Goal: Task Accomplishment & Management: Manage account settings

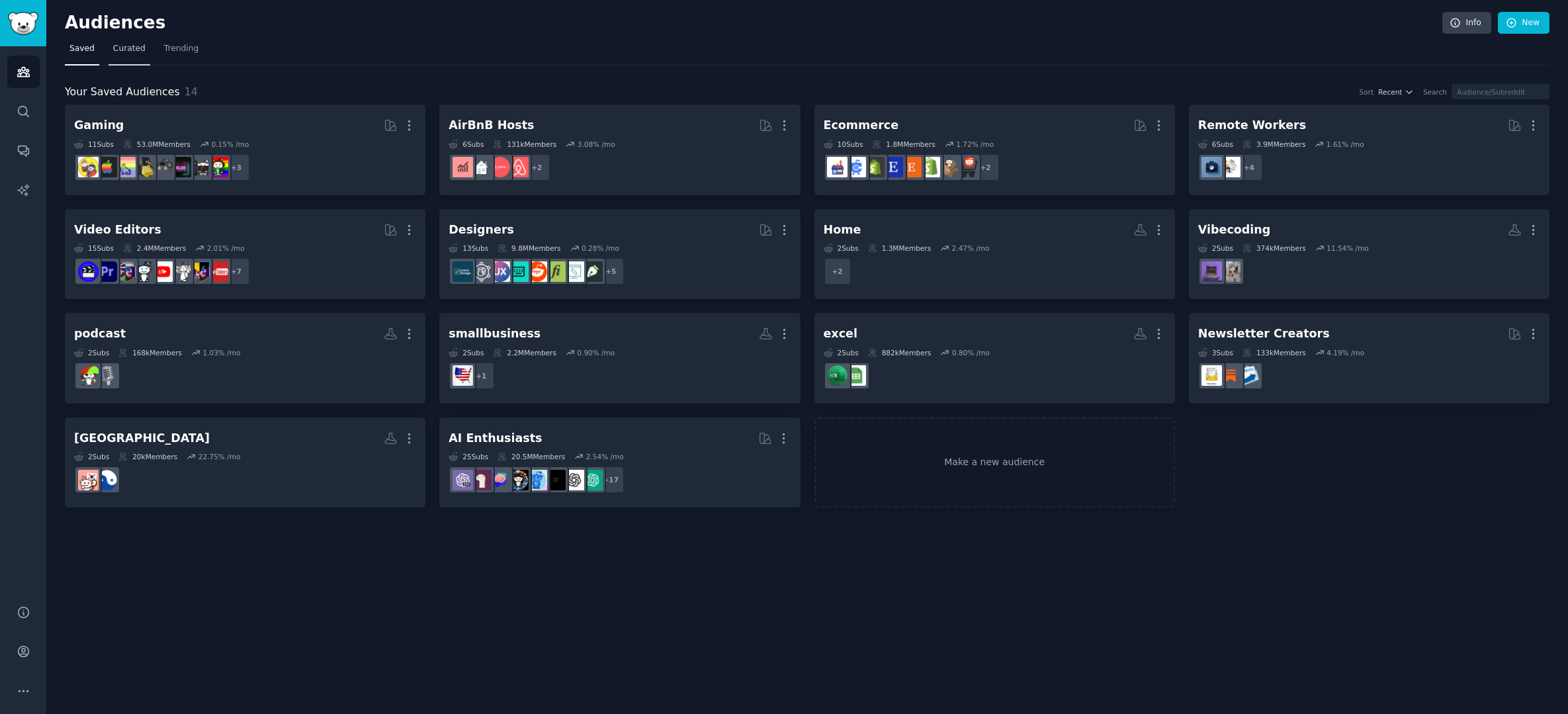
click at [114, 48] on span "Curated" at bounding box center [129, 49] width 33 height 12
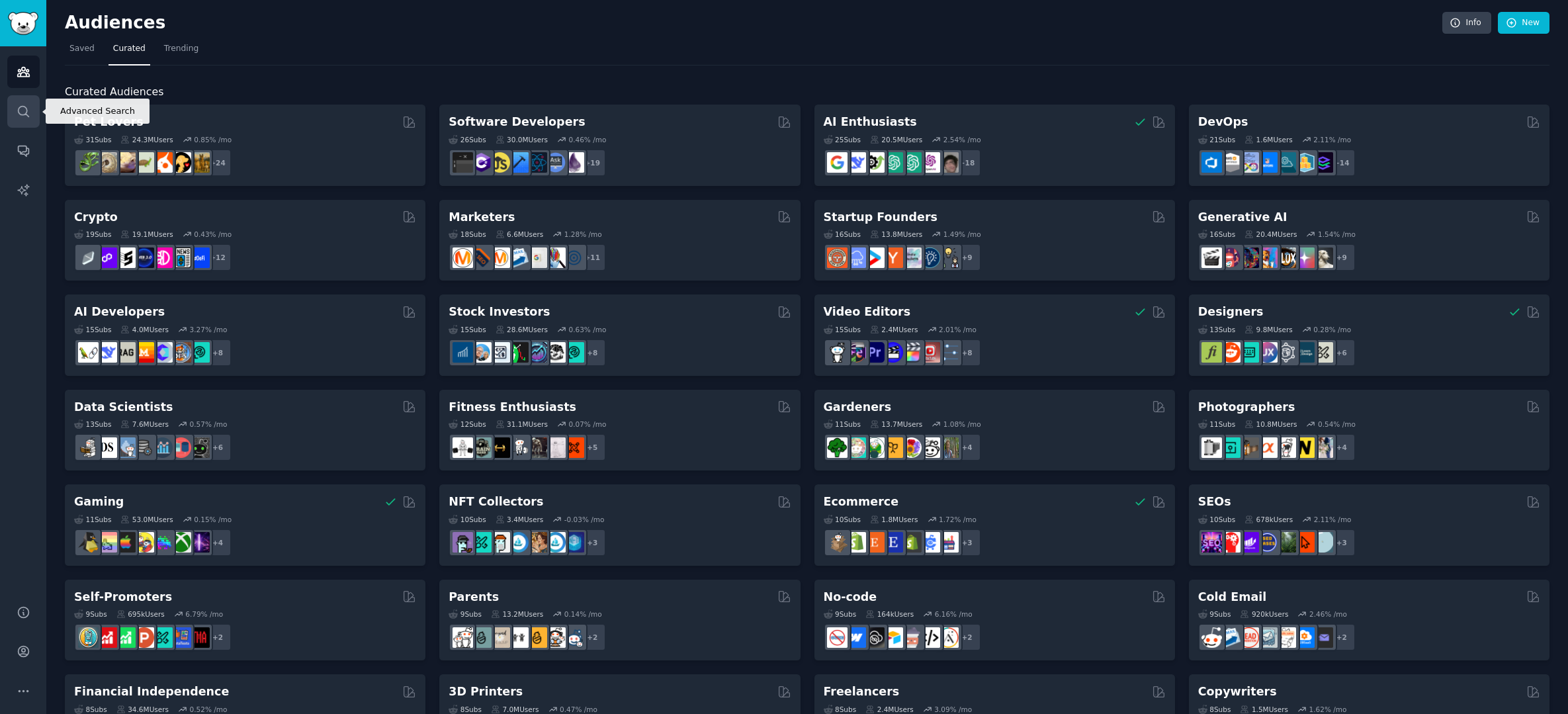
click at [30, 109] on icon "Sidebar" at bounding box center [23, 111] width 14 height 14
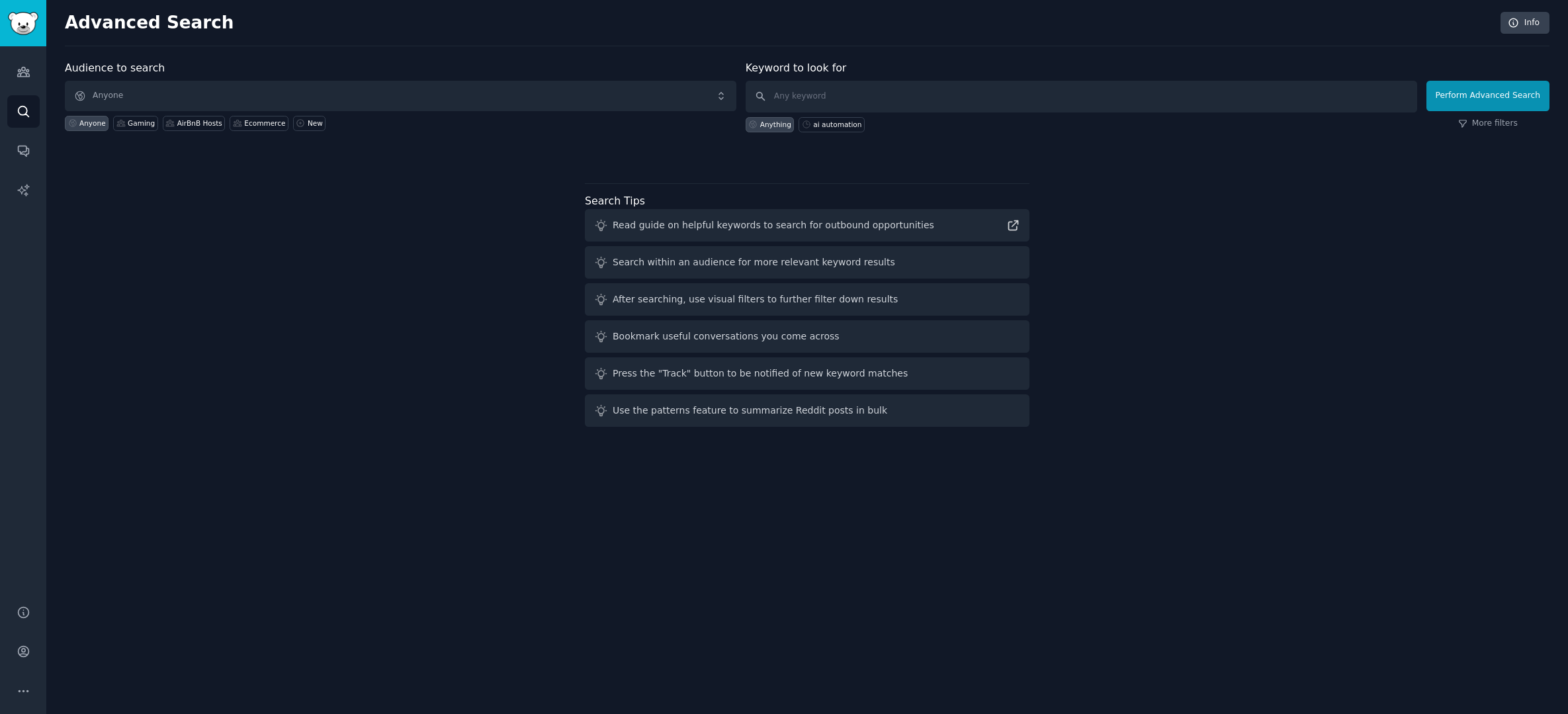
click at [592, 83] on span "Anyone" at bounding box center [400, 95] width 672 height 31
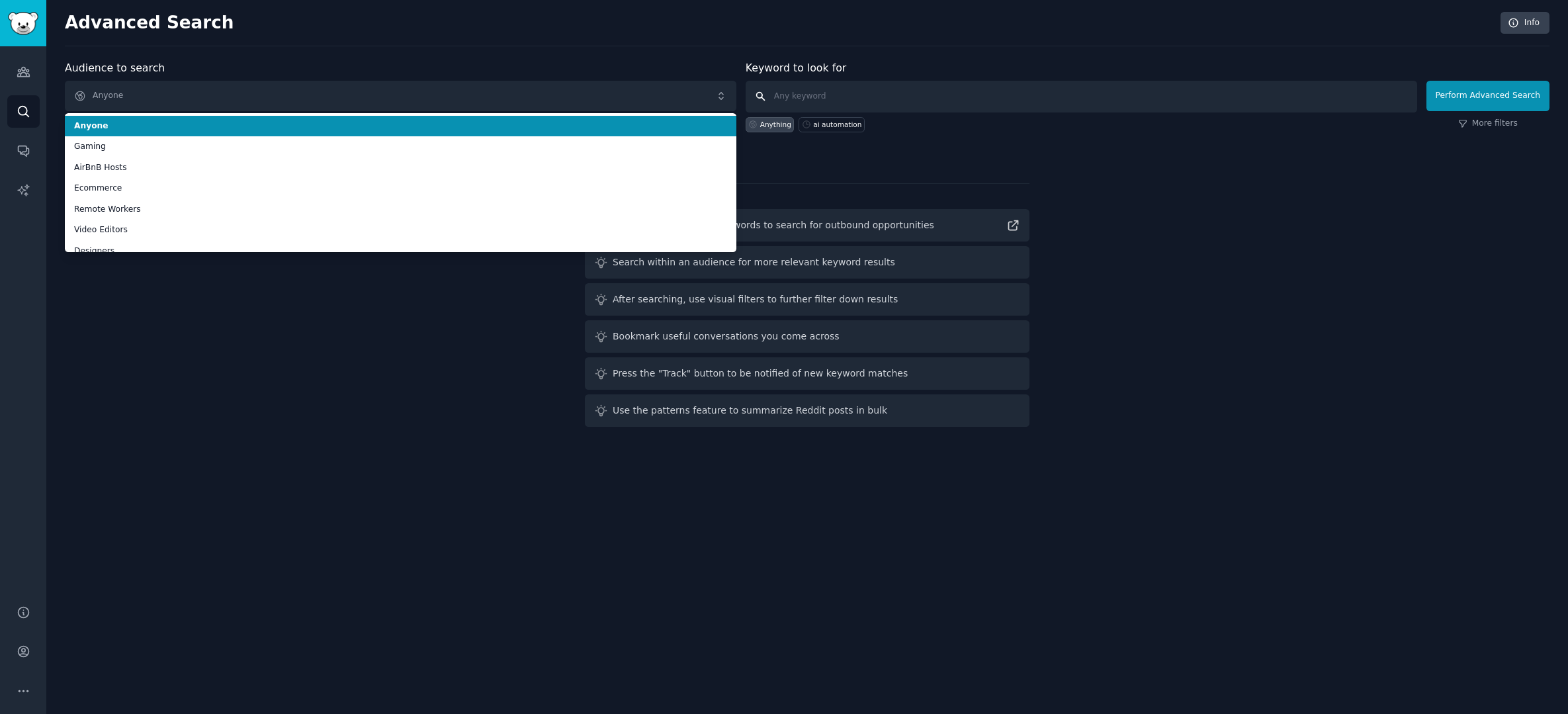
click at [802, 83] on input "text" at bounding box center [1082, 96] width 672 height 32
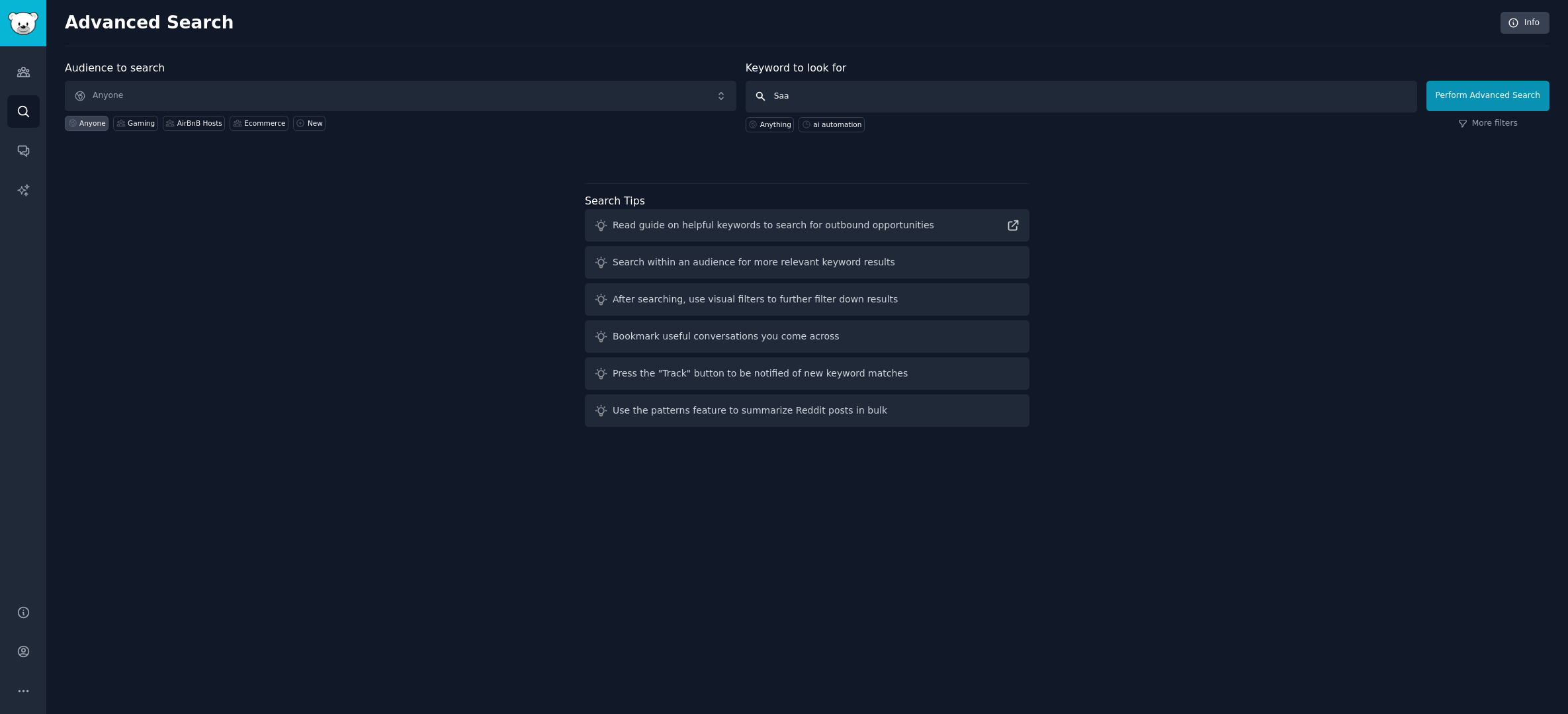
type input "SaaS"
click at [1490, 95] on button "Perform Advanced Search" at bounding box center [1488, 95] width 123 height 31
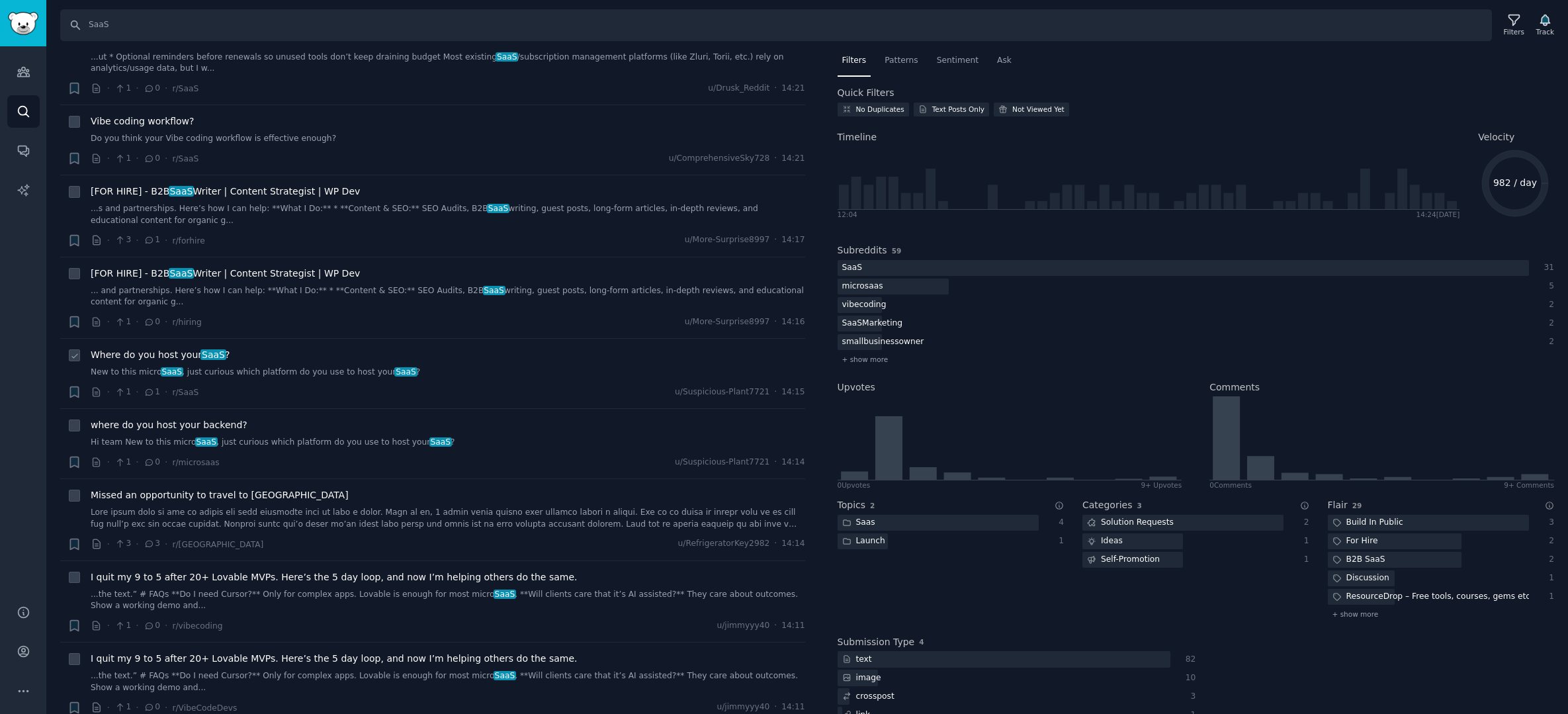
scroll to position [394, 0]
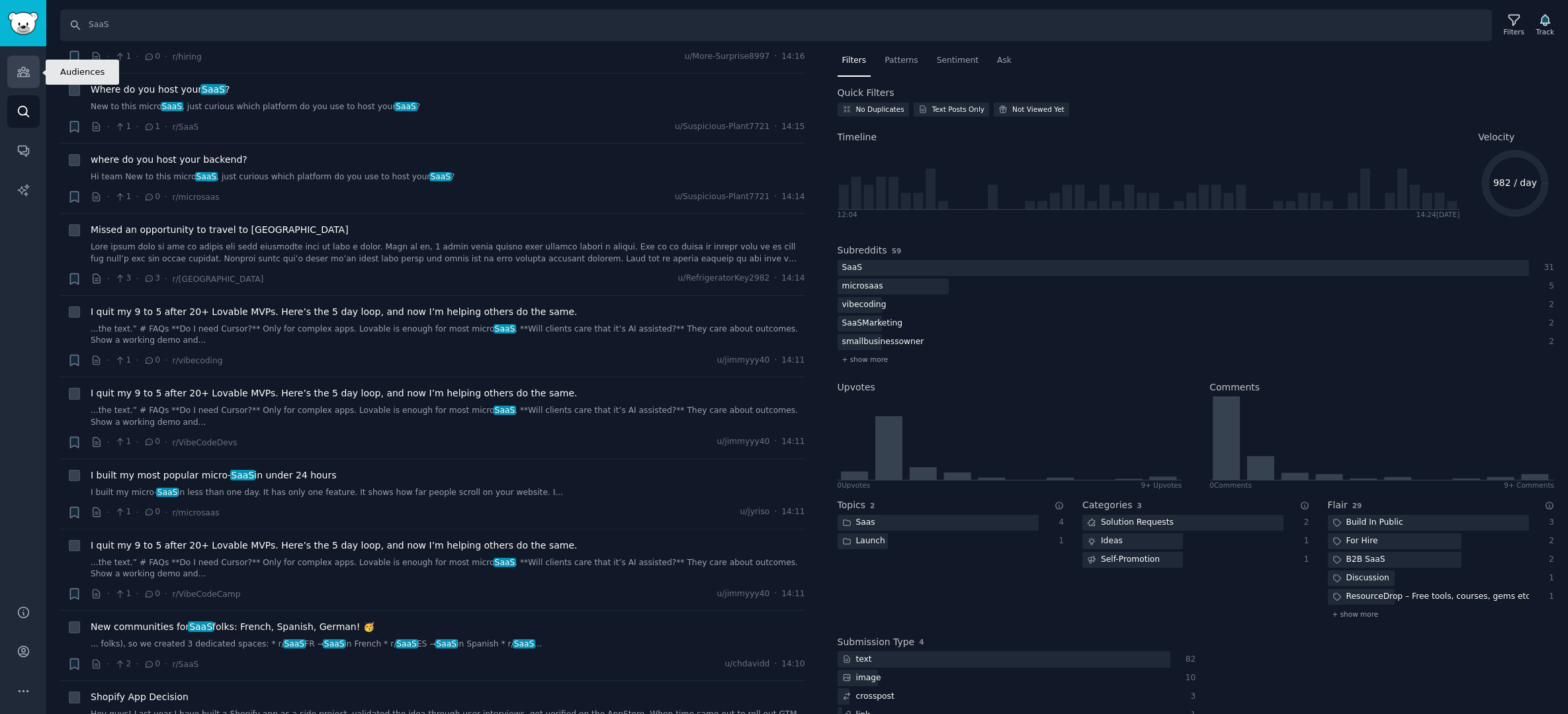
click at [26, 76] on icon "Sidebar" at bounding box center [22, 72] width 12 height 9
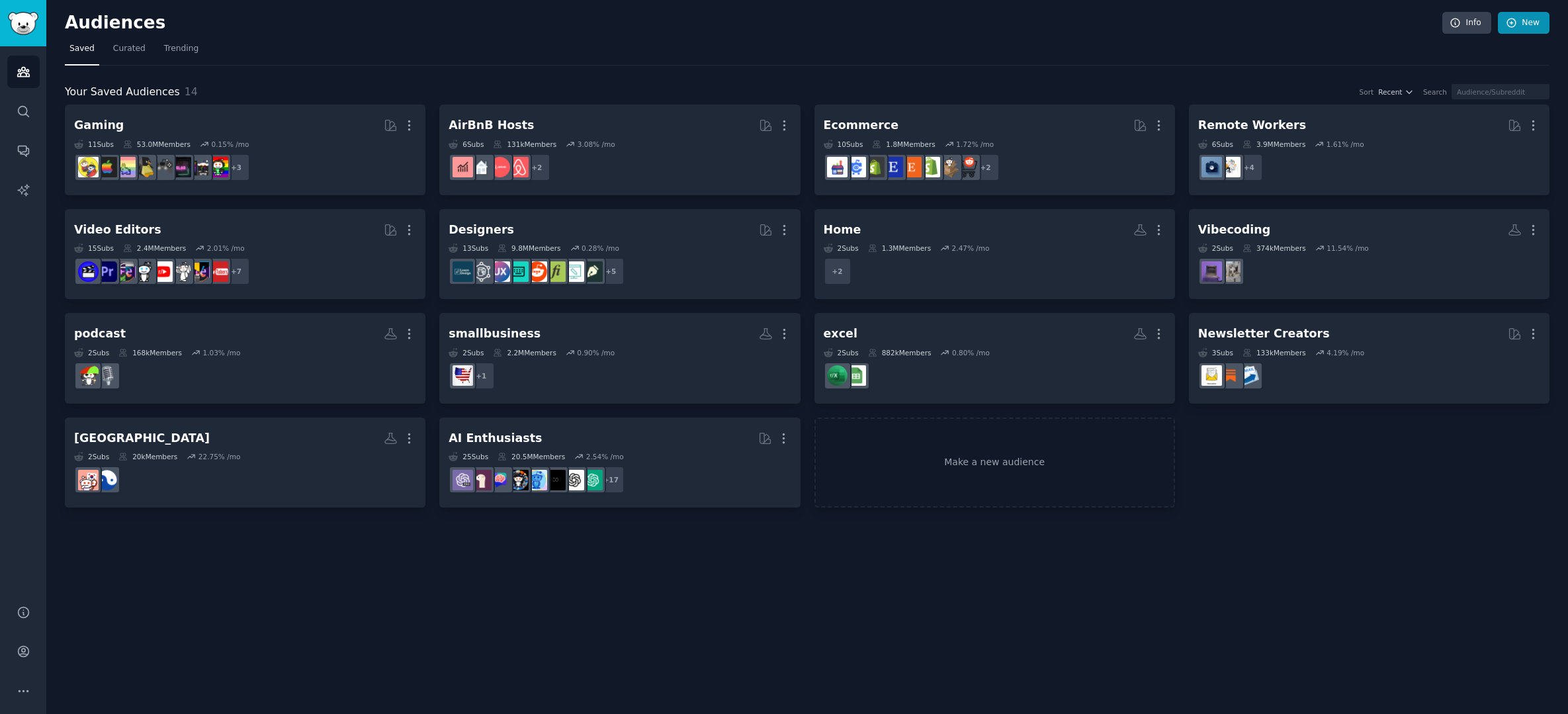
click at [1533, 23] on link "New" at bounding box center [1523, 23] width 51 height 22
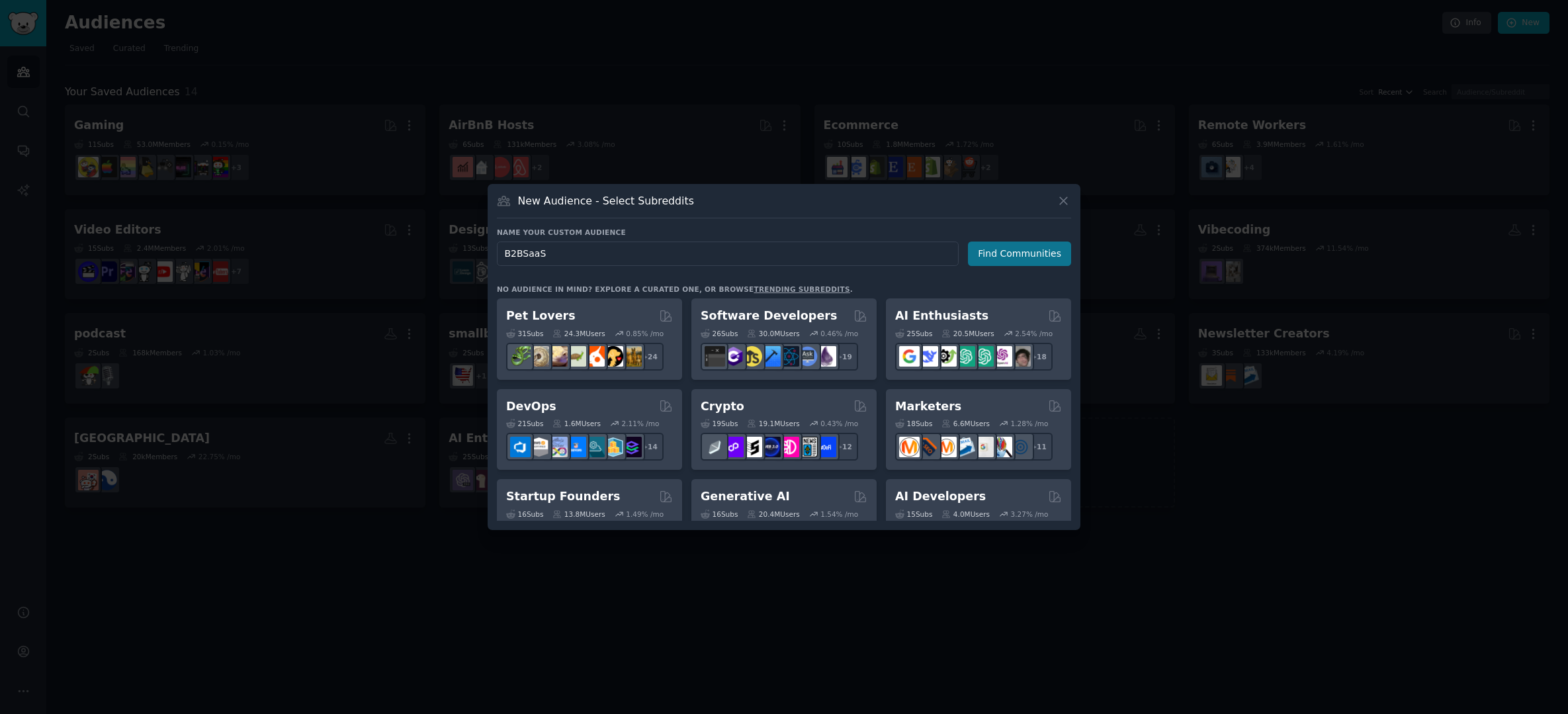
type input "B2BSaaS"
click at [1004, 255] on button "Find Communities" at bounding box center [1020, 254] width 103 height 24
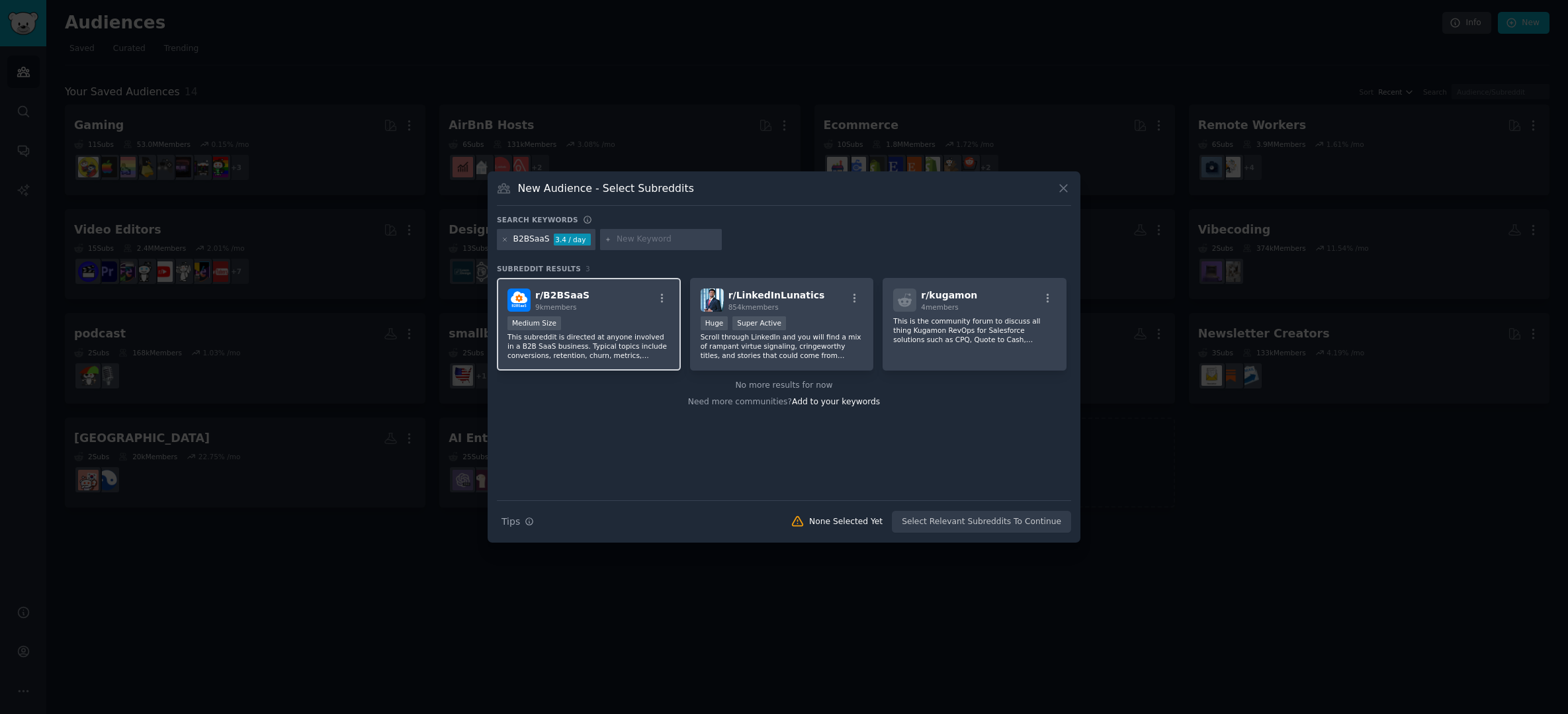
click at [585, 317] on div "Medium Size" at bounding box center [588, 325] width 163 height 17
click at [1050, 514] on button "Create Audience" at bounding box center [1027, 522] width 87 height 22
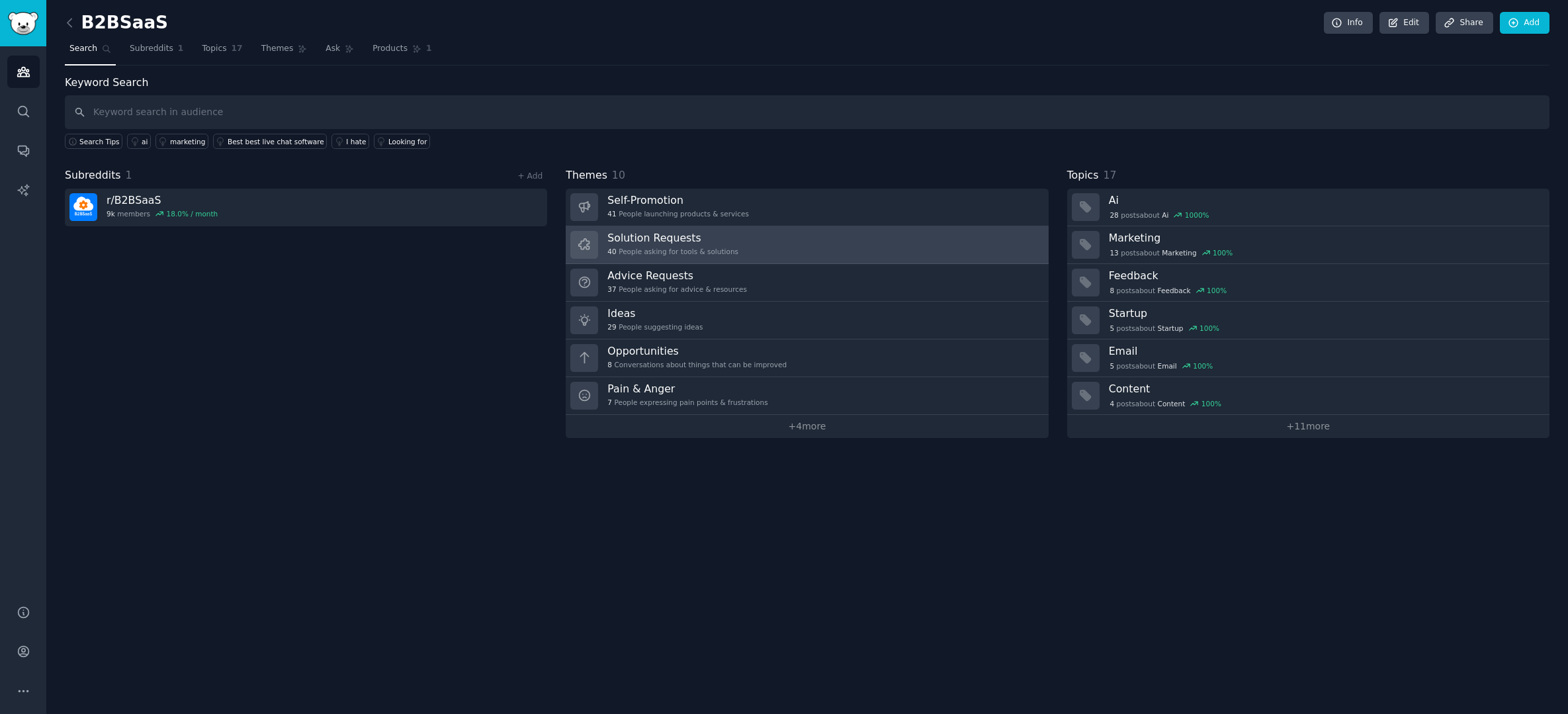
click at [745, 247] on link "Solution Requests 40 People asking for tools & solutions" at bounding box center [807, 245] width 483 height 37
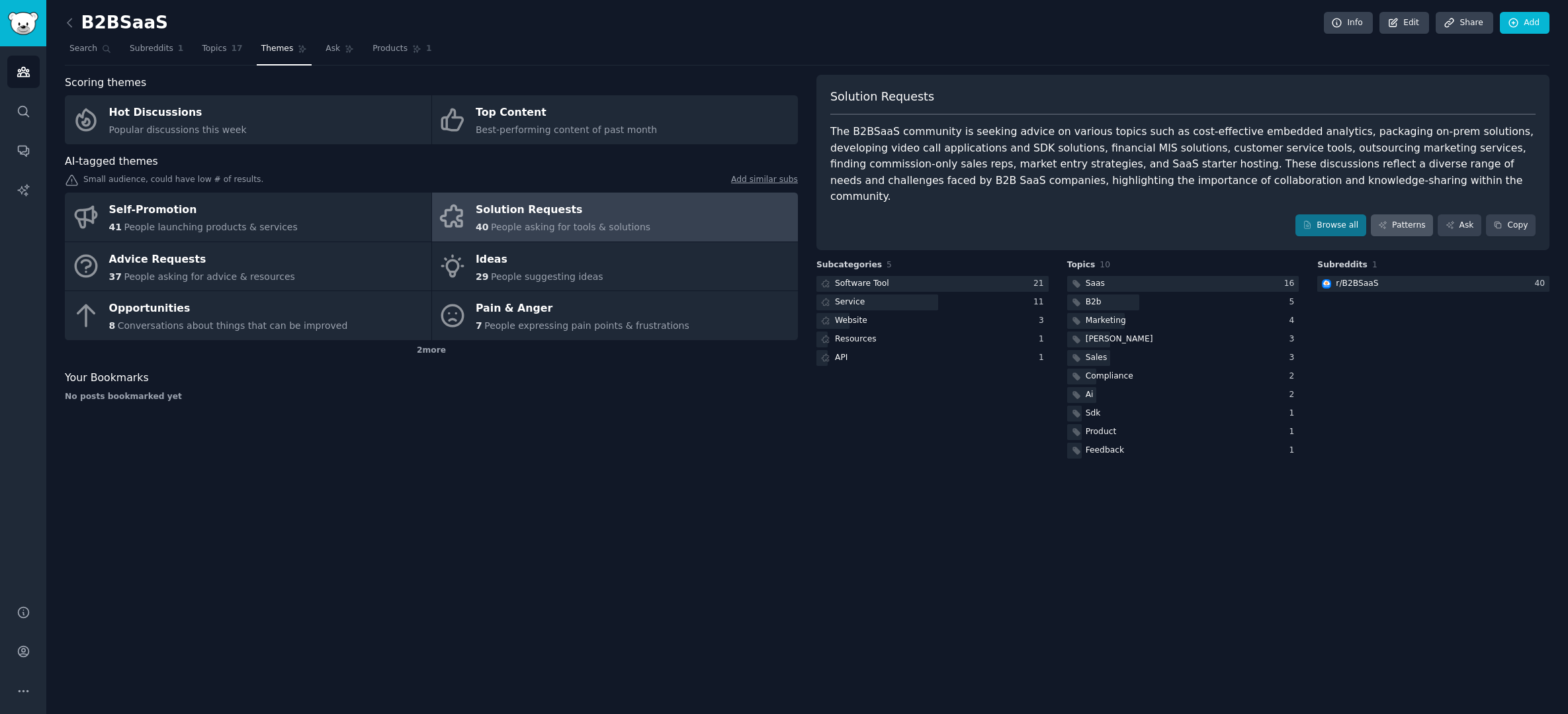
click at [1394, 214] on link "Patterns" at bounding box center [1401, 226] width 62 height 22
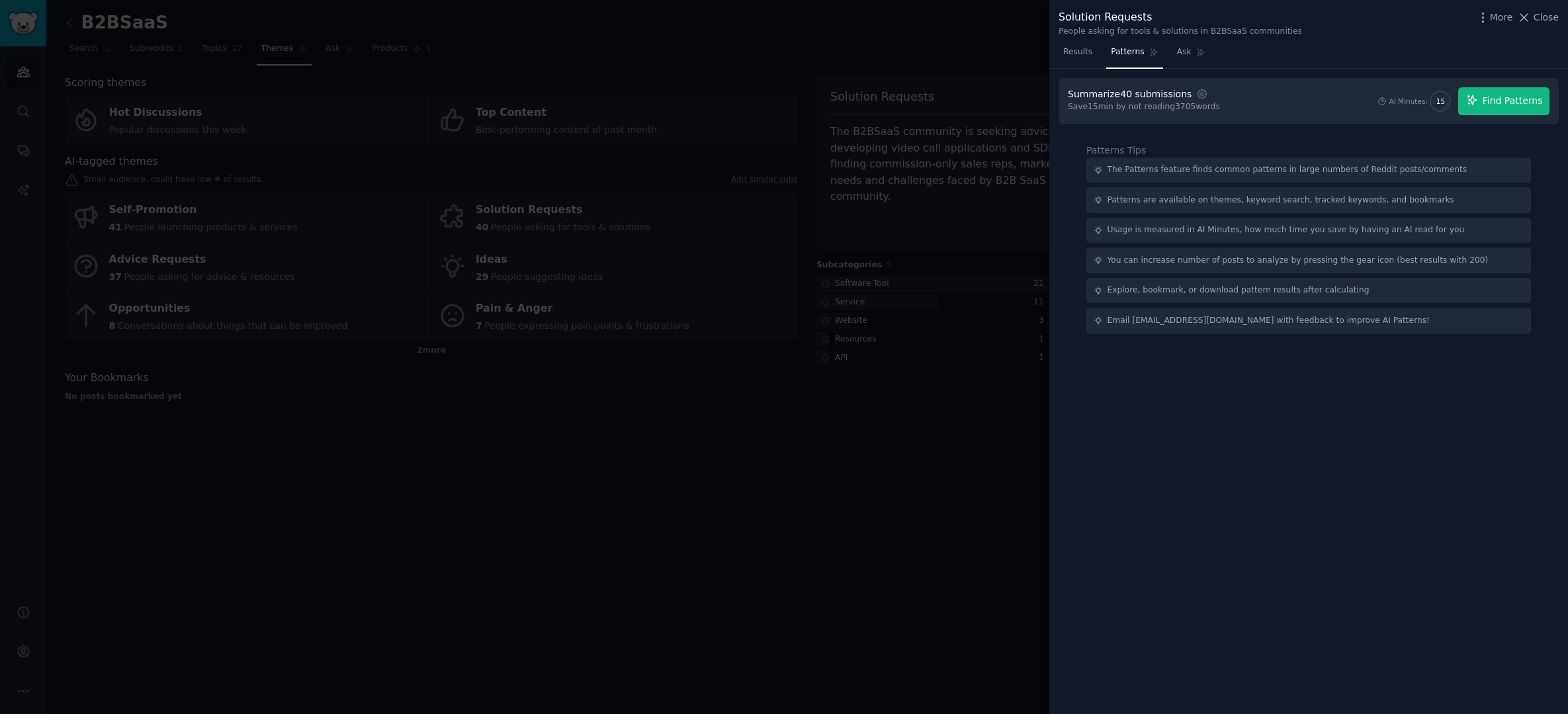
click at [1496, 97] on span "Find Patterns" at bounding box center [1513, 100] width 60 height 14
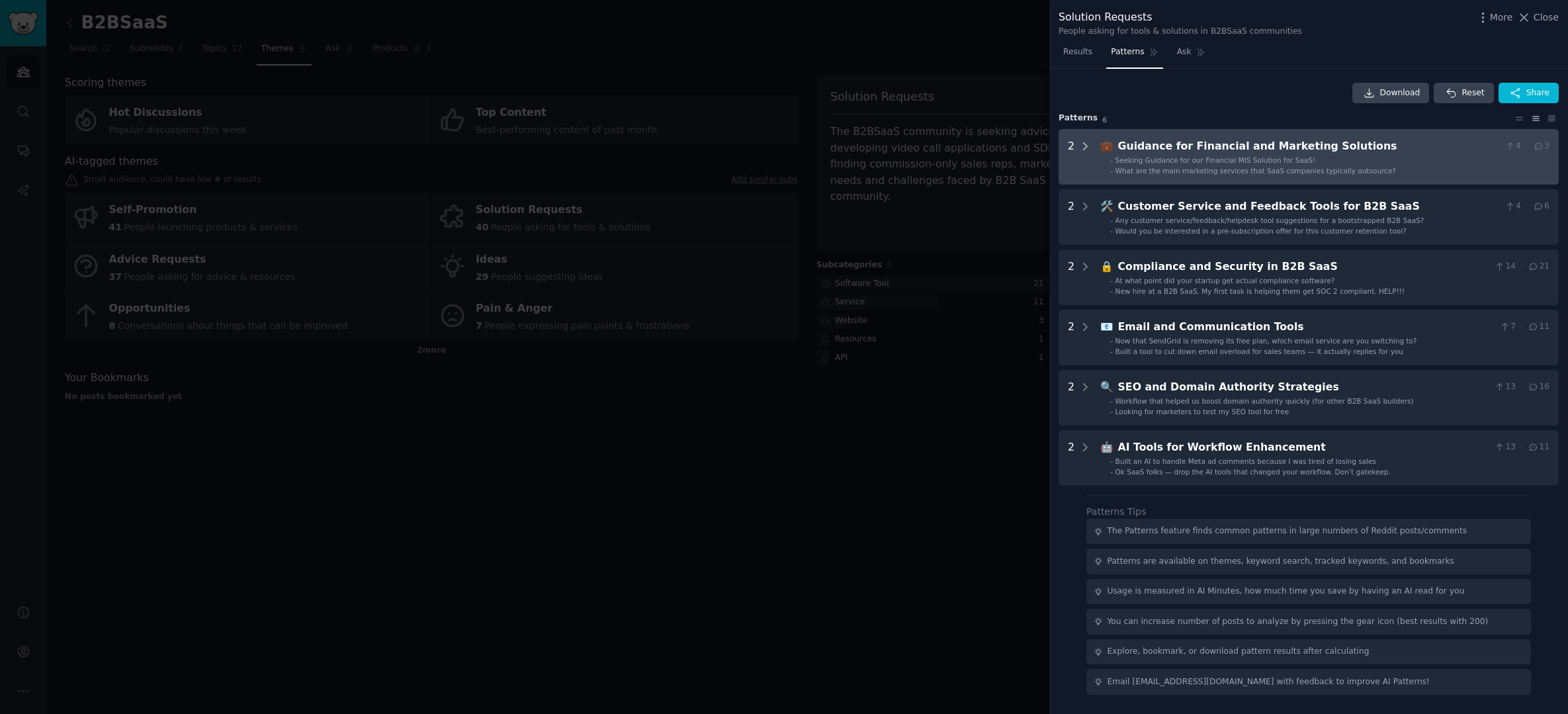
click at [1085, 148] on icon at bounding box center [1084, 146] width 12 height 12
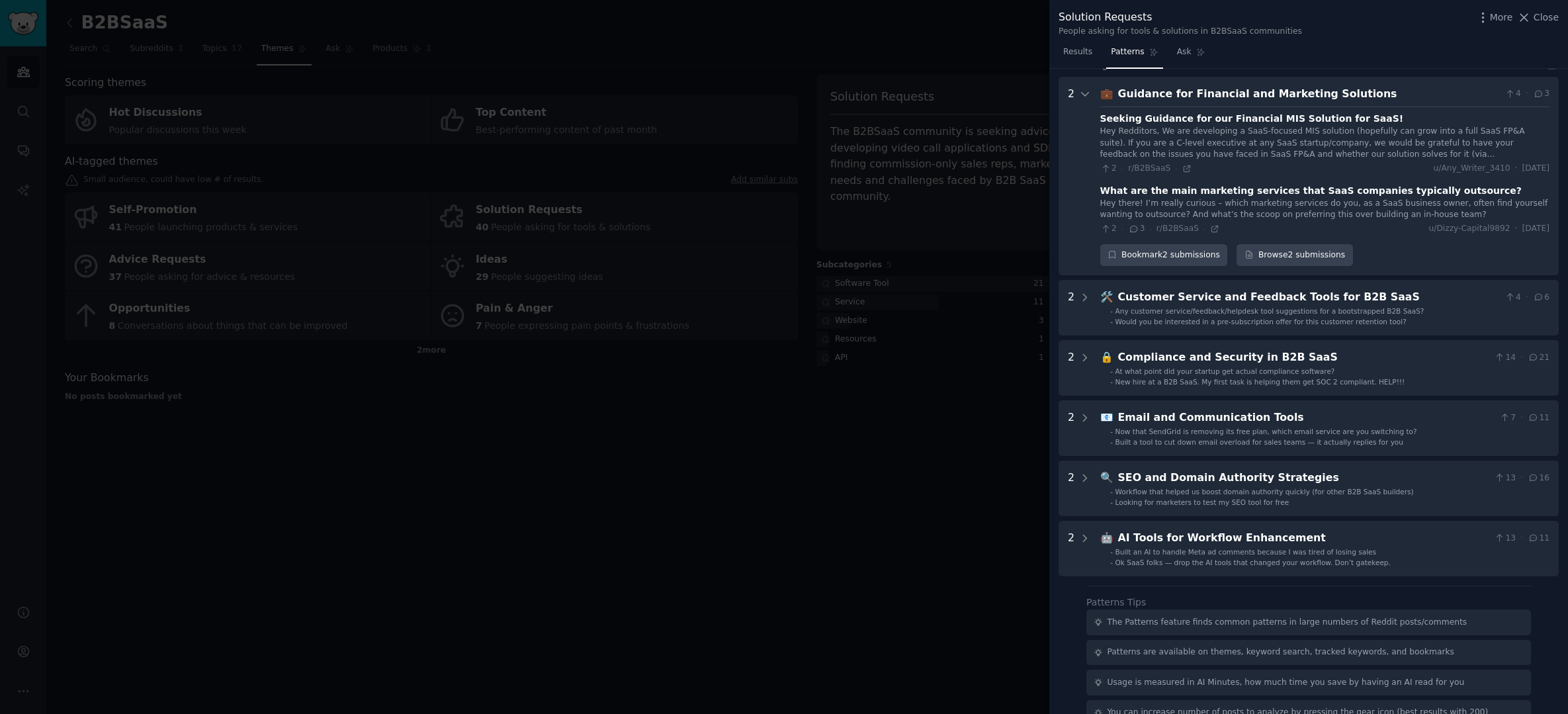
scroll to position [33, 0]
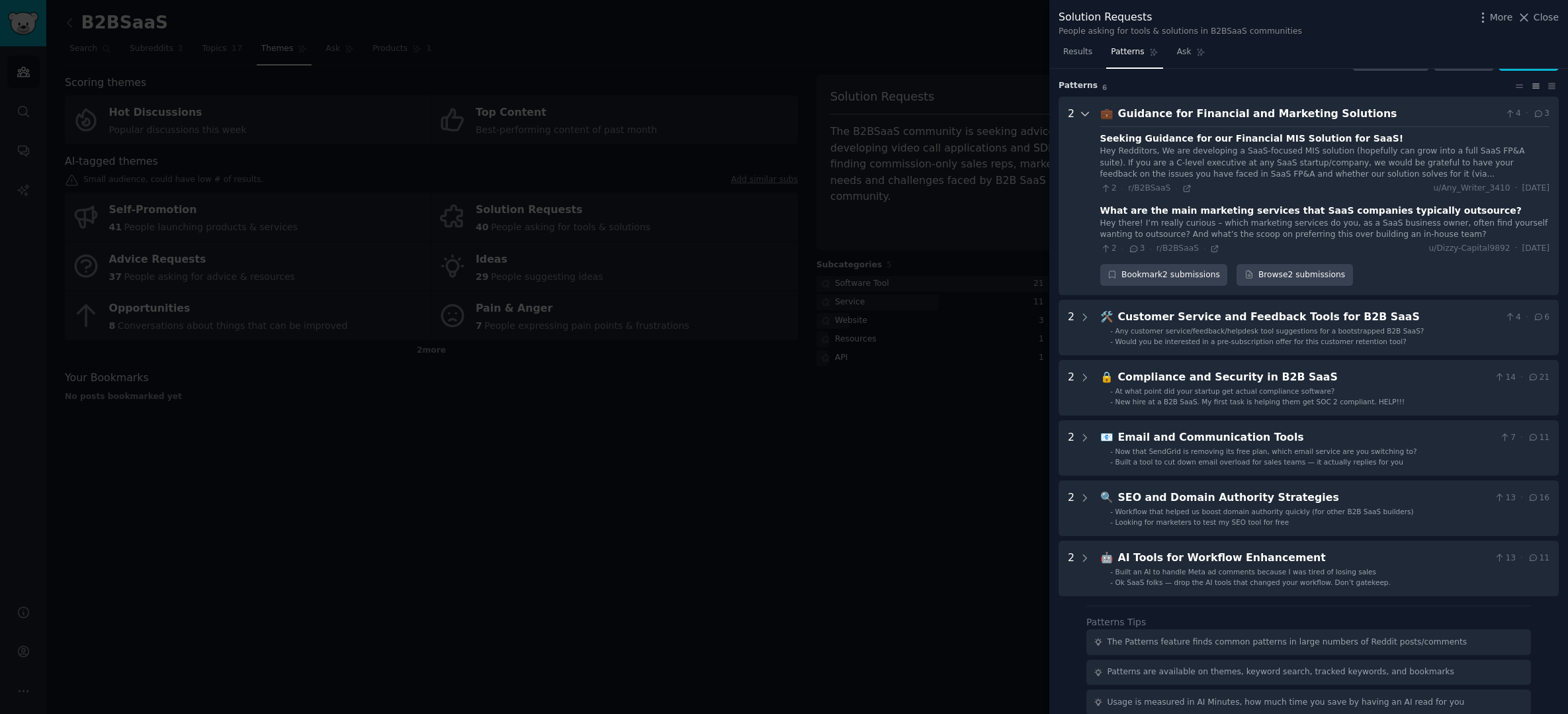
click at [1083, 116] on icon at bounding box center [1084, 113] width 12 height 12
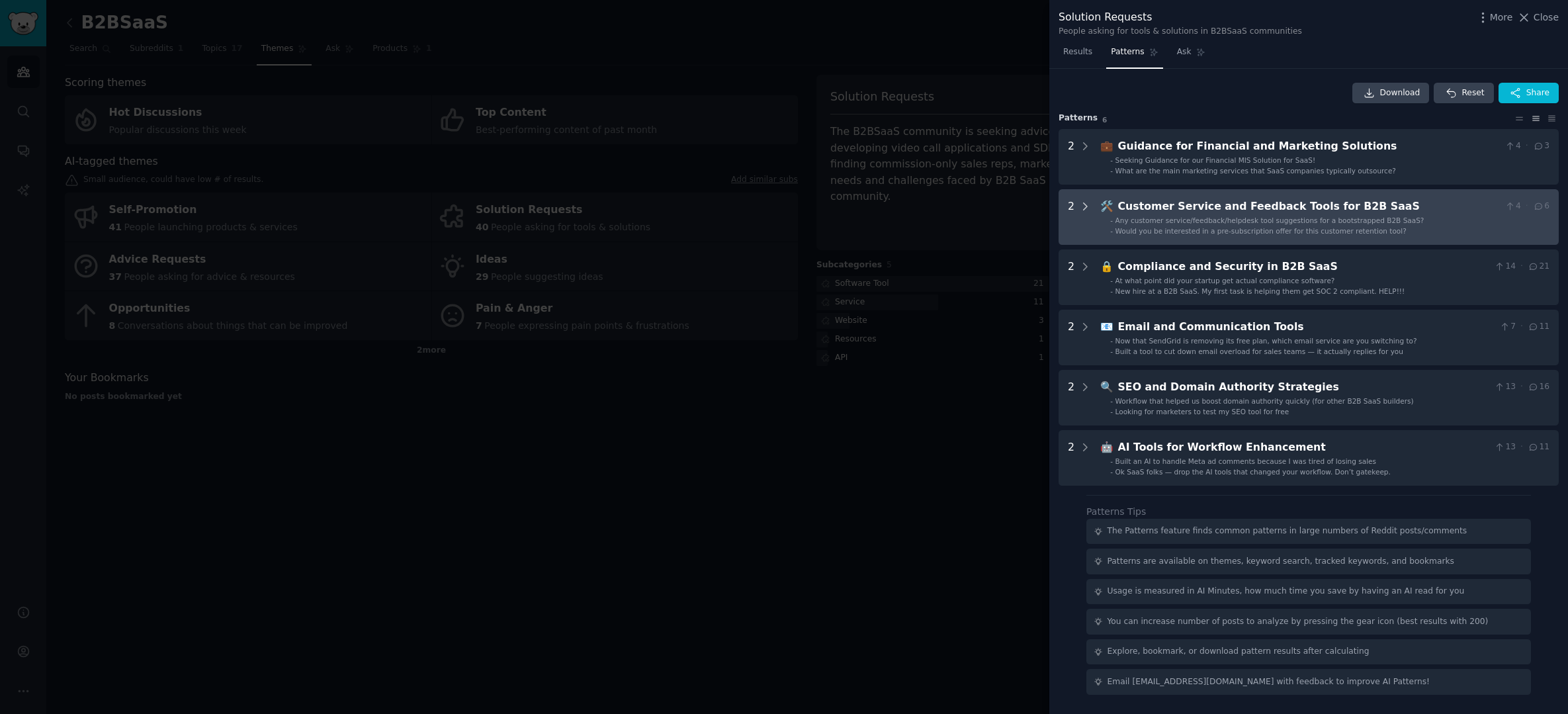
click at [1082, 207] on icon at bounding box center [1084, 206] width 12 height 12
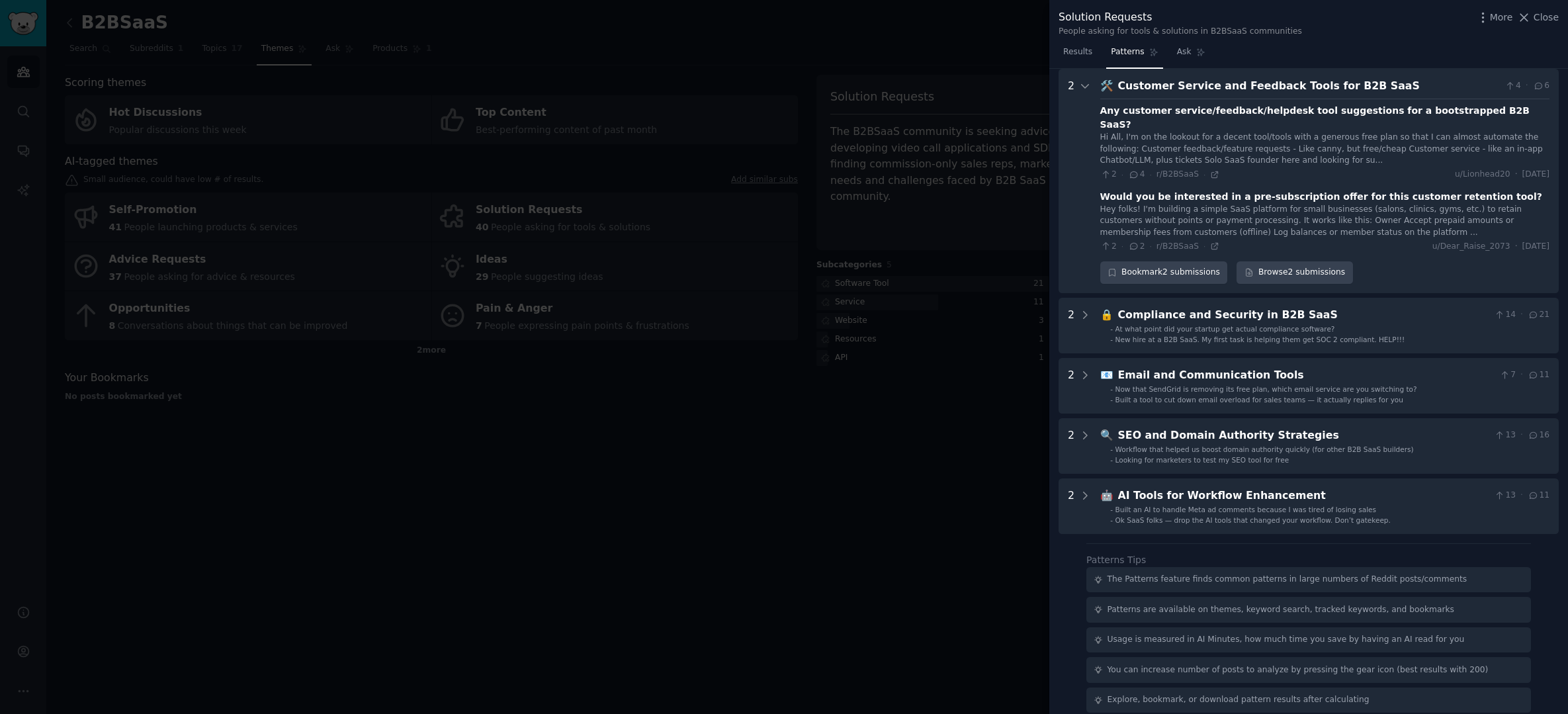
scroll to position [98, 0]
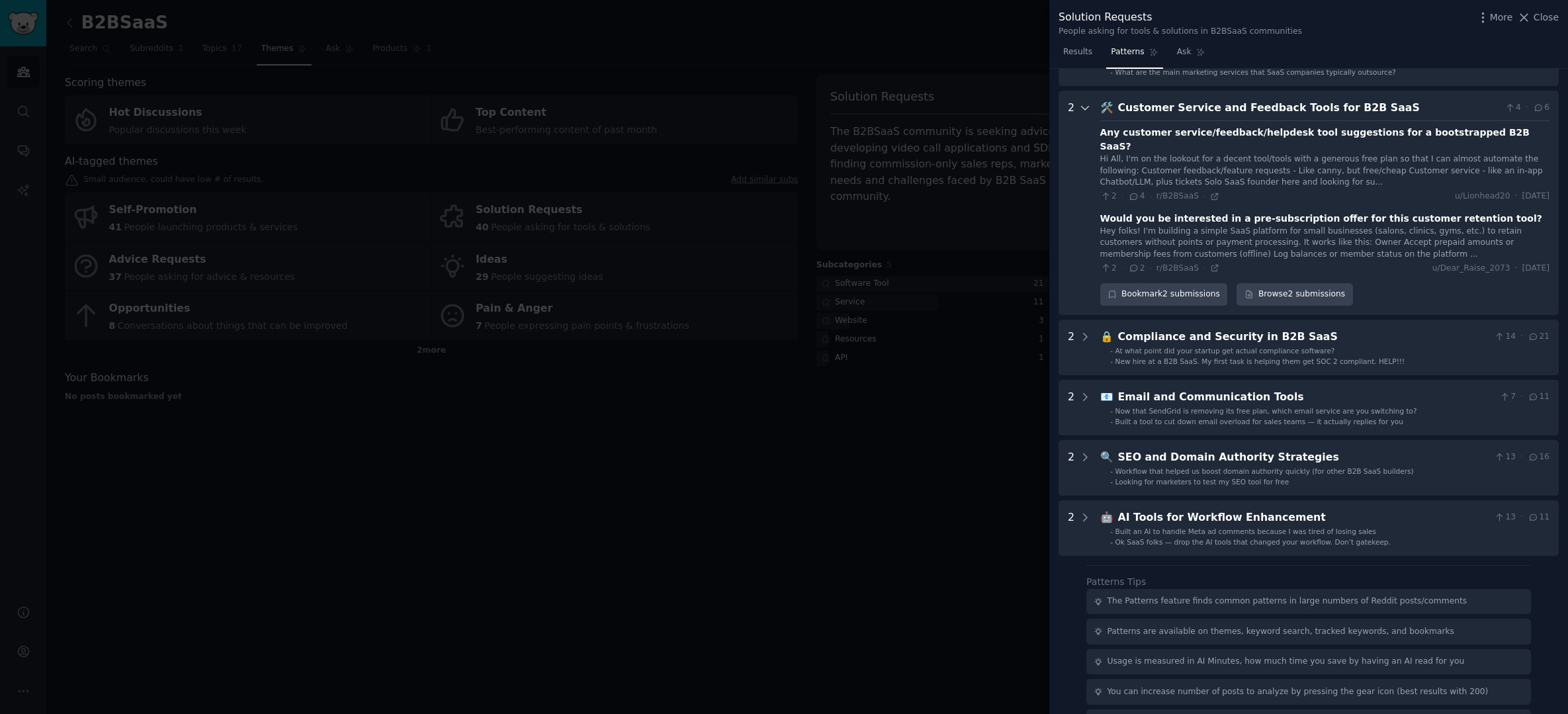
click at [1090, 105] on icon at bounding box center [1084, 108] width 12 height 12
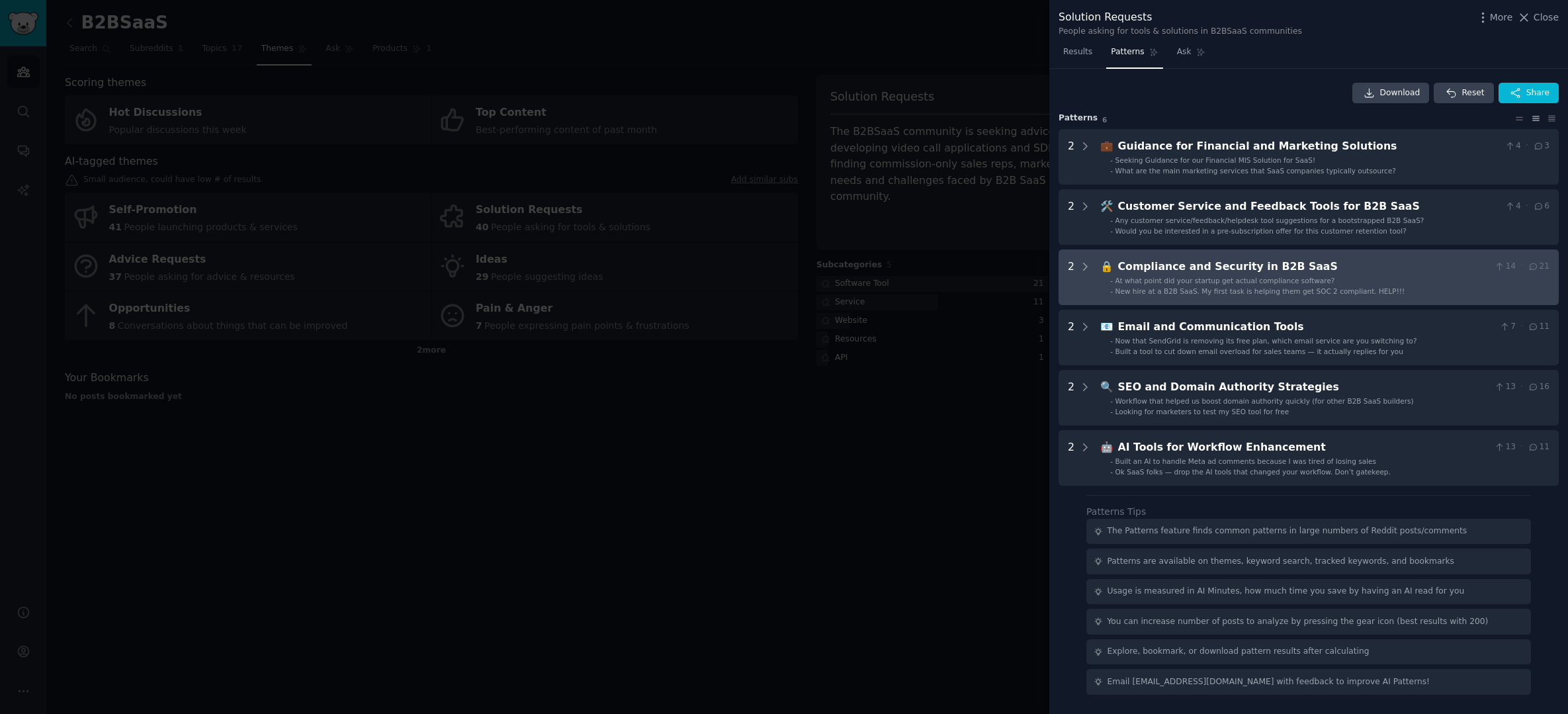
click at [1094, 263] on SaaS "2 🔒 Compliance and Security in B2B SaaS 14 · 21 - At what point did your startu…" at bounding box center [1309, 277] width 501 height 55
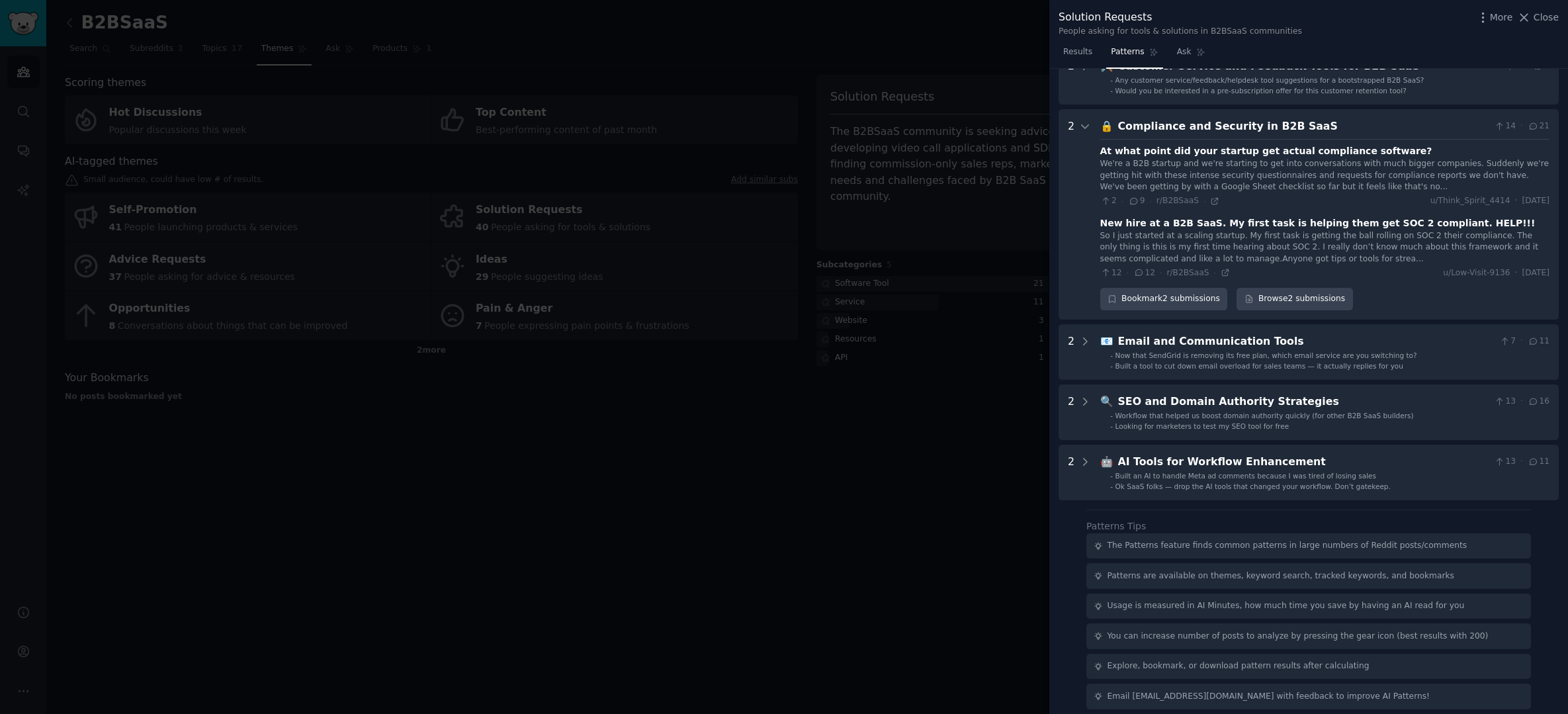
scroll to position [141, 0]
click at [1079, 121] on icon at bounding box center [1084, 124] width 12 height 12
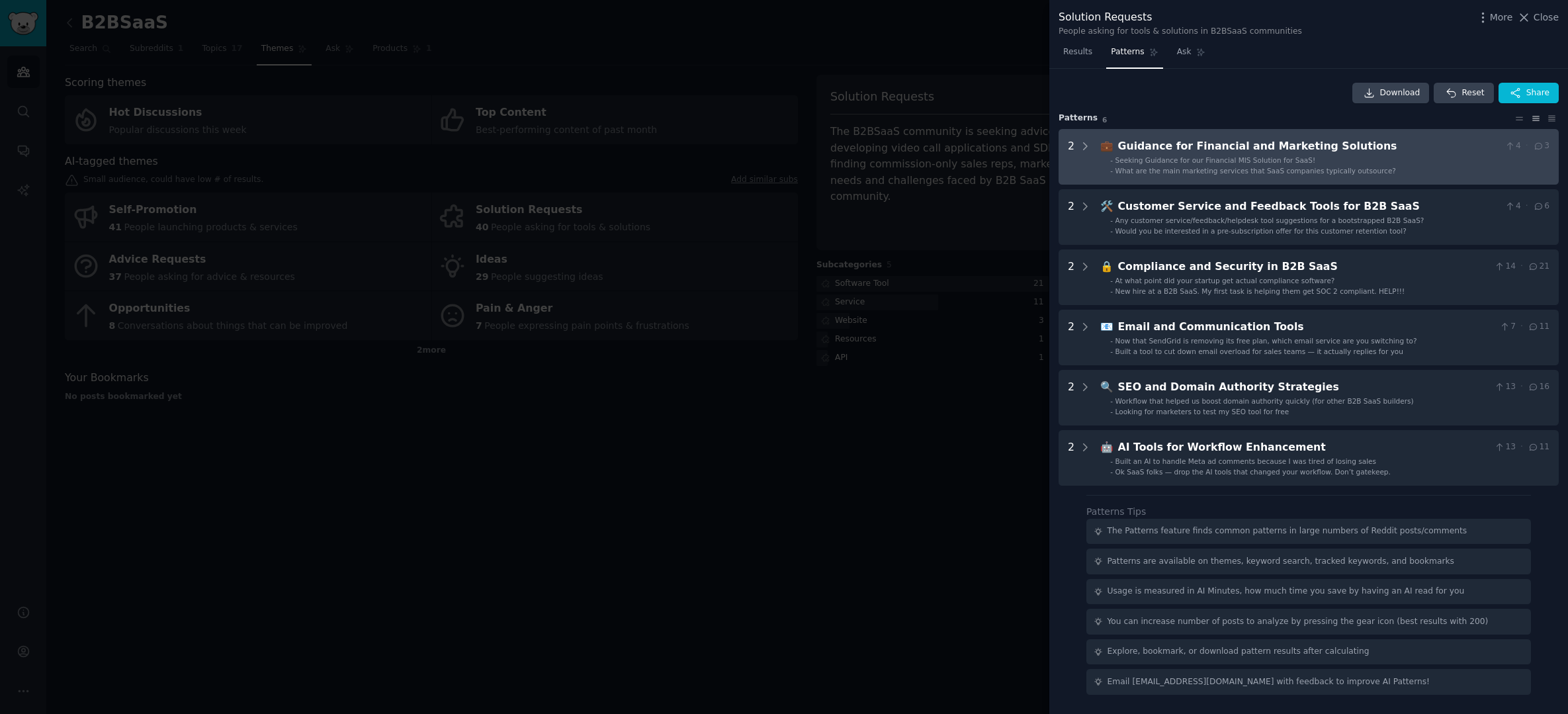
scroll to position [0, 0]
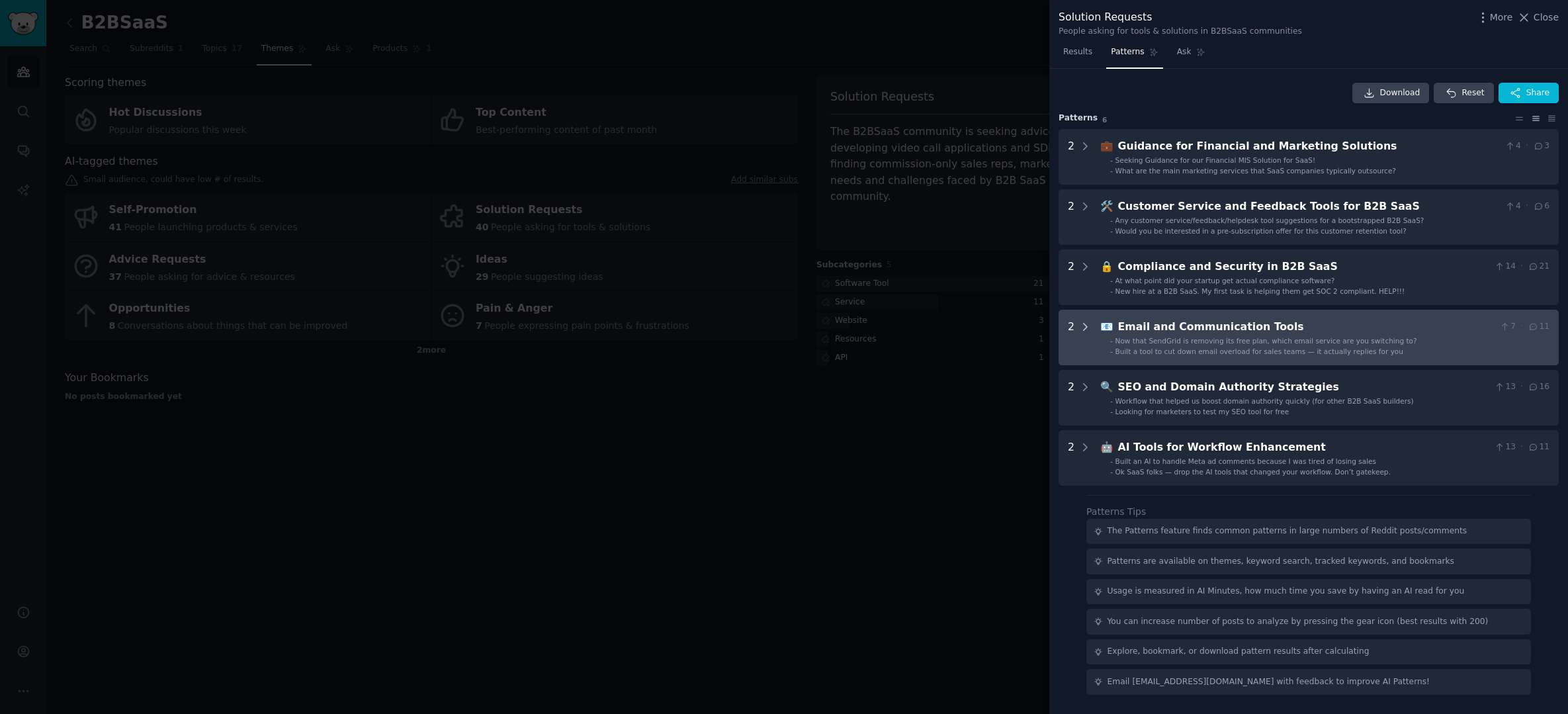
click at [1080, 328] on icon at bounding box center [1084, 327] width 12 height 12
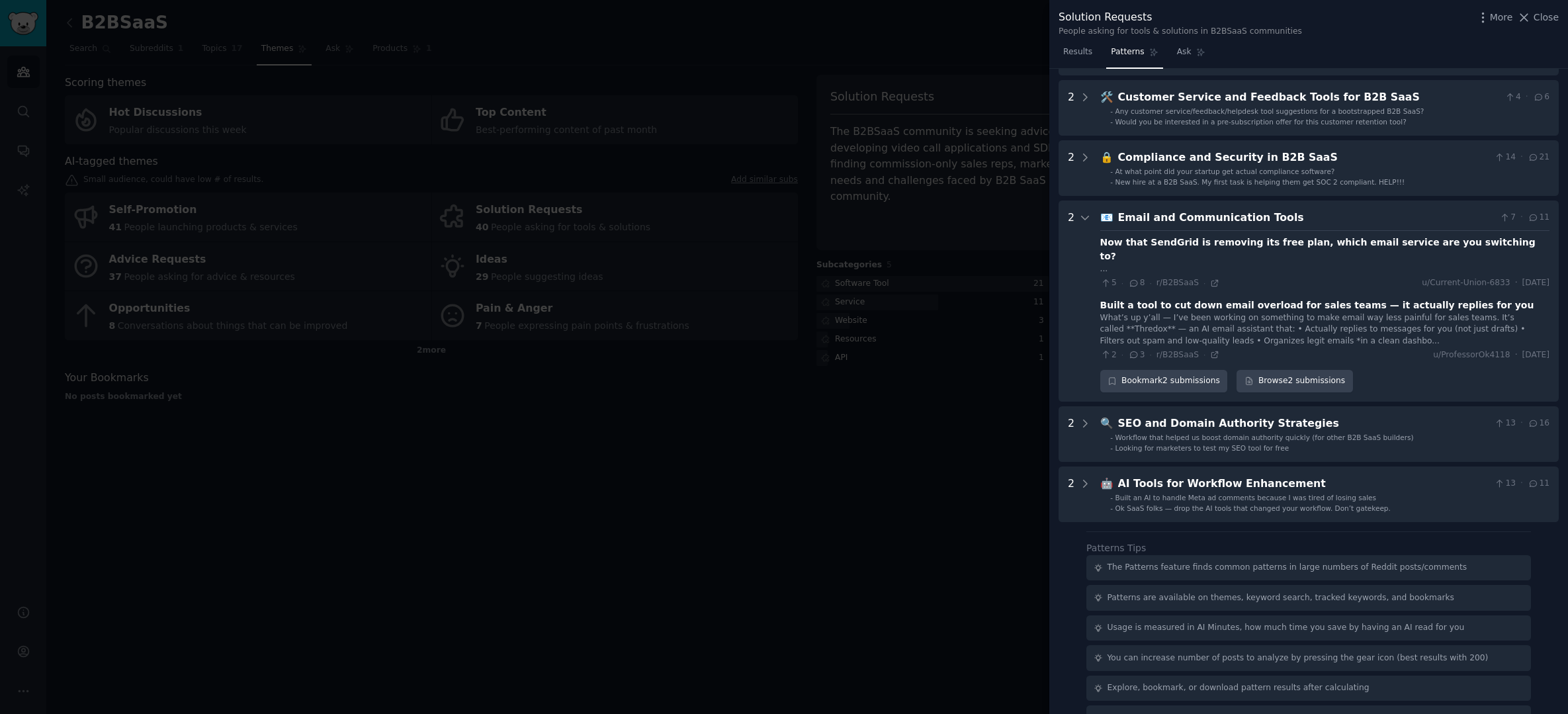
scroll to position [119, 0]
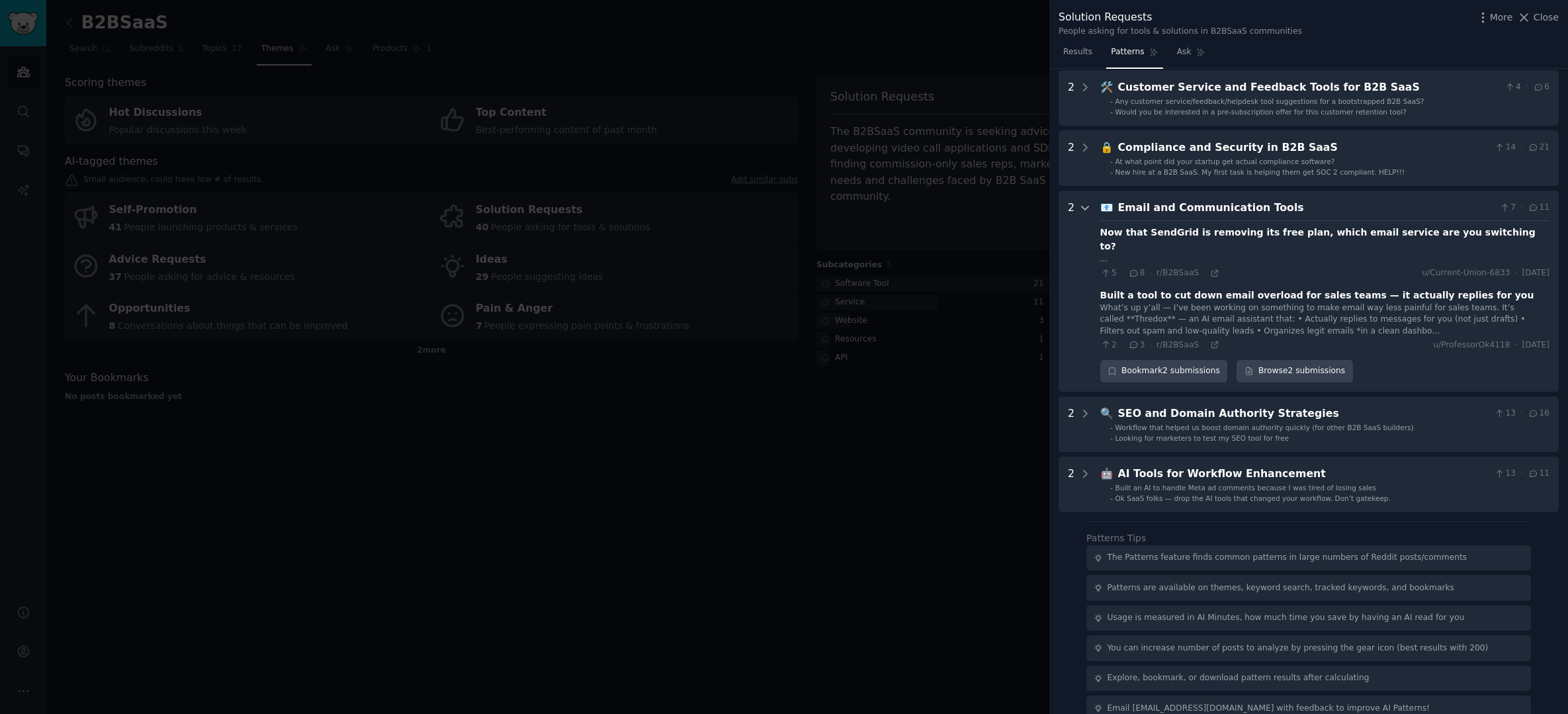
click at [1088, 209] on icon at bounding box center [1084, 208] width 12 height 12
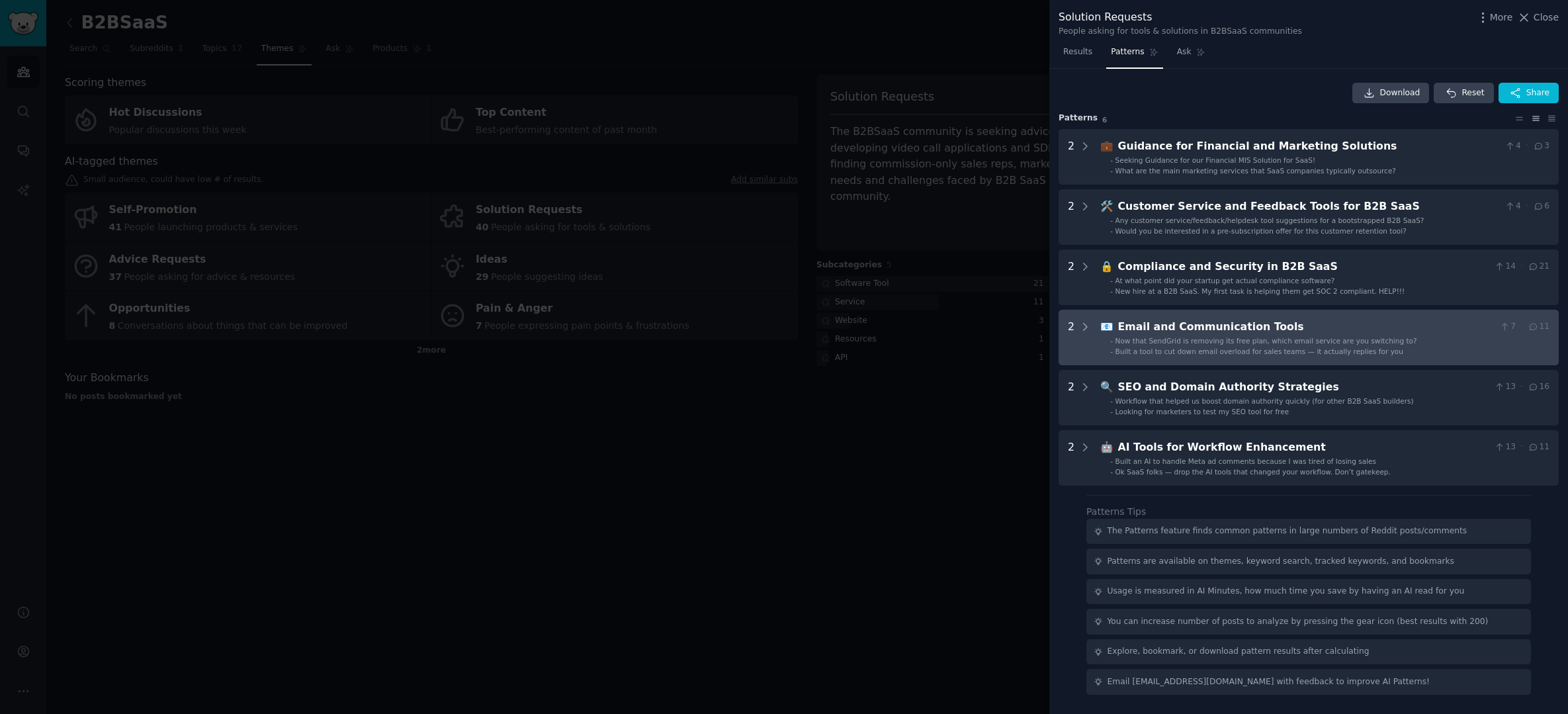
click at [1169, 328] on div "Email and Communication Tools" at bounding box center [1306, 328] width 376 height 17
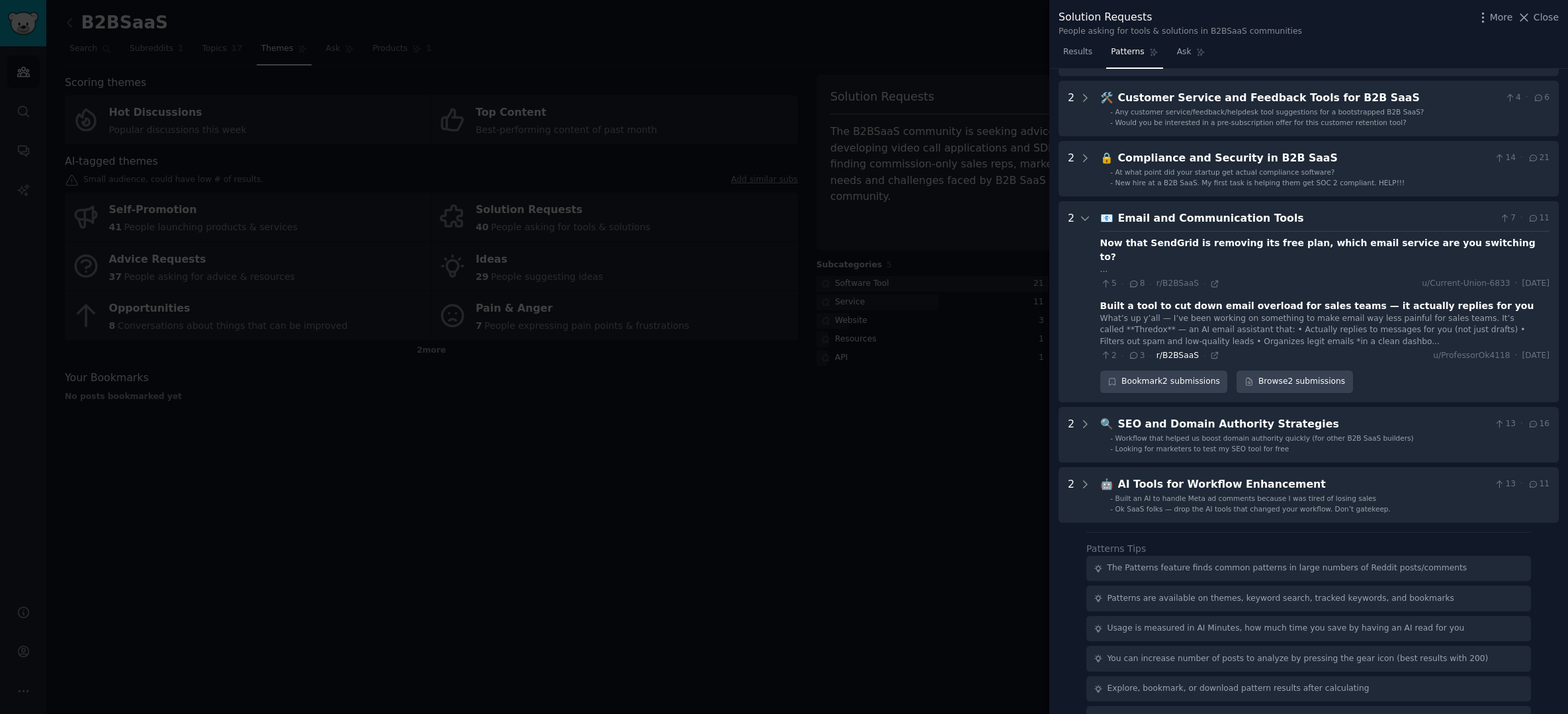
scroll to position [119, 0]
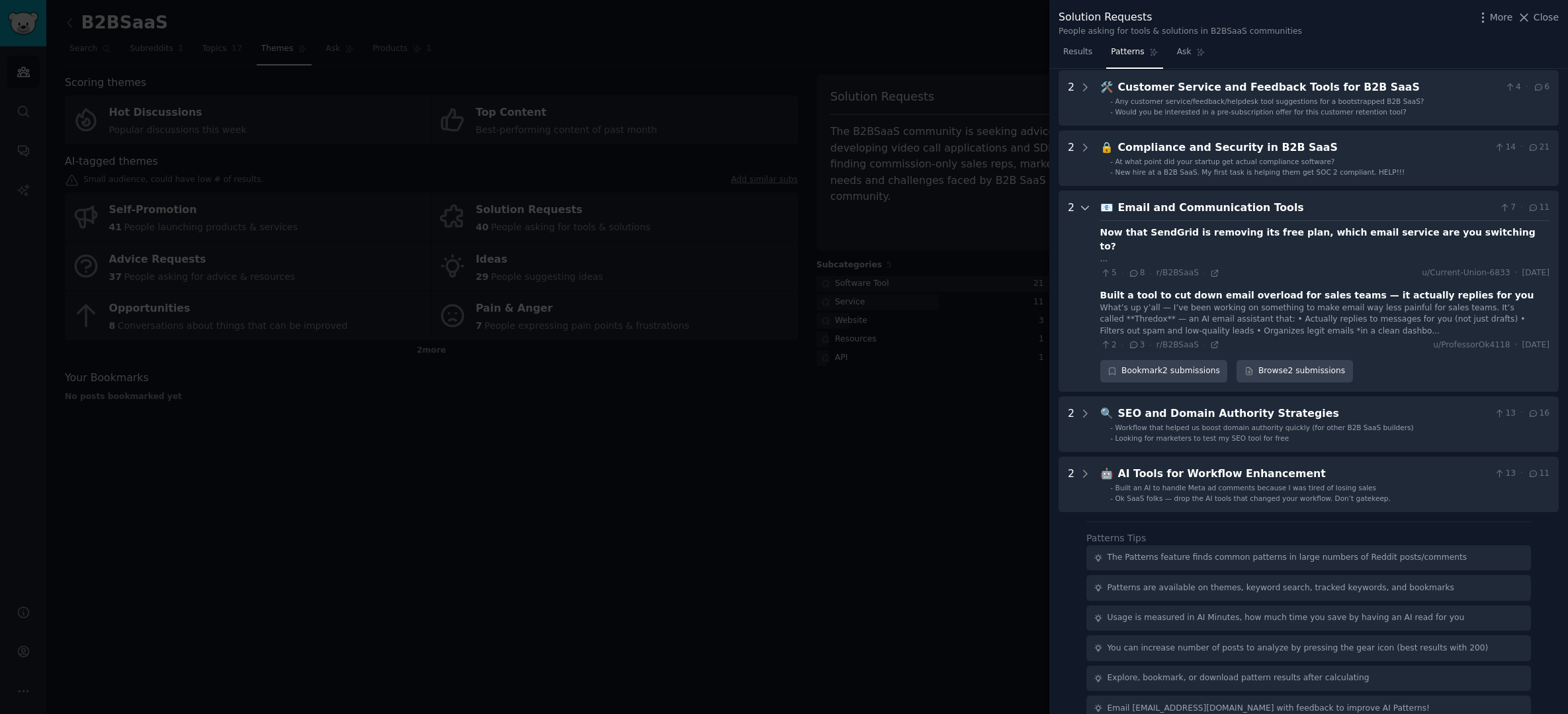
click at [1088, 208] on icon at bounding box center [1084, 208] width 12 height 12
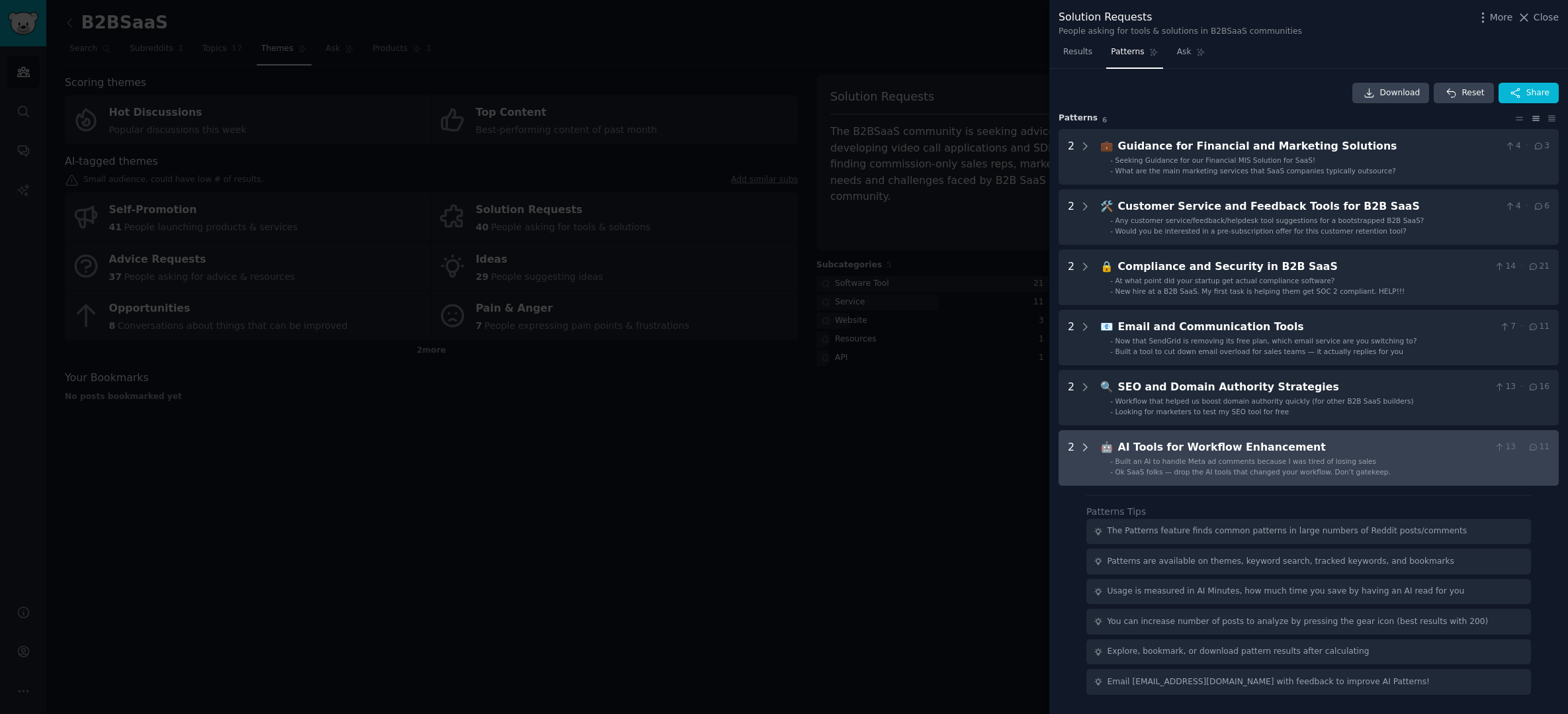
click at [1082, 442] on icon at bounding box center [1084, 447] width 12 height 12
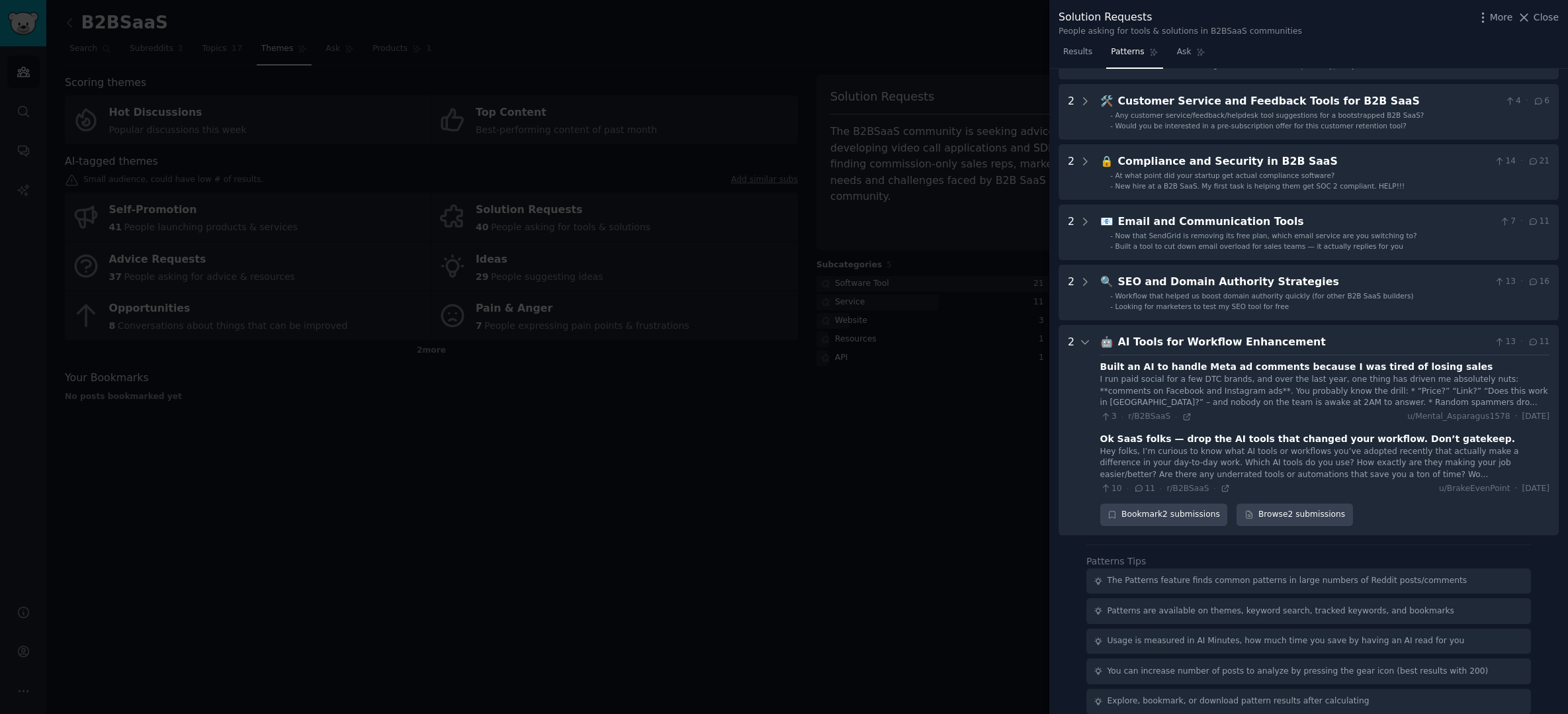
scroll to position [141, 0]
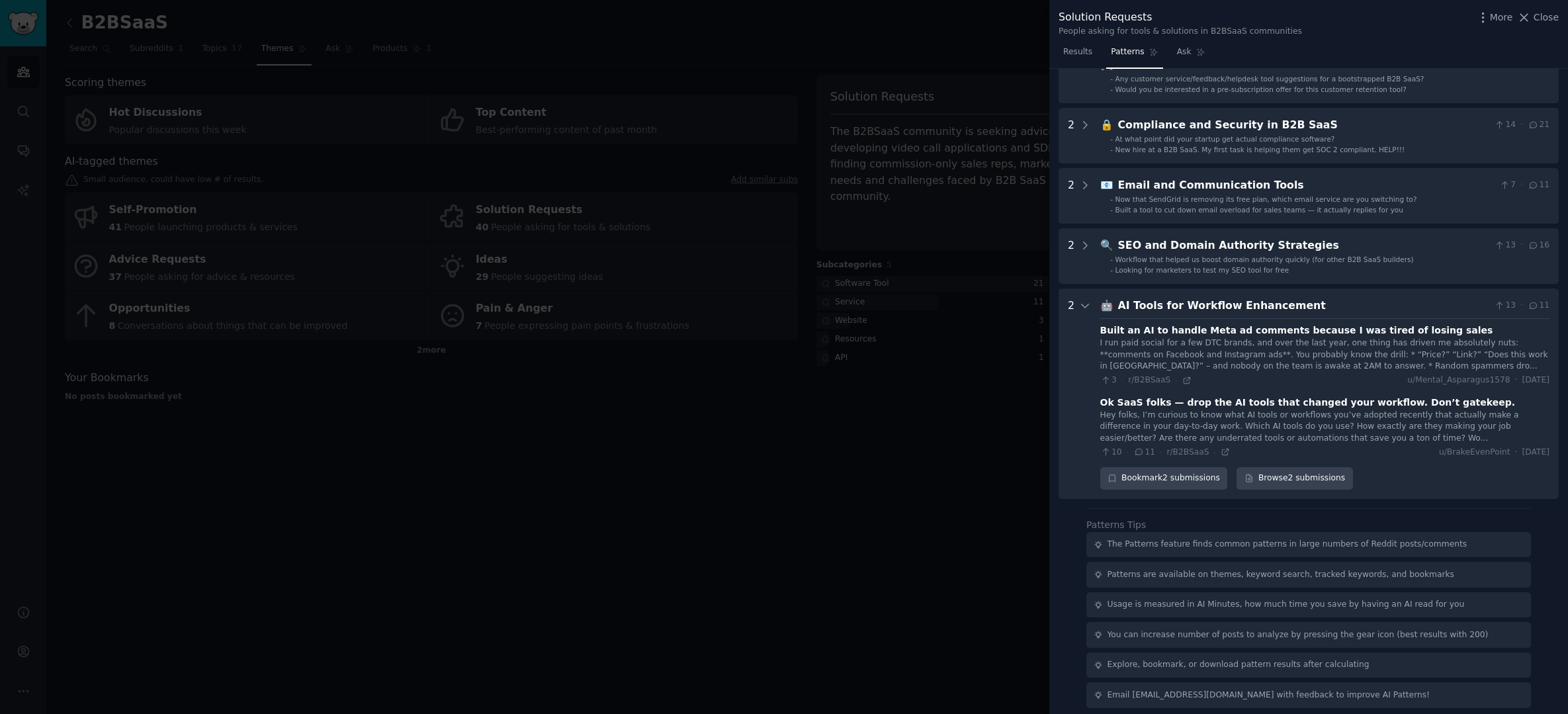
click at [975, 443] on div at bounding box center [784, 357] width 1568 height 714
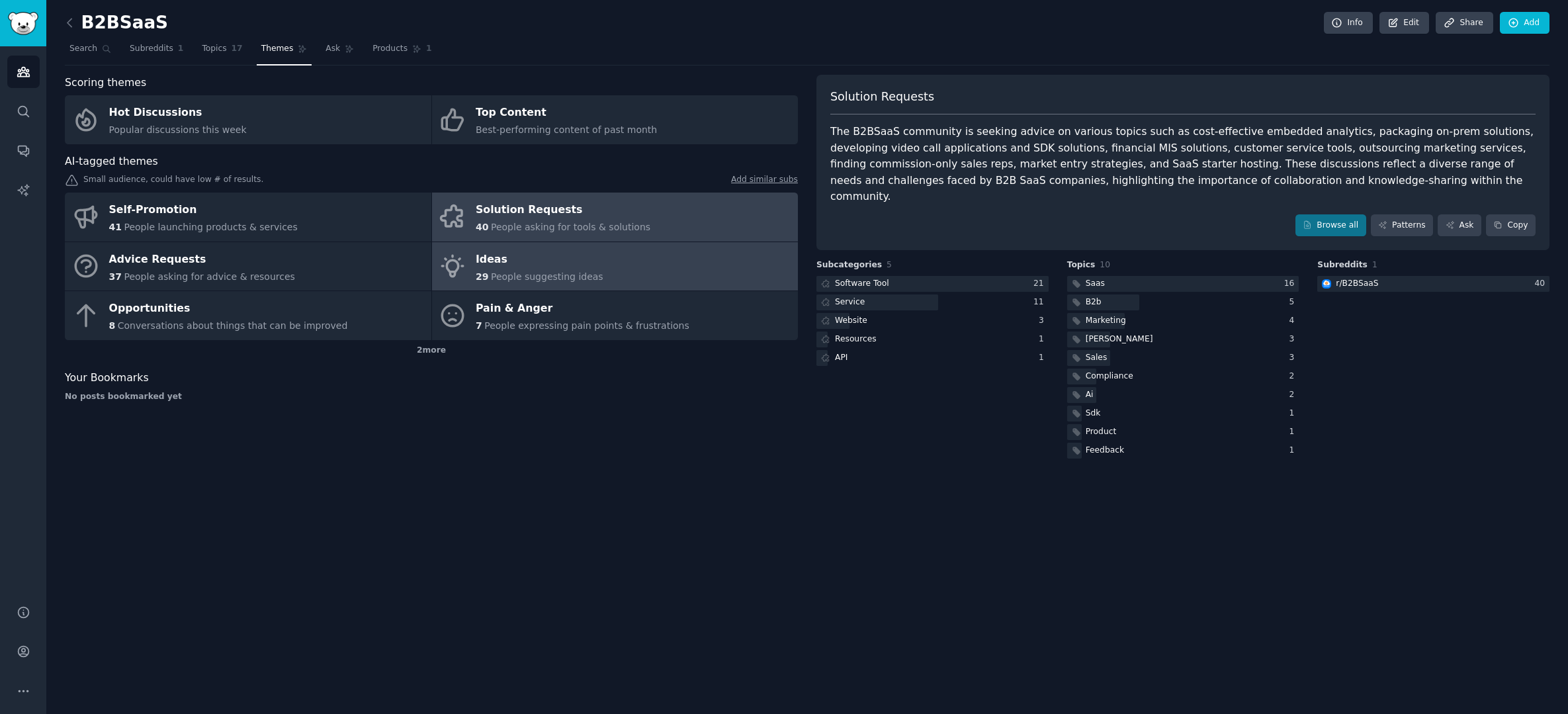
click at [616, 245] on link "Ideas 29 People suggesting ideas" at bounding box center [616, 267] width 367 height 49
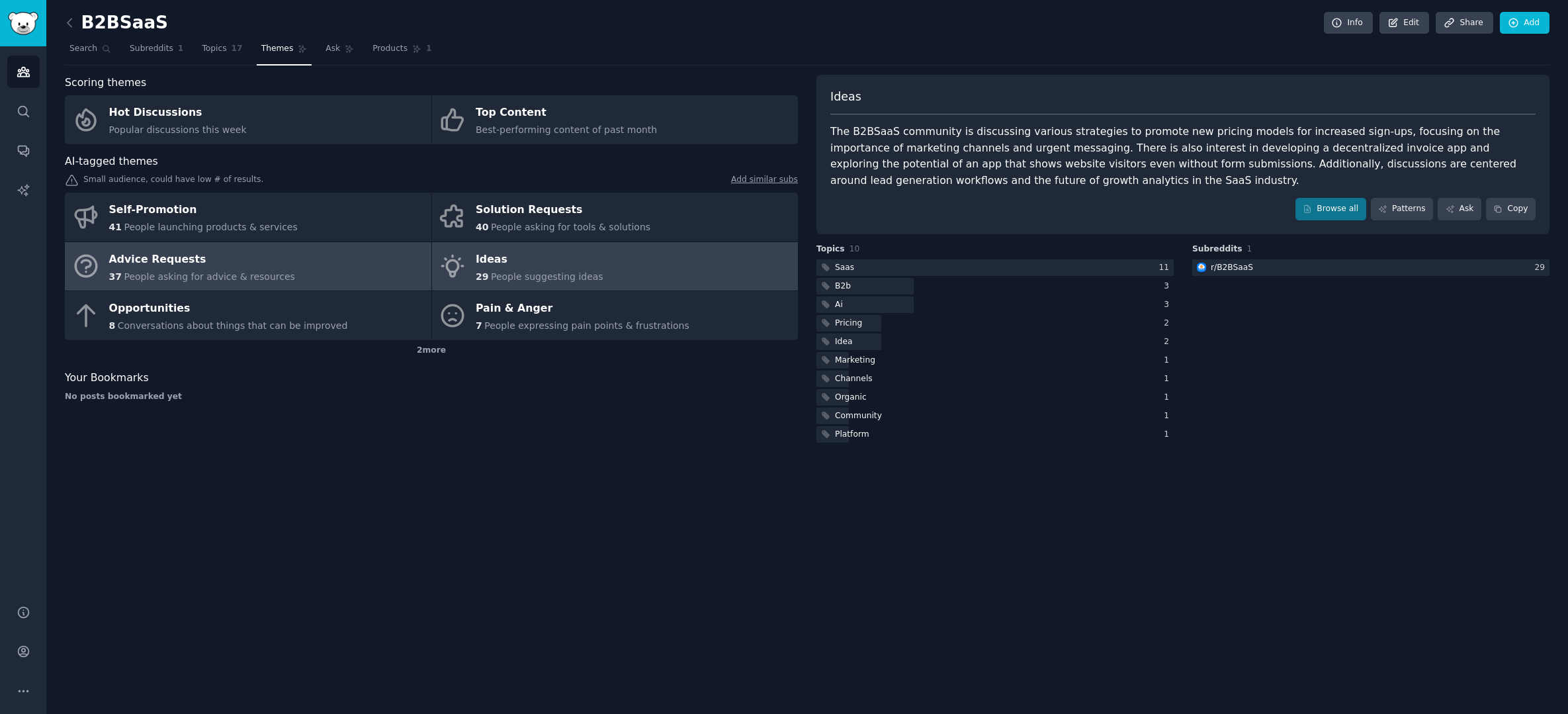
click at [263, 273] on span "People asking for advice & resources" at bounding box center [209, 276] width 170 height 10
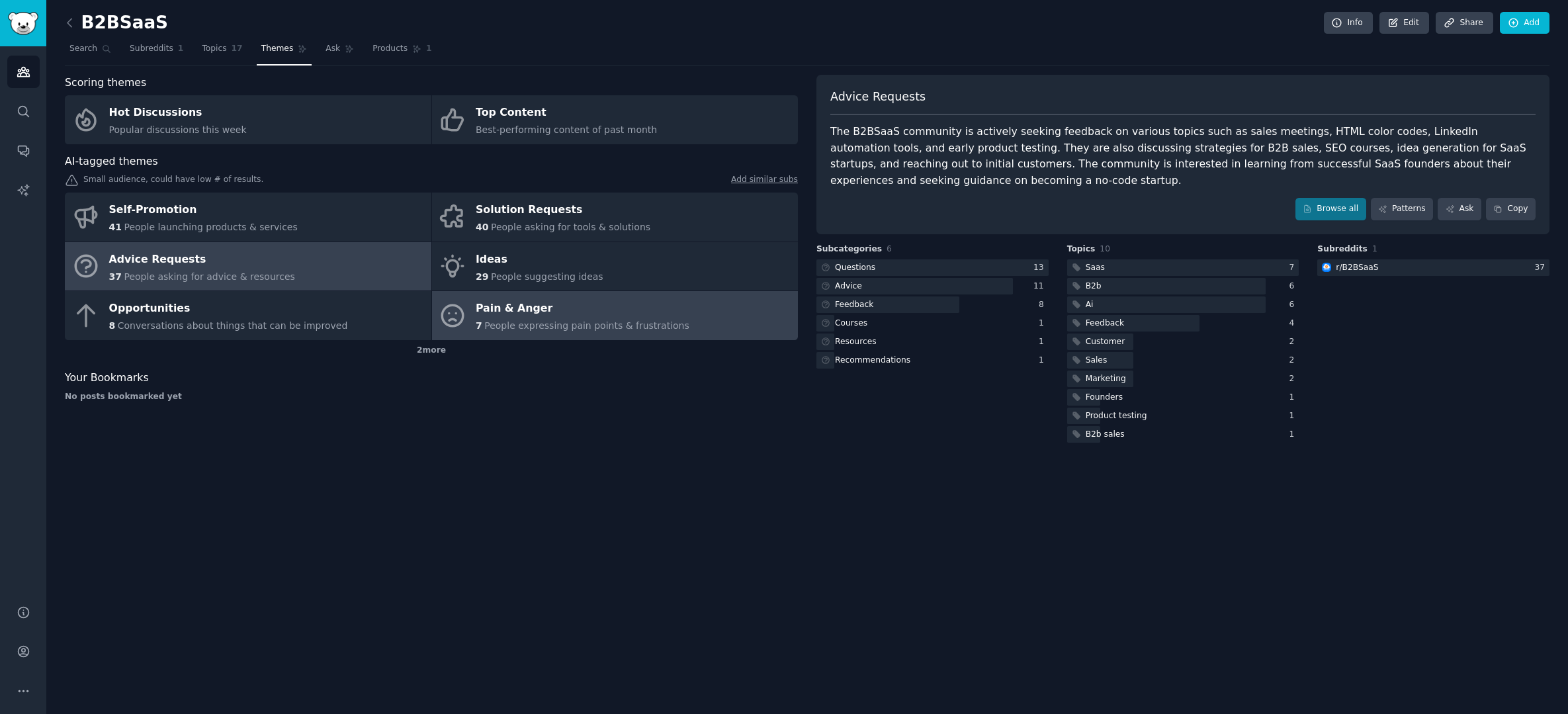
click at [535, 322] on span "People expressing pain points & frustrations" at bounding box center [587, 325] width 205 height 10
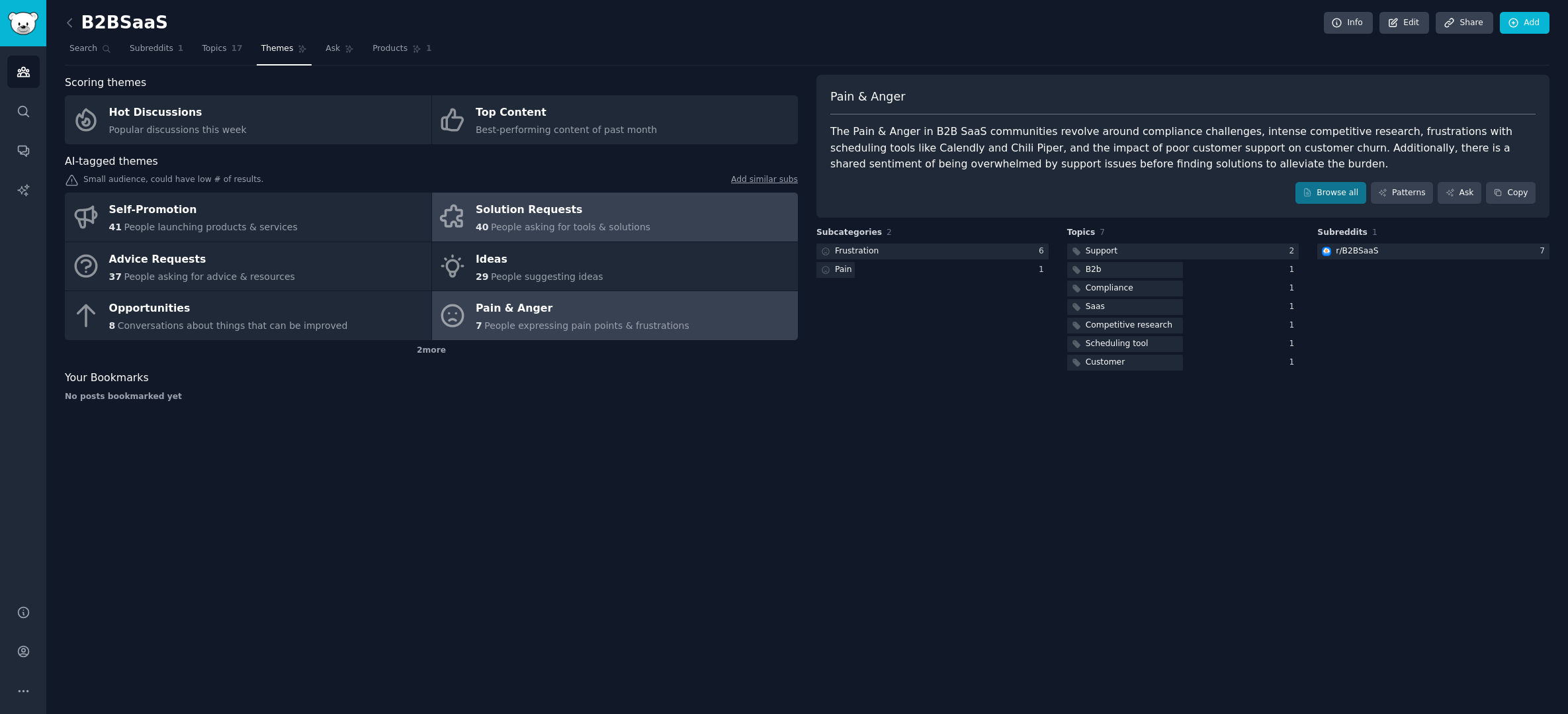
click at [677, 222] on link "Solution Requests 40 People asking for tools & solutions" at bounding box center [616, 217] width 367 height 49
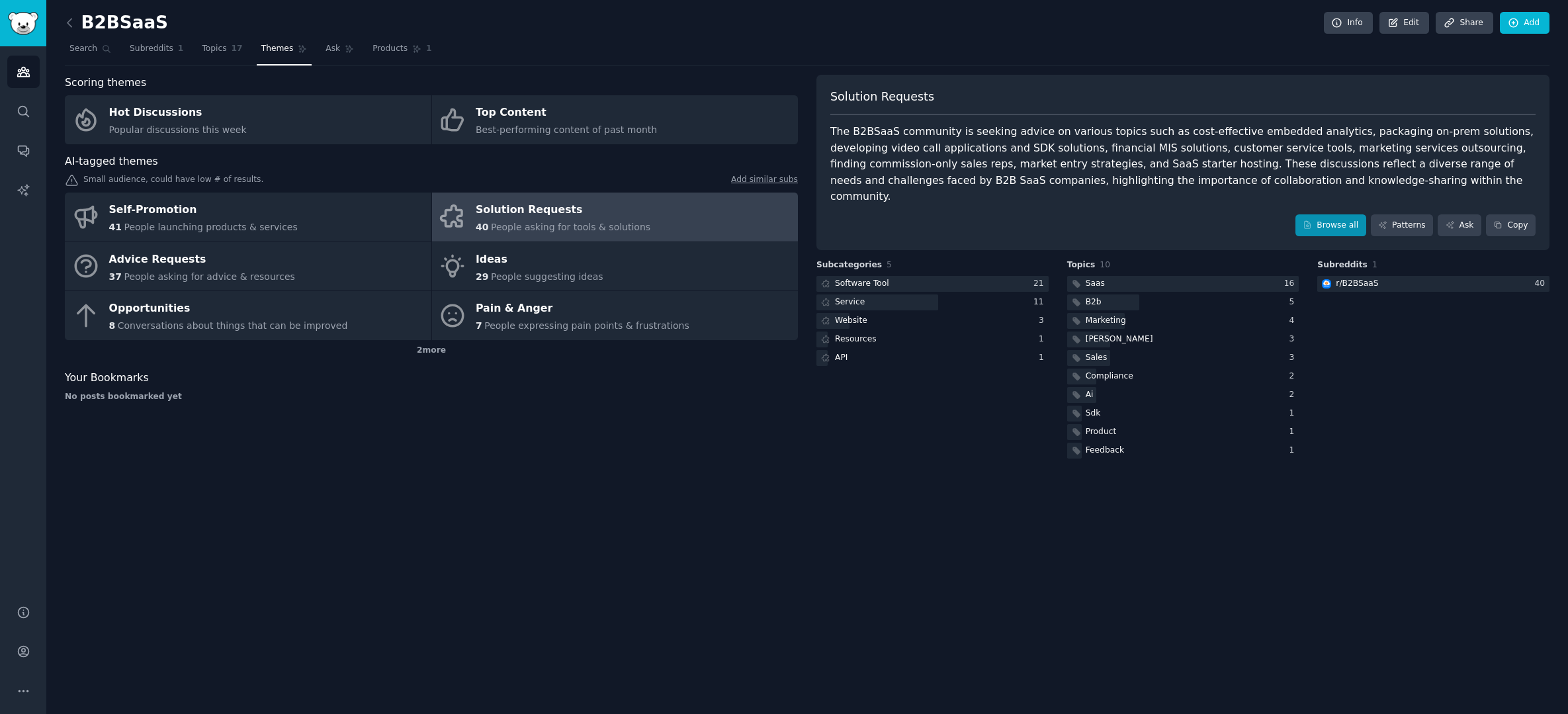
click at [1309, 220] on icon at bounding box center [1307, 225] width 9 height 9
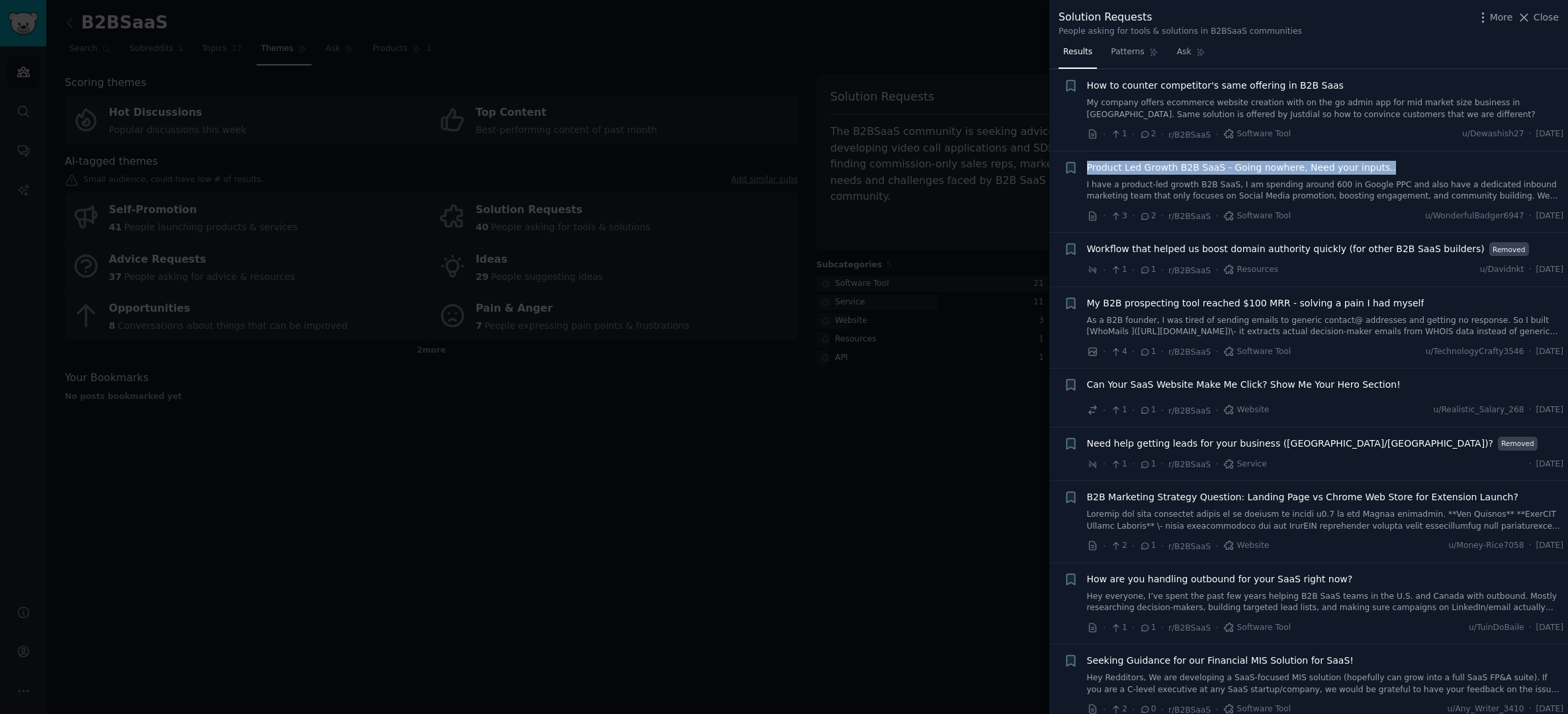
scroll to position [1608, 0]
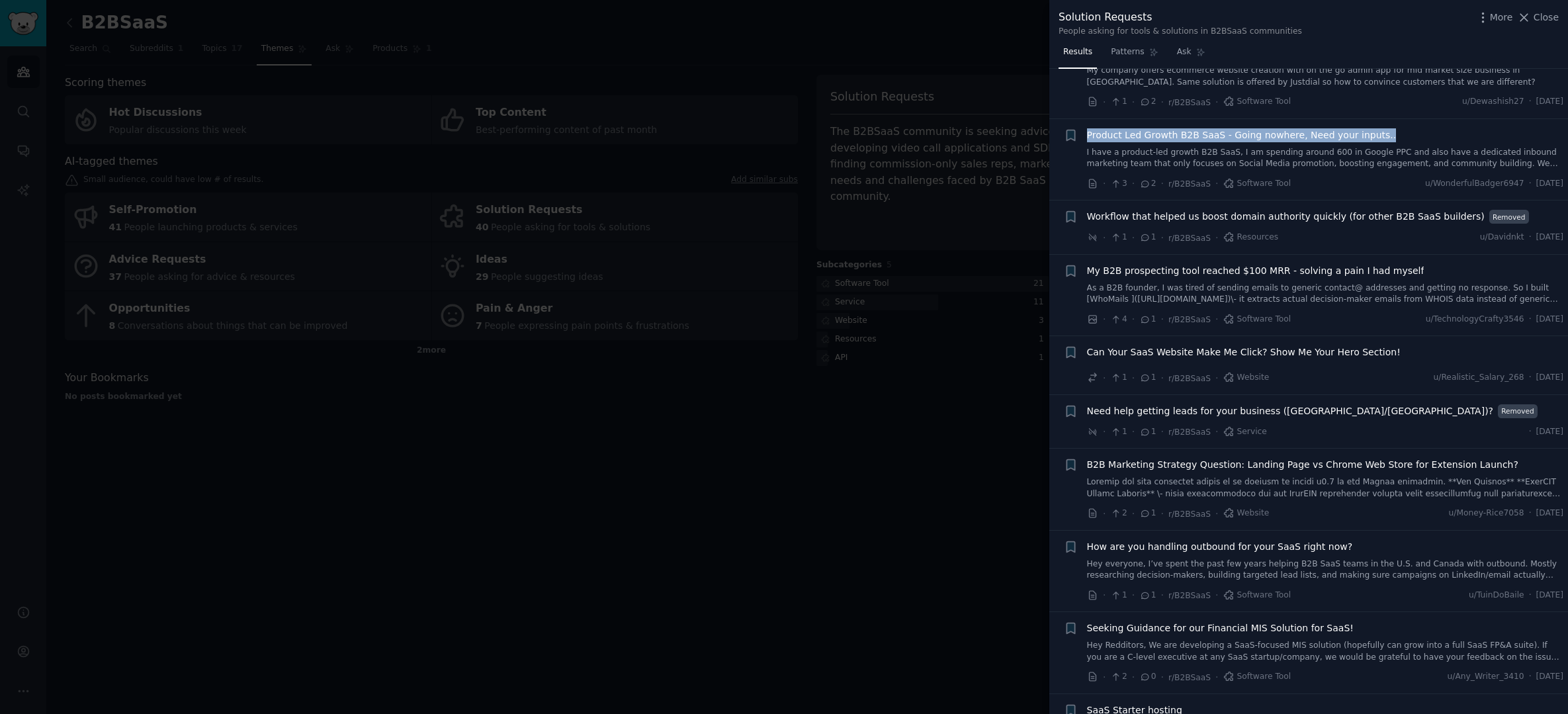
click at [1246, 264] on span "My B2B prospecting tool reached $100 MRR - solving a pain I had myself" at bounding box center [1256, 270] width 338 height 14
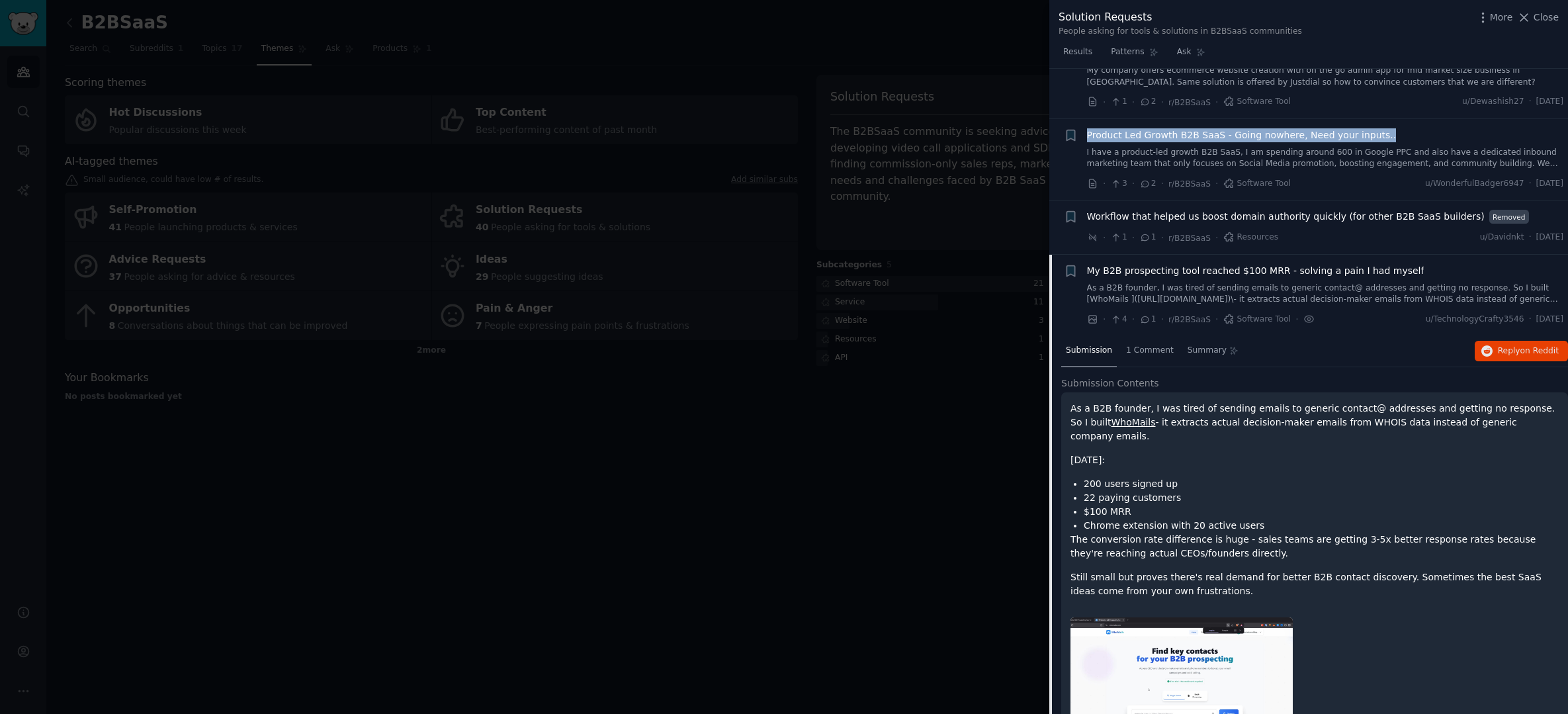
scroll to position [1780, 0]
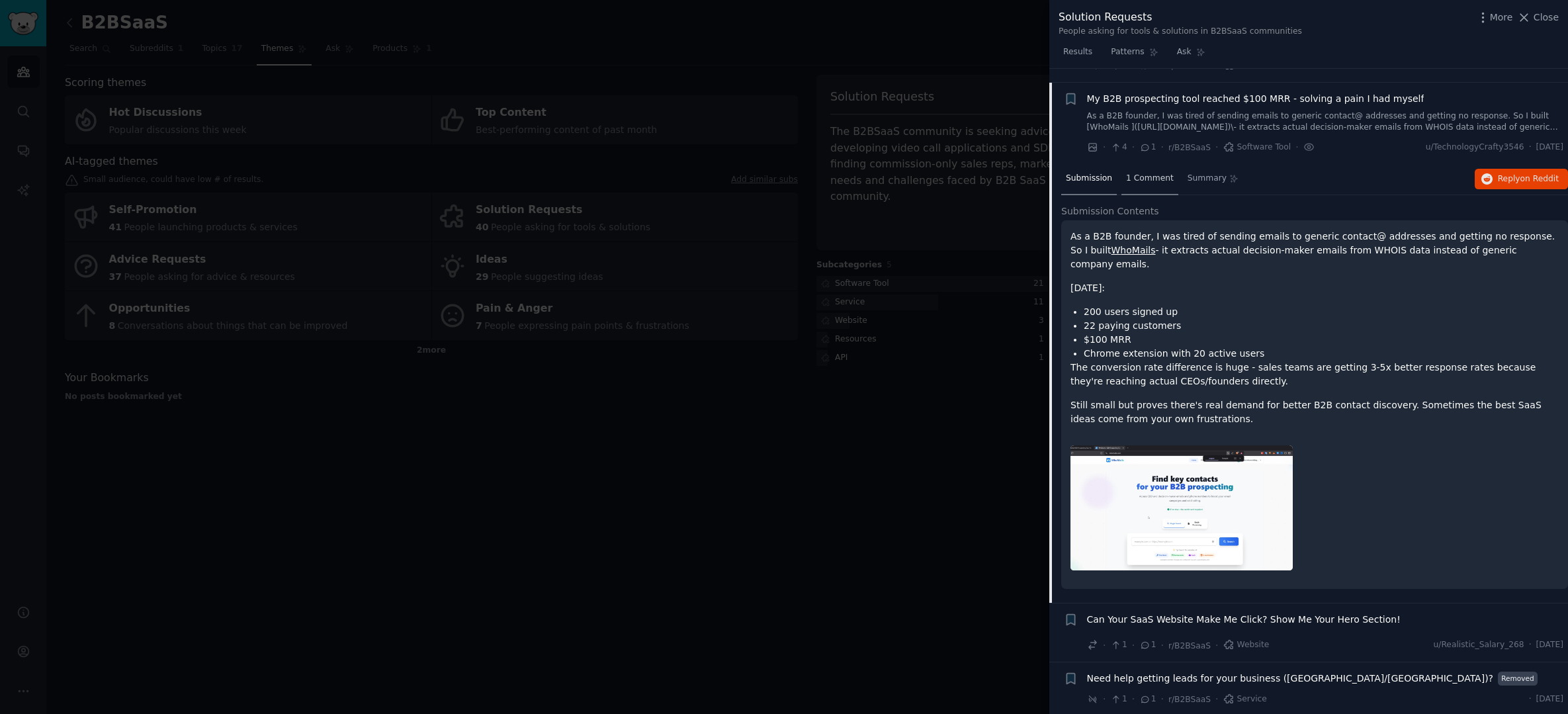
click at [1136, 173] on span "1 Comment" at bounding box center [1150, 179] width 48 height 12
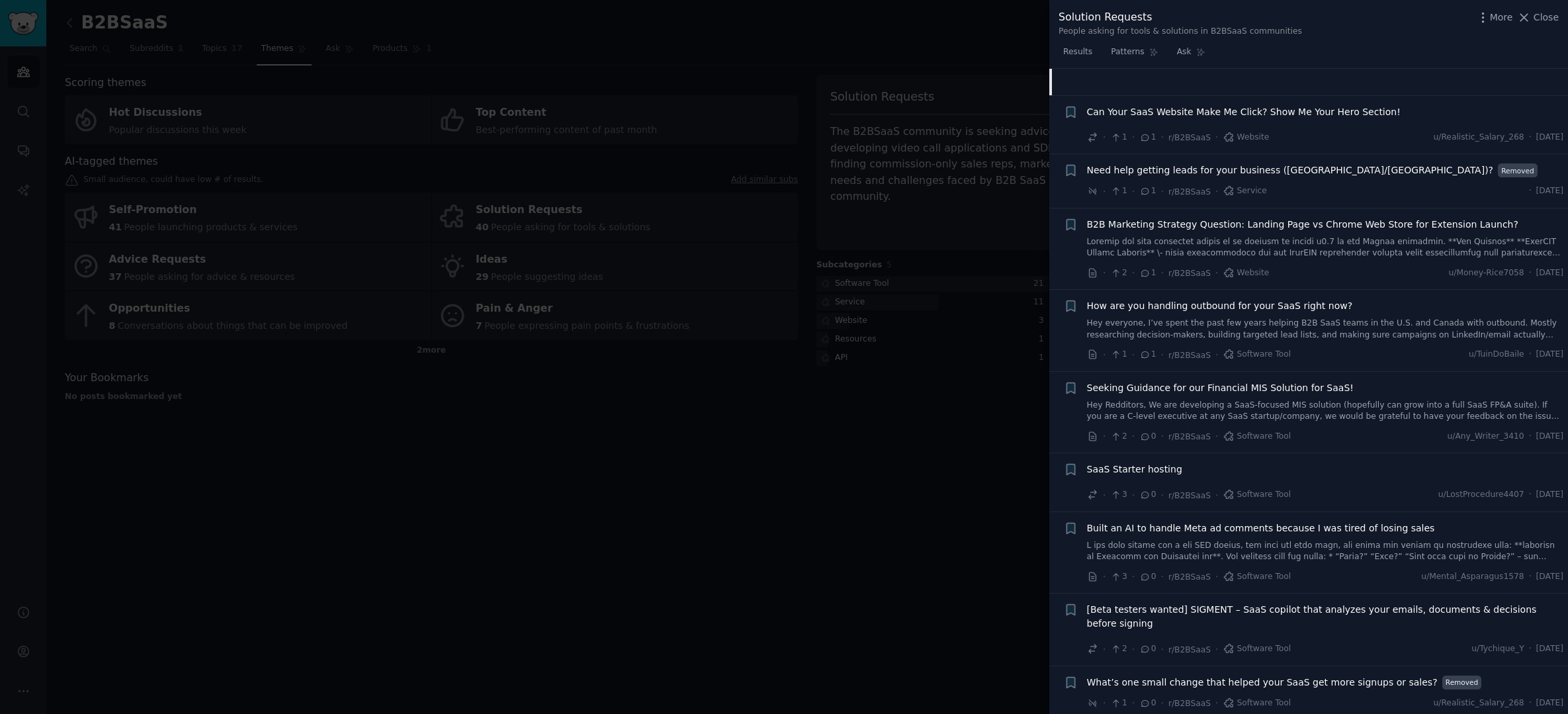
scroll to position [2147, 0]
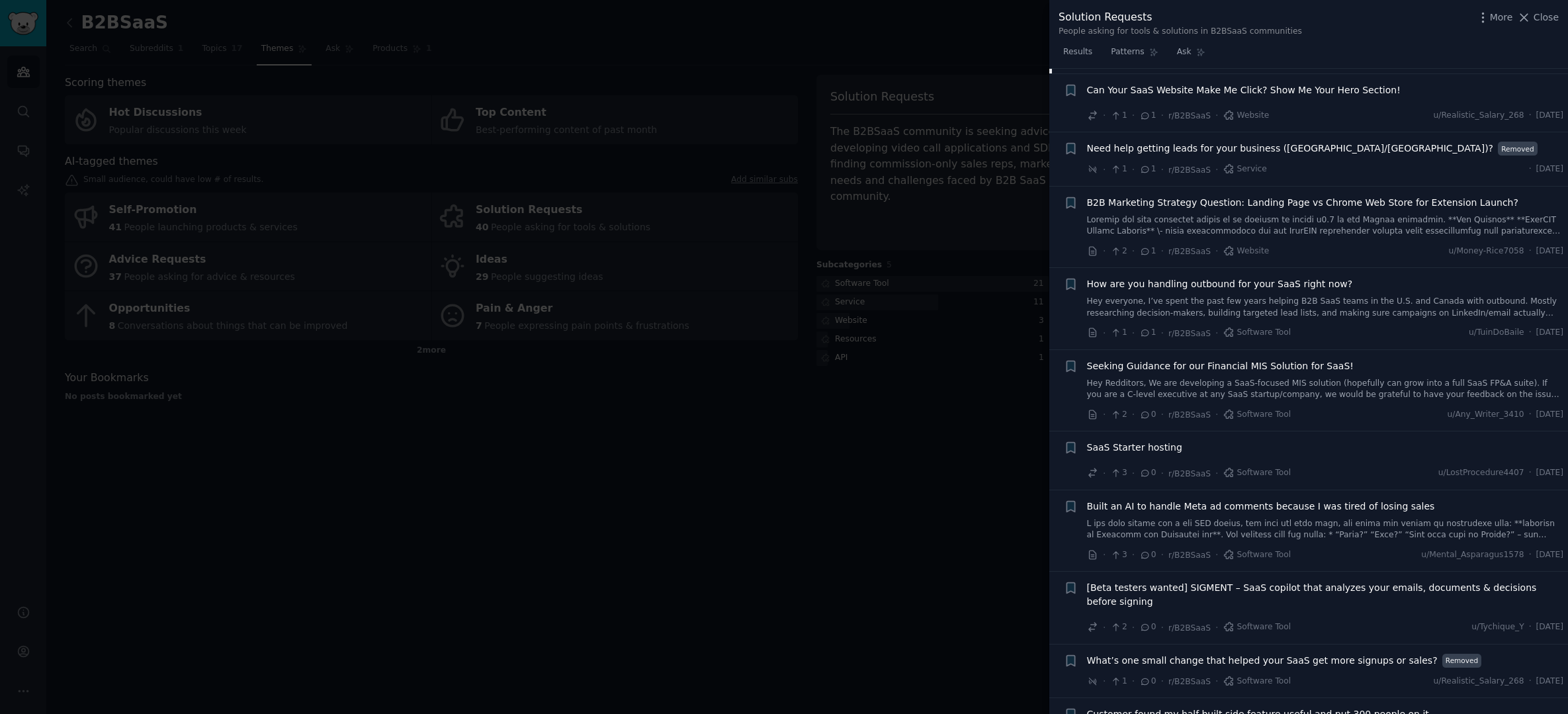
click at [1277, 277] on span "How are you handling outbound for your SaaS right now?" at bounding box center [1220, 284] width 266 height 14
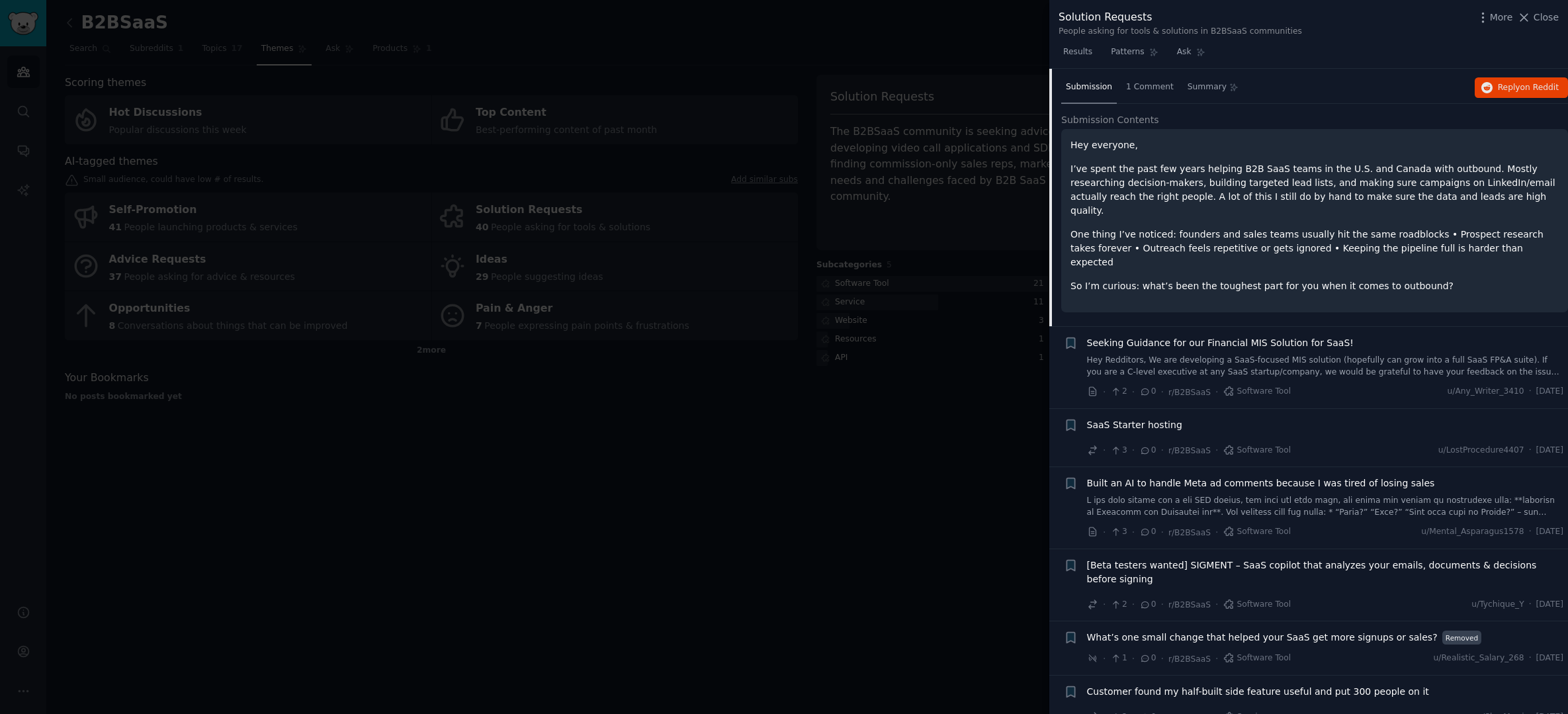
scroll to position [2054, 0]
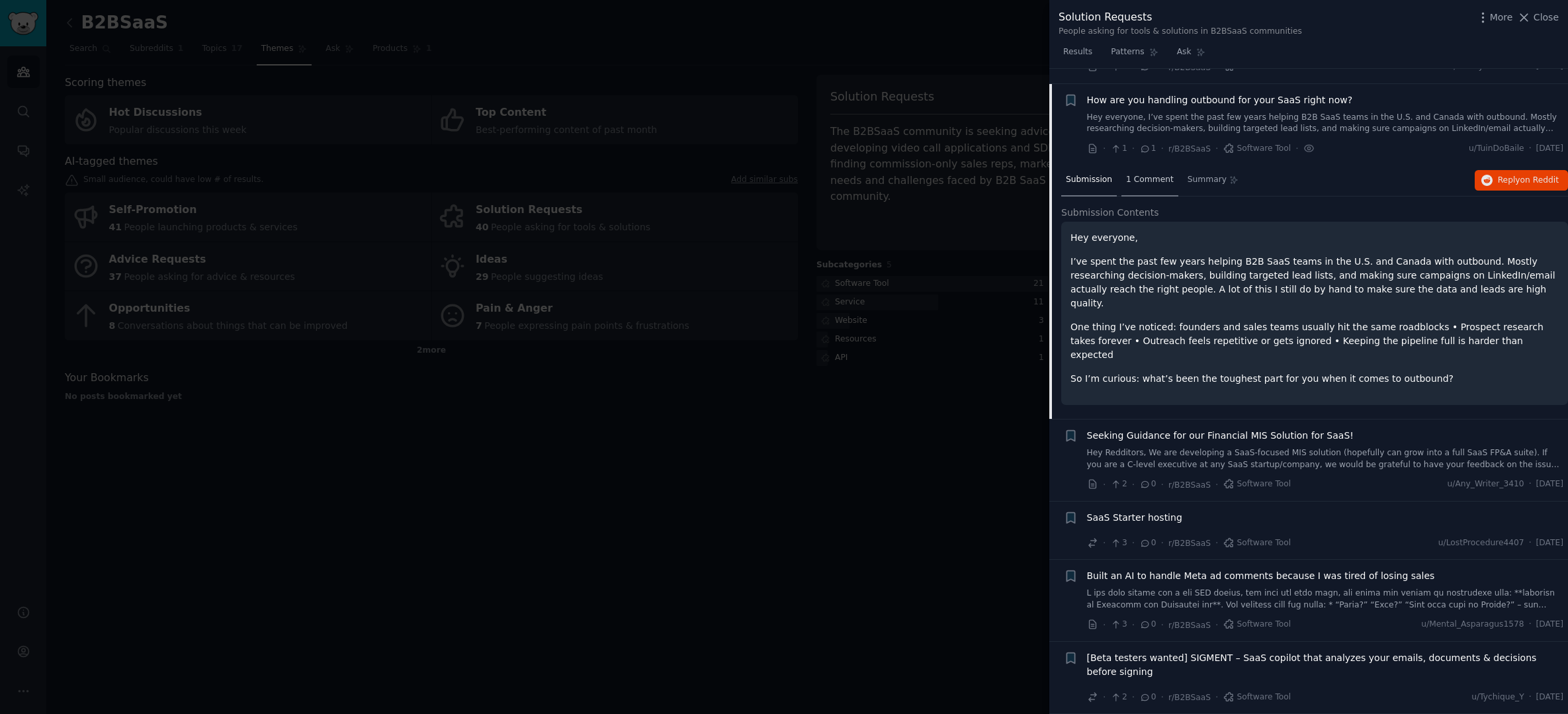
click at [1154, 174] on span "1 Comment" at bounding box center [1150, 180] width 48 height 12
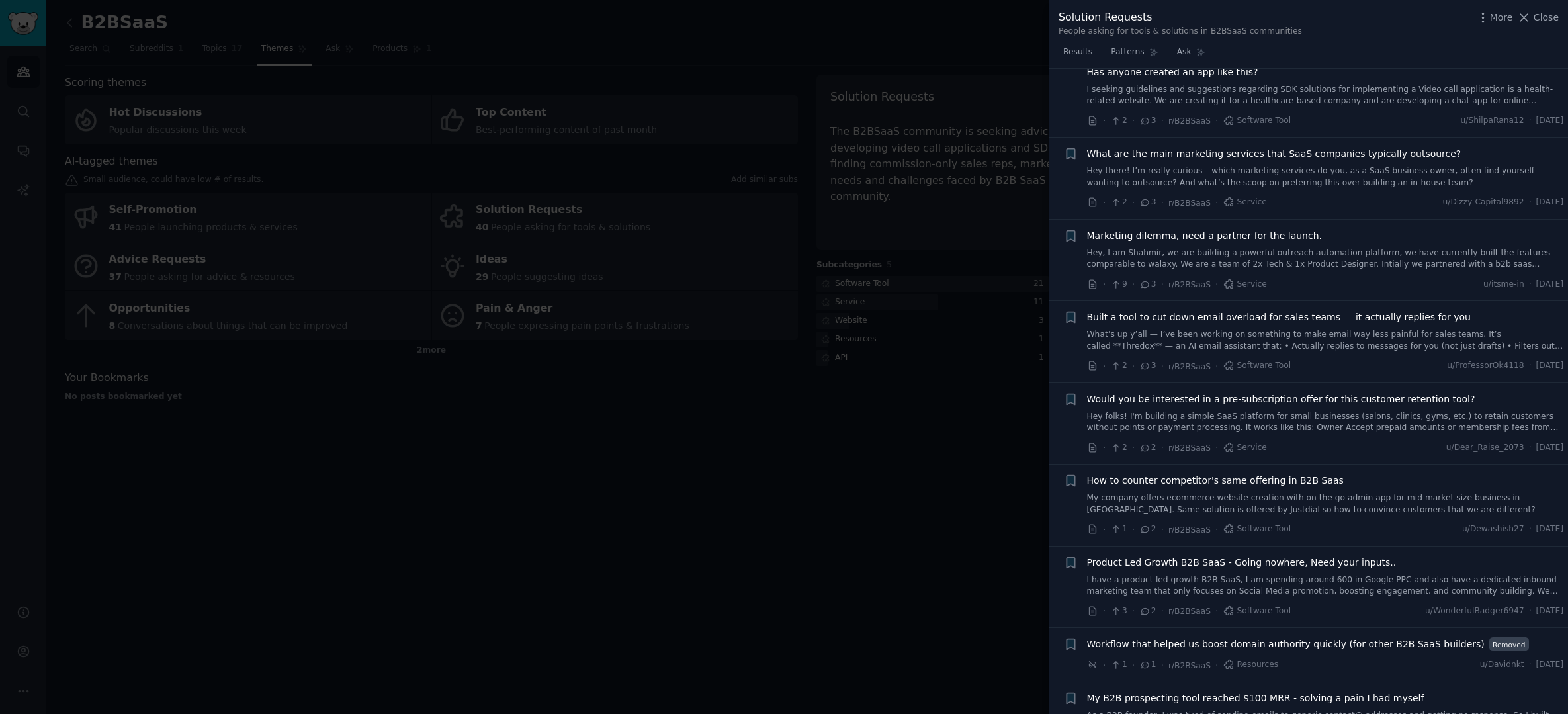
scroll to position [122, 0]
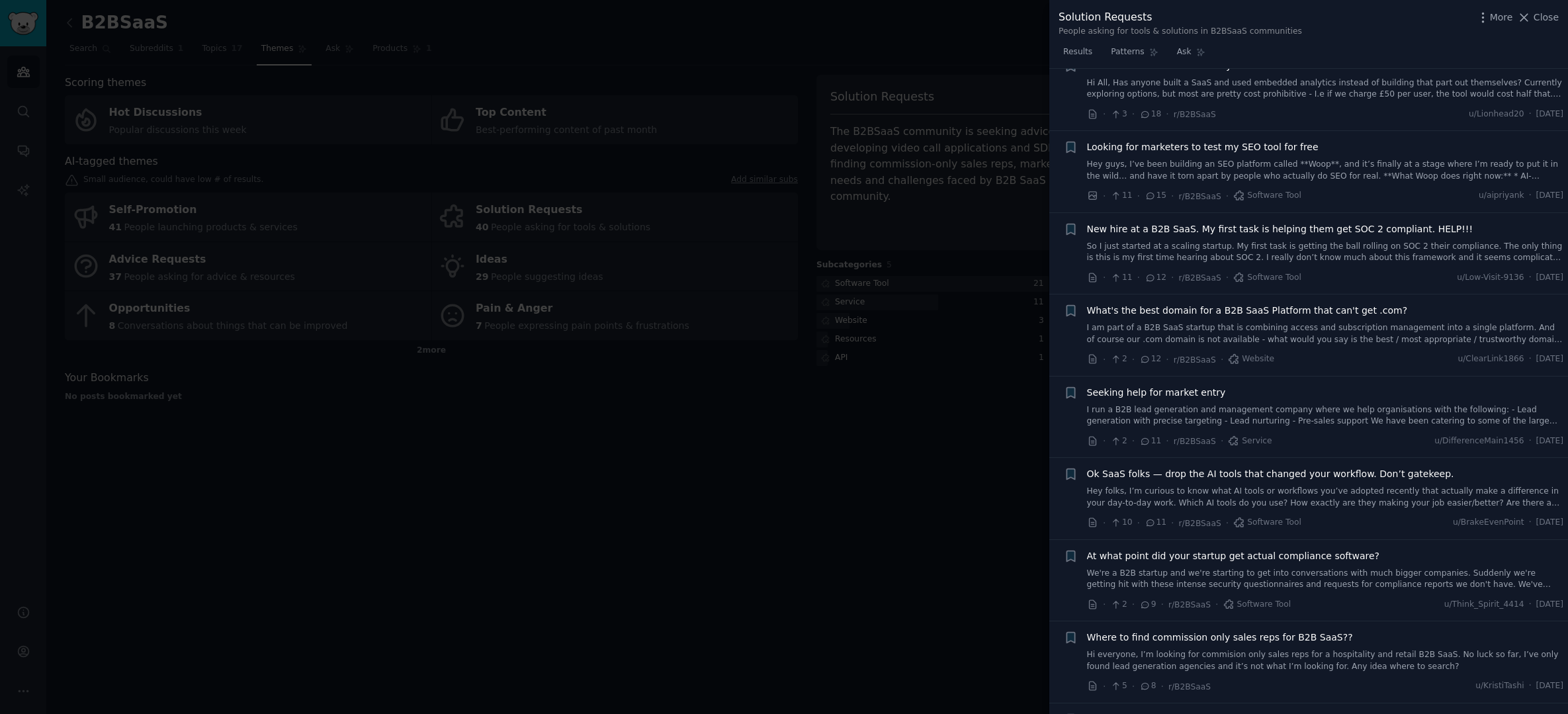
click at [986, 427] on div at bounding box center [784, 357] width 1568 height 714
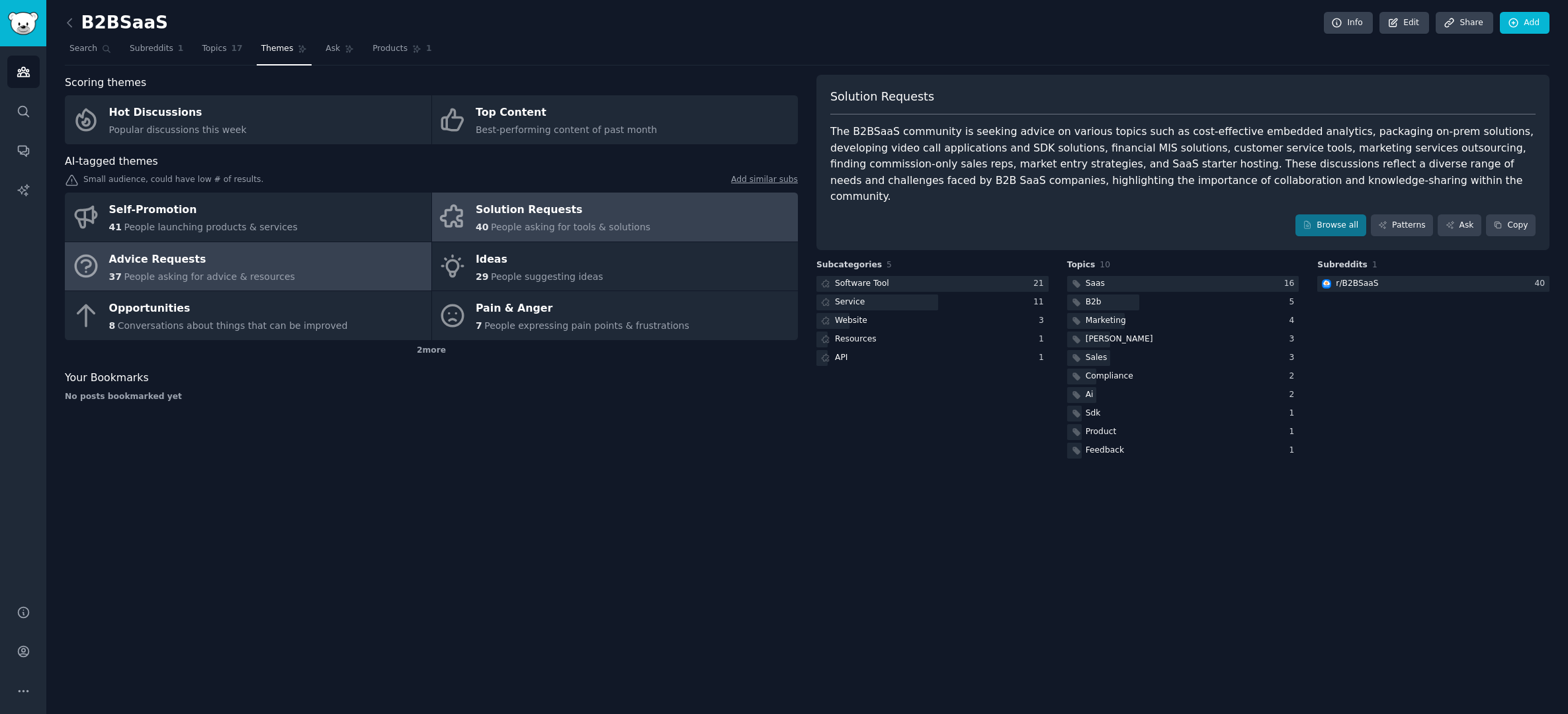
click at [311, 267] on link "Advice Requests 37 People asking for advice & resources" at bounding box center [248, 267] width 367 height 49
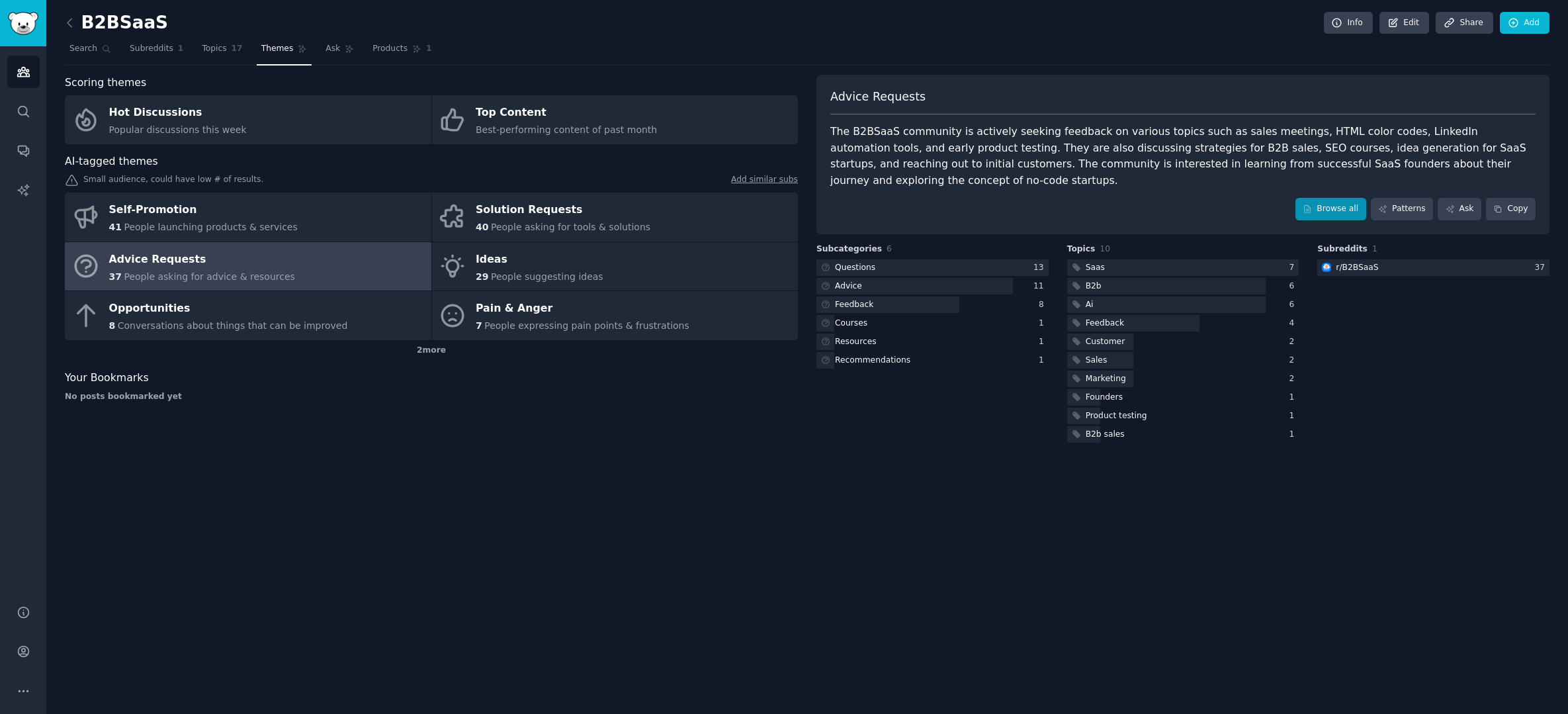
click at [1336, 213] on link "Browse all" at bounding box center [1331, 209] width 71 height 22
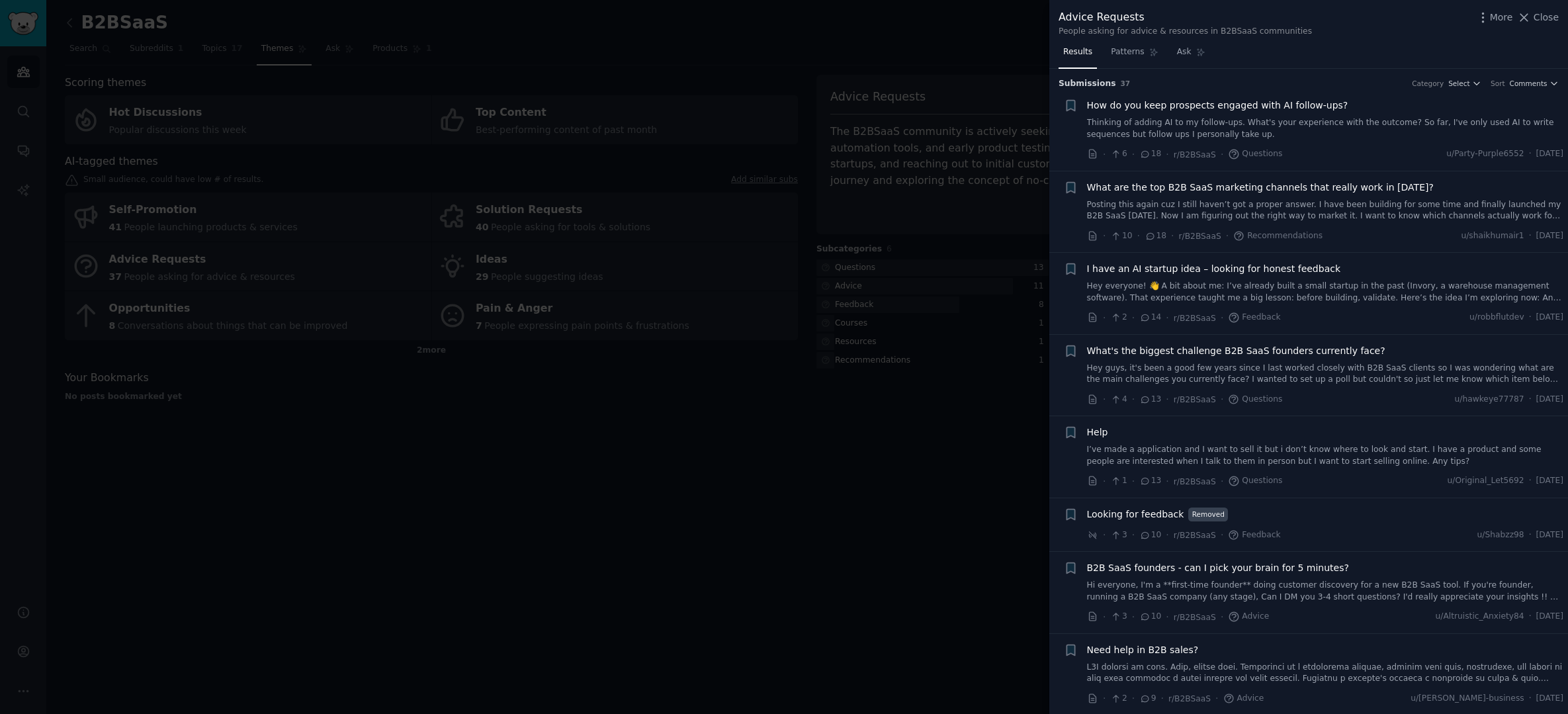
click at [1167, 110] on span "How do you keep prospects engaged with AI follow-ups?" at bounding box center [1217, 105] width 261 height 14
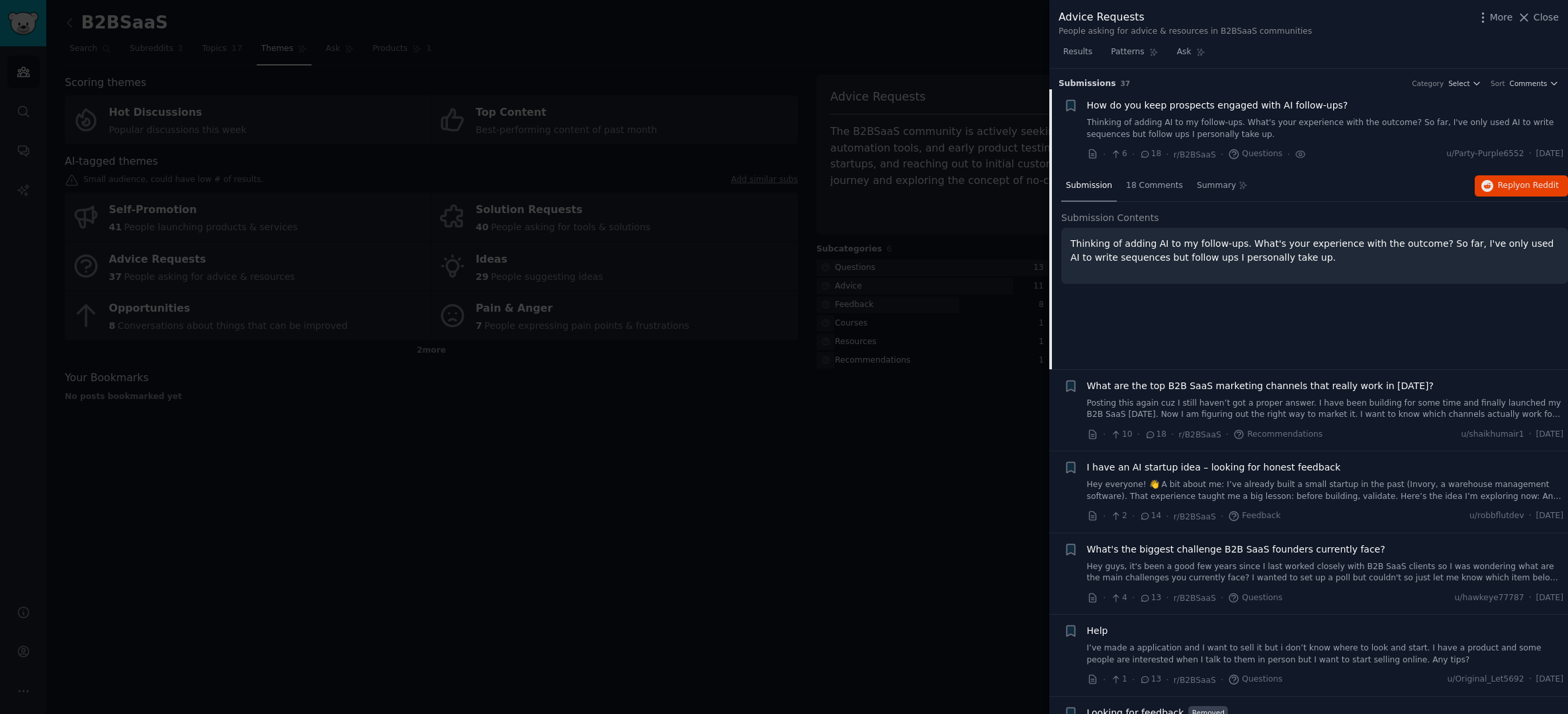
scroll to position [21, 0]
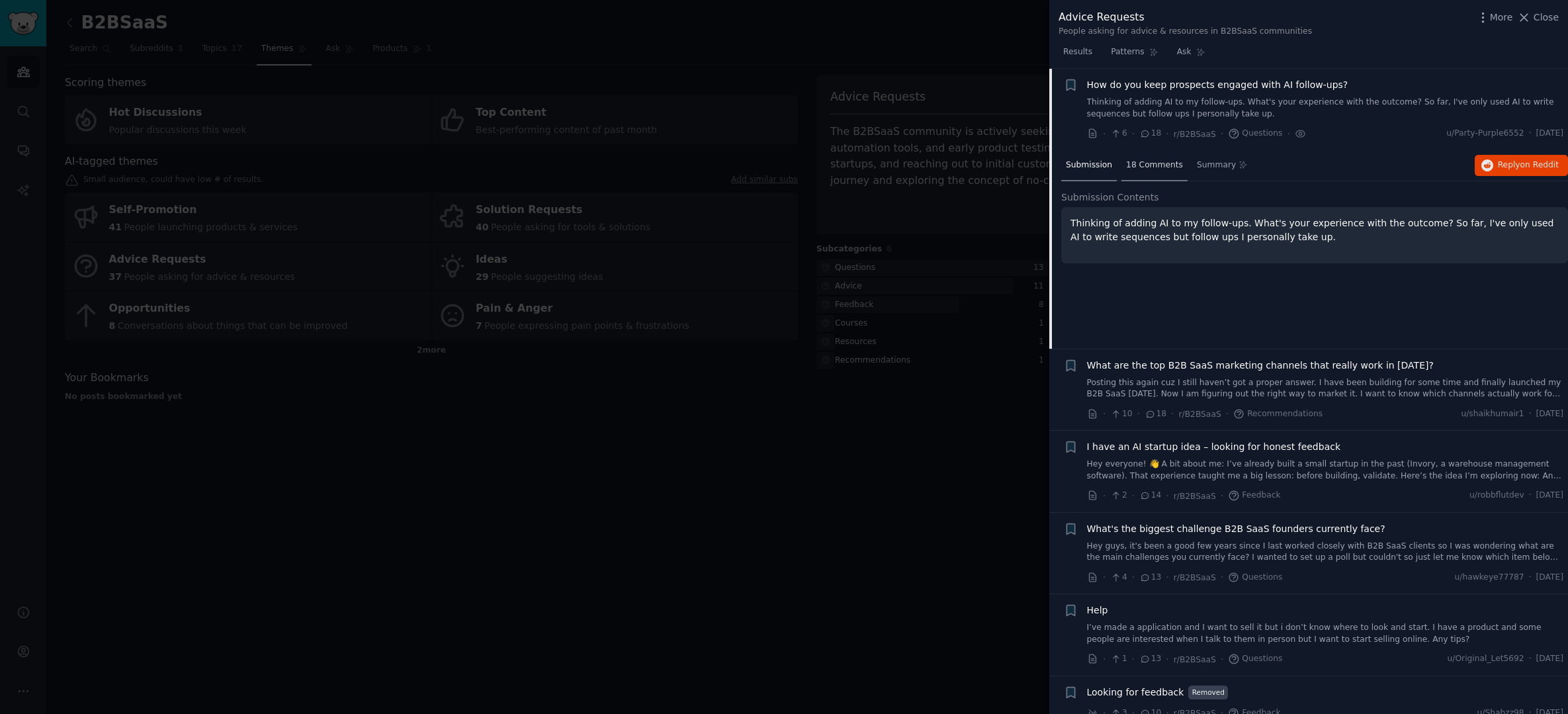
click at [1149, 166] on span "18 Comments" at bounding box center [1154, 165] width 57 height 12
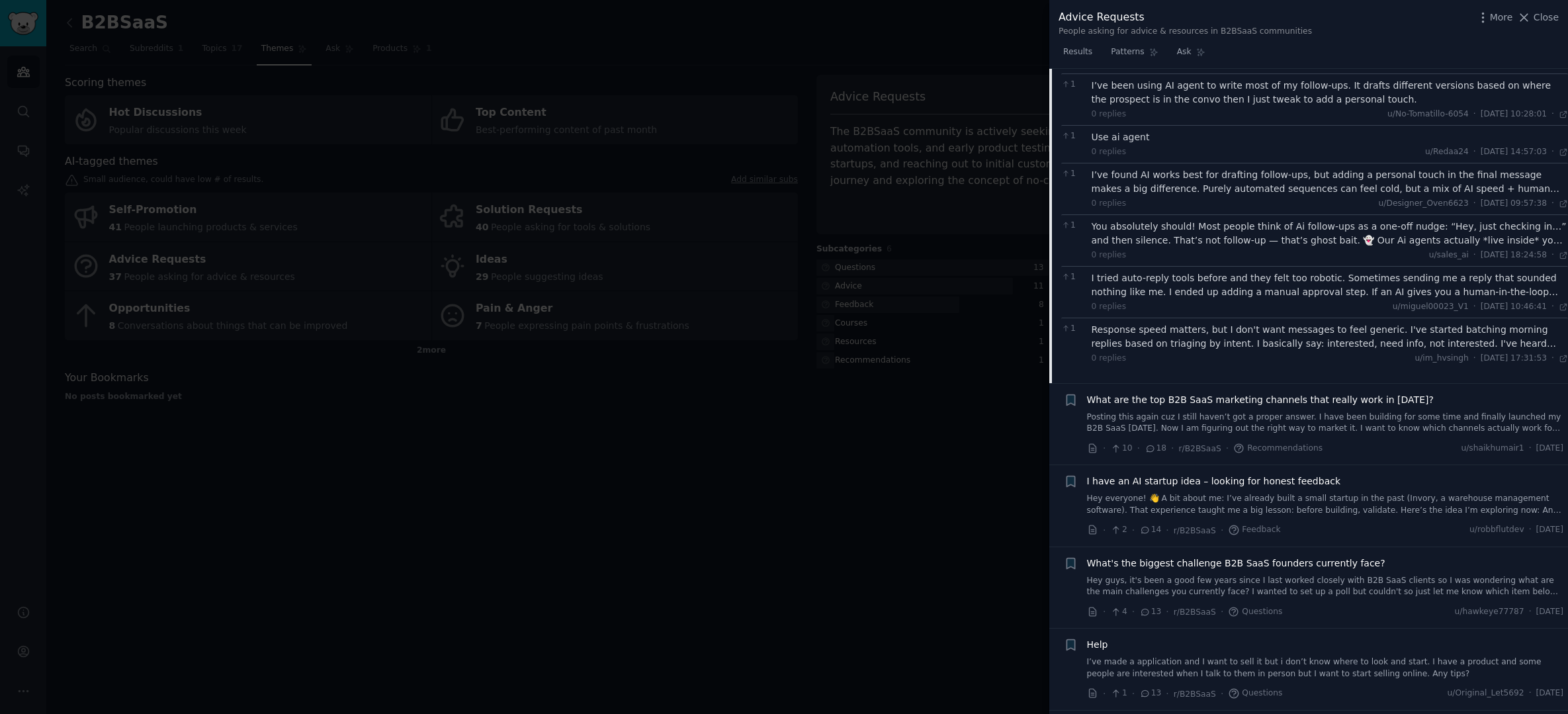
scroll to position [371, 0]
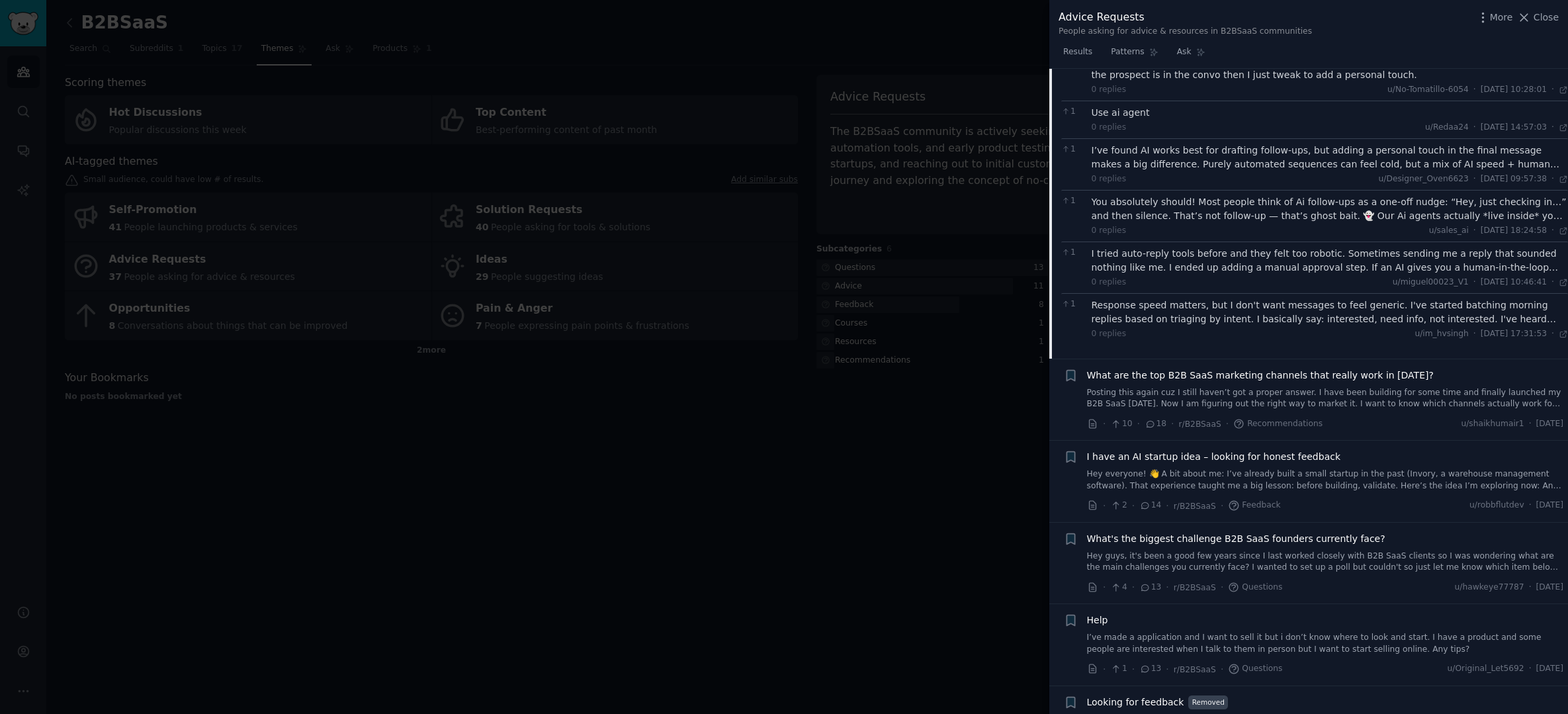
click at [1308, 371] on span "What are the top B2B SaaS marketing channels that really work in 2025?" at bounding box center [1260, 375] width 347 height 14
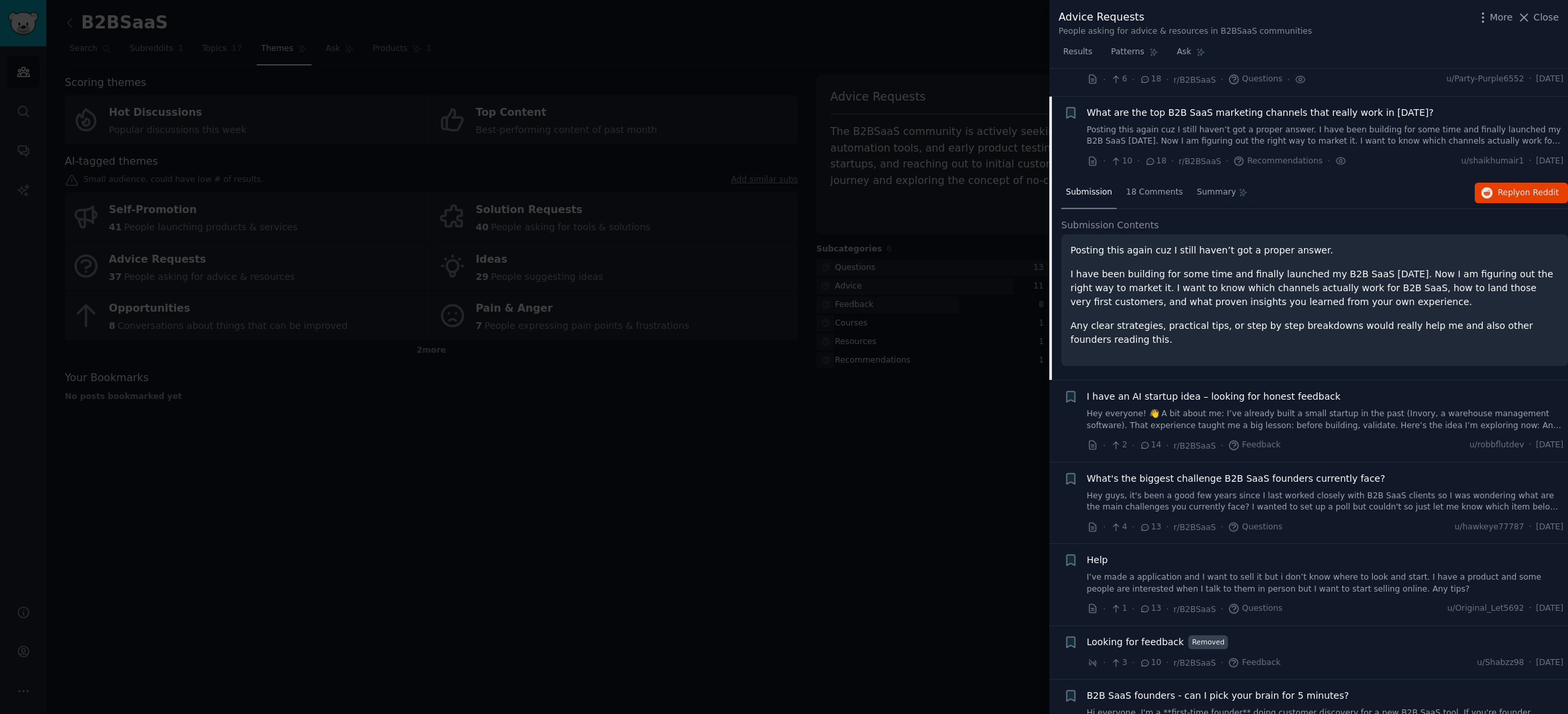
scroll to position [78, 0]
click at [1135, 186] on span "18 Comments" at bounding box center [1154, 189] width 57 height 12
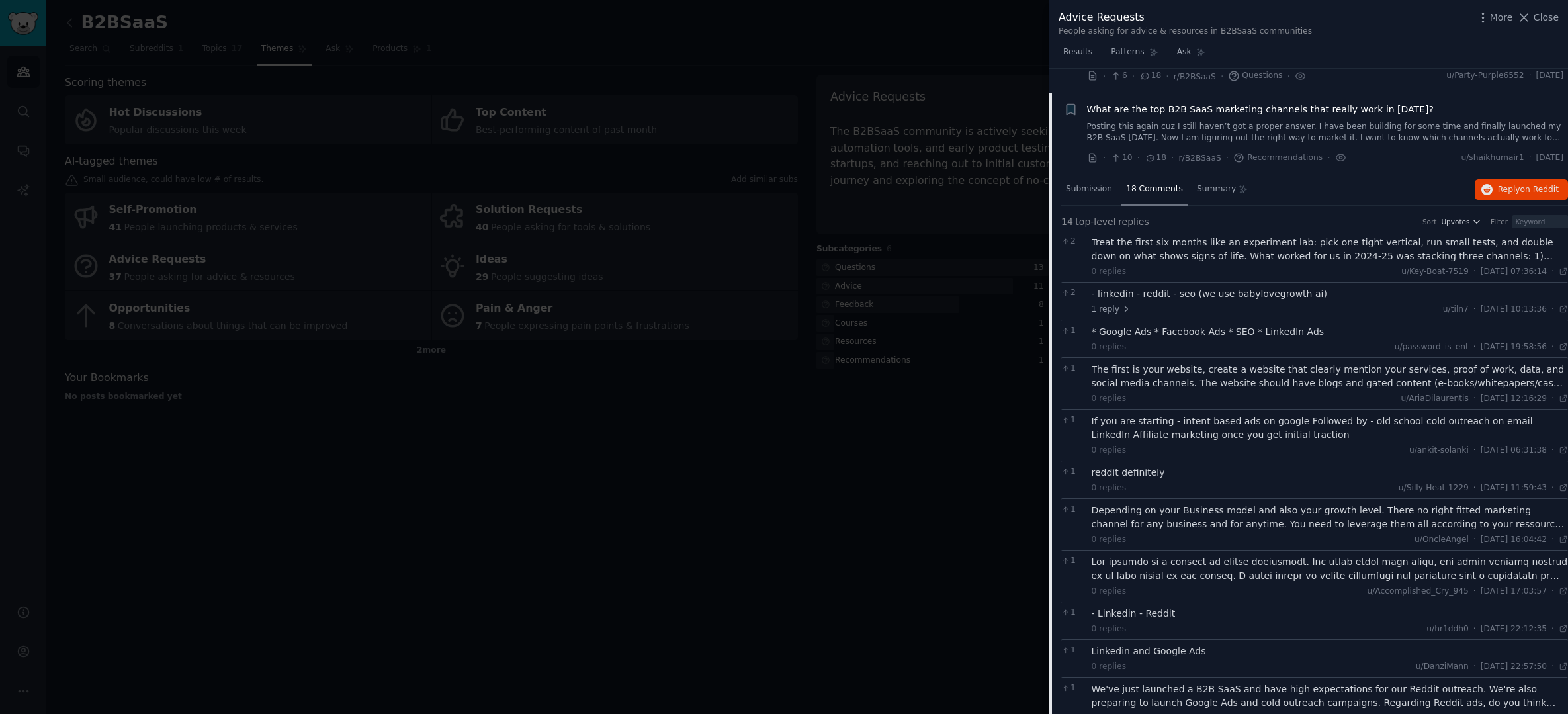
click at [1470, 250] on div "Treat the first six months like an experiment lab: pick one tight vertical, run…" at bounding box center [1330, 250] width 477 height 28
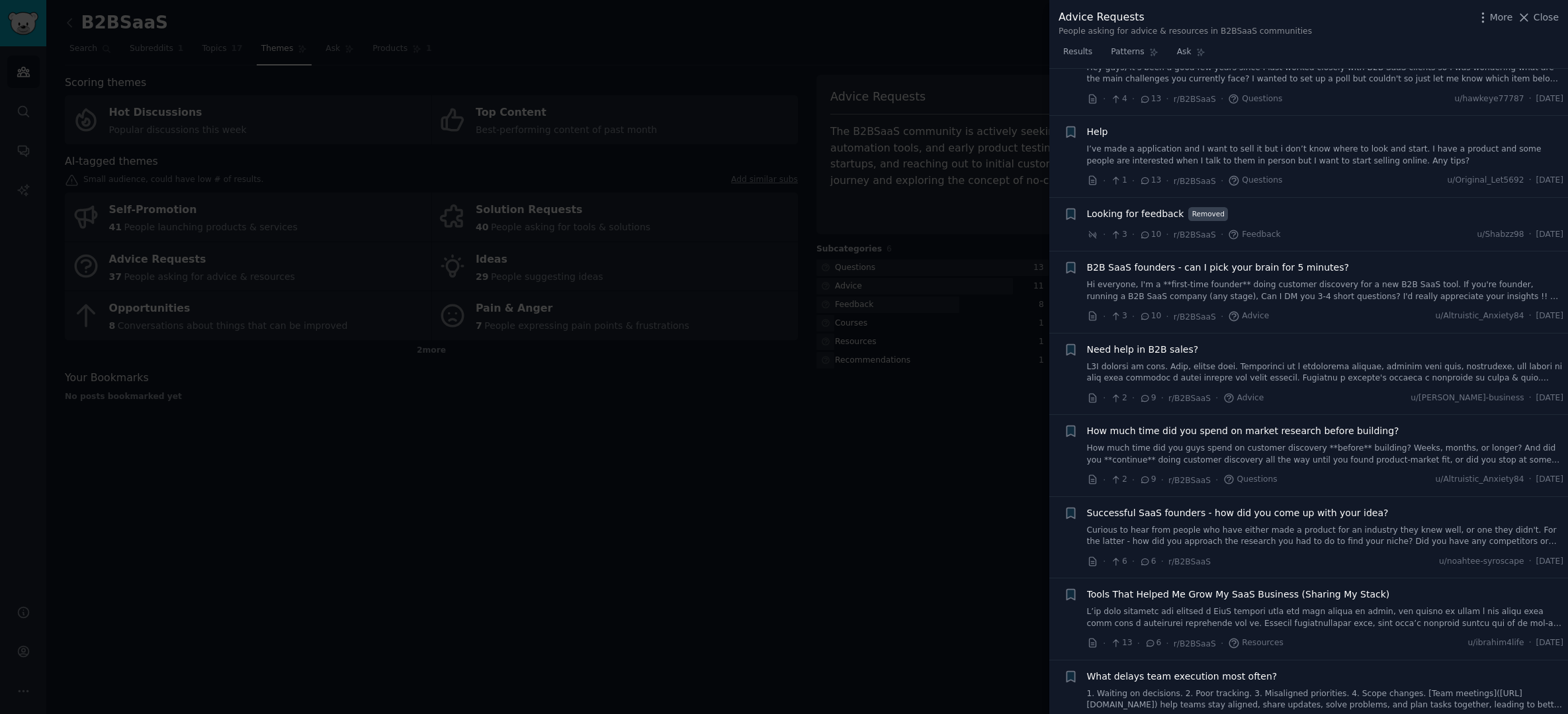
scroll to position [1170, 0]
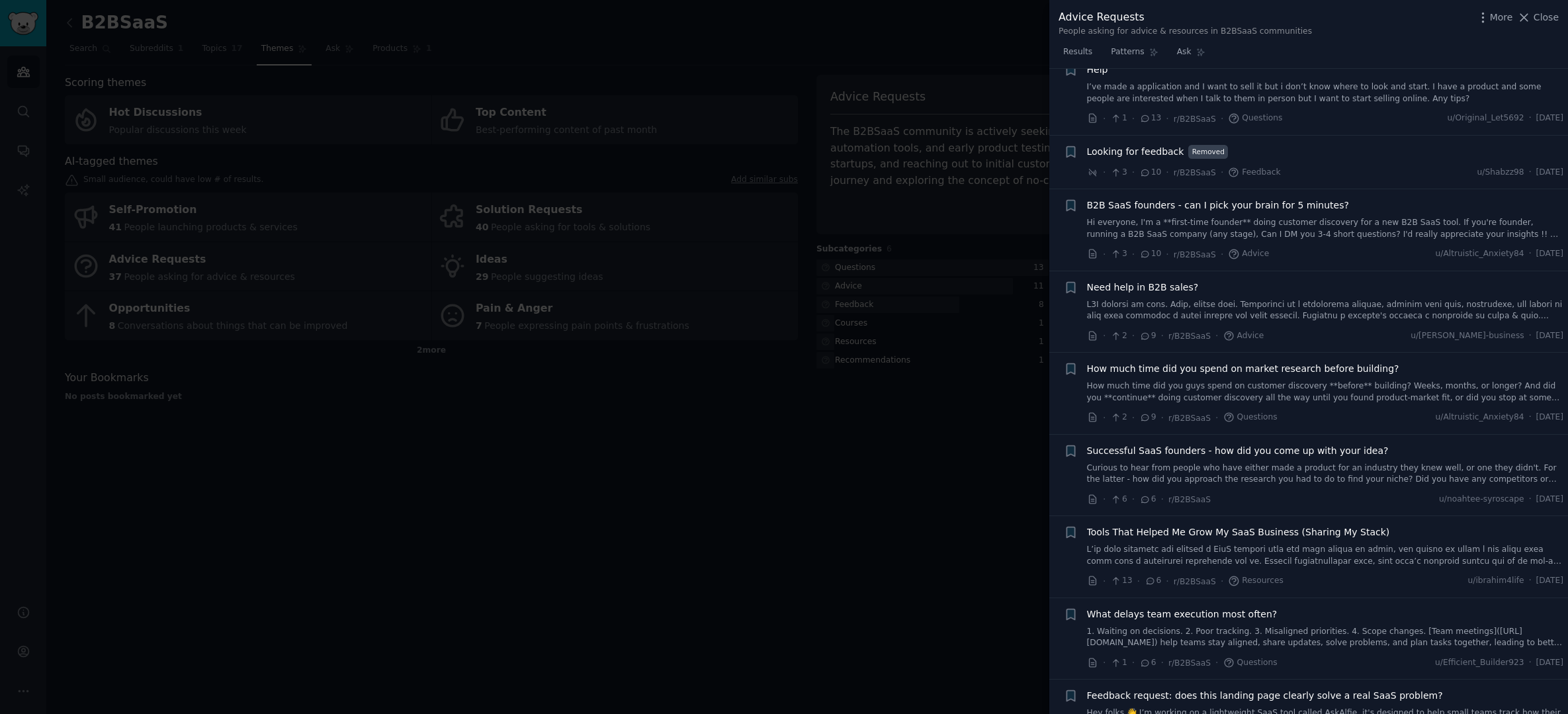
click at [1176, 281] on span "Need help in B2B sales?" at bounding box center [1143, 287] width 112 height 14
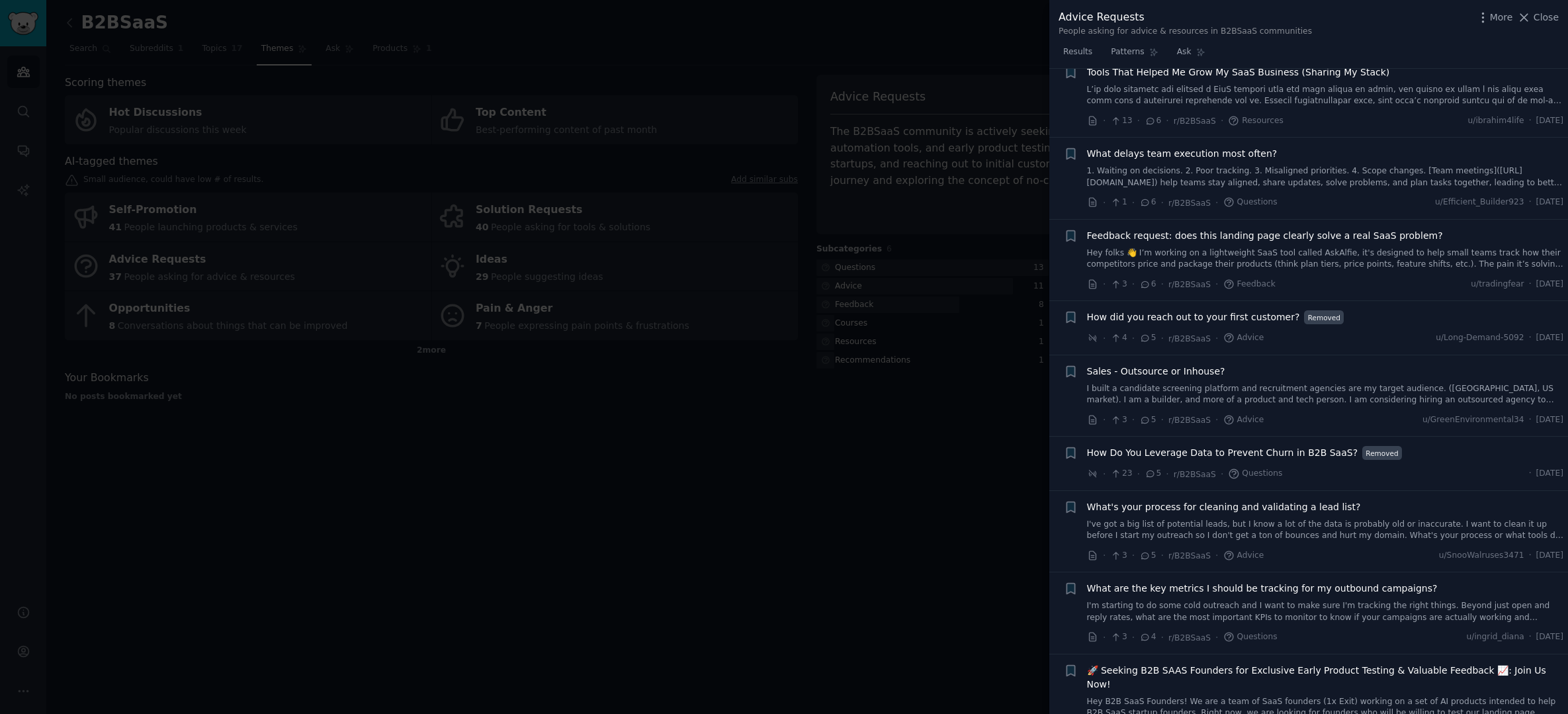
scroll to position [1385, 0]
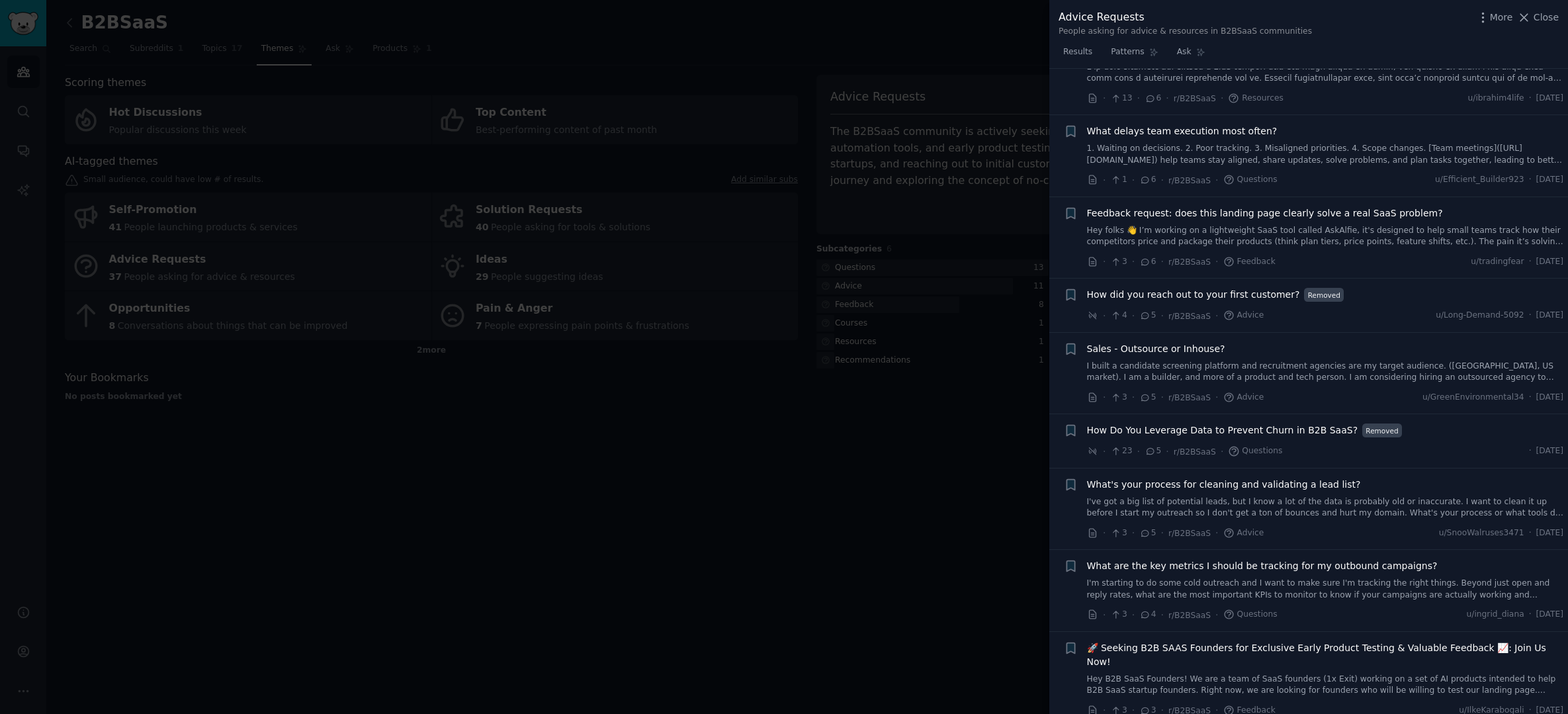
click at [1219, 342] on div "Sales - Outsource or Inhouse?" at bounding box center [1326, 349] width 477 height 14
click at [1197, 342] on span "Sales - Outsource or Inhouse?" at bounding box center [1156, 349] width 138 height 14
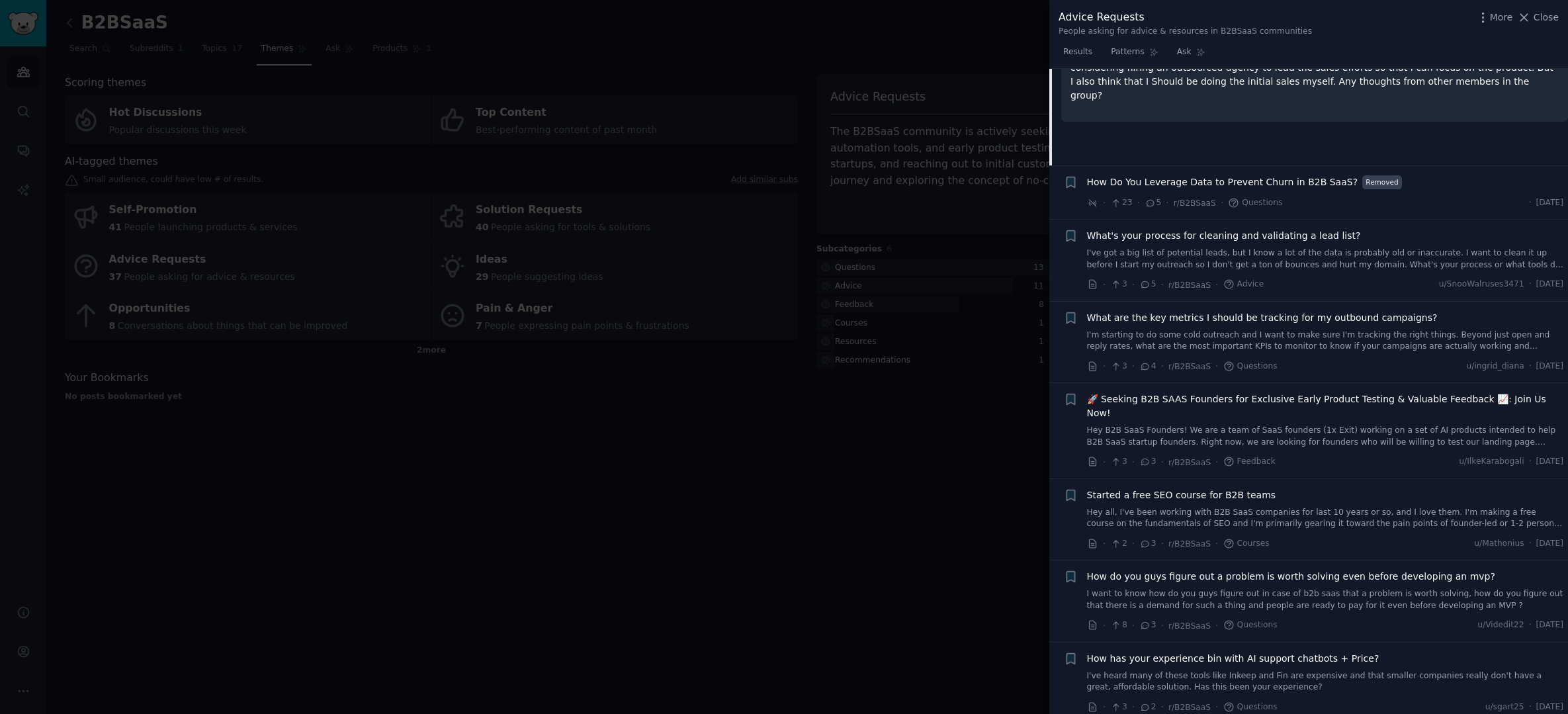
scroll to position [1373, 0]
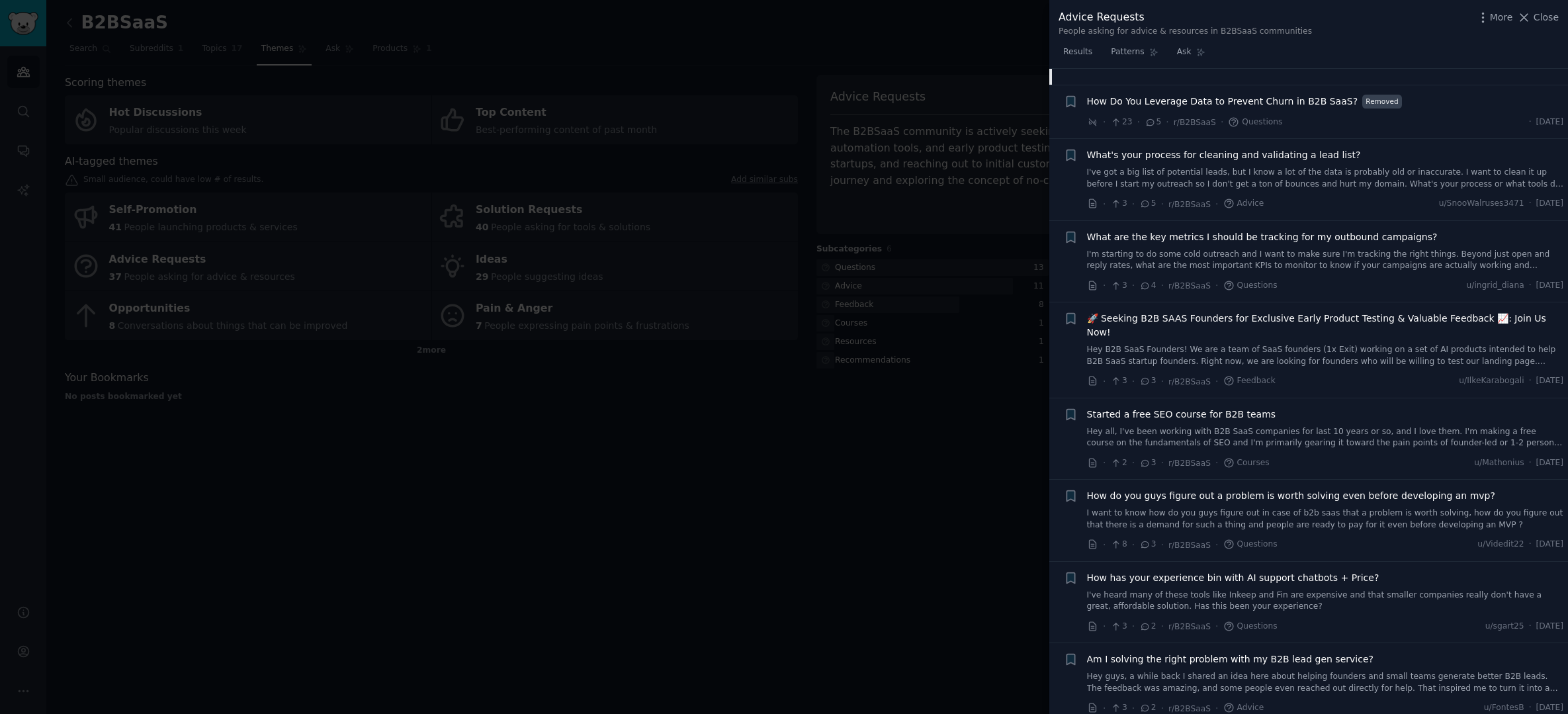
click at [1302, 230] on span "What are the key metrics I should be tracking for my outbound campaigns?" at bounding box center [1262, 237] width 351 height 14
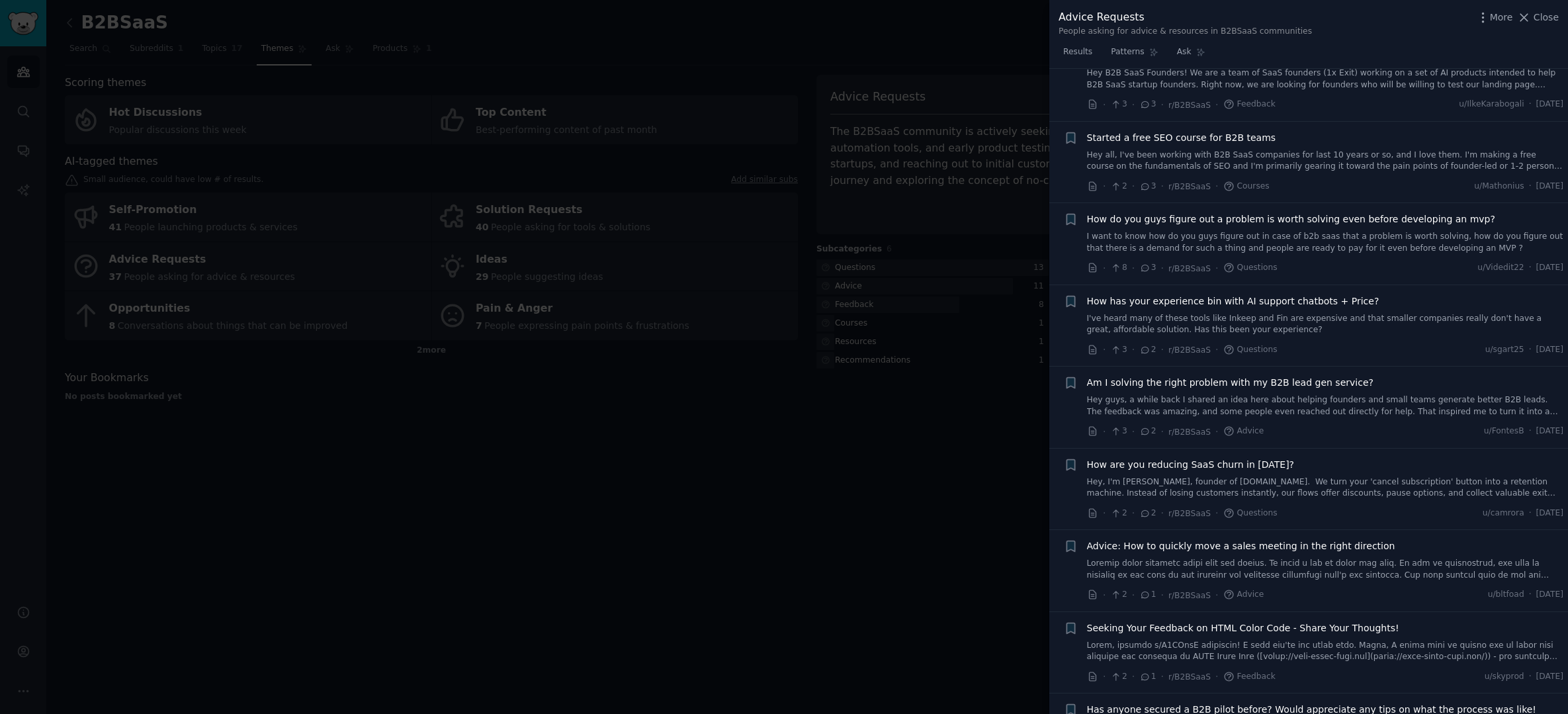
scroll to position [1705, 0]
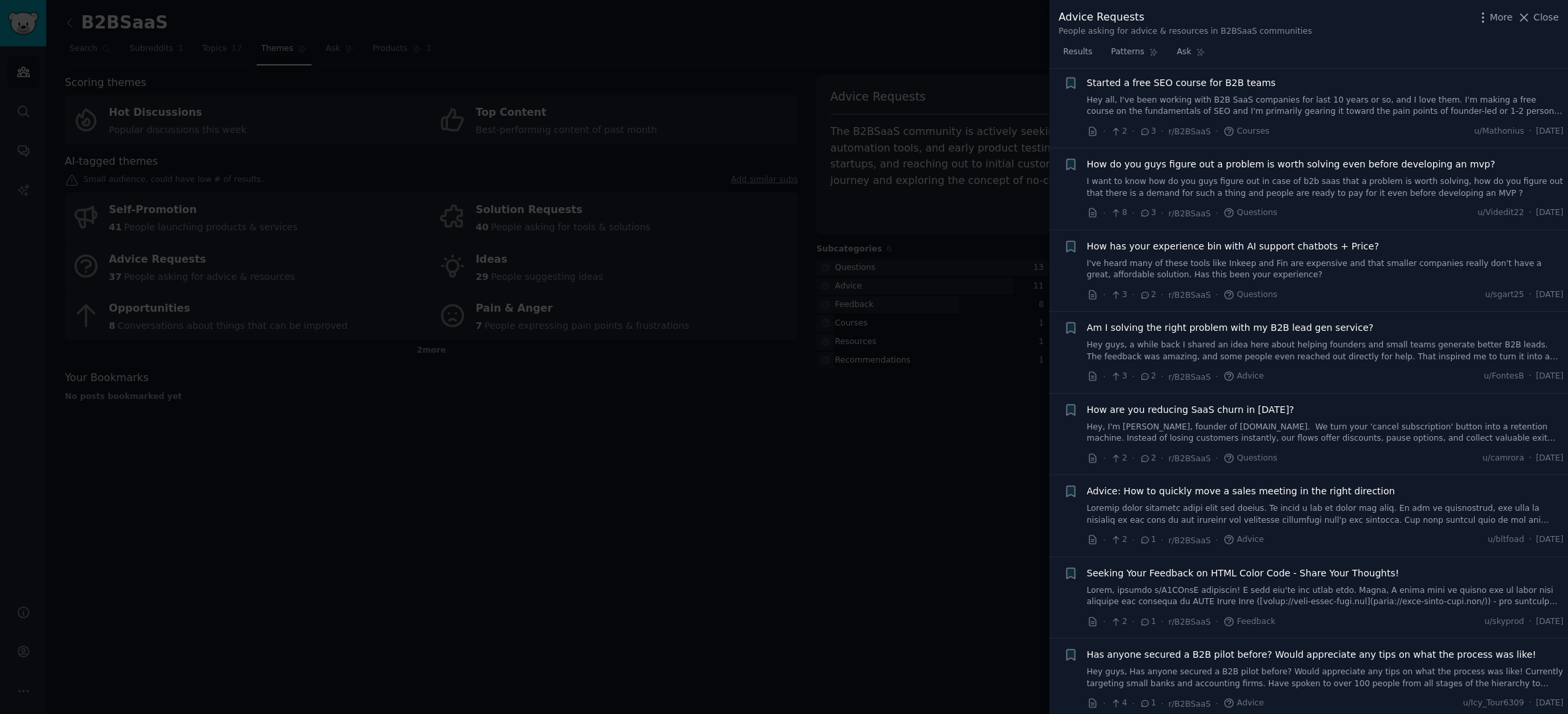
click at [1291, 321] on span "Am I solving the right problem with my B2B lead gen service?" at bounding box center [1230, 328] width 286 height 14
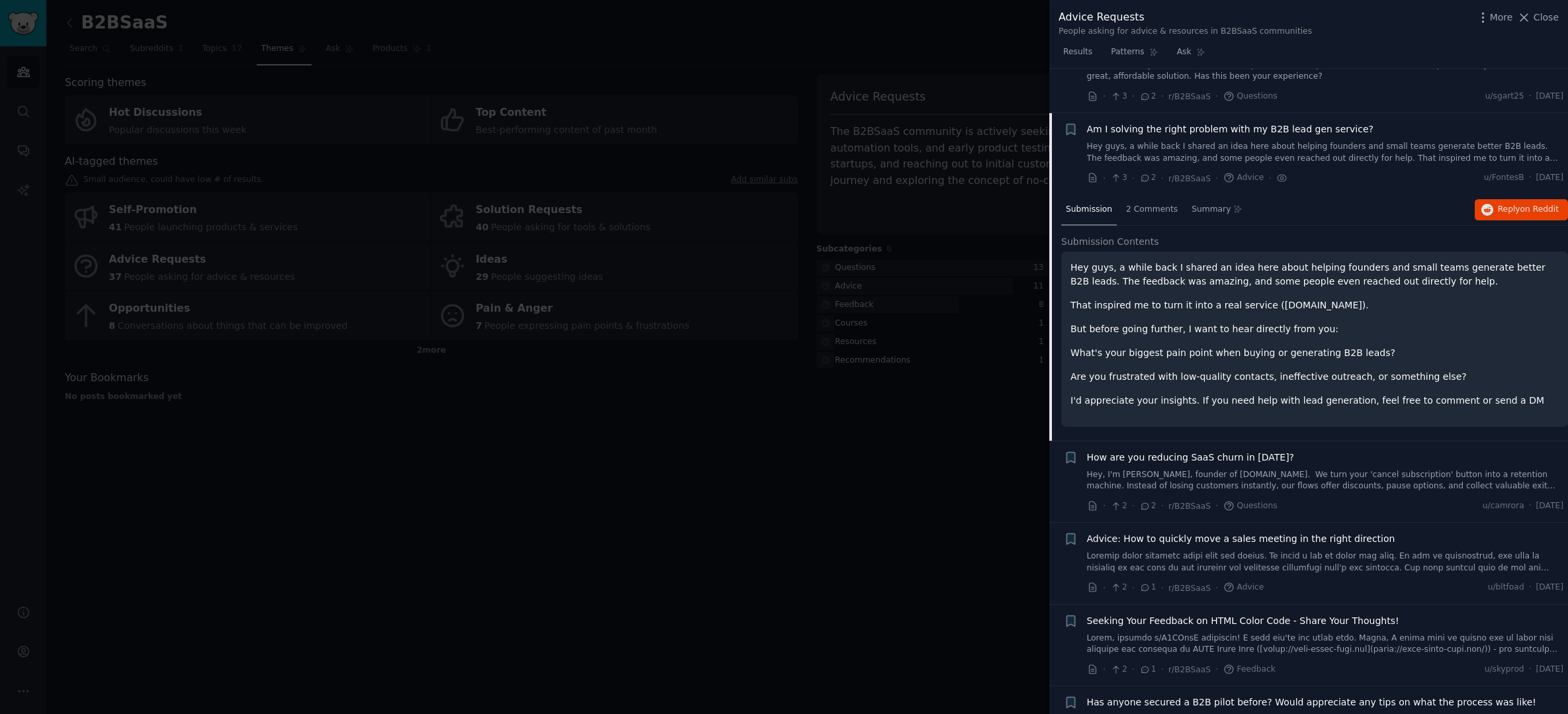
scroll to position [1723, 0]
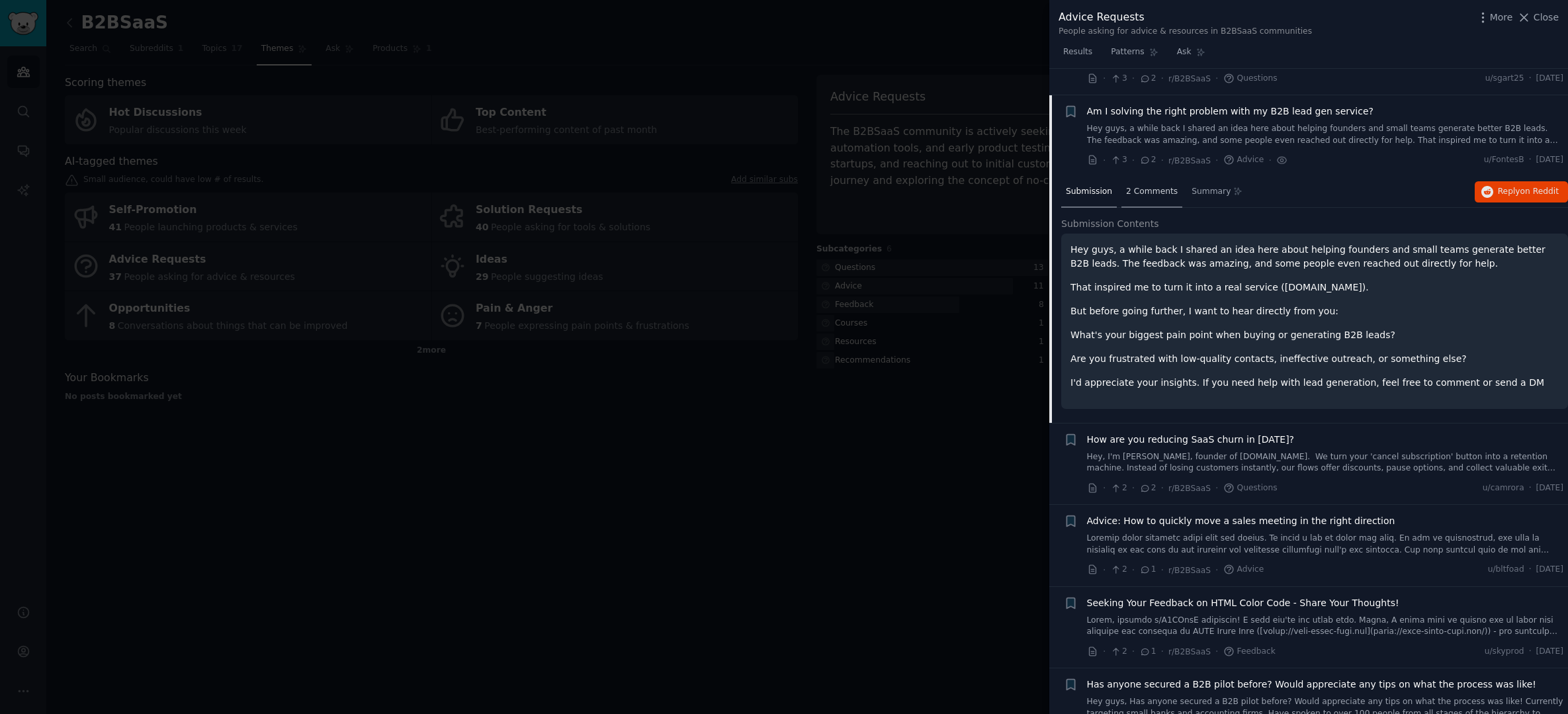
click at [1134, 186] on span "2 Comments" at bounding box center [1152, 192] width 51 height 12
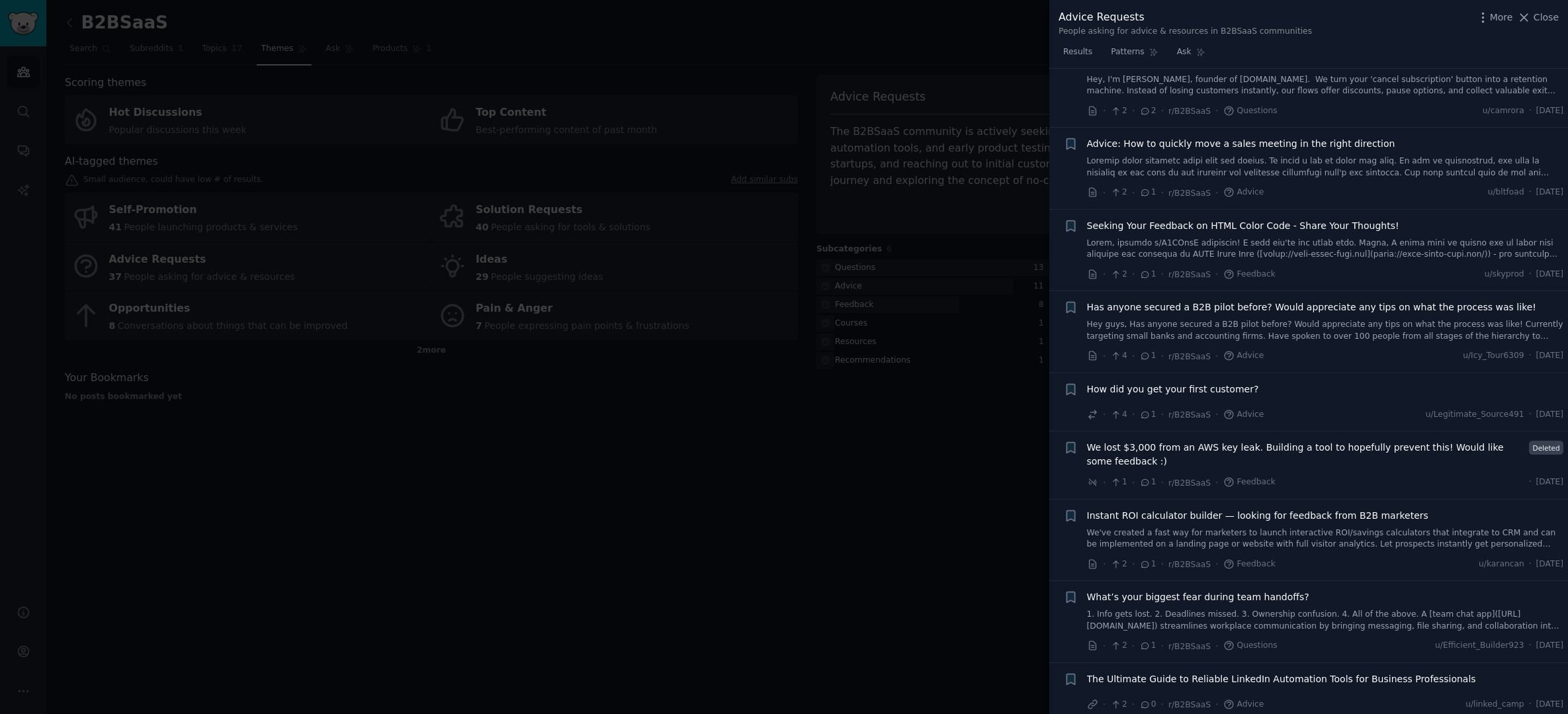
scroll to position [2163, 0]
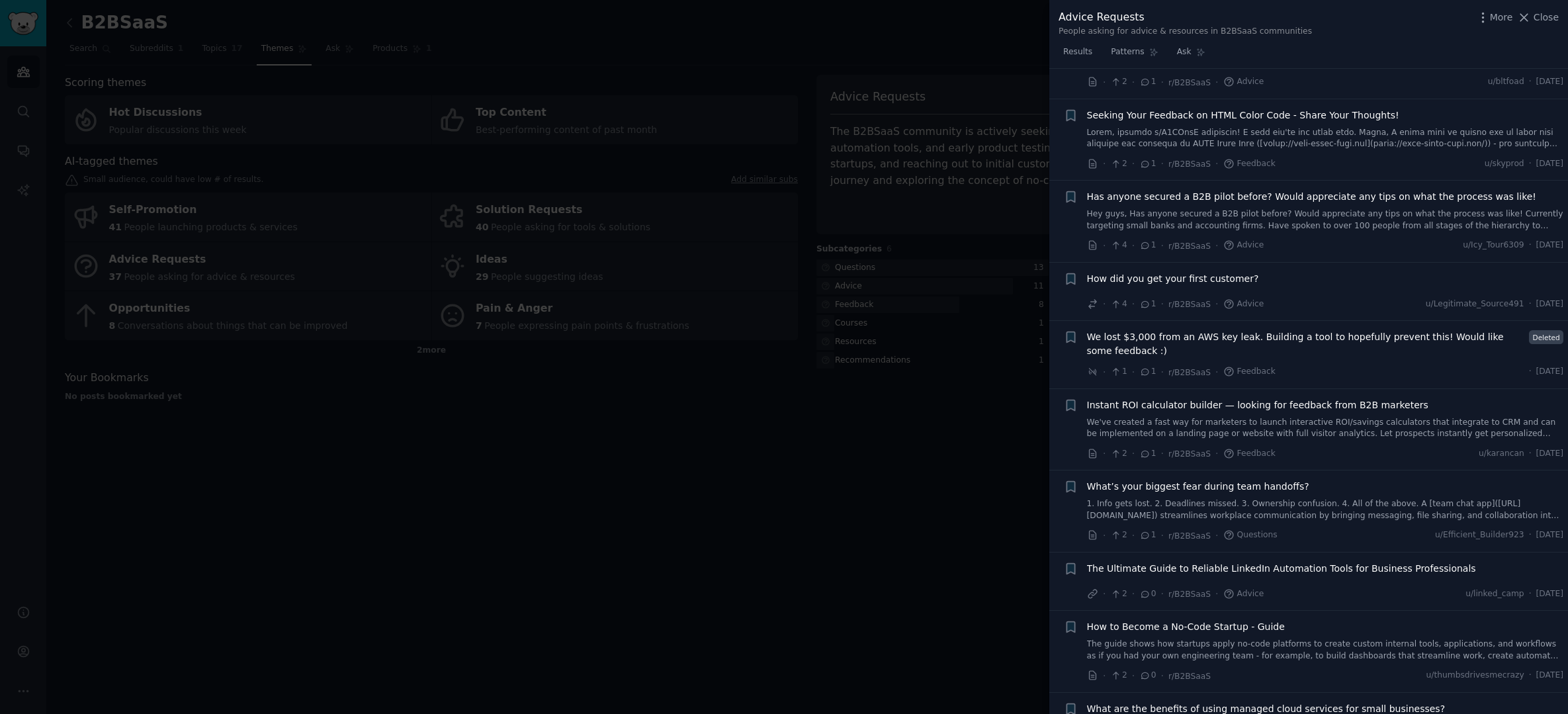
click at [1182, 272] on span "How did you get your first customer?" at bounding box center [1173, 279] width 172 height 14
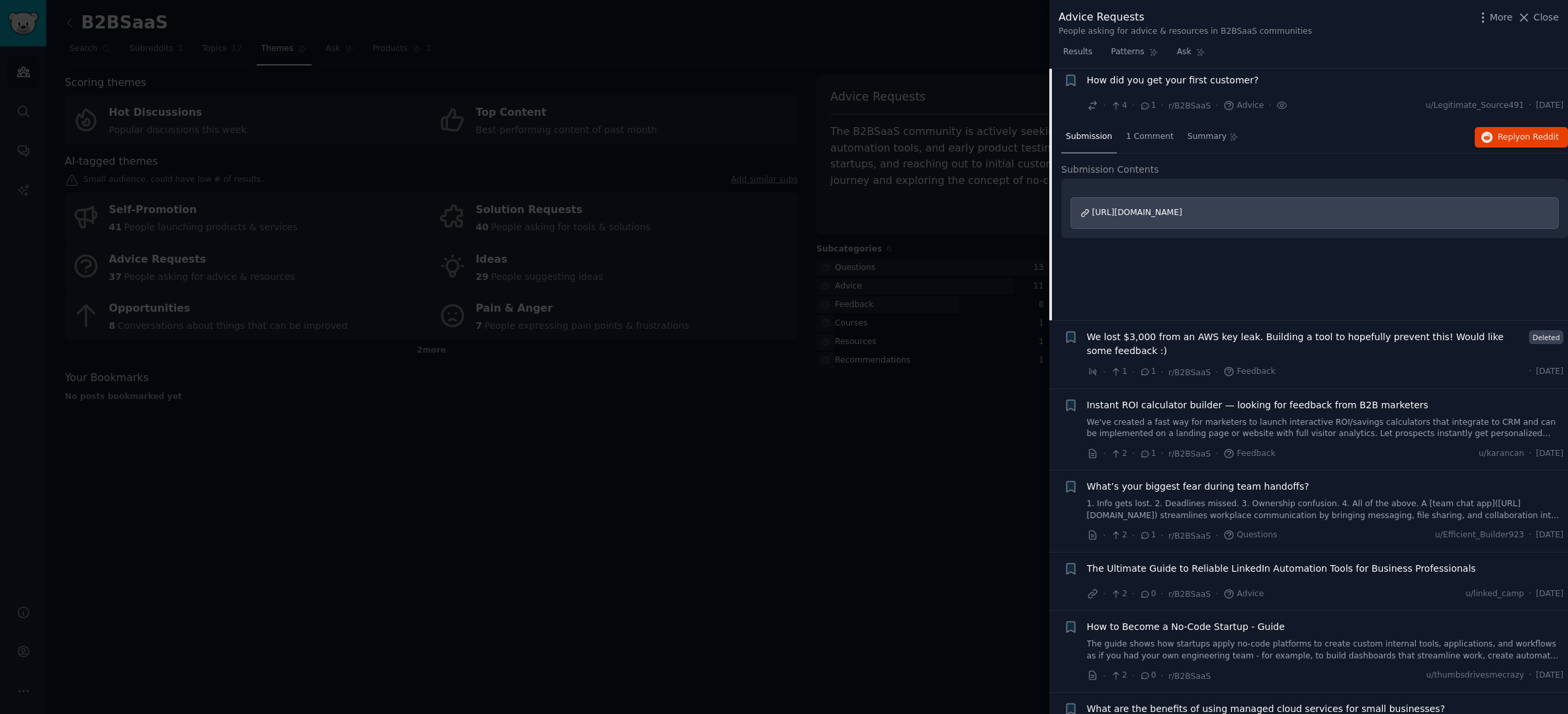
scroll to position [2128, 0]
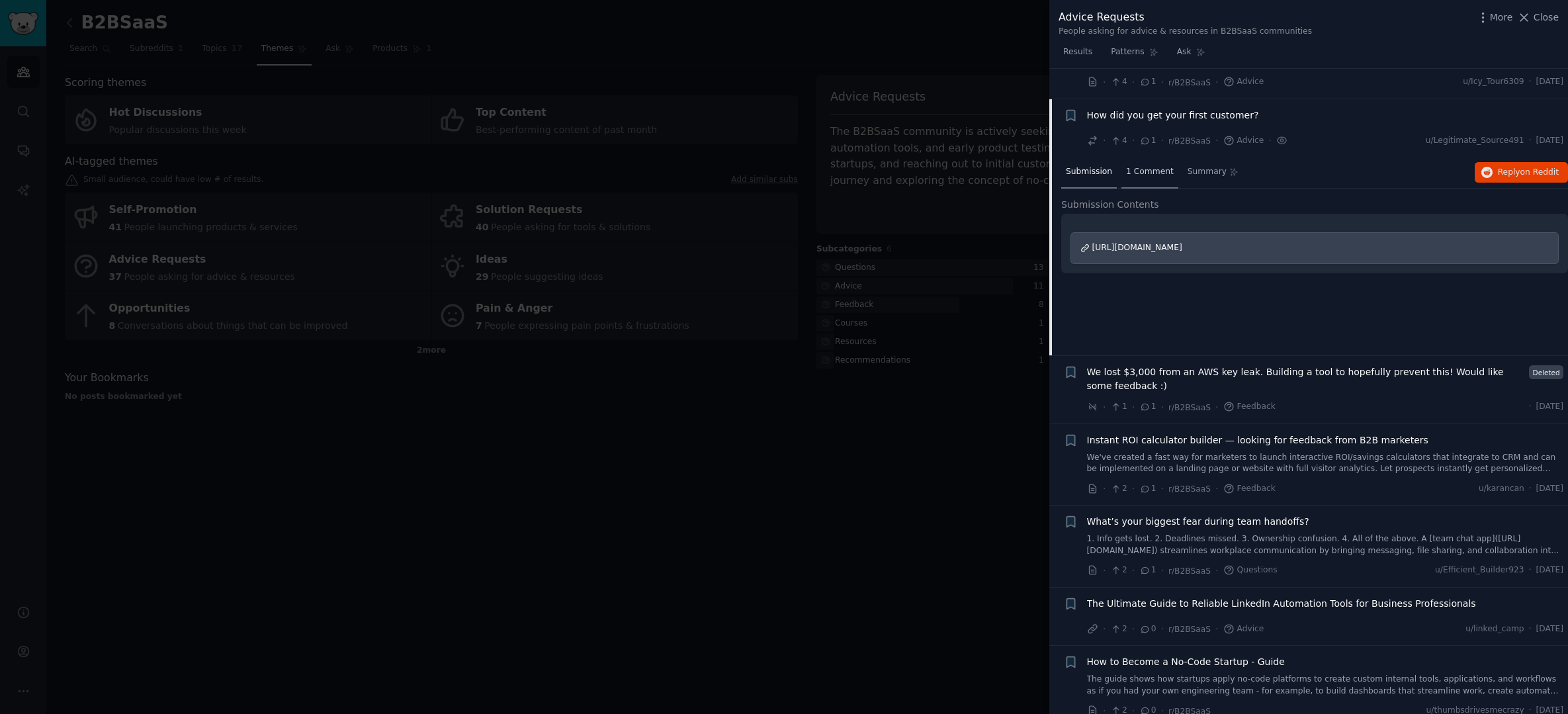
click at [1149, 167] on span "1 Comment" at bounding box center [1150, 172] width 48 height 12
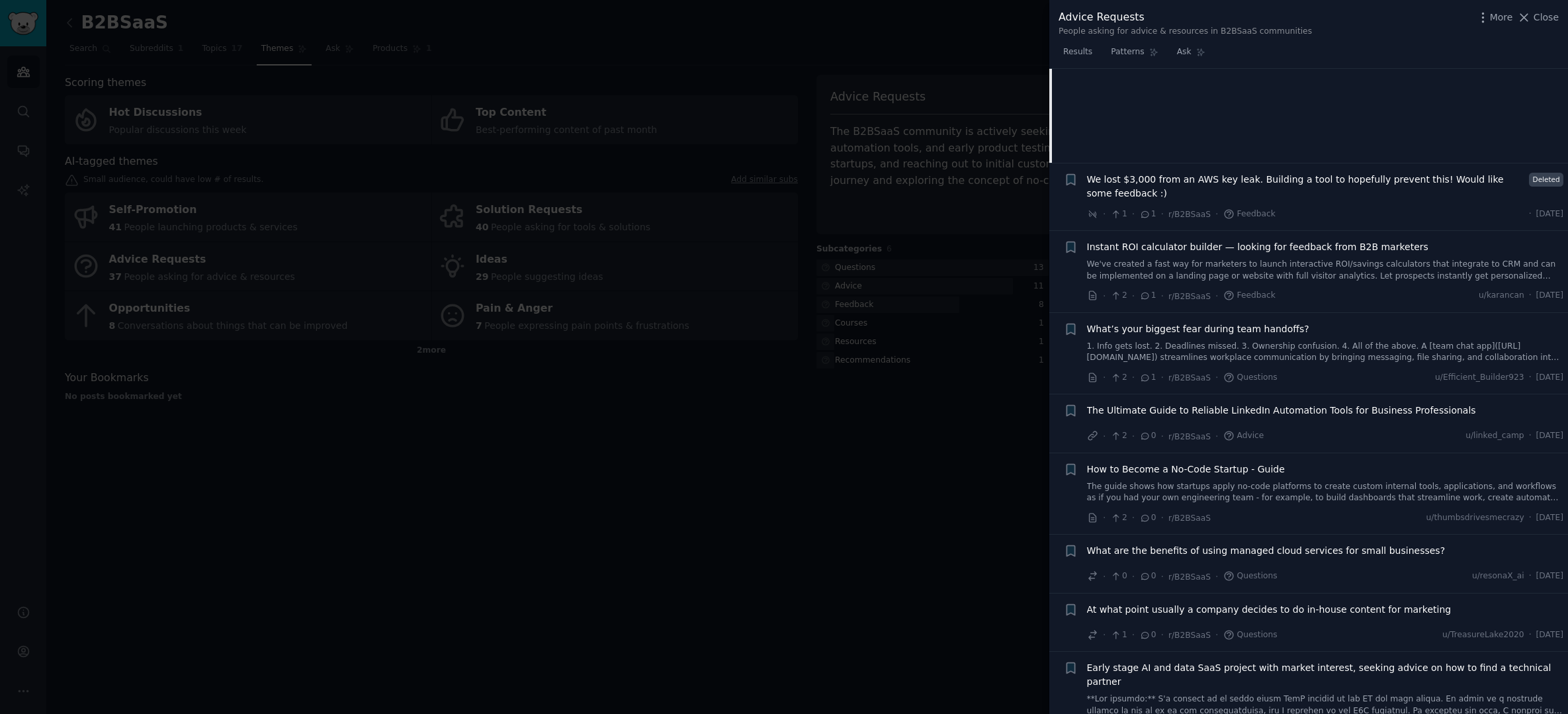
scroll to position [2361, 0]
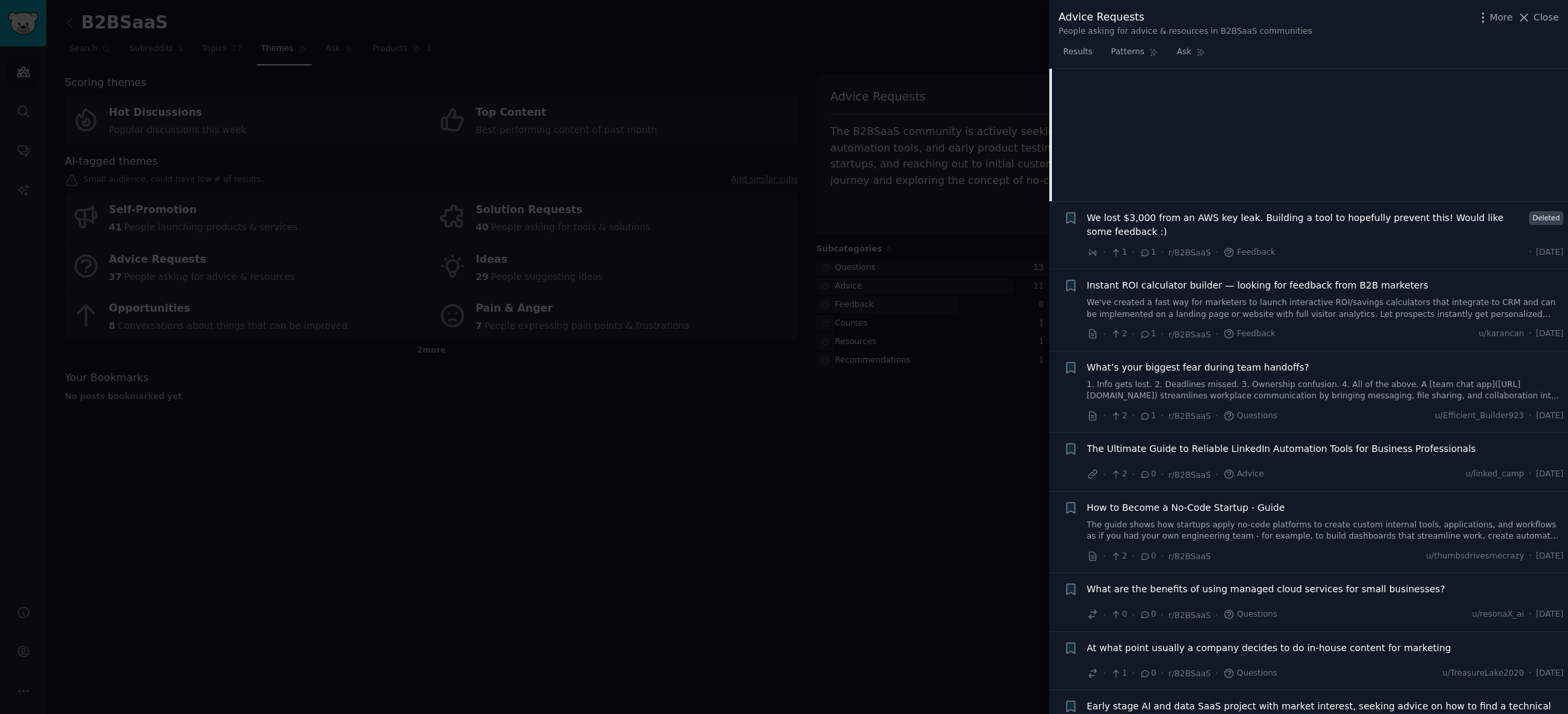
click at [1291, 279] on span "Instant ROI calculator builder — looking for feedback from B2B marketers" at bounding box center [1257, 285] width 341 height 14
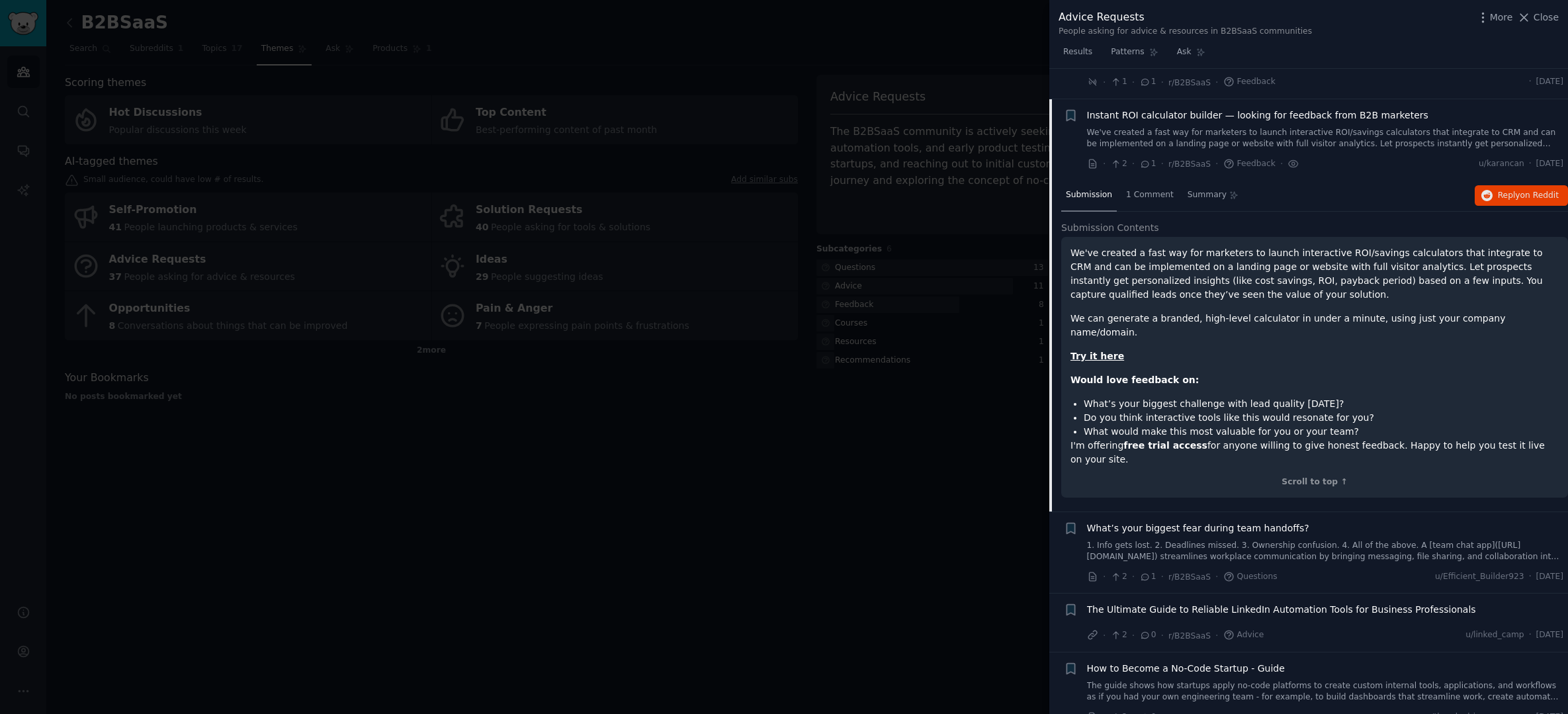
scroll to position [2478, 0]
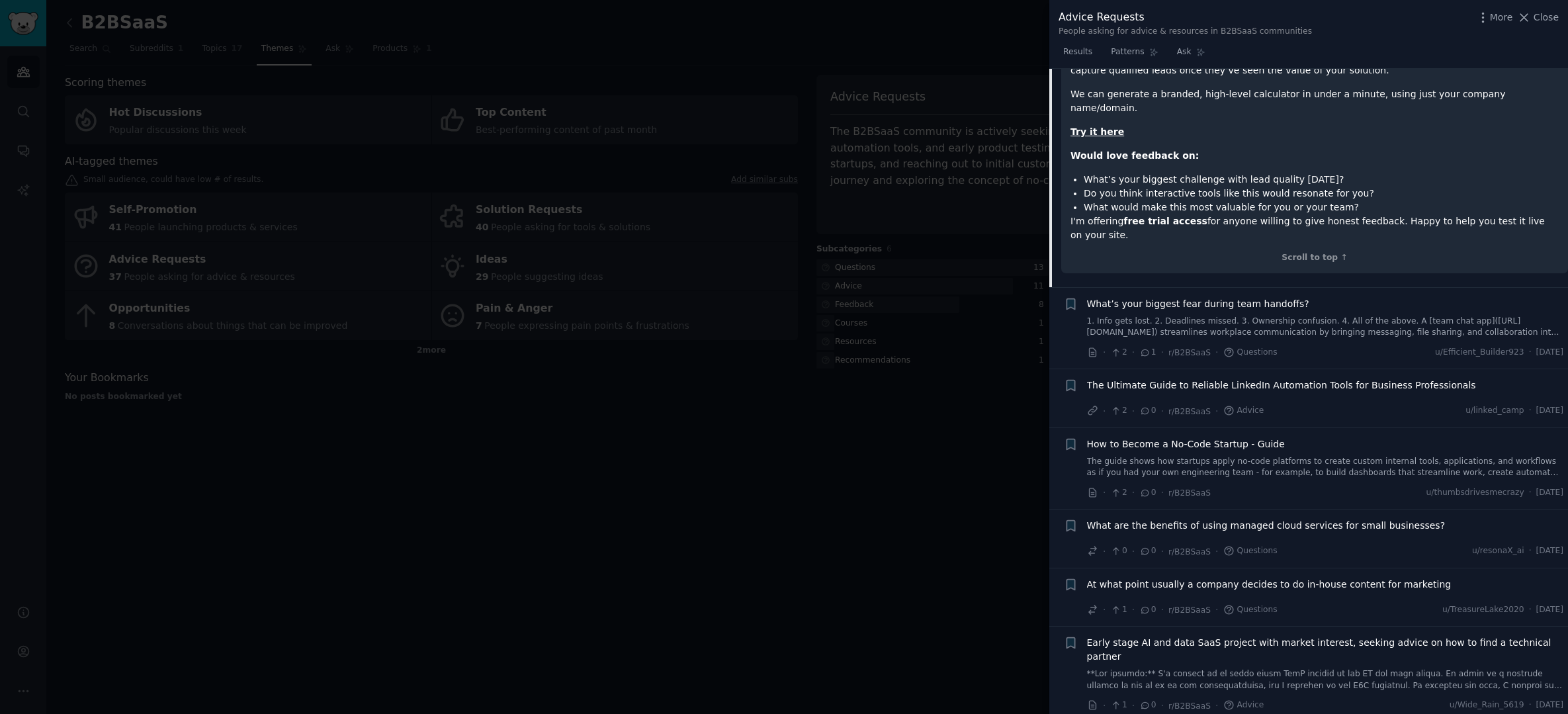
click at [891, 430] on div at bounding box center [784, 357] width 1568 height 714
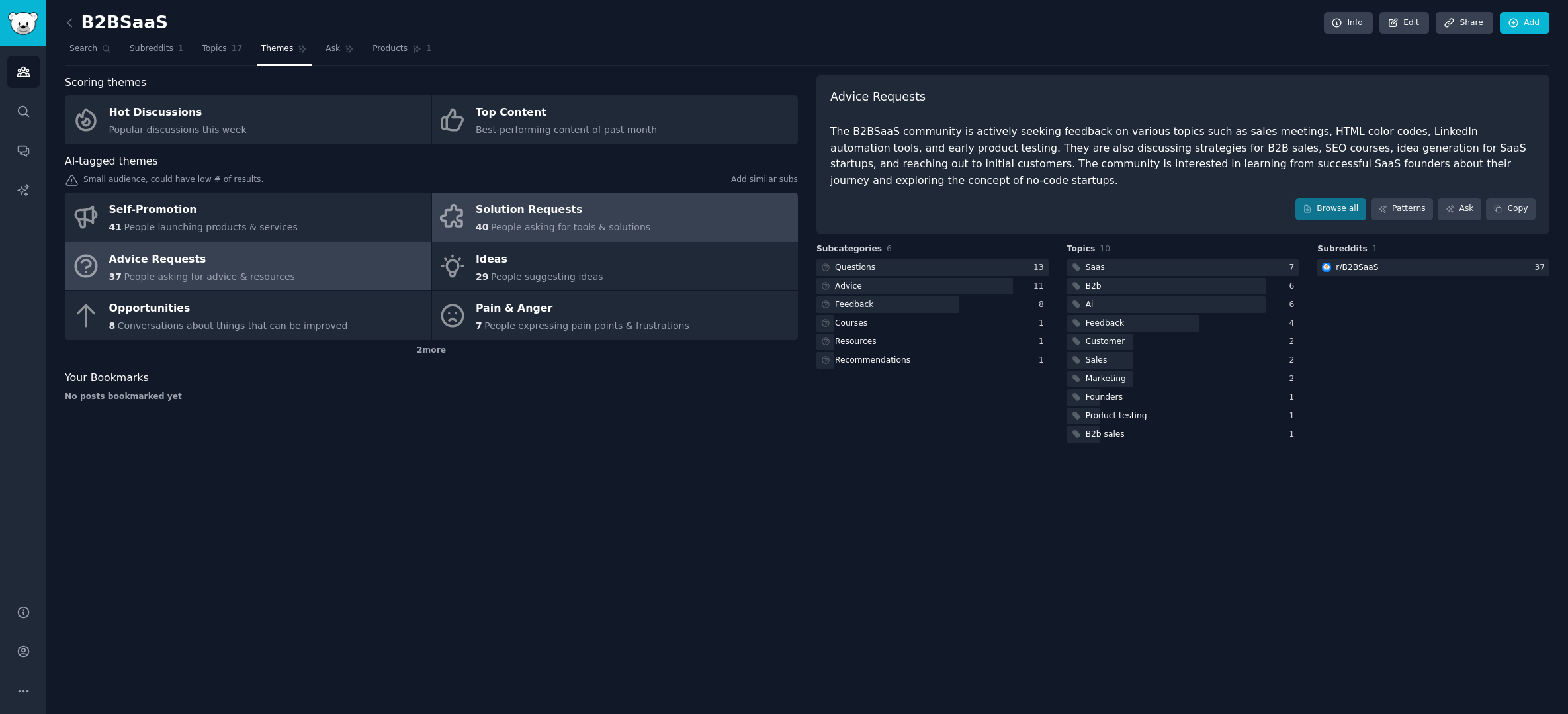
click at [528, 210] on div "Solution Requests" at bounding box center [562, 211] width 175 height 22
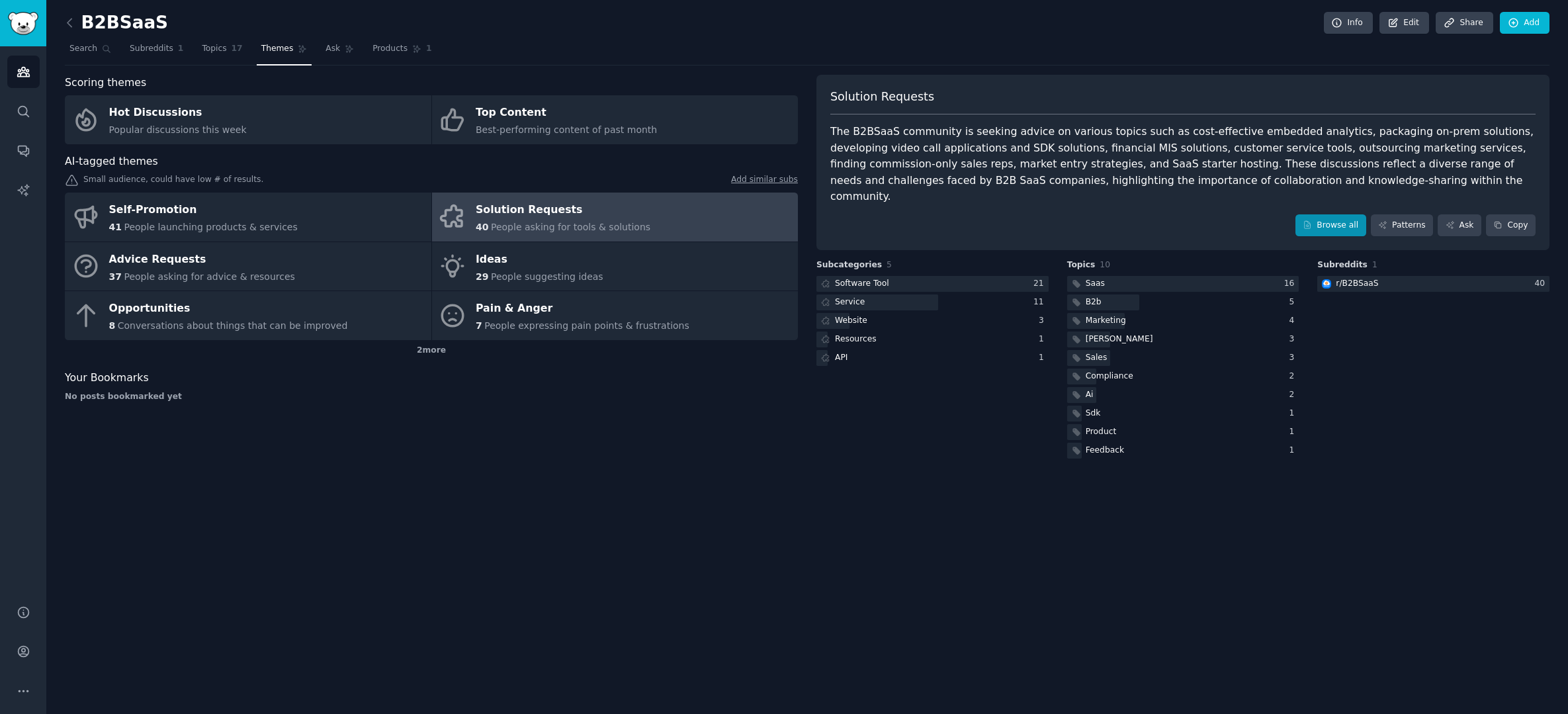
click at [1349, 214] on link "Browse all" at bounding box center [1331, 226] width 71 height 22
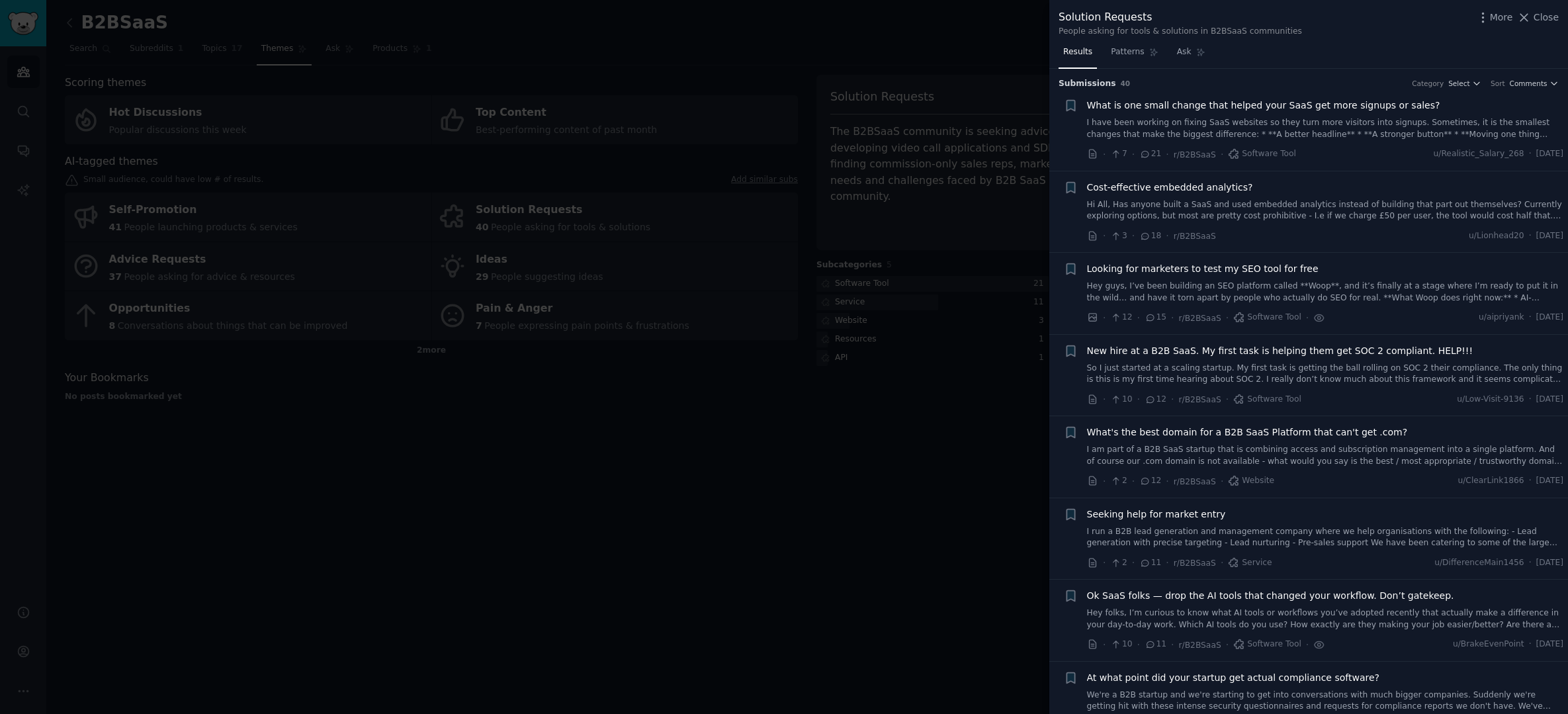
click at [1191, 103] on span "What is one small change that helped your SaaS get more signups or sales?" at bounding box center [1264, 105] width 354 height 14
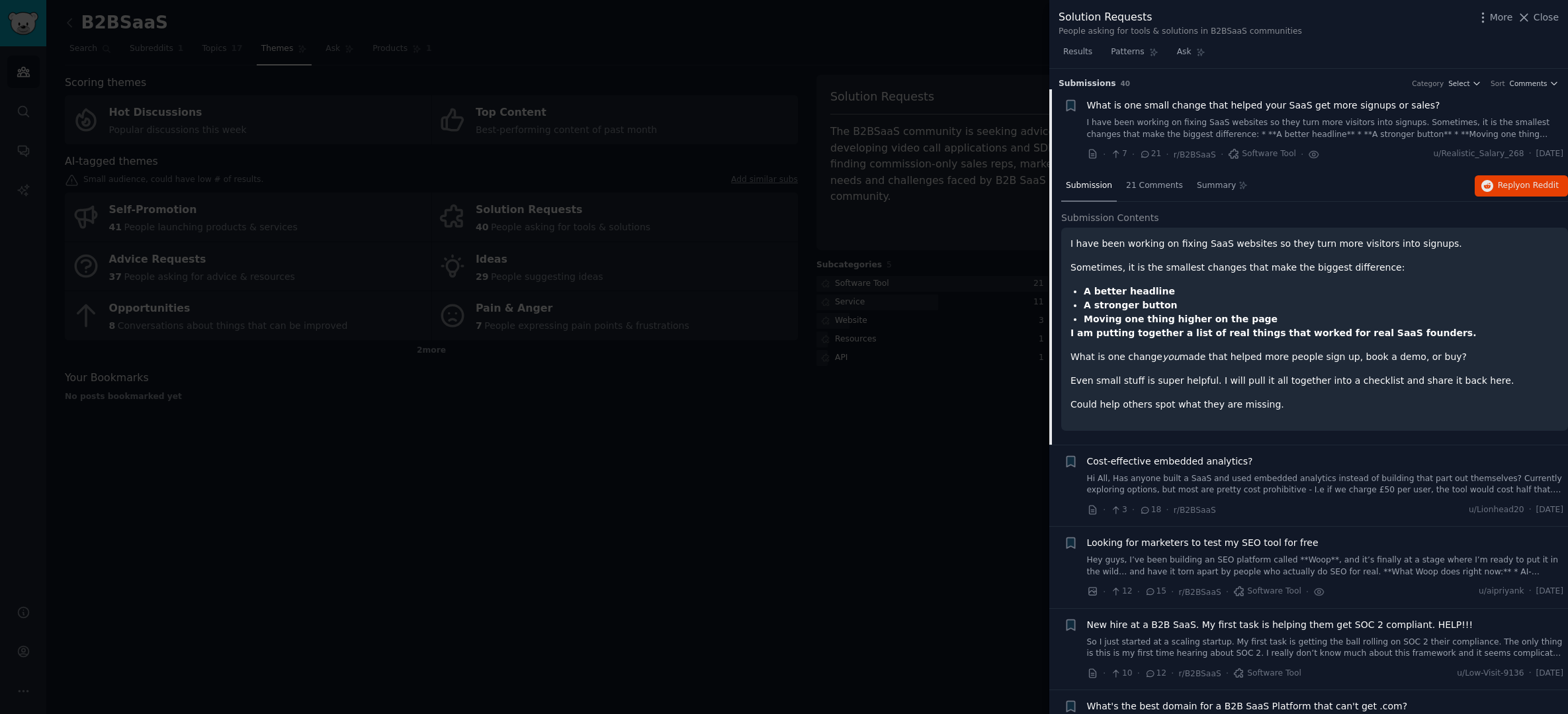
scroll to position [21, 0]
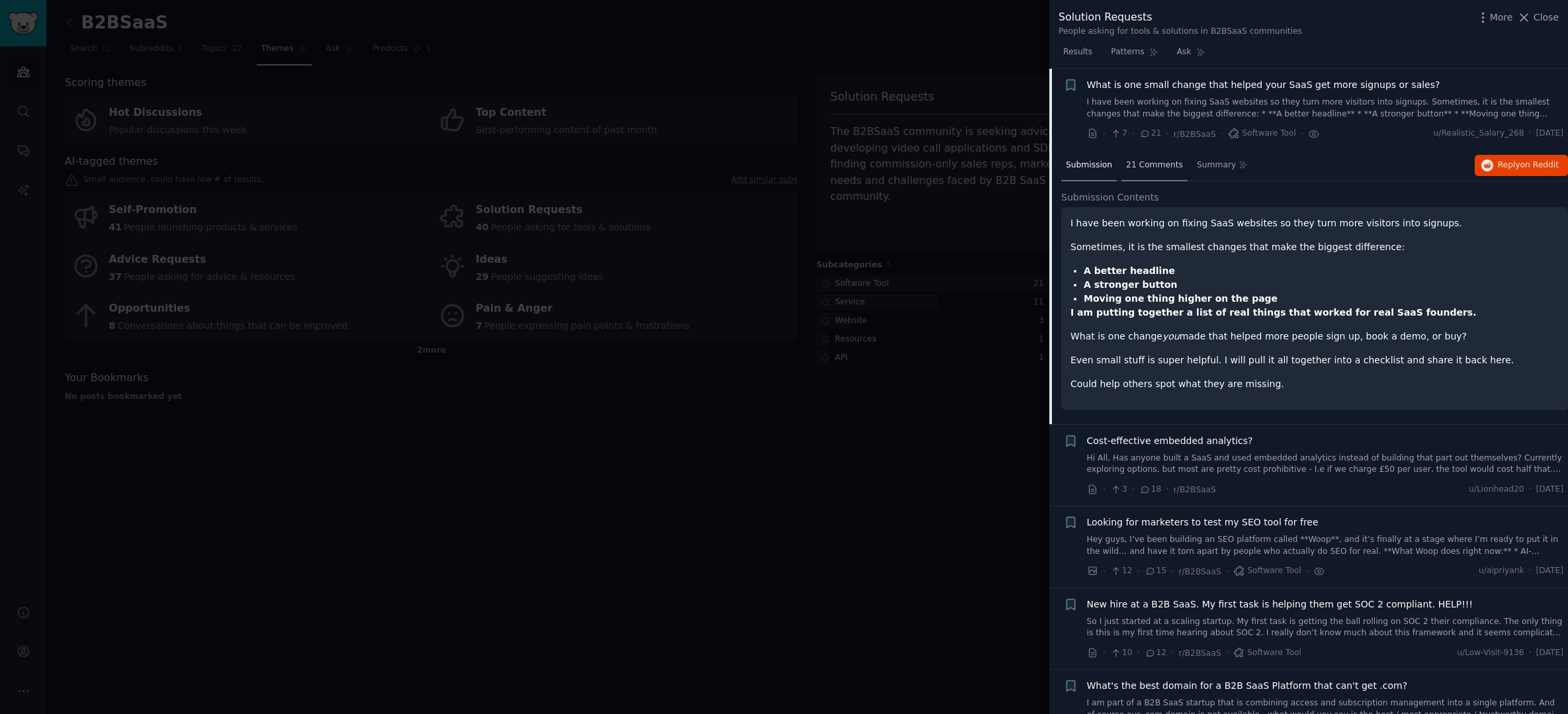
click at [1143, 153] on div "21 Comments" at bounding box center [1154, 167] width 66 height 32
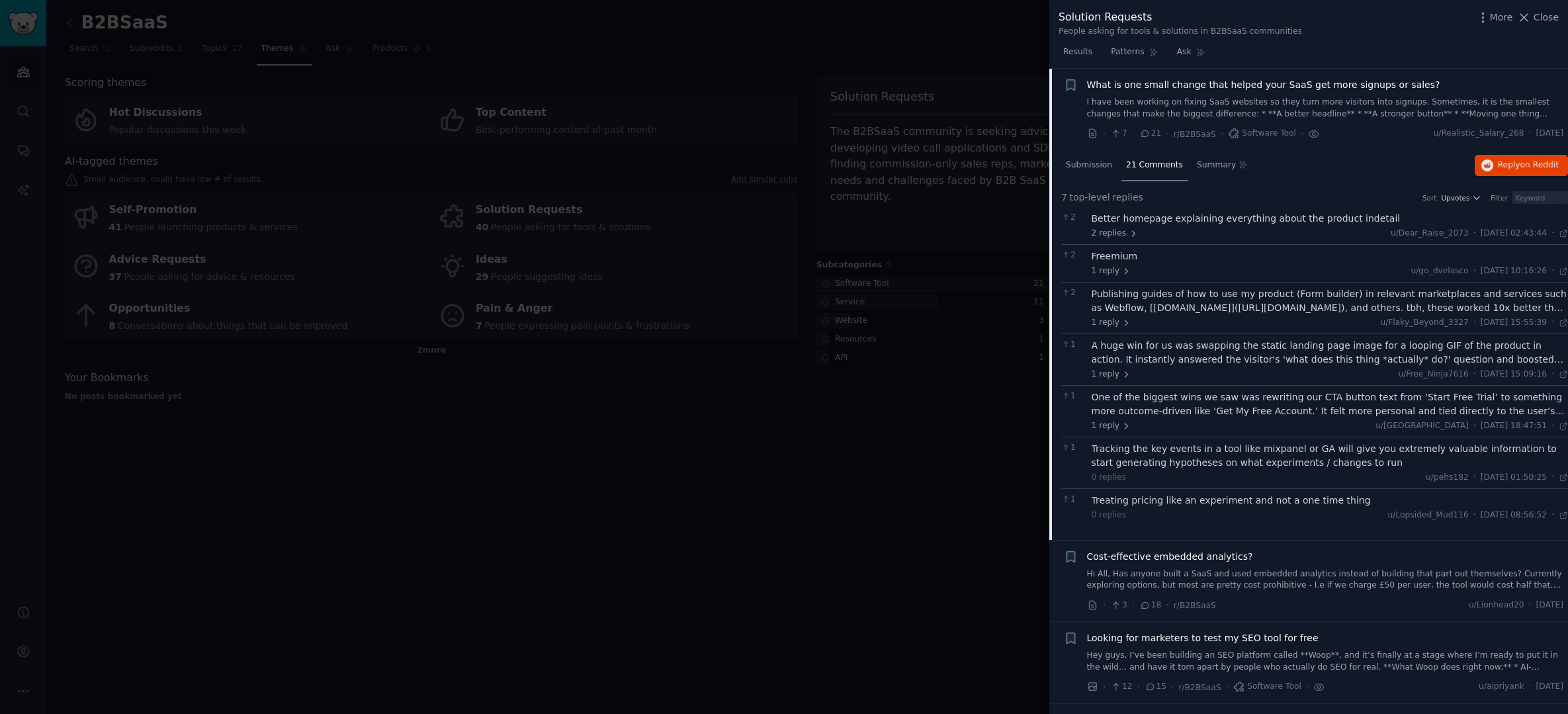
scroll to position [23, 0]
click at [1095, 157] on span "Submission" at bounding box center [1089, 163] width 47 height 12
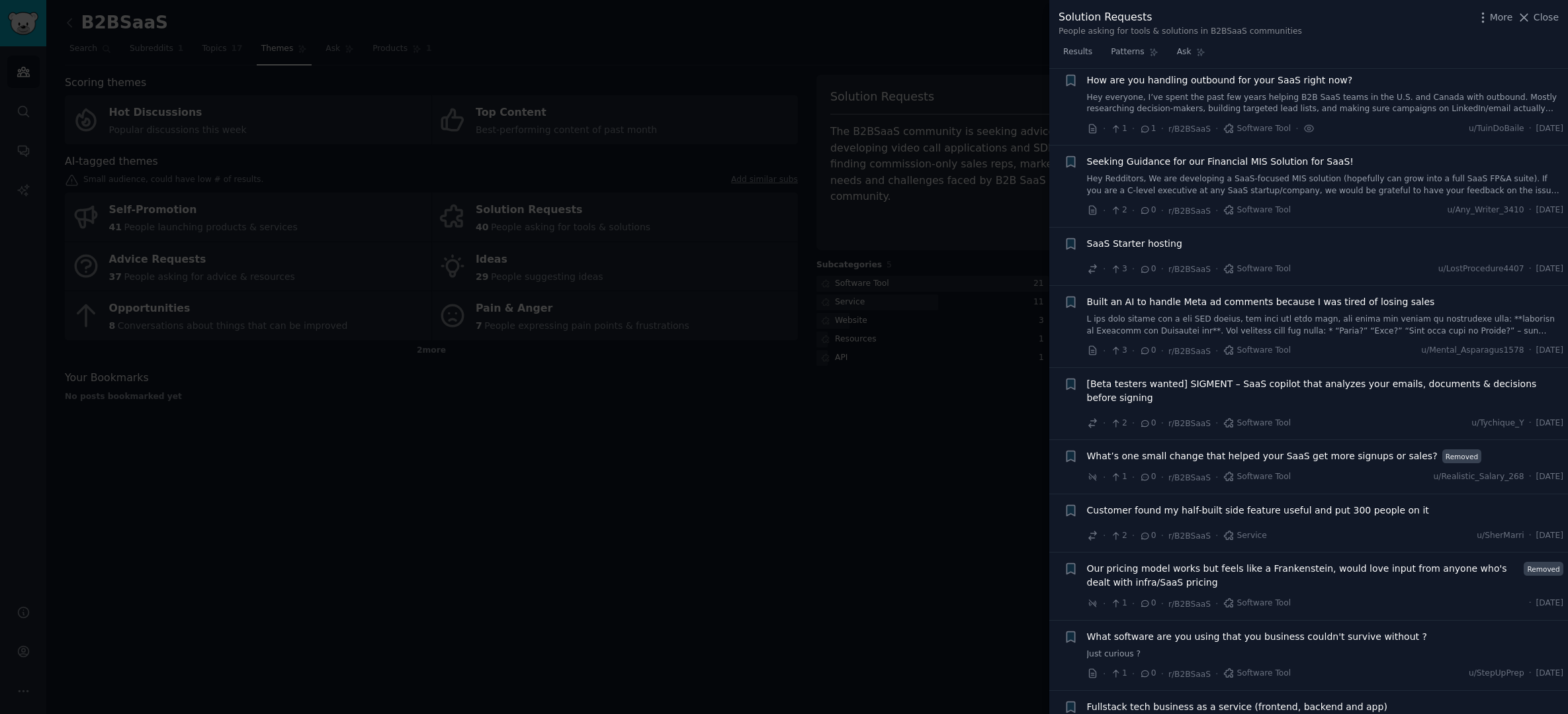
scroll to position [2634, 0]
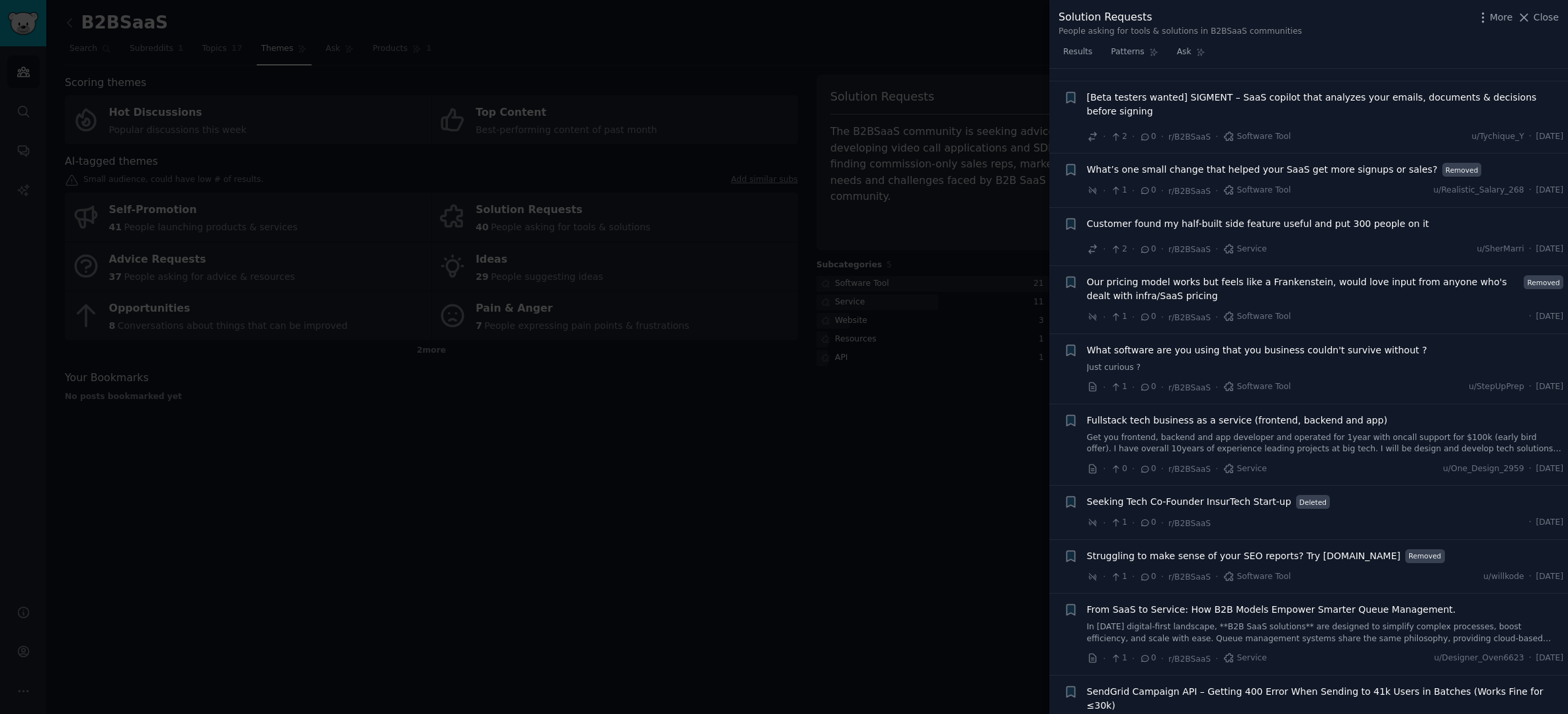
click at [930, 386] on div at bounding box center [784, 357] width 1568 height 714
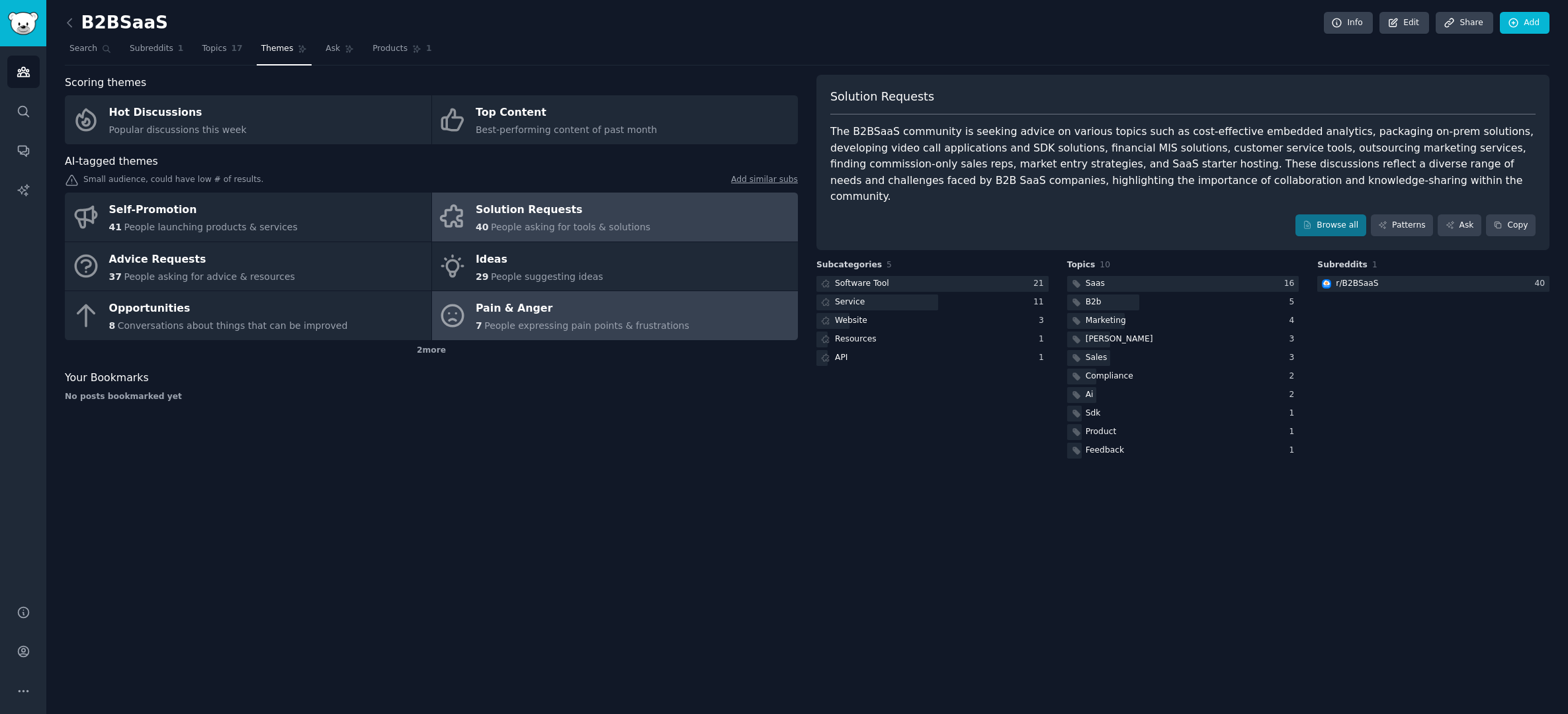
click at [527, 301] on div "Pain & Anger" at bounding box center [582, 309] width 213 height 22
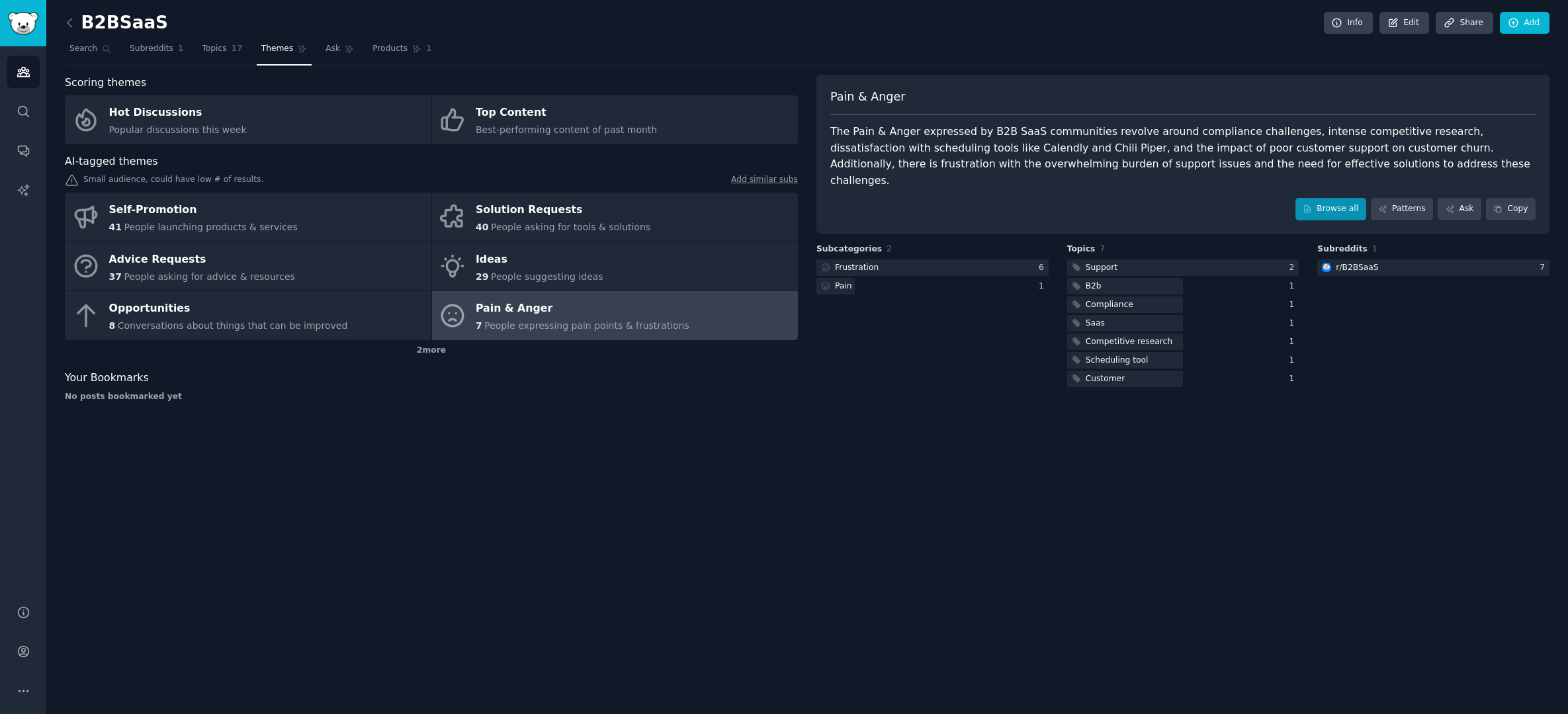
click at [1323, 197] on link "Browse all" at bounding box center [1331, 209] width 71 height 22
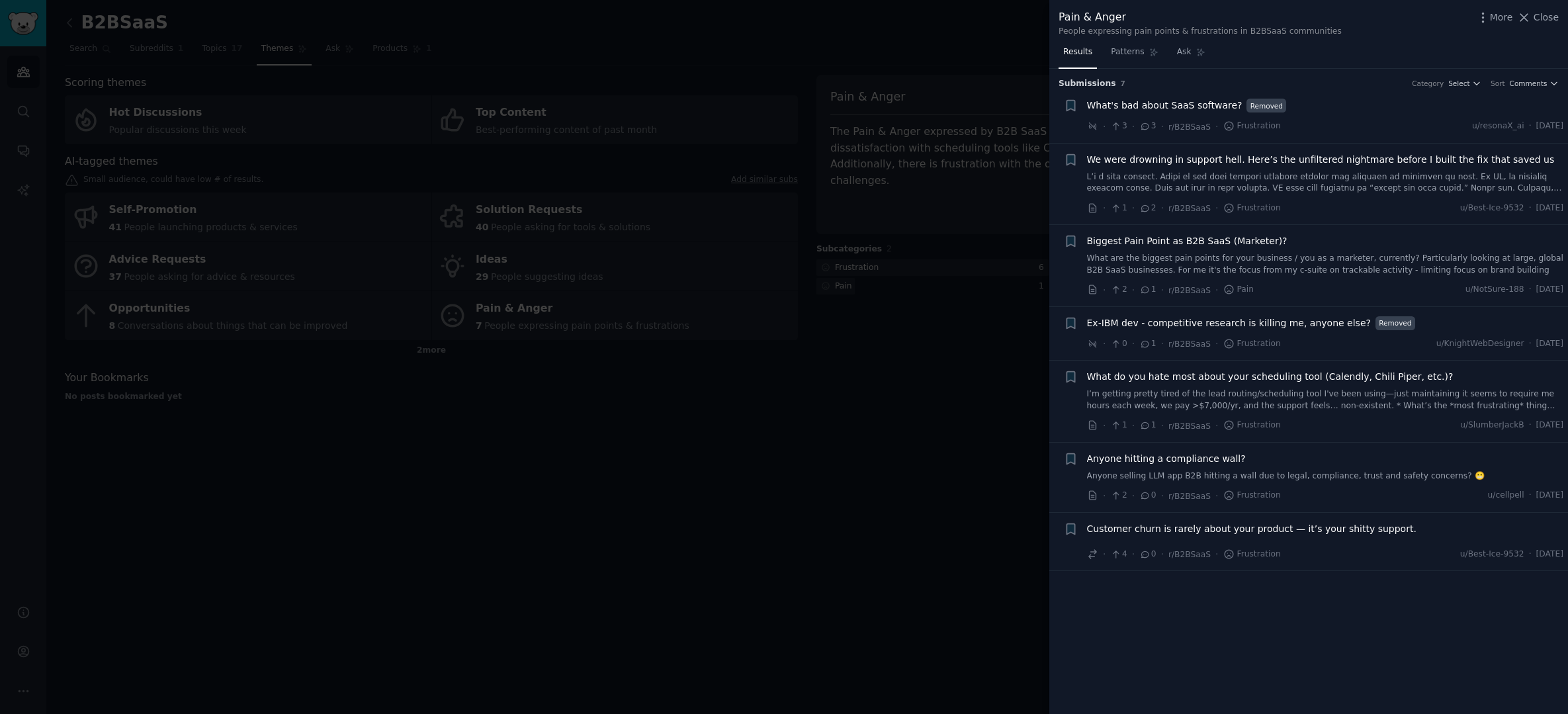
click at [1316, 391] on link "I’m getting pretty tired of the lead routing/scheduling tool I've been using—ju…" at bounding box center [1326, 400] width 477 height 23
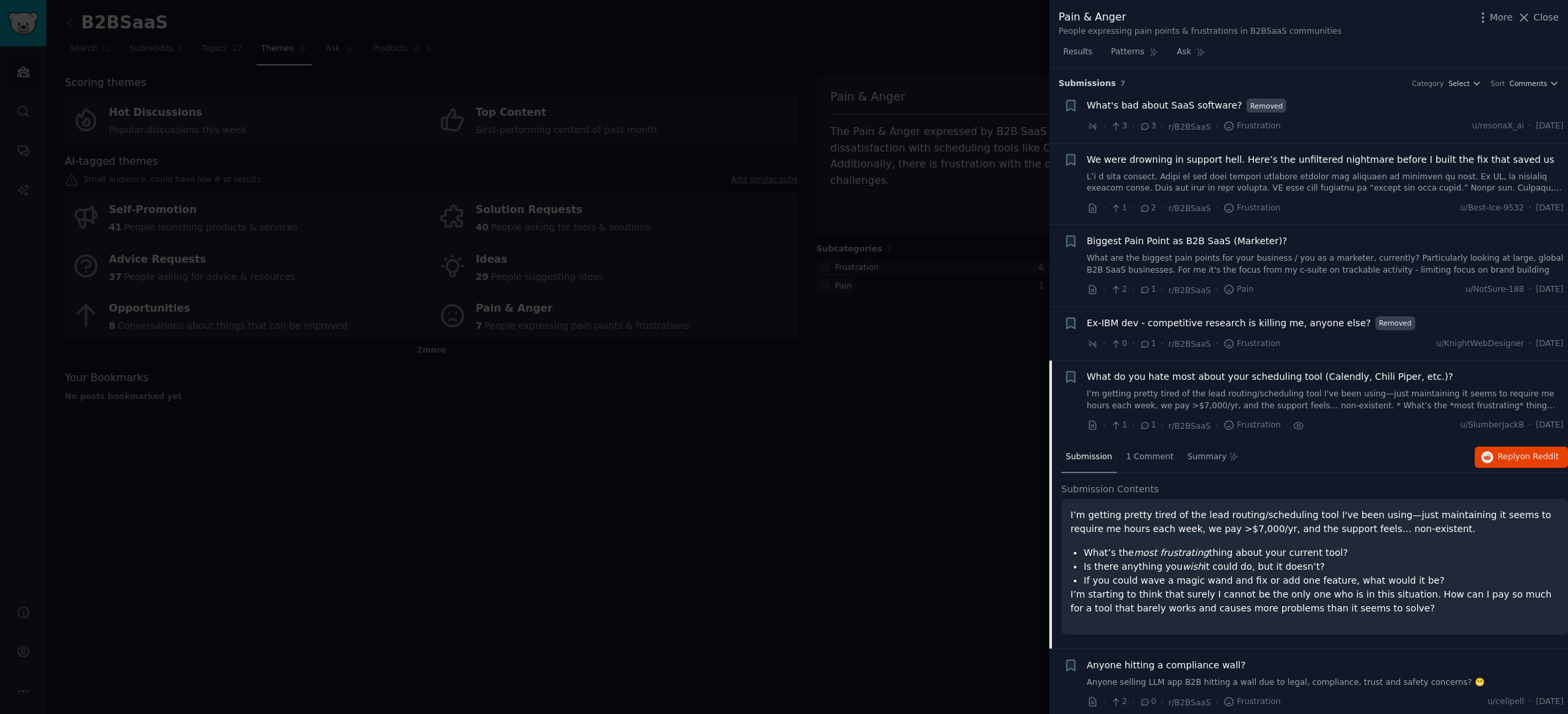
scroll to position [60, 0]
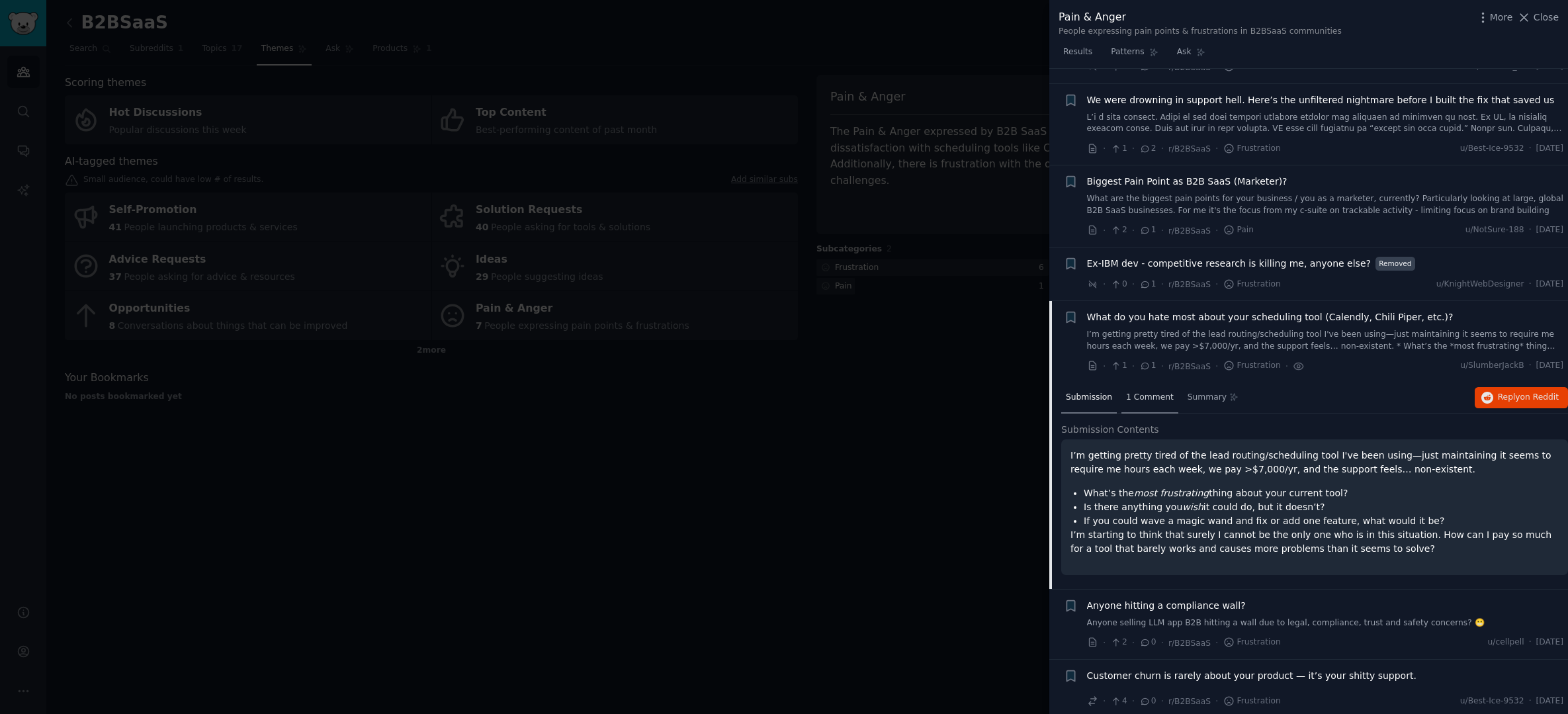
click at [1153, 399] on span "1 Comment" at bounding box center [1150, 398] width 48 height 12
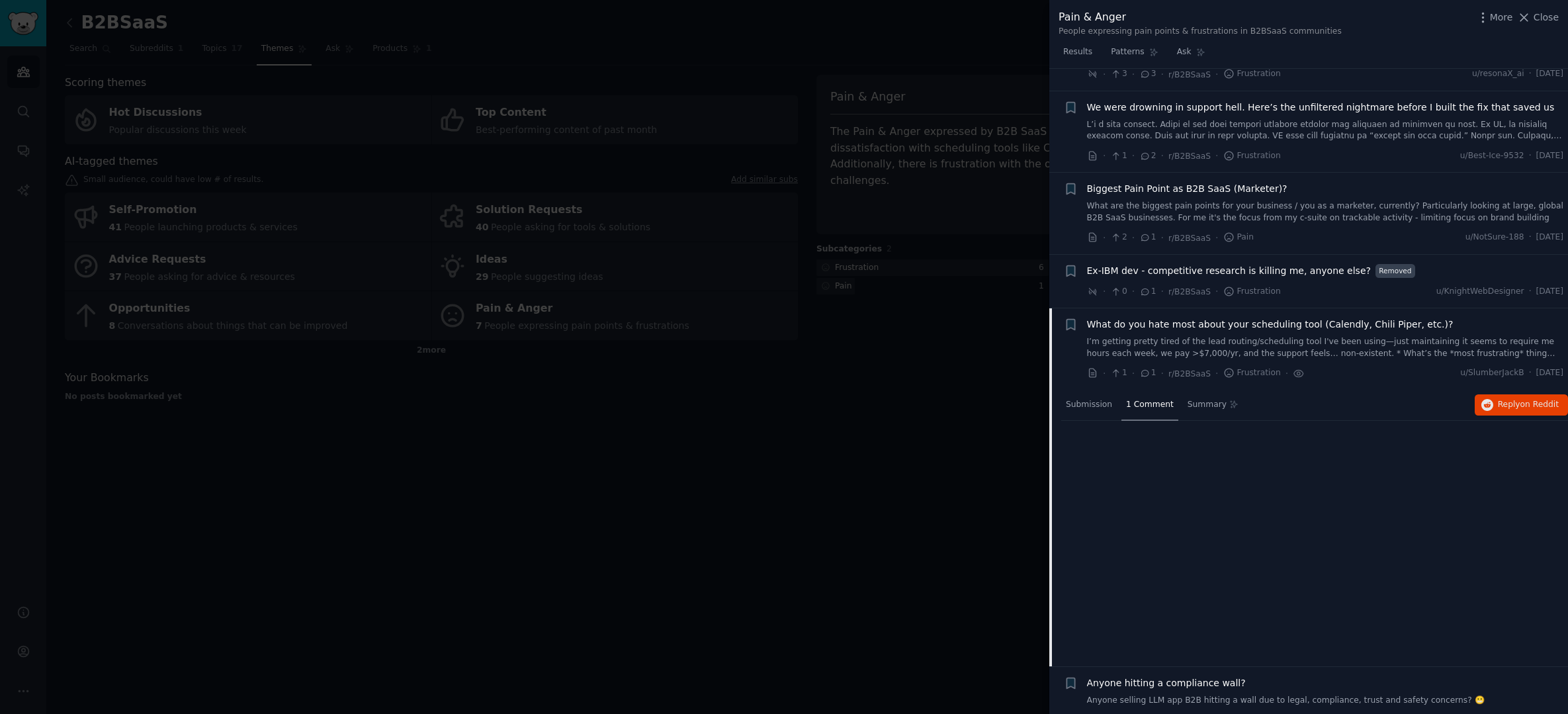
scroll to position [0, 0]
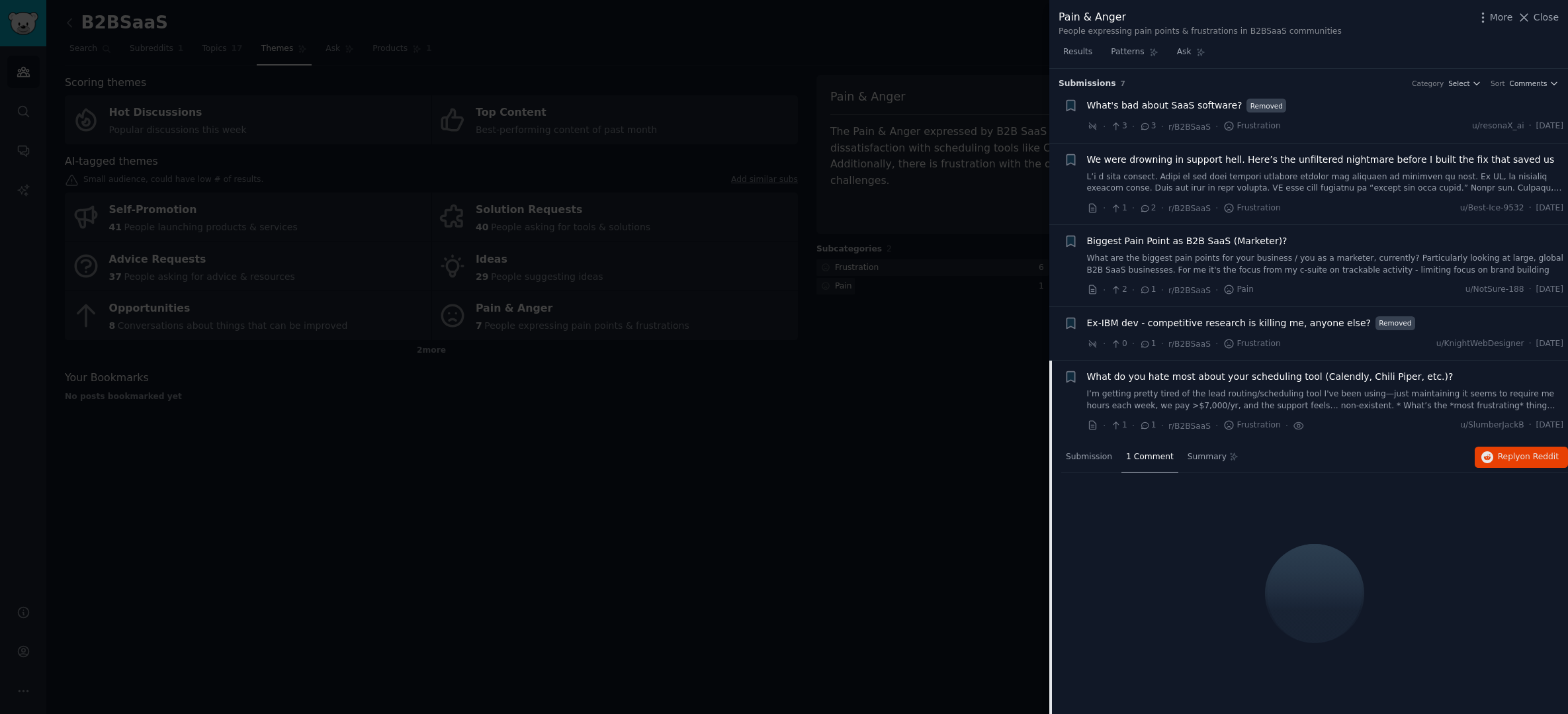
click at [700, 95] on div at bounding box center [784, 357] width 1568 height 714
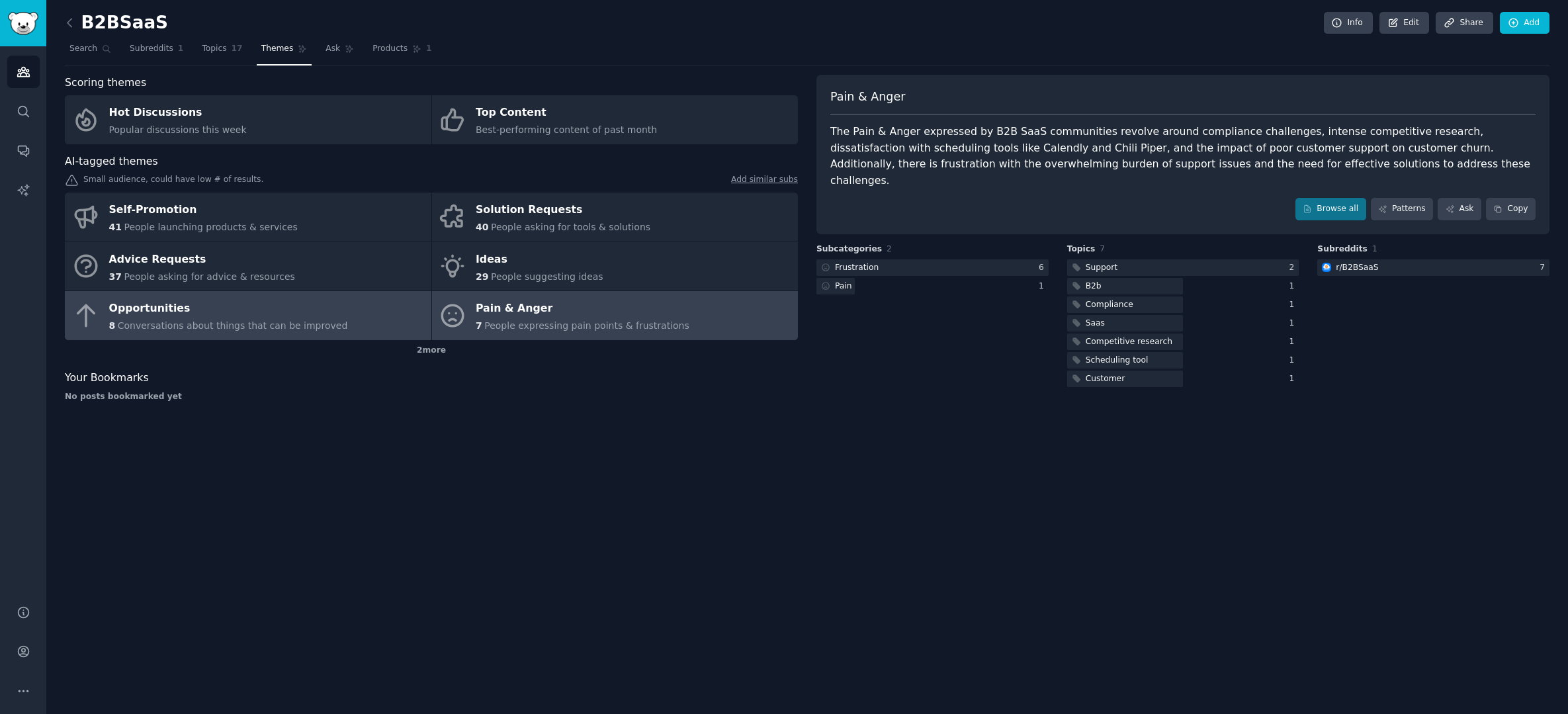
click at [293, 315] on div "Opportunities" at bounding box center [228, 309] width 239 height 22
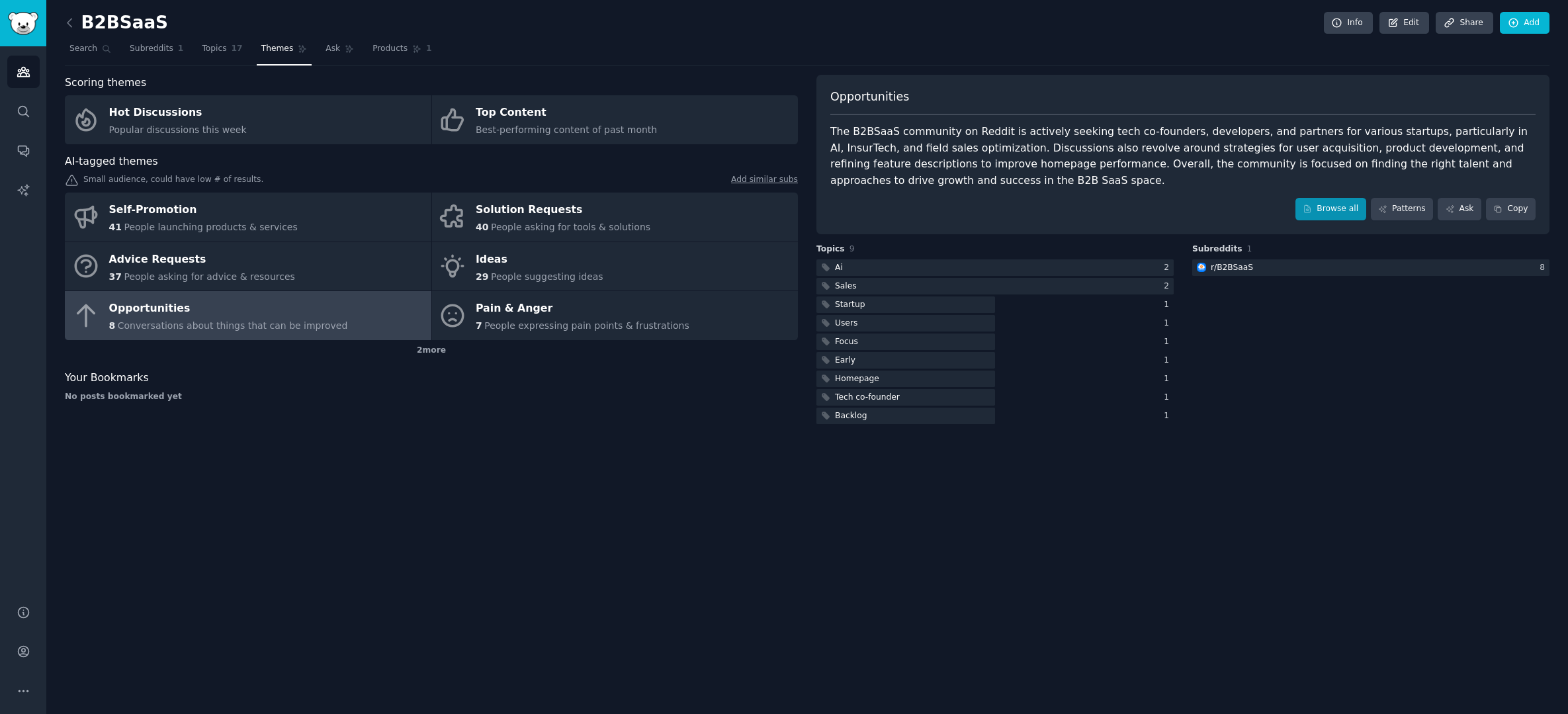
click at [1349, 211] on link "Browse all" at bounding box center [1331, 209] width 71 height 22
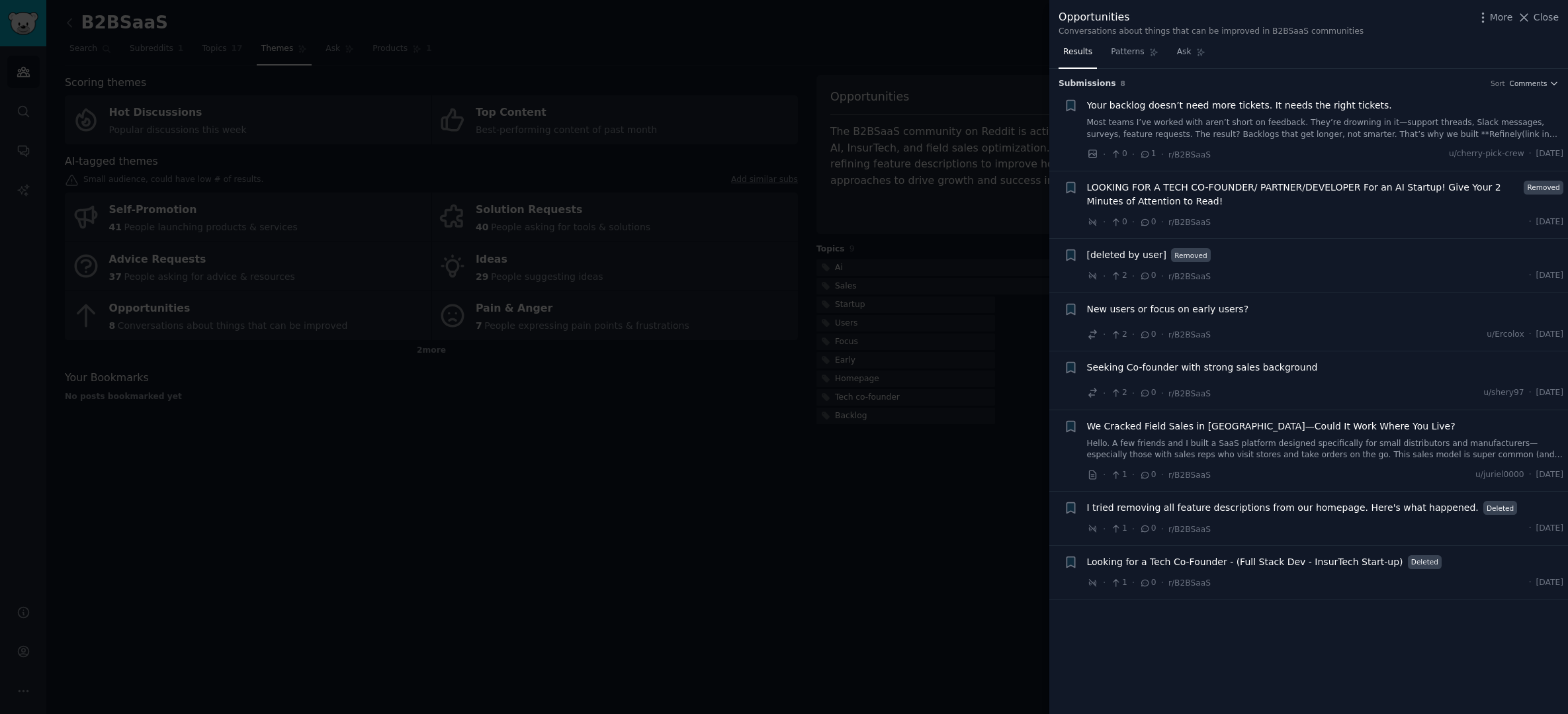
click at [825, 315] on div at bounding box center [784, 357] width 1568 height 714
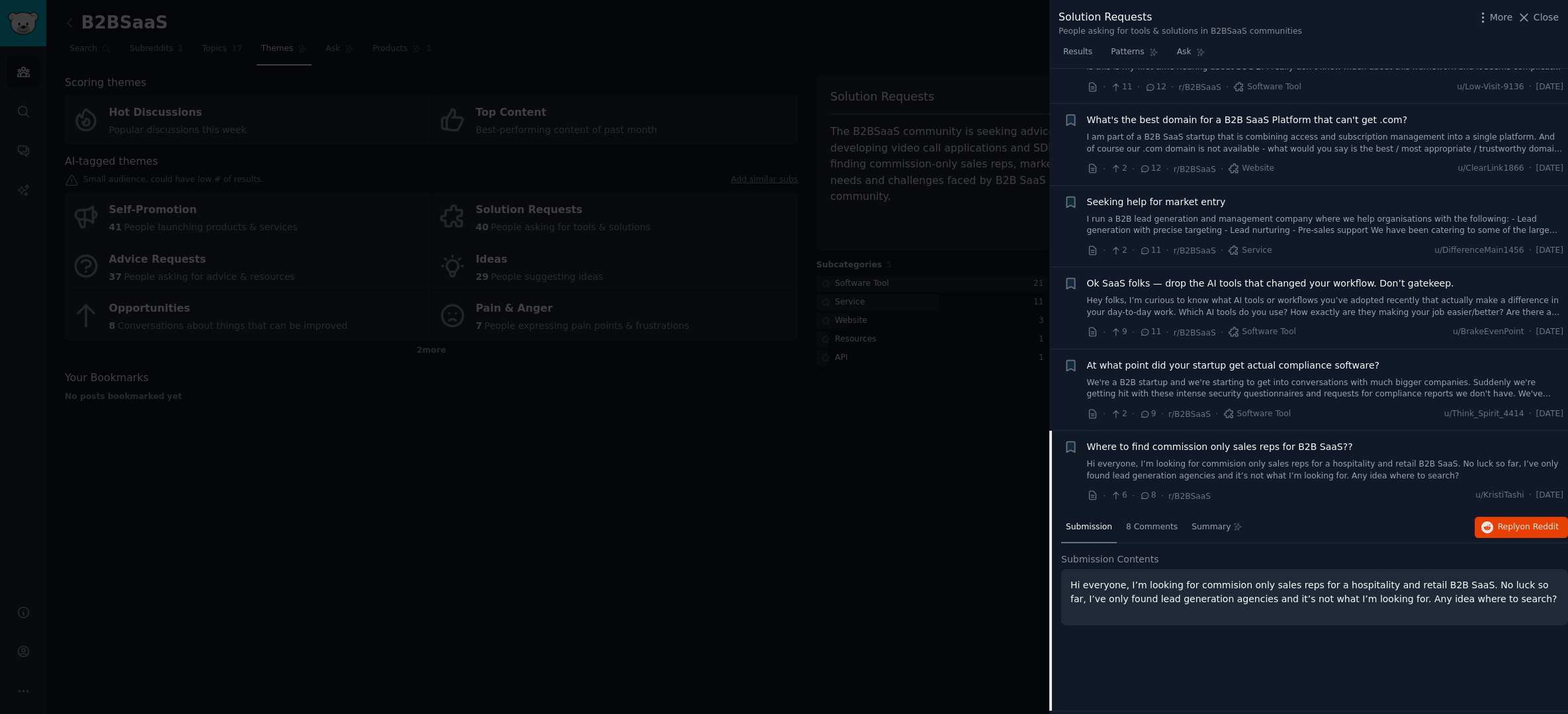
scroll to position [398, 0]
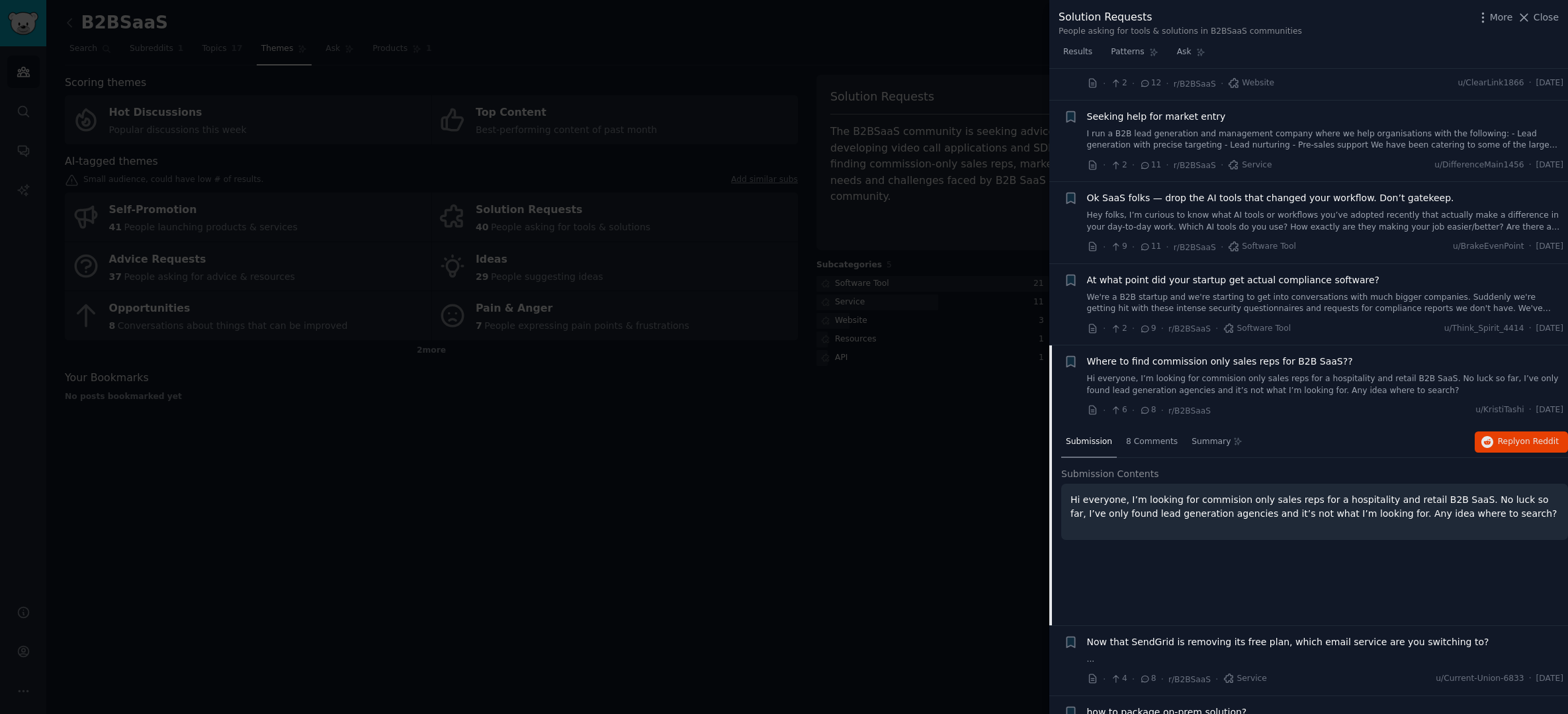
click at [1136, 197] on span "Ok SaaS folks — drop the AI tools that changed your workflow. Don’t gatekeep." at bounding box center [1270, 197] width 367 height 14
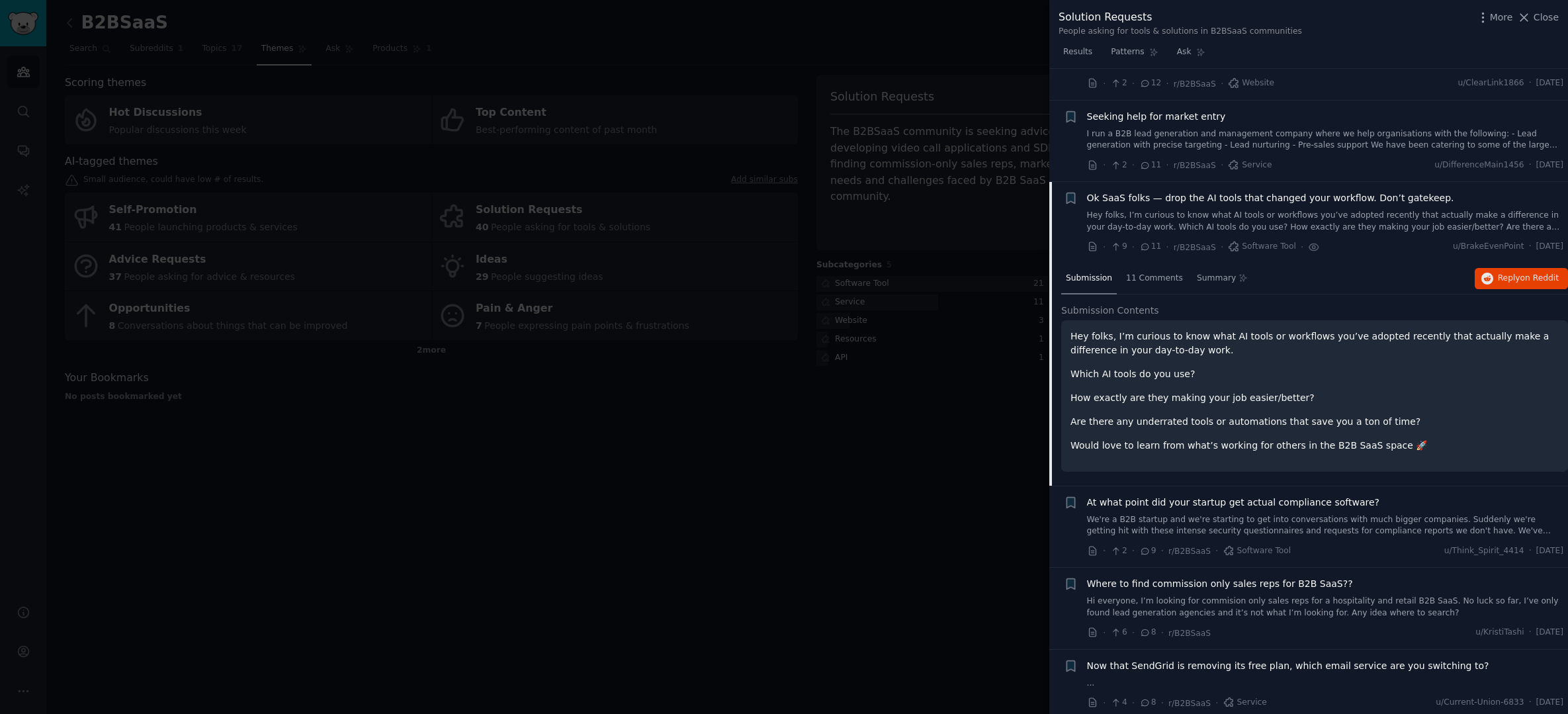
scroll to position [507, 0]
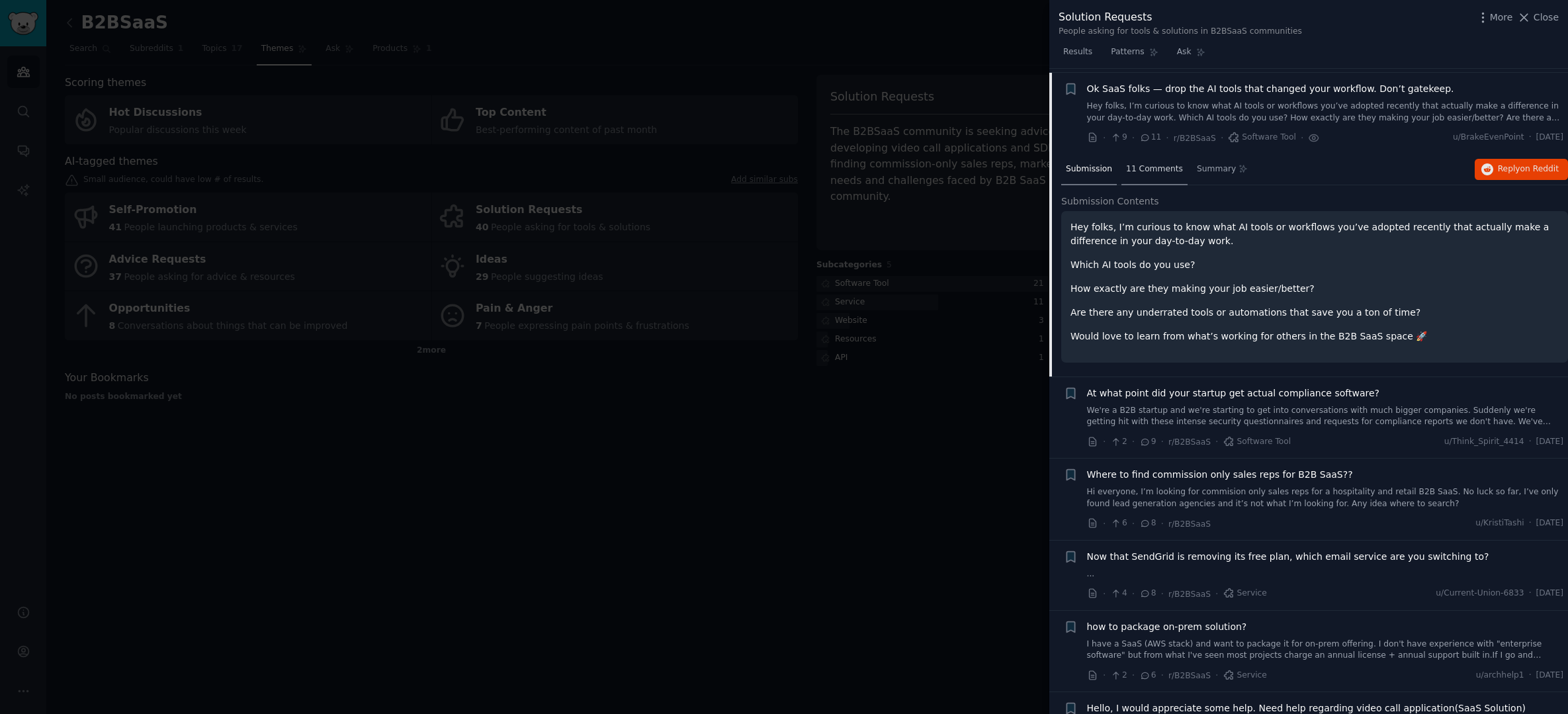
click at [1154, 164] on span "11 Comments" at bounding box center [1154, 169] width 57 height 12
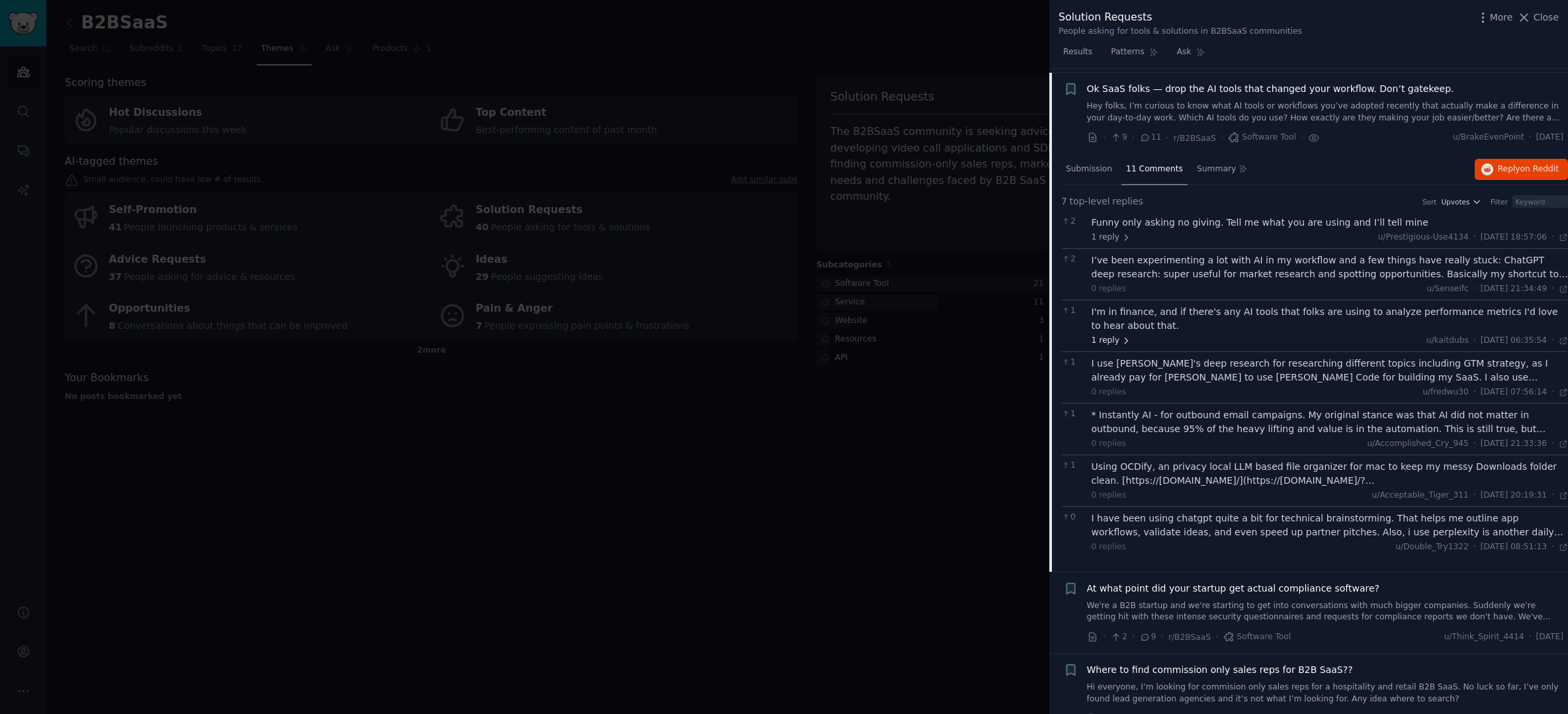
click at [1122, 336] on icon at bounding box center [1126, 341] width 9 height 9
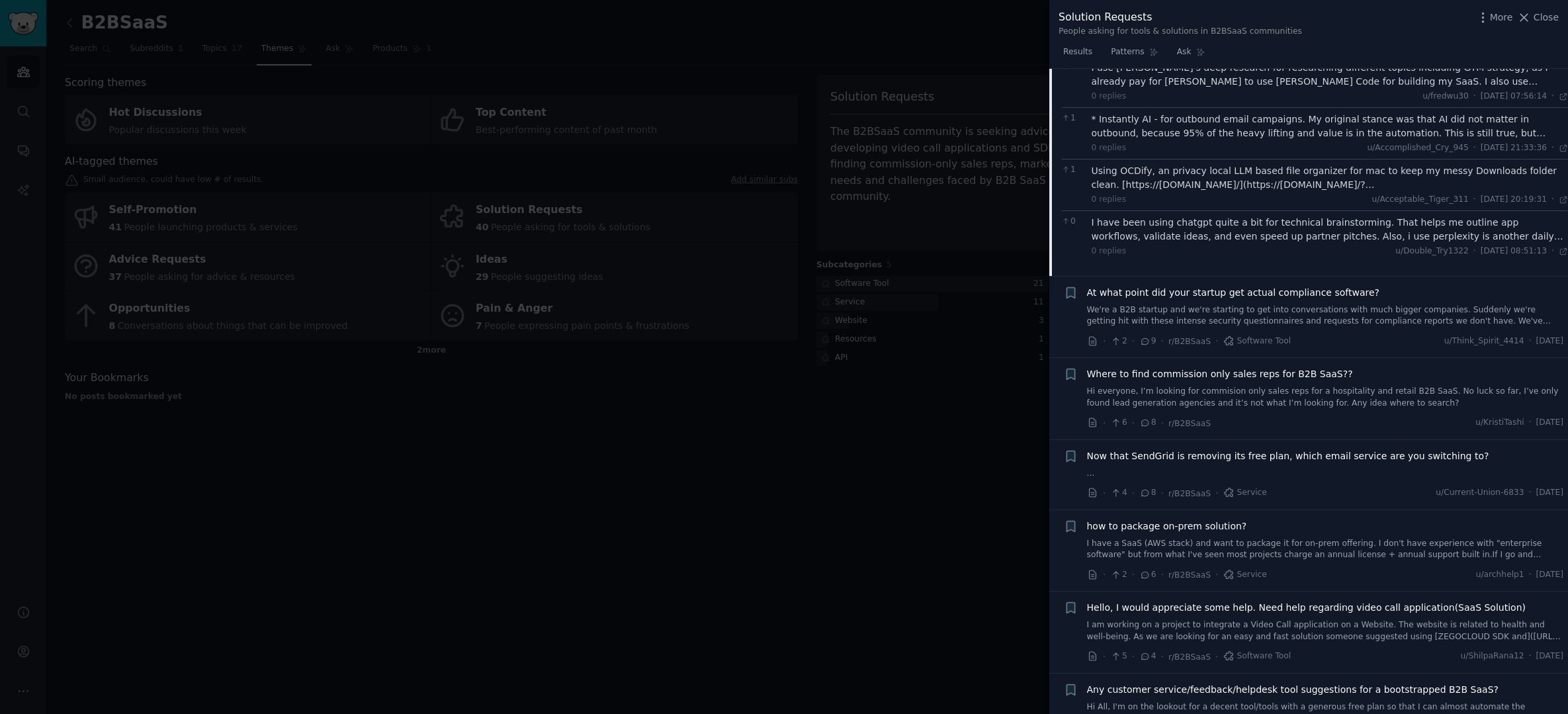
scroll to position [924, 0]
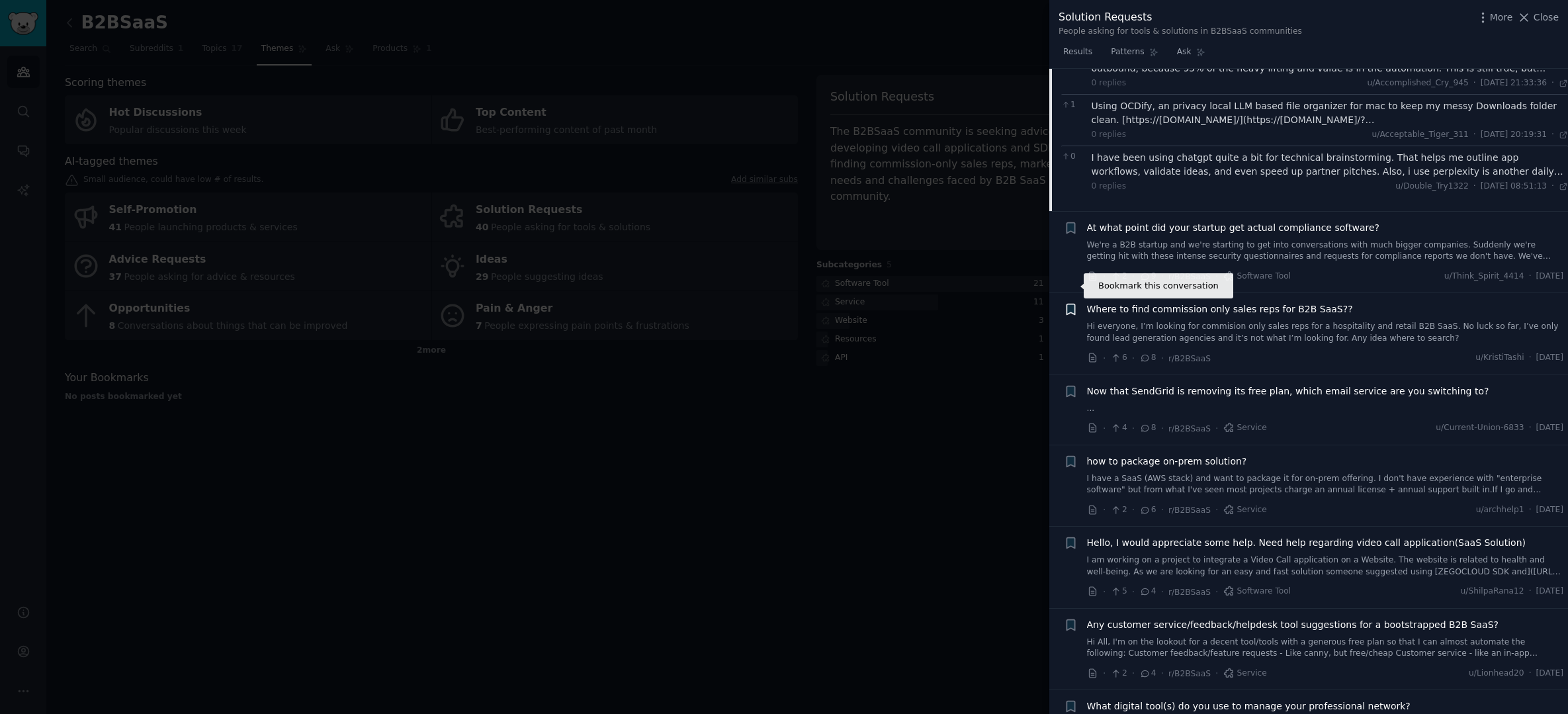
click at [1074, 304] on icon "button" at bounding box center [1070, 309] width 7 height 10
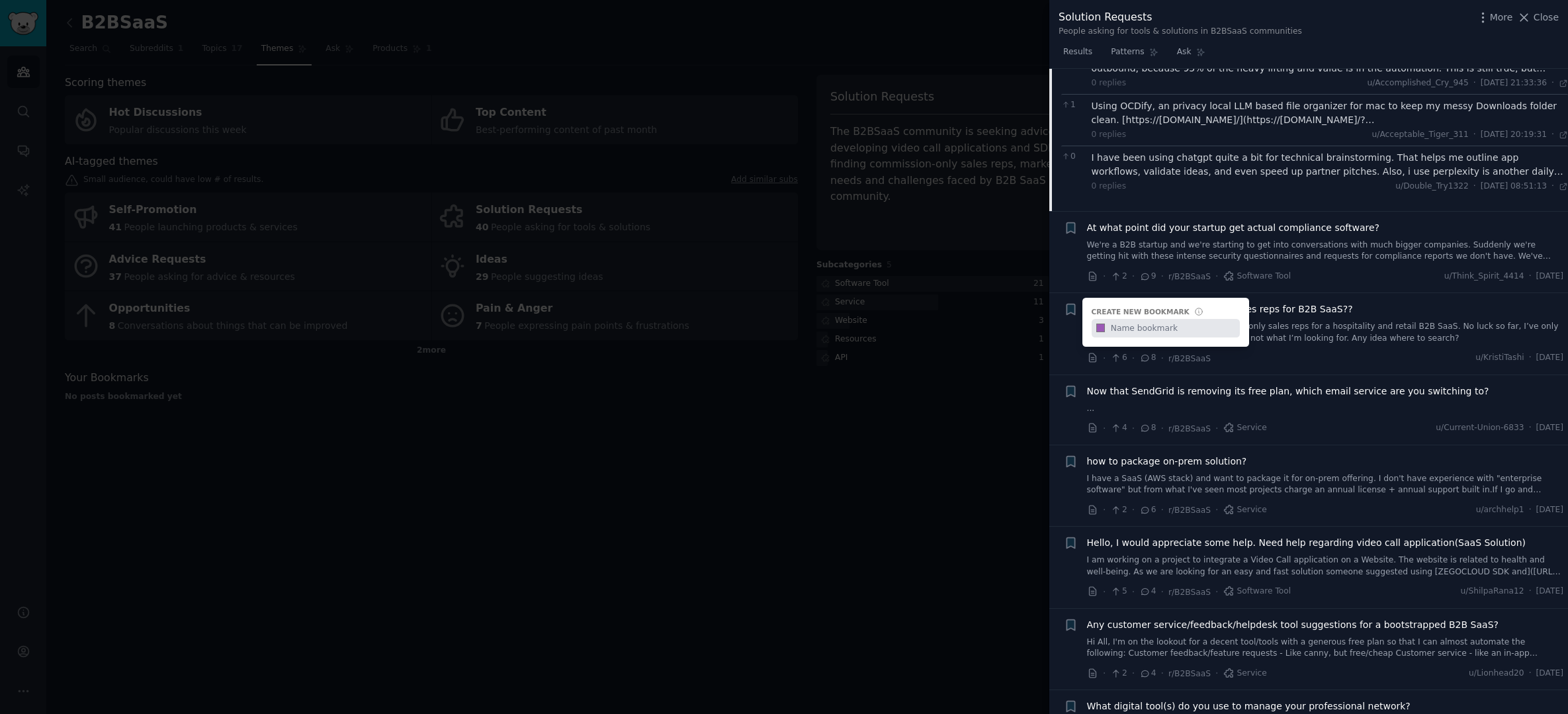
click at [1074, 302] on div "+ Create new bookmark #9b59b6" at bounding box center [1070, 309] width 14 height 14
click at [1136, 302] on span "Where to find commission only sales reps for B2B SaaS??" at bounding box center [1220, 309] width 266 height 14
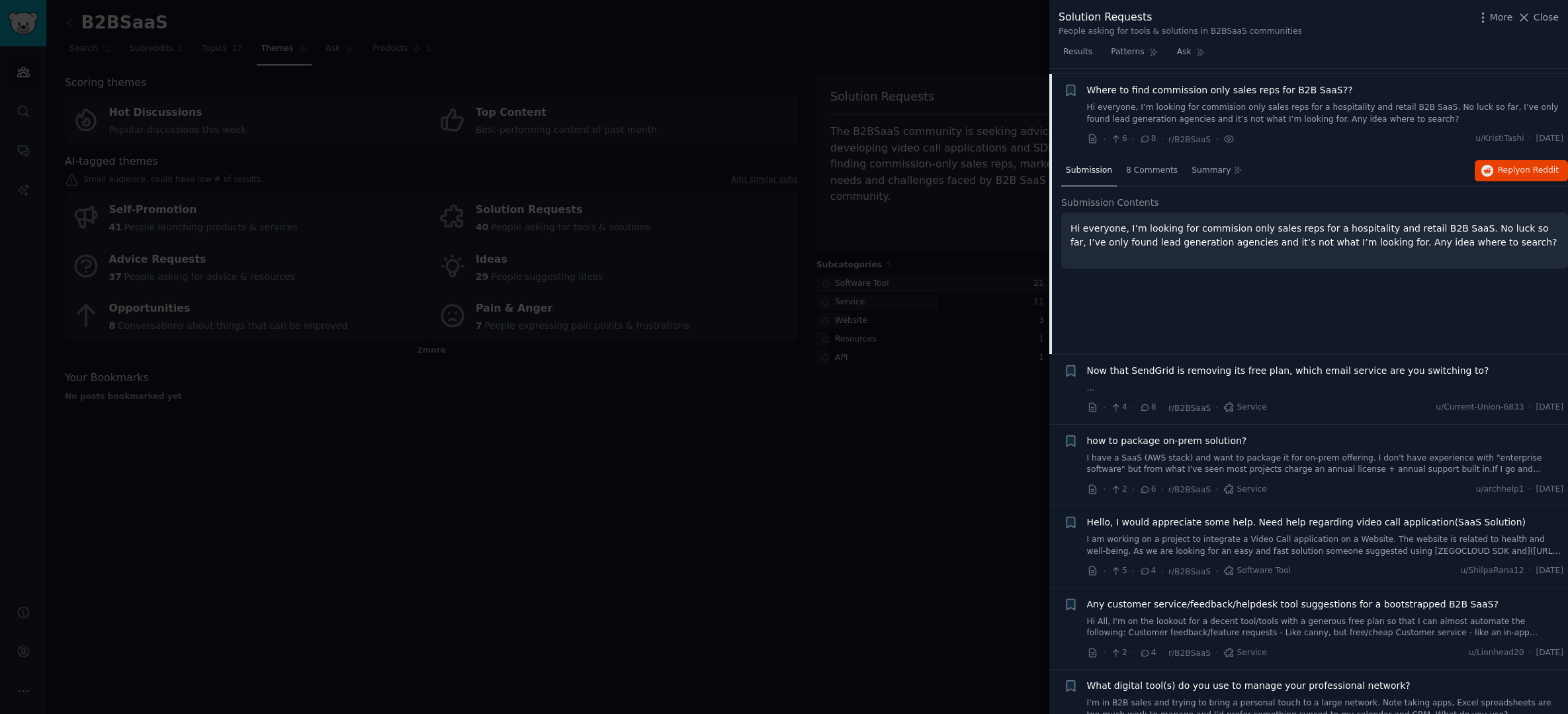
scroll to position [553, 0]
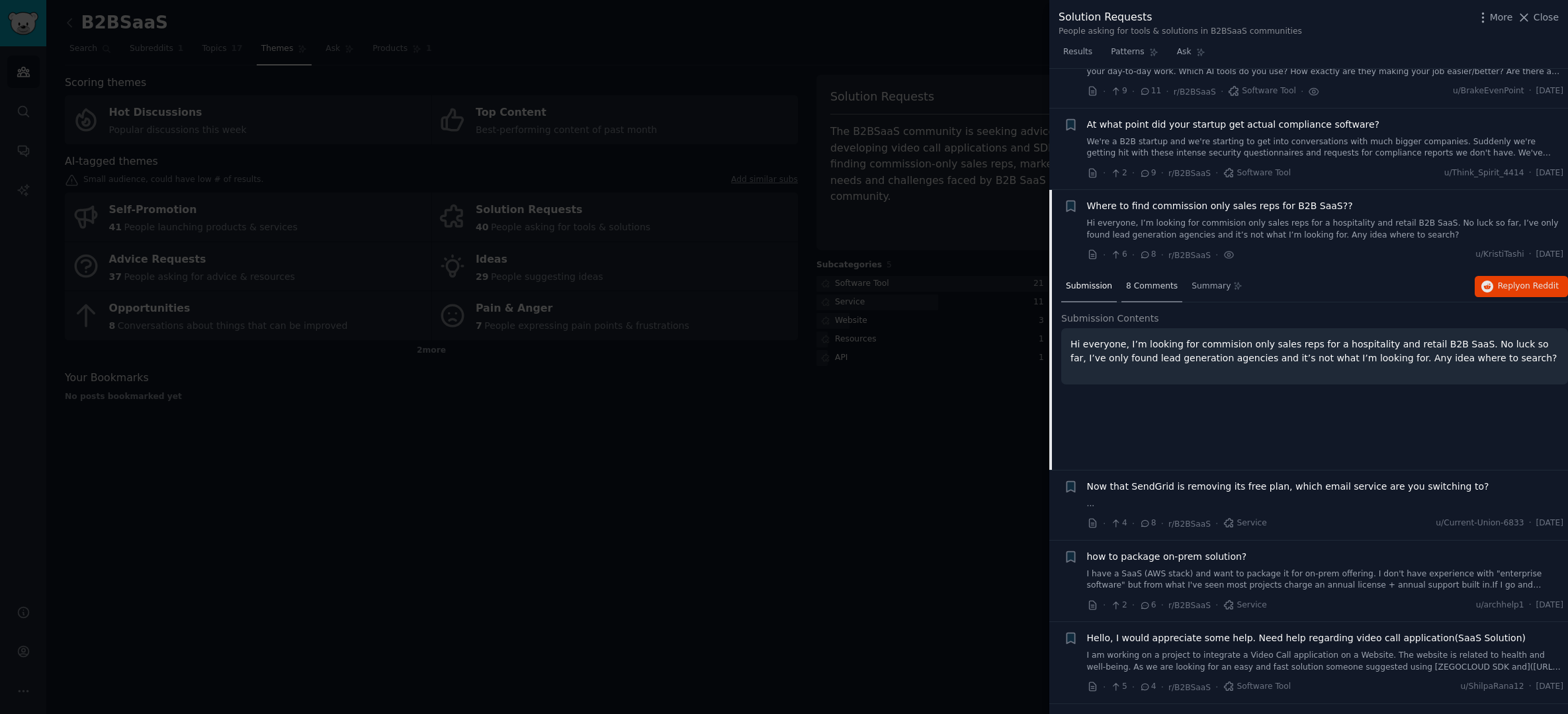
click at [1126, 281] on span "8 Comments" at bounding box center [1152, 286] width 51 height 12
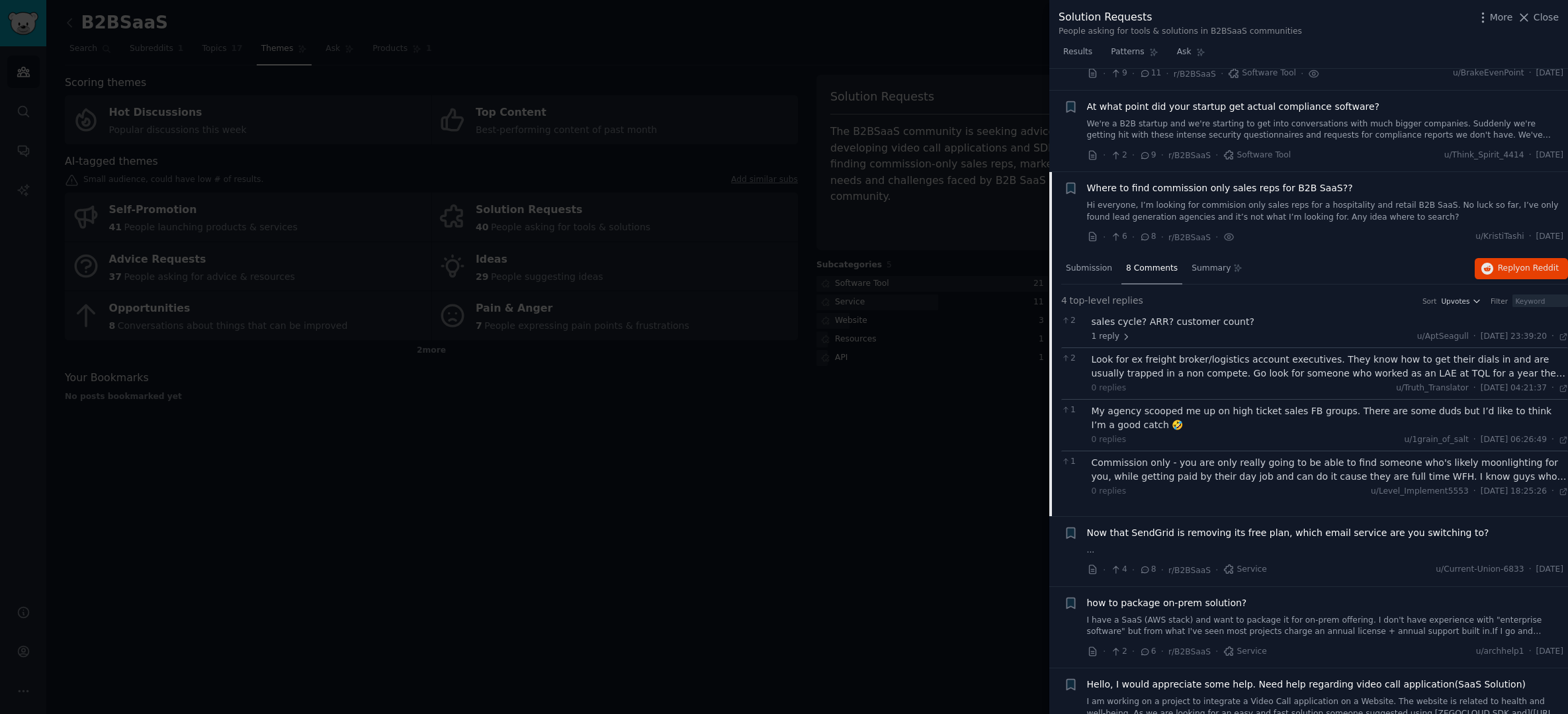
scroll to position [589, 0]
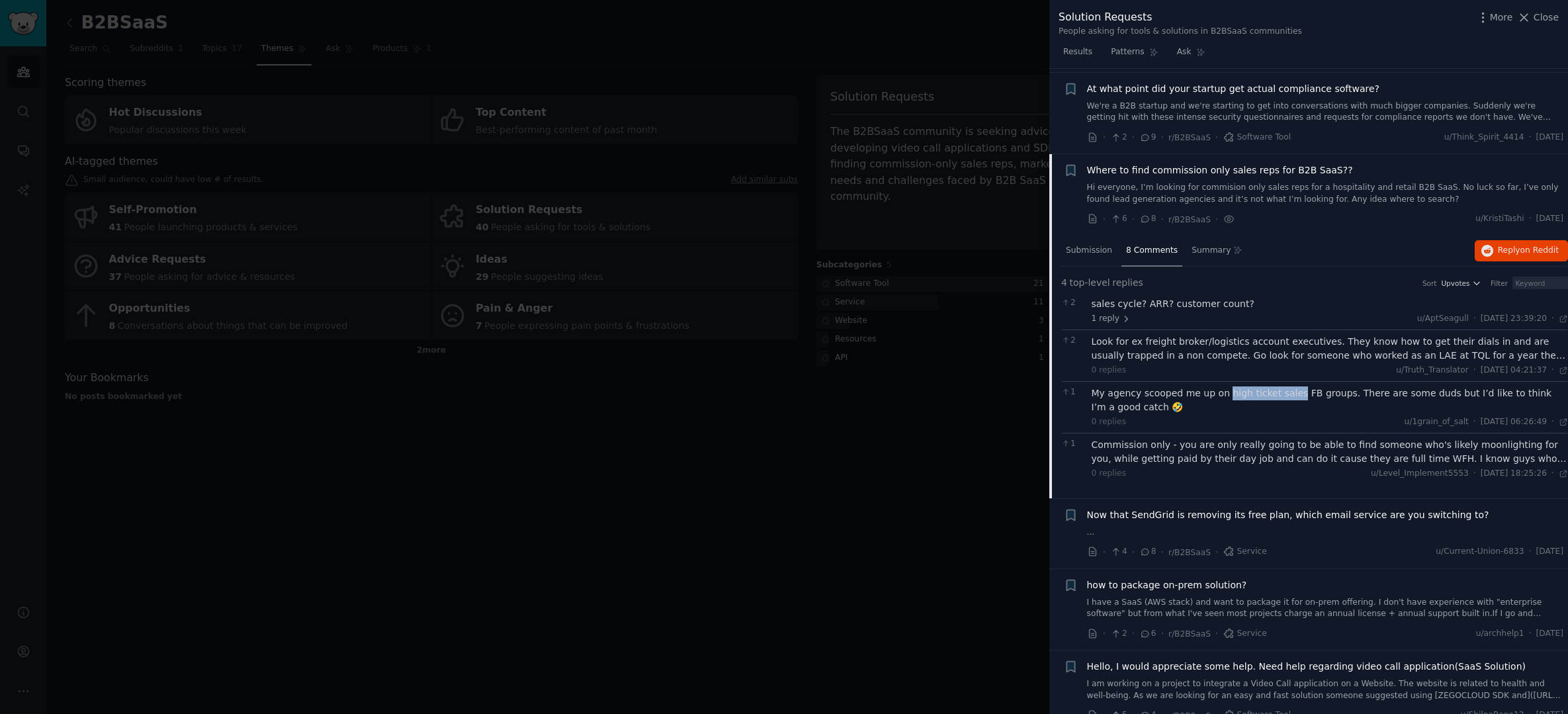
drag, startPoint x: 1223, startPoint y: 383, endPoint x: 1292, endPoint y: 386, distance: 69.1
click at [1292, 386] on div "My agency scooped me up on high ticket sales FB groups. There are some duds but…" at bounding box center [1330, 401] width 477 height 28
copy div "high ticket sales"
drag, startPoint x: 1222, startPoint y: 386, endPoint x: 1339, endPoint y: 388, distance: 117.0
click at [1339, 388] on div "My agency scooped me up on high ticket sales FB groups. There are some duds but…" at bounding box center [1330, 401] width 477 height 28
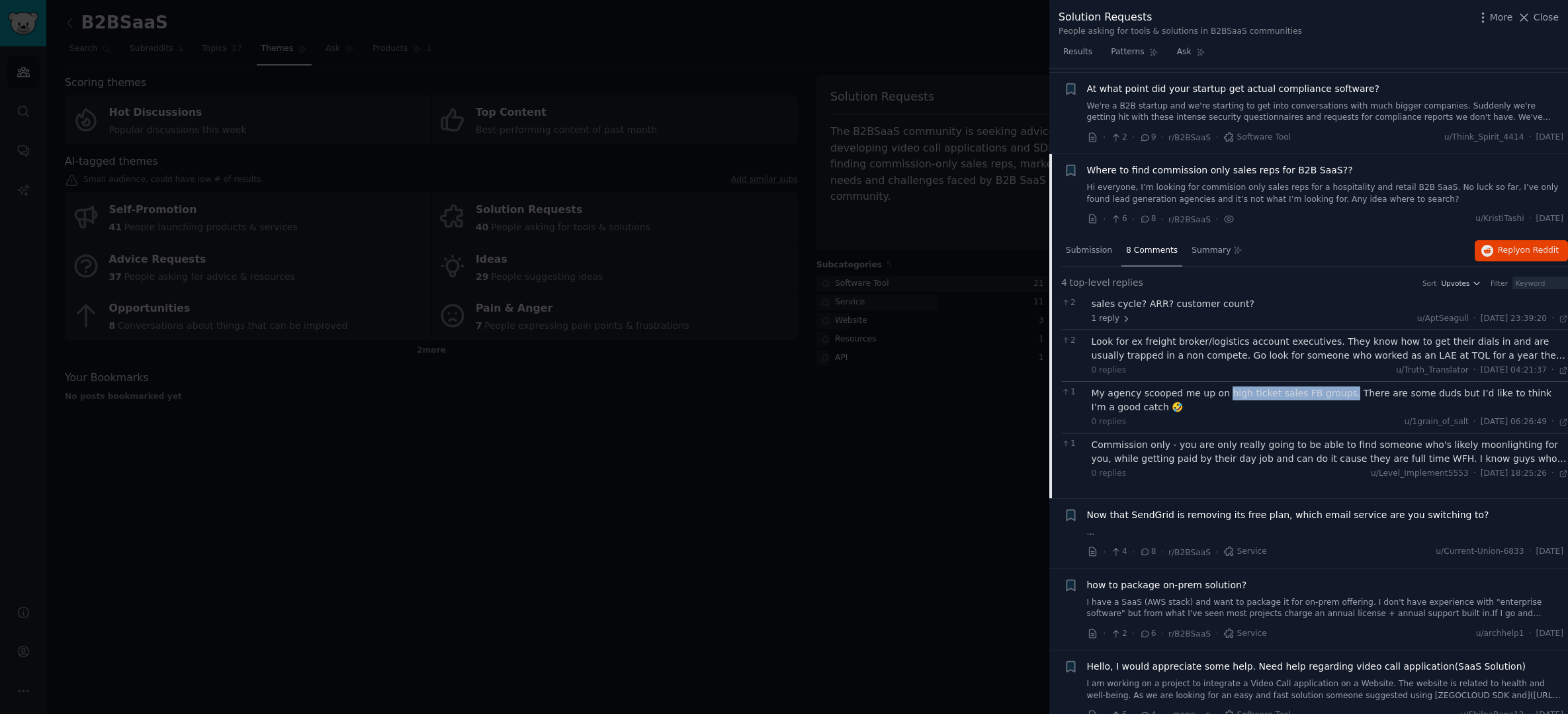
copy div "high ticket sales FB groups."
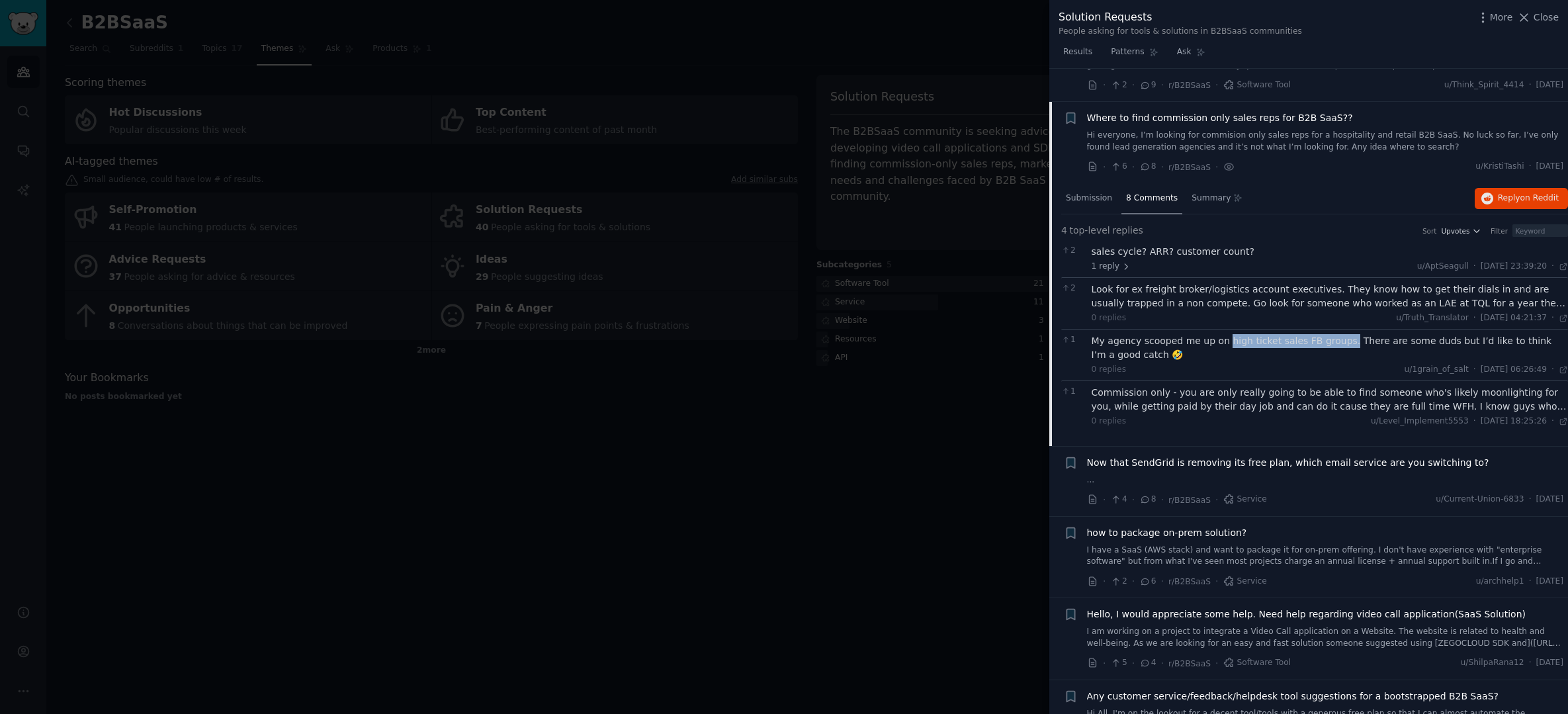
scroll to position [644, 0]
click at [1191, 333] on div "My agency scooped me up on high ticket sales FB groups. There are some duds but…" at bounding box center [1330, 345] width 477 height 28
click at [1131, 333] on div "My agency scooped me up on high ticket sales FB groups. There are some duds but…" at bounding box center [1330, 345] width 477 height 28
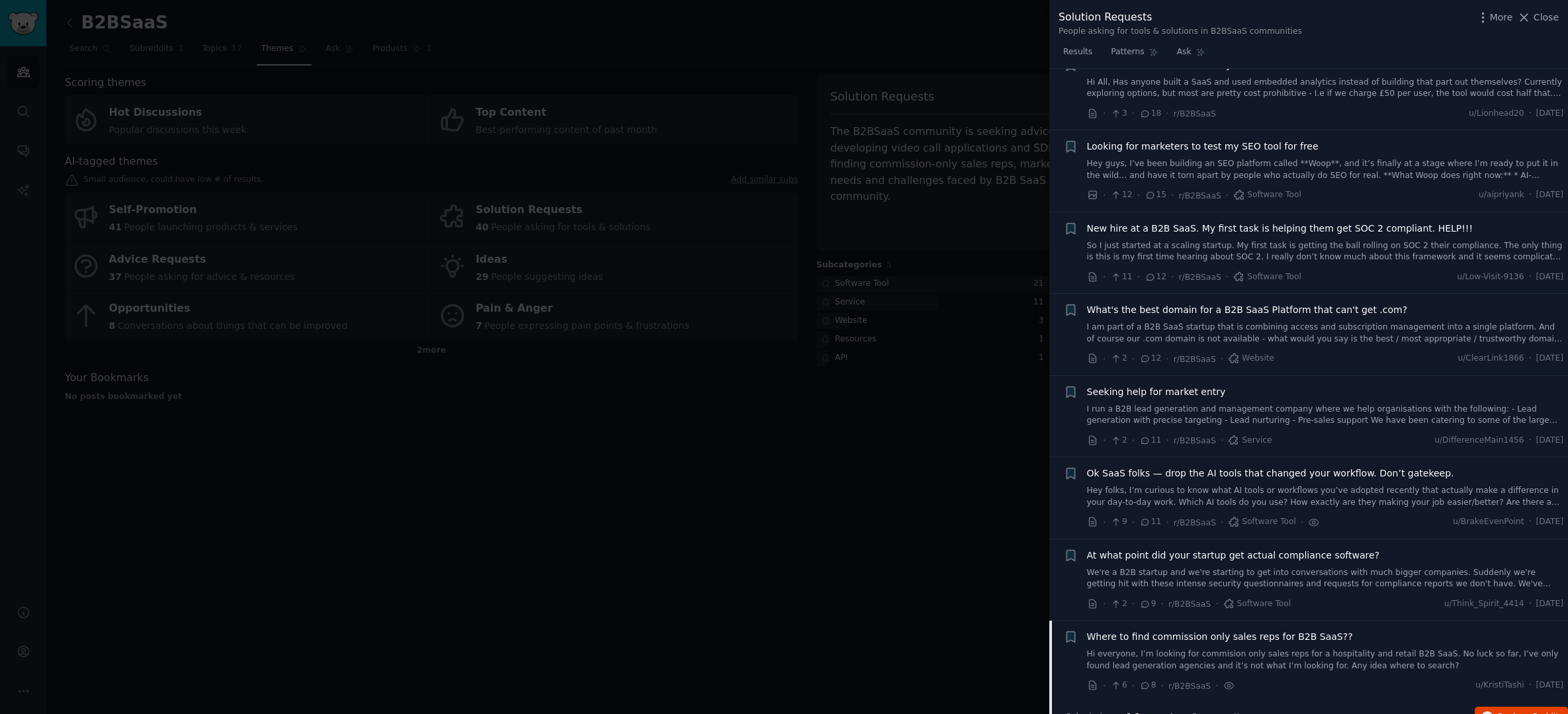
scroll to position [252, 0]
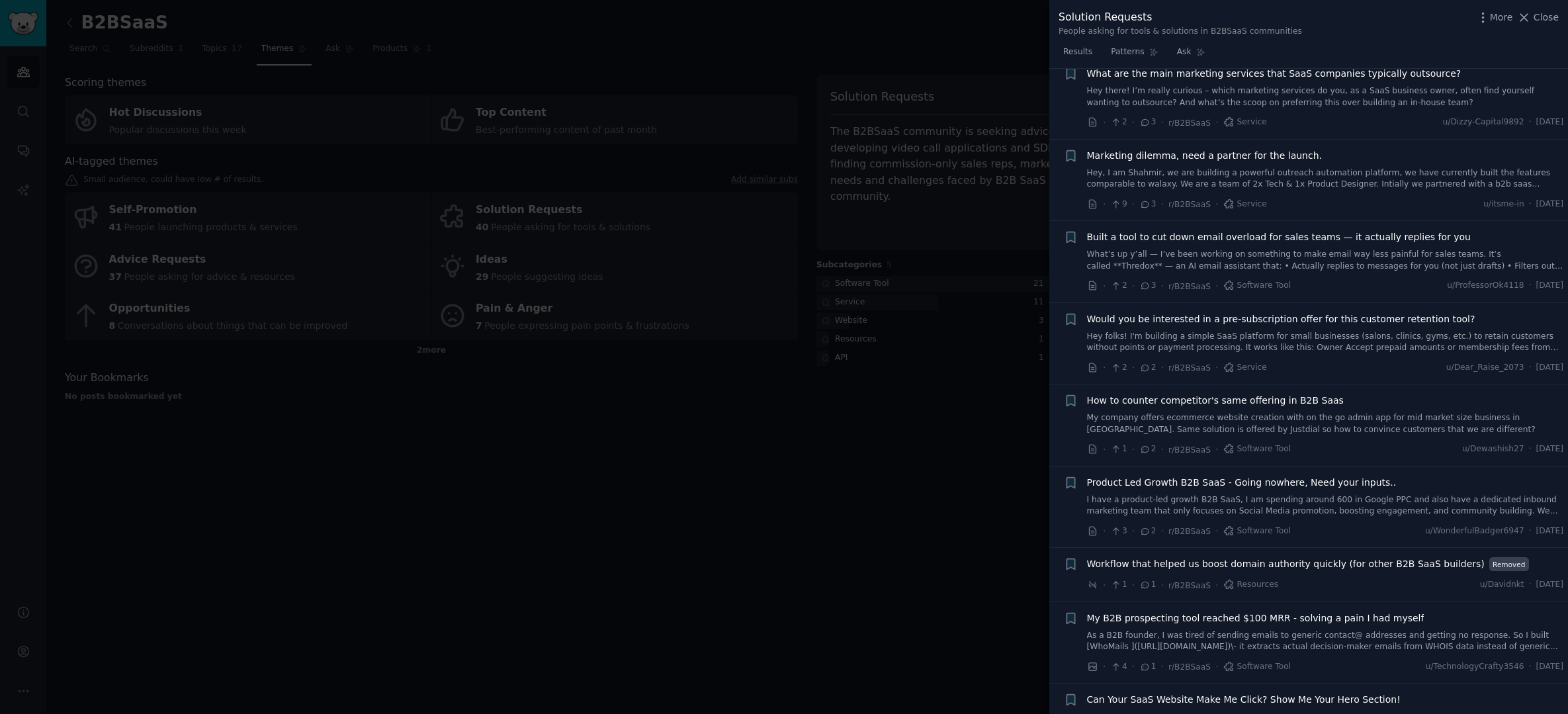
scroll to position [1597, 0]
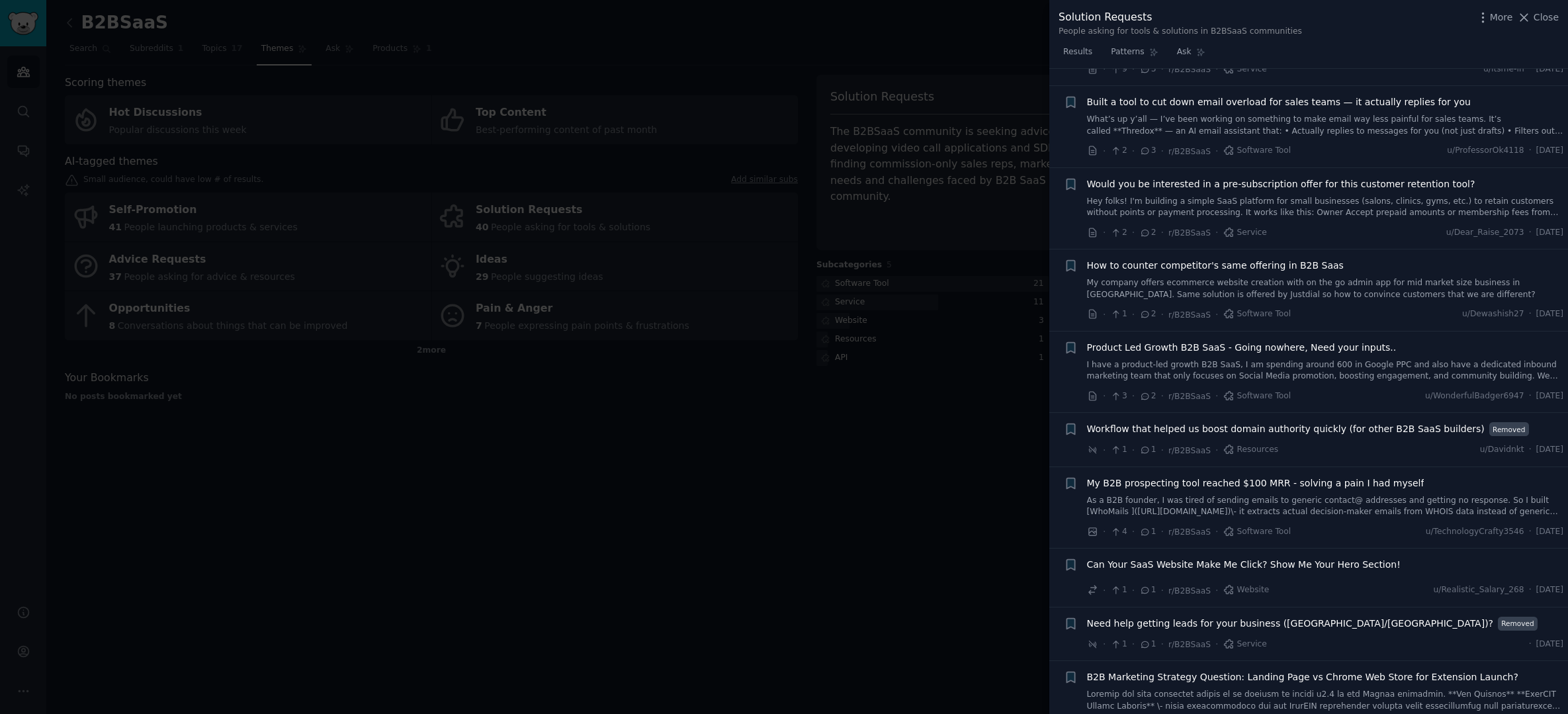
click at [1219, 495] on link "As a B2B founder, I was tired of sending emails to generic contact@ addresses a…" at bounding box center [1326, 506] width 477 height 23
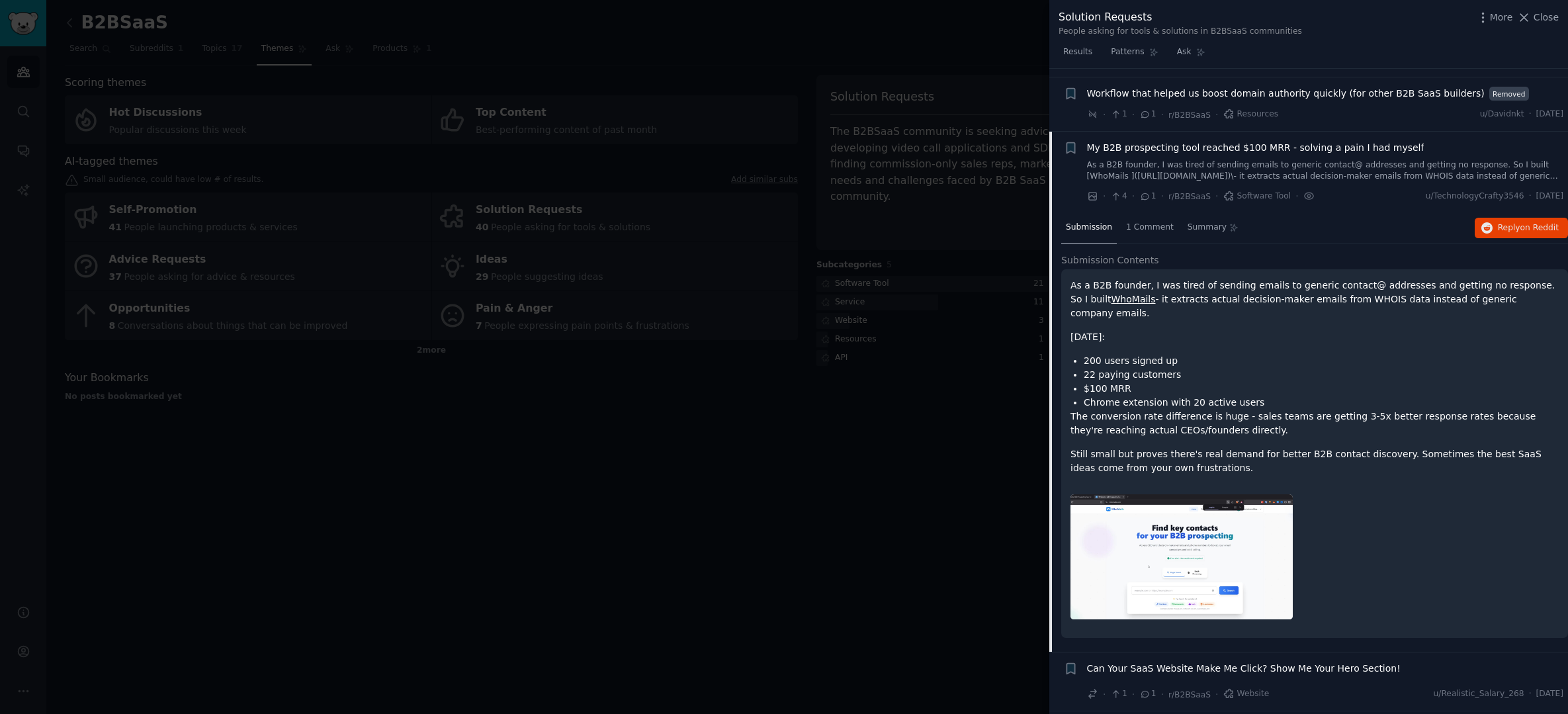
scroll to position [1780, 0]
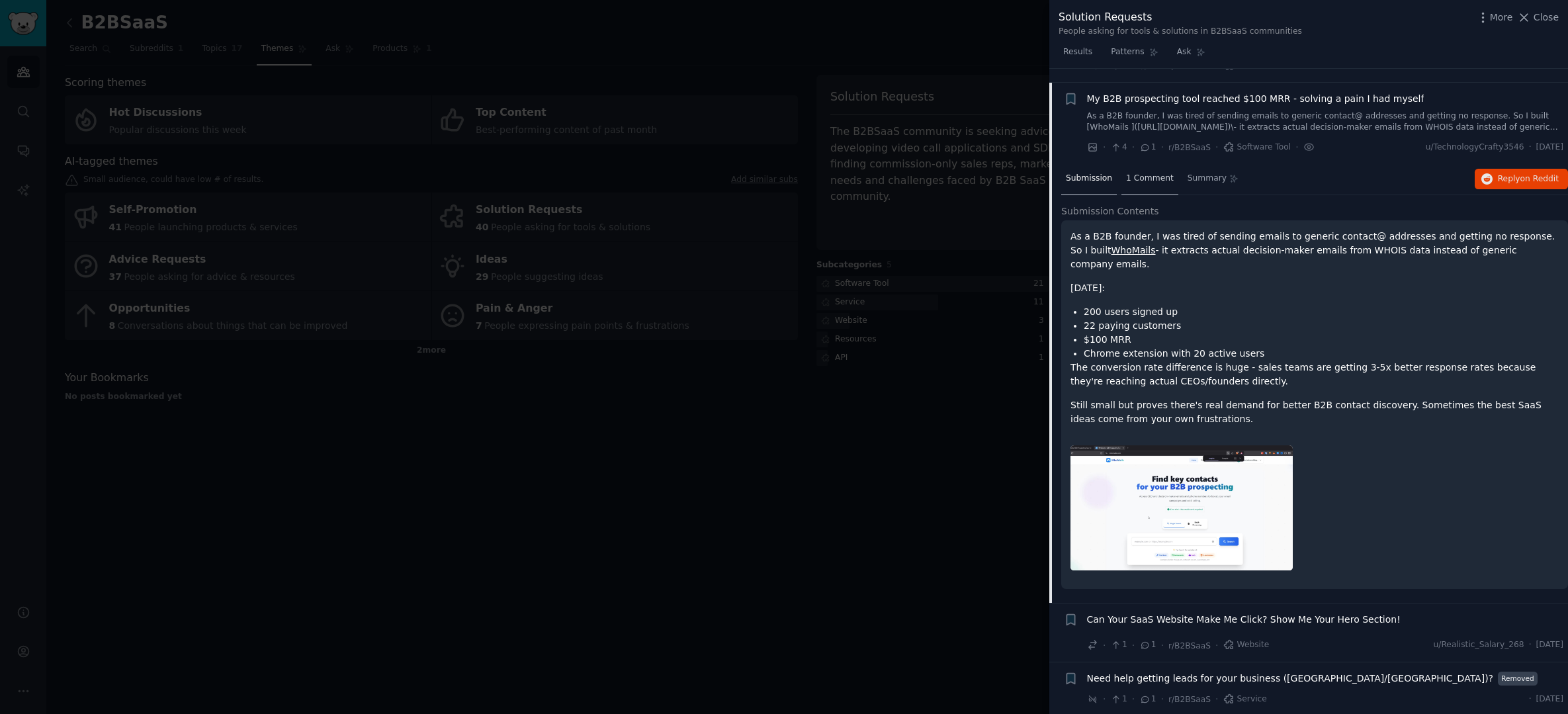
click at [1127, 173] on span "1 Comment" at bounding box center [1150, 179] width 48 height 12
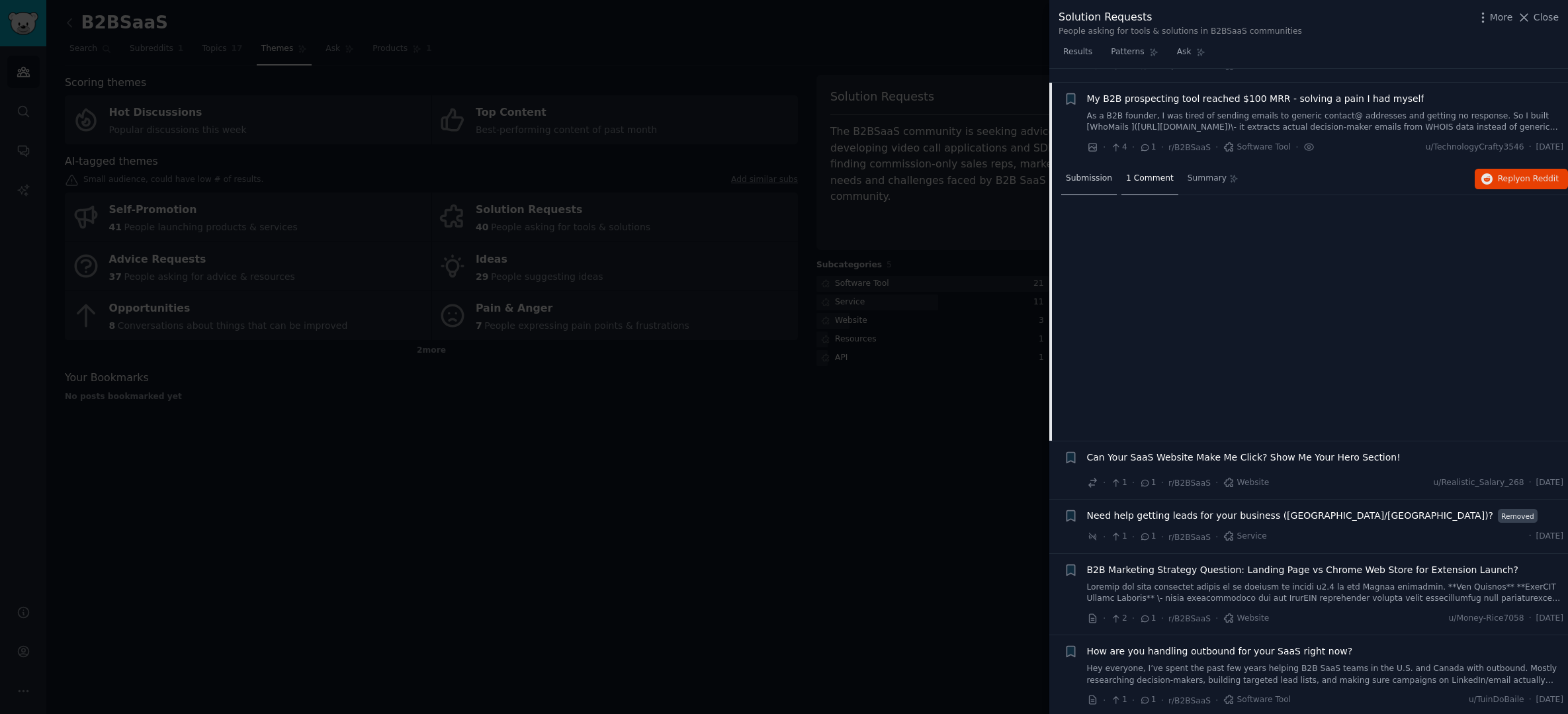
click at [1092, 173] on span "Submission" at bounding box center [1089, 179] width 47 height 12
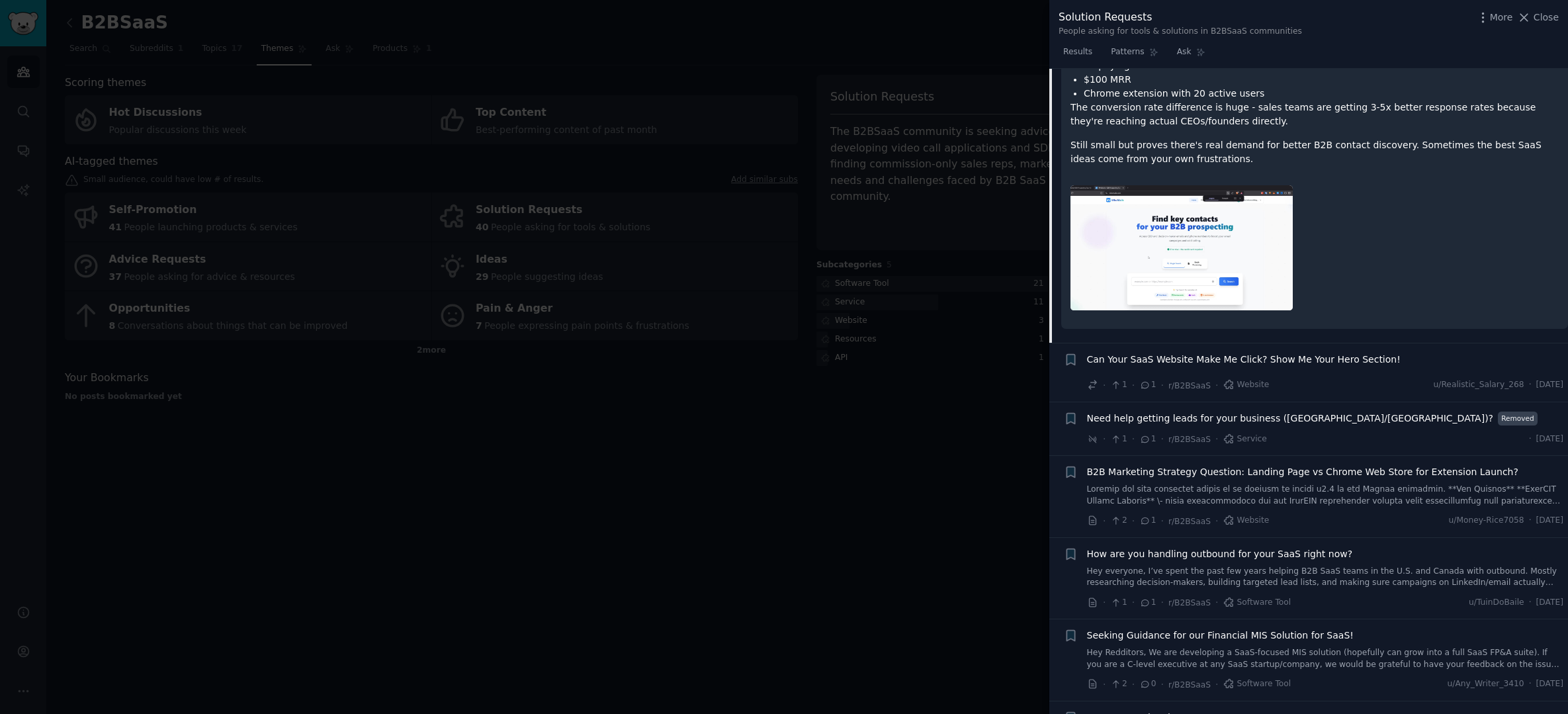
scroll to position [2147, 0]
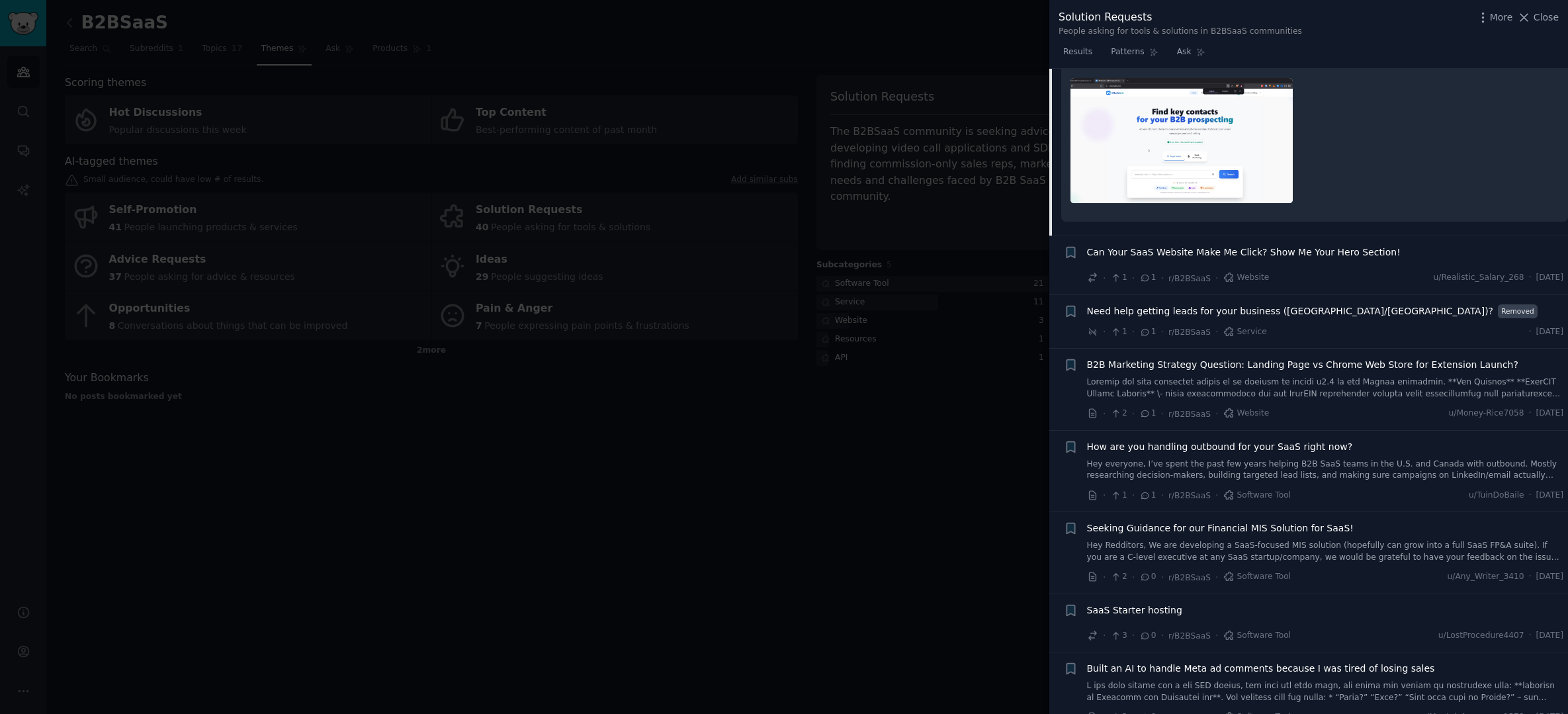
click at [966, 404] on div at bounding box center [784, 357] width 1568 height 714
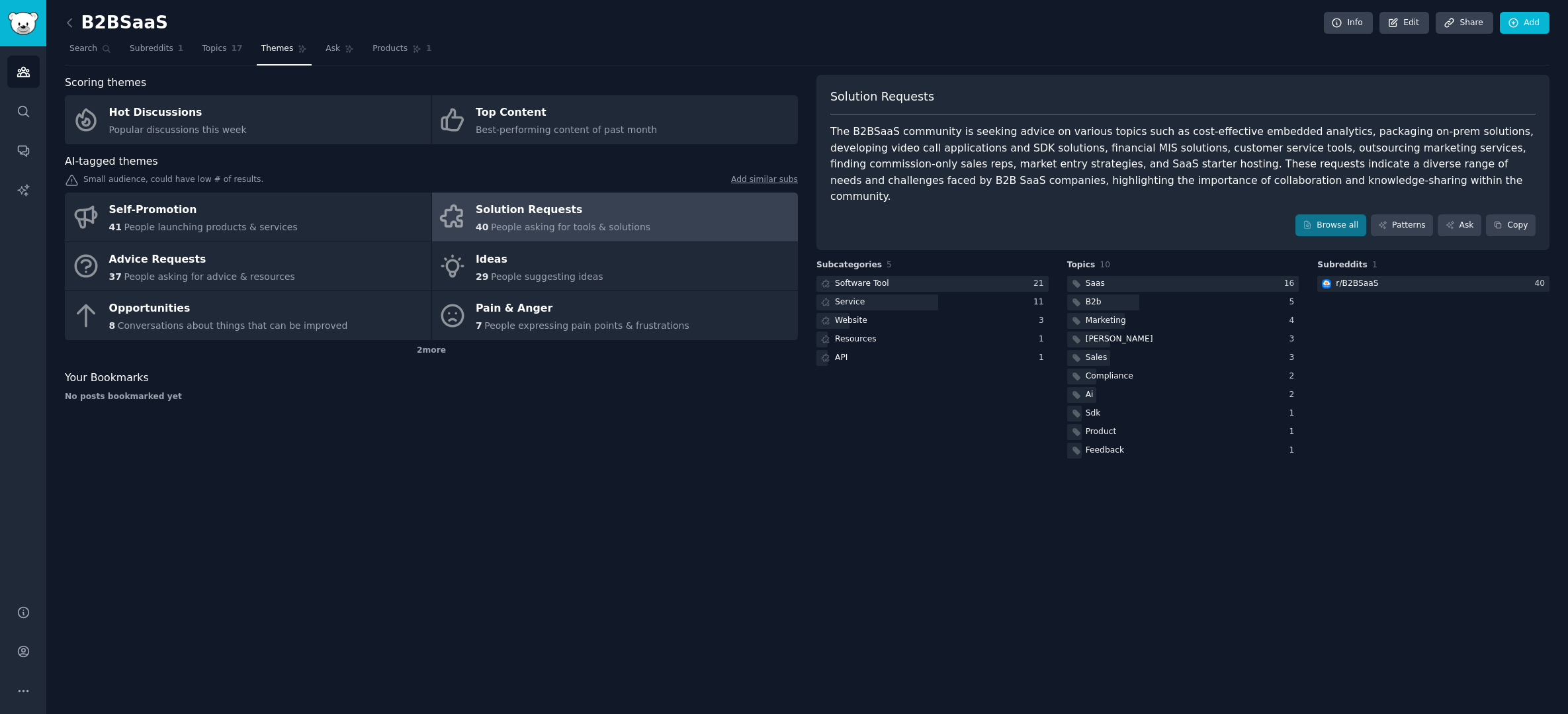
click at [558, 222] on span "People asking for tools & solutions" at bounding box center [571, 226] width 159 height 10
click at [550, 234] on link "Solution Requests 40 People asking for tools & solutions" at bounding box center [616, 217] width 367 height 49
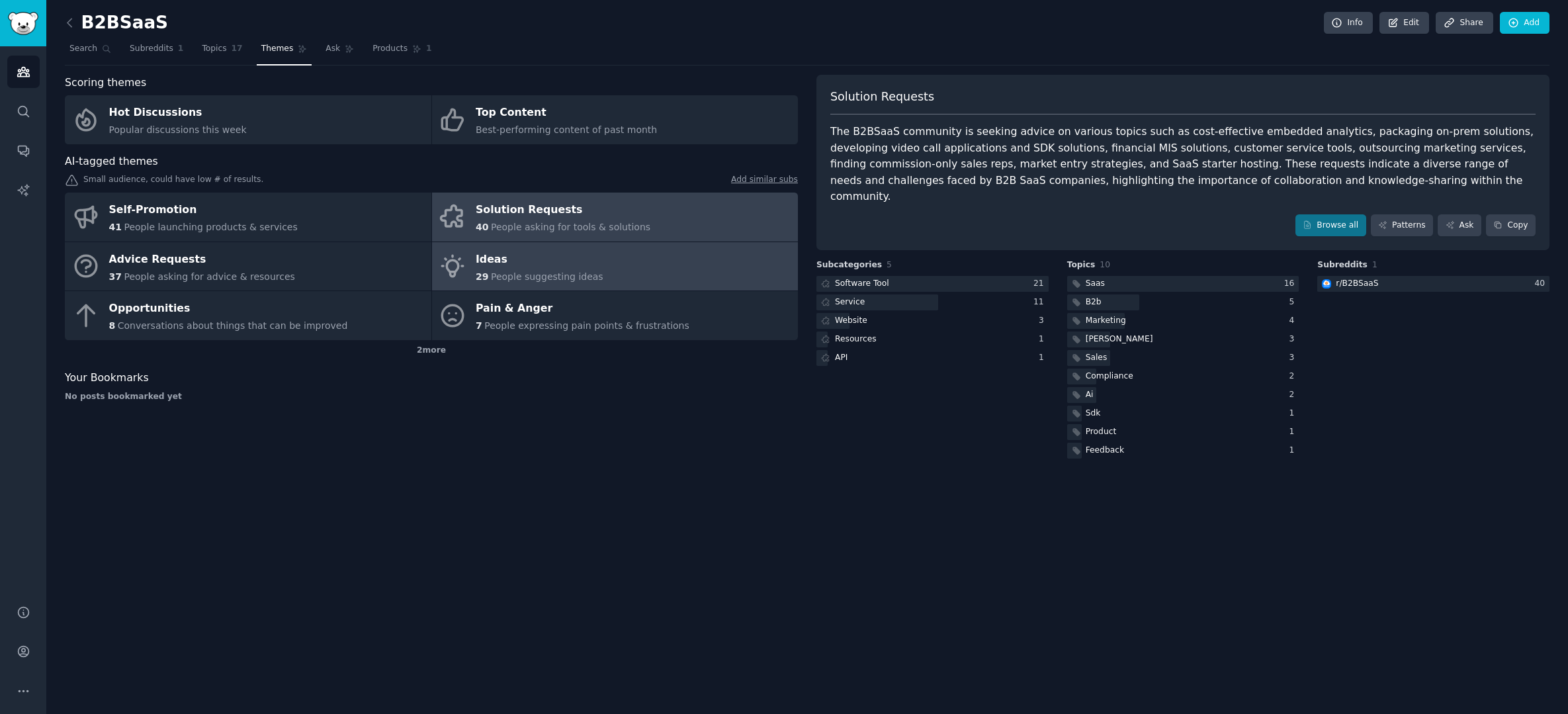
click at [559, 273] on span "People suggesting ideas" at bounding box center [547, 276] width 112 height 10
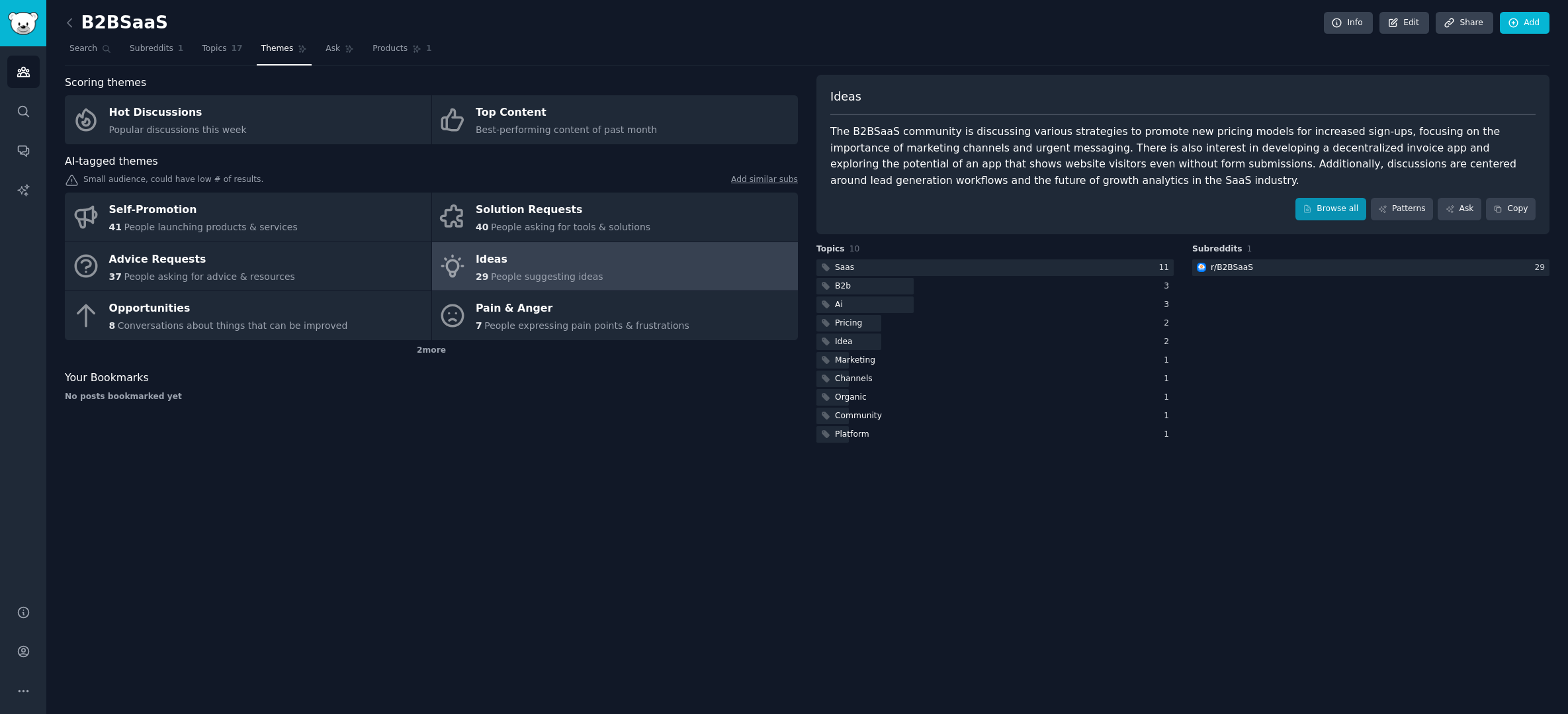
click at [1311, 205] on icon at bounding box center [1307, 210] width 9 height 9
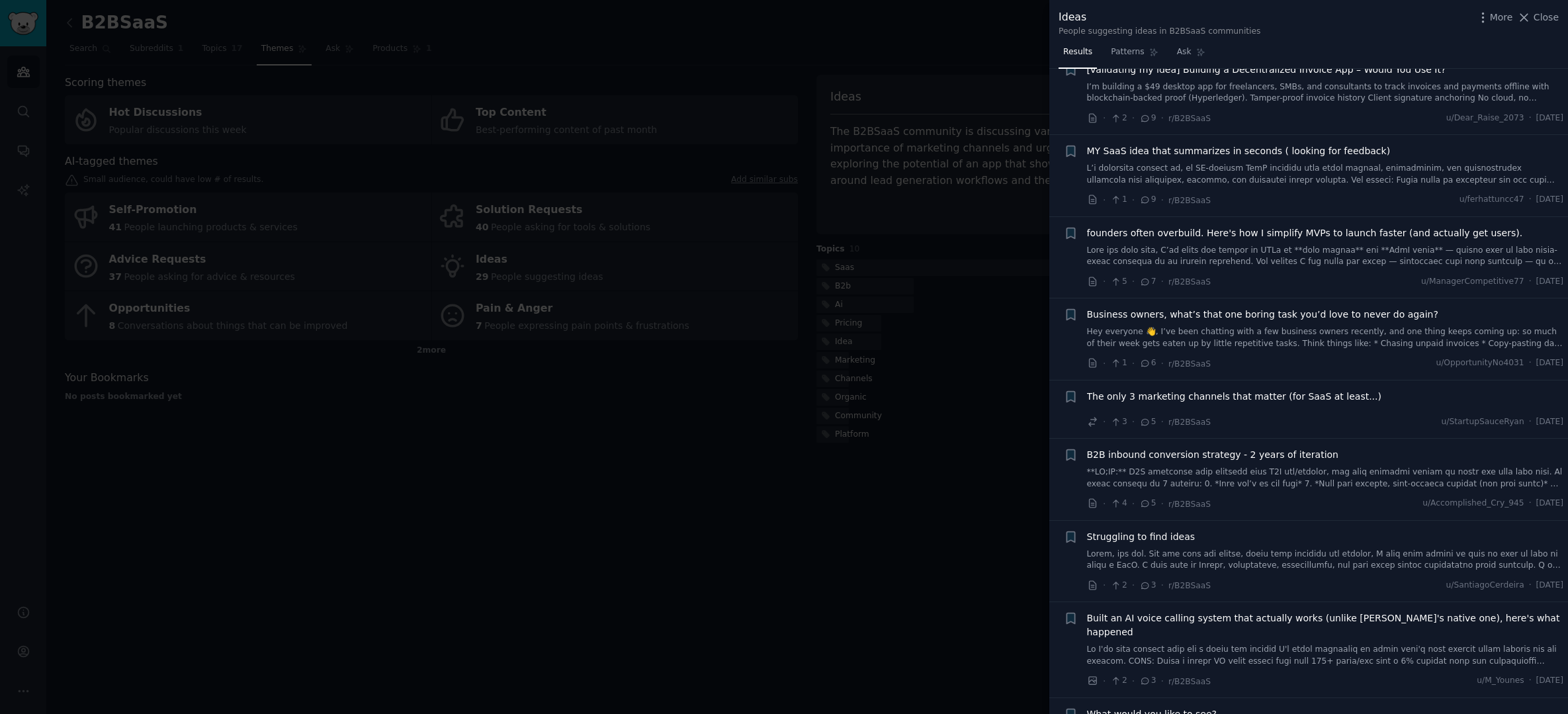
scroll to position [254, 0]
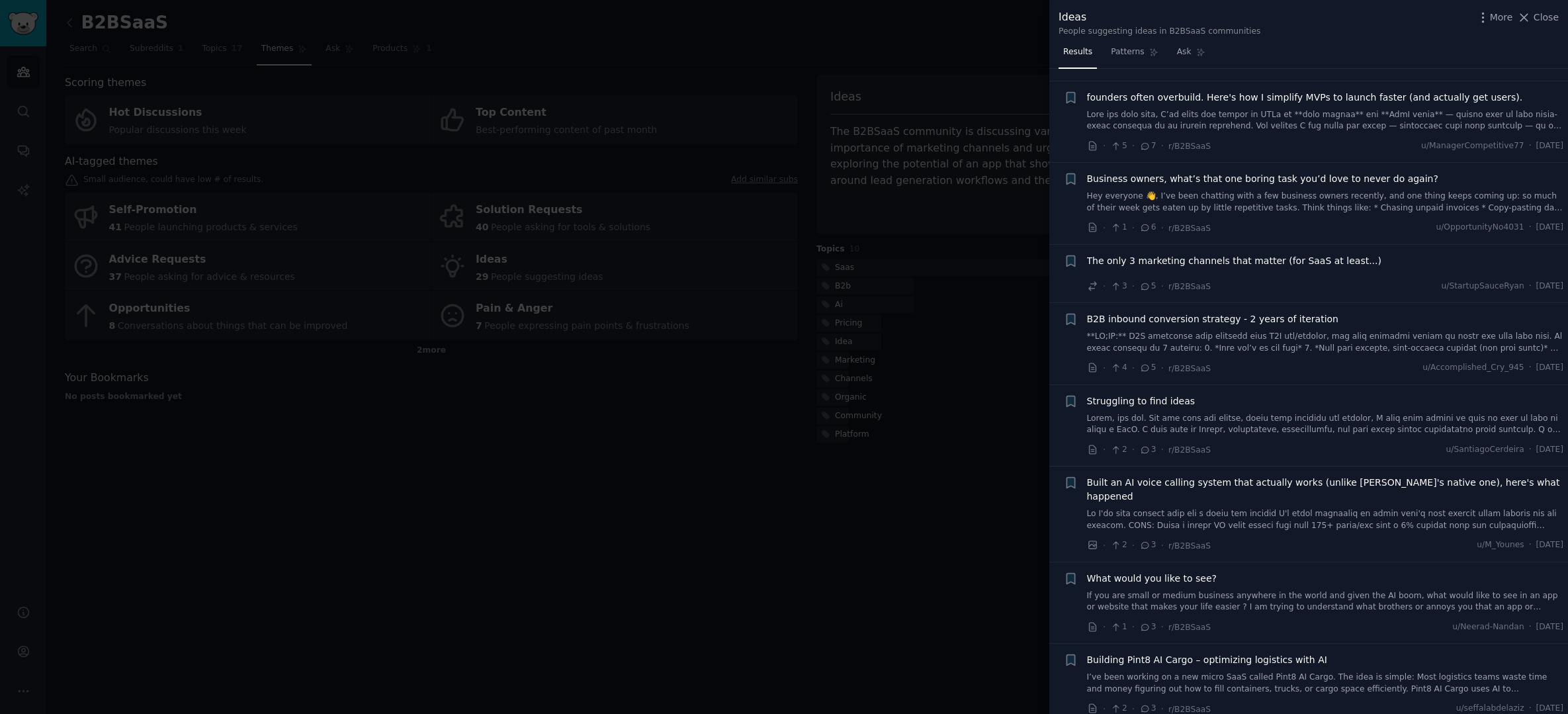
click at [995, 350] on div at bounding box center [784, 357] width 1568 height 714
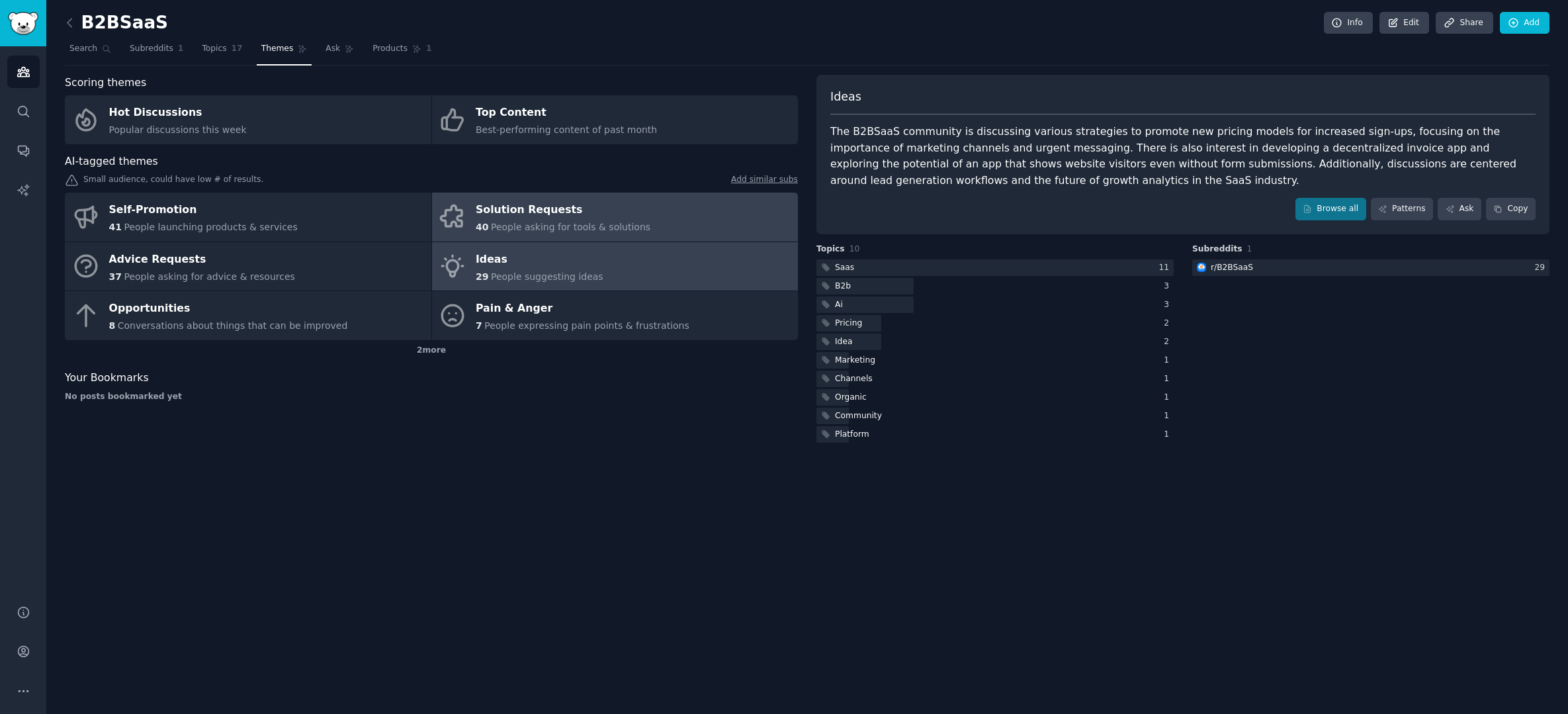
click at [588, 211] on div "Solution Requests" at bounding box center [562, 211] width 175 height 22
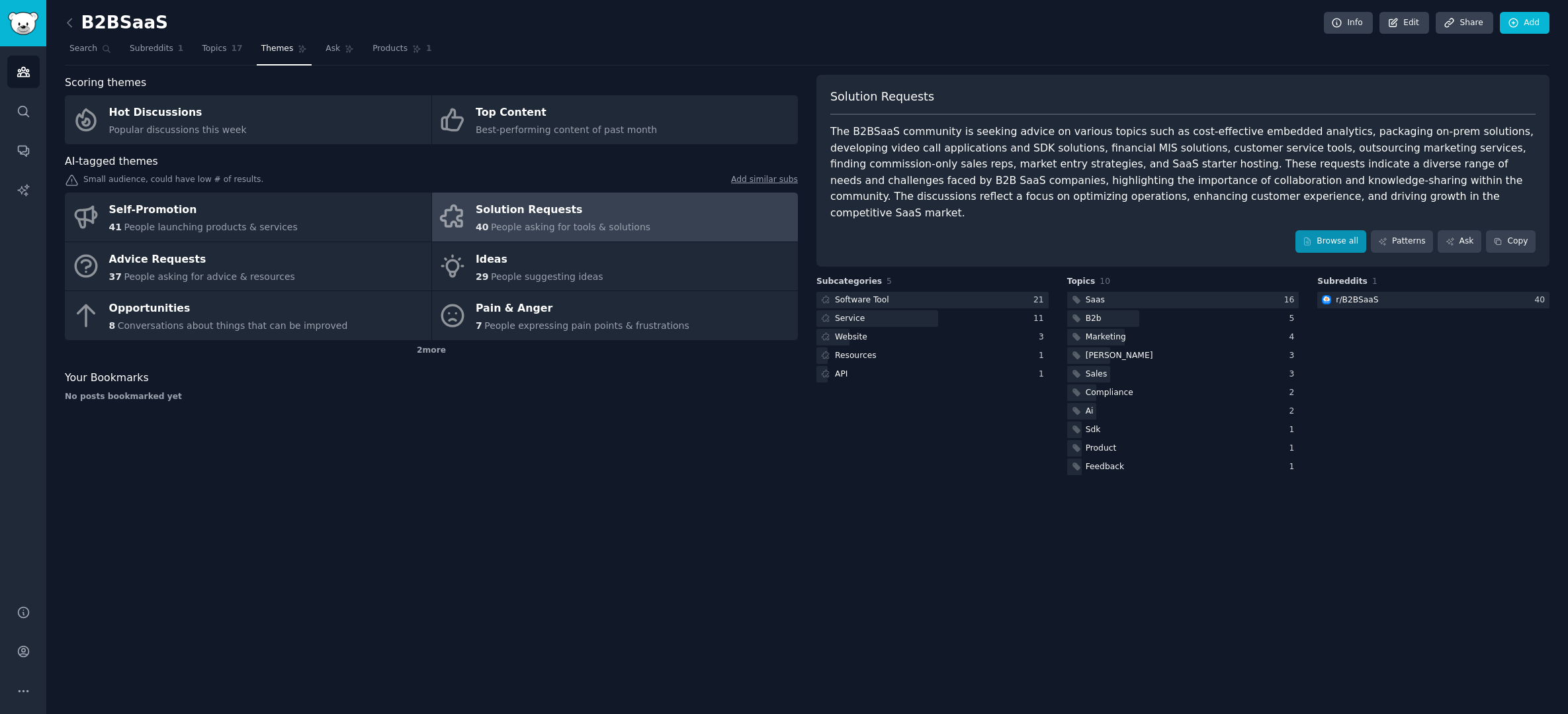
click at [1341, 230] on link "Browse all" at bounding box center [1331, 241] width 71 height 22
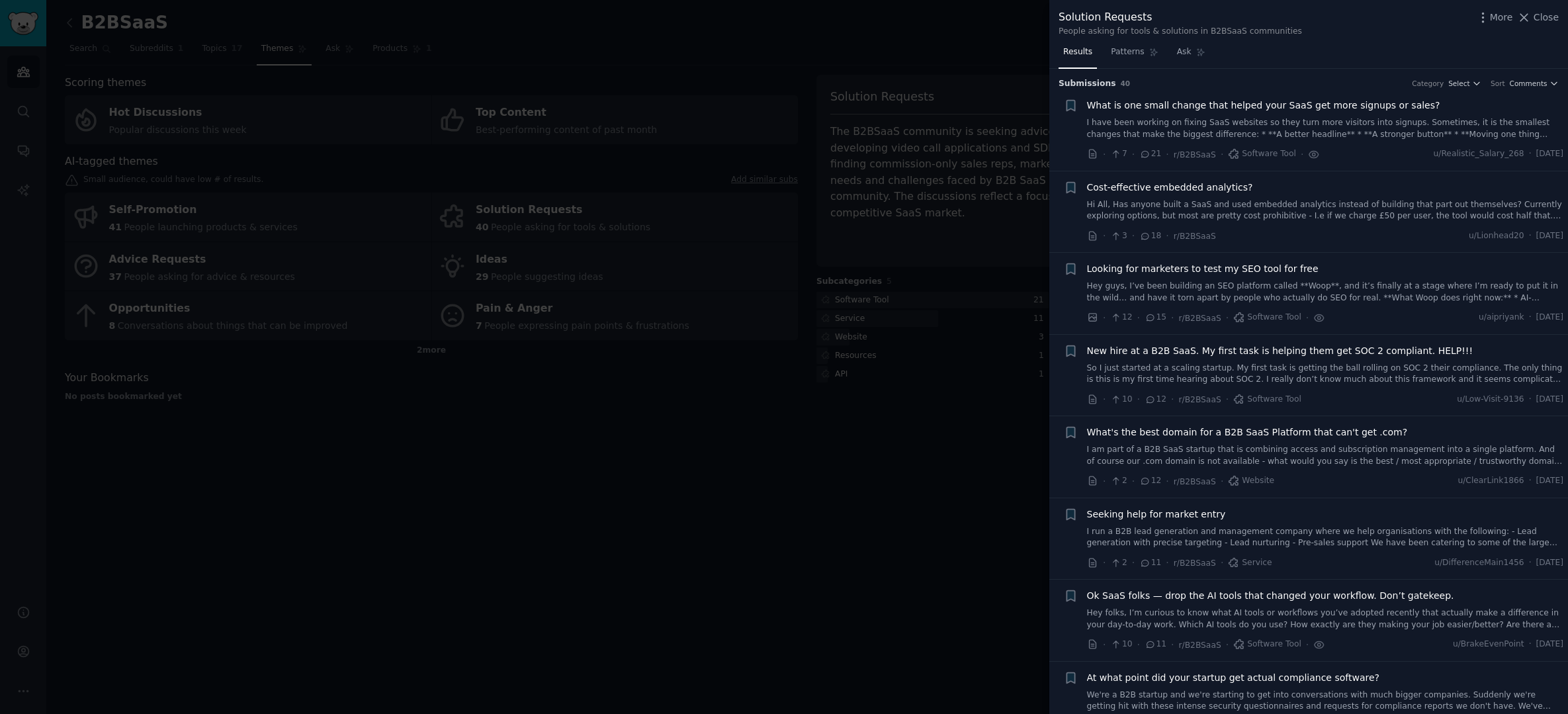
click at [522, 85] on div at bounding box center [784, 357] width 1568 height 714
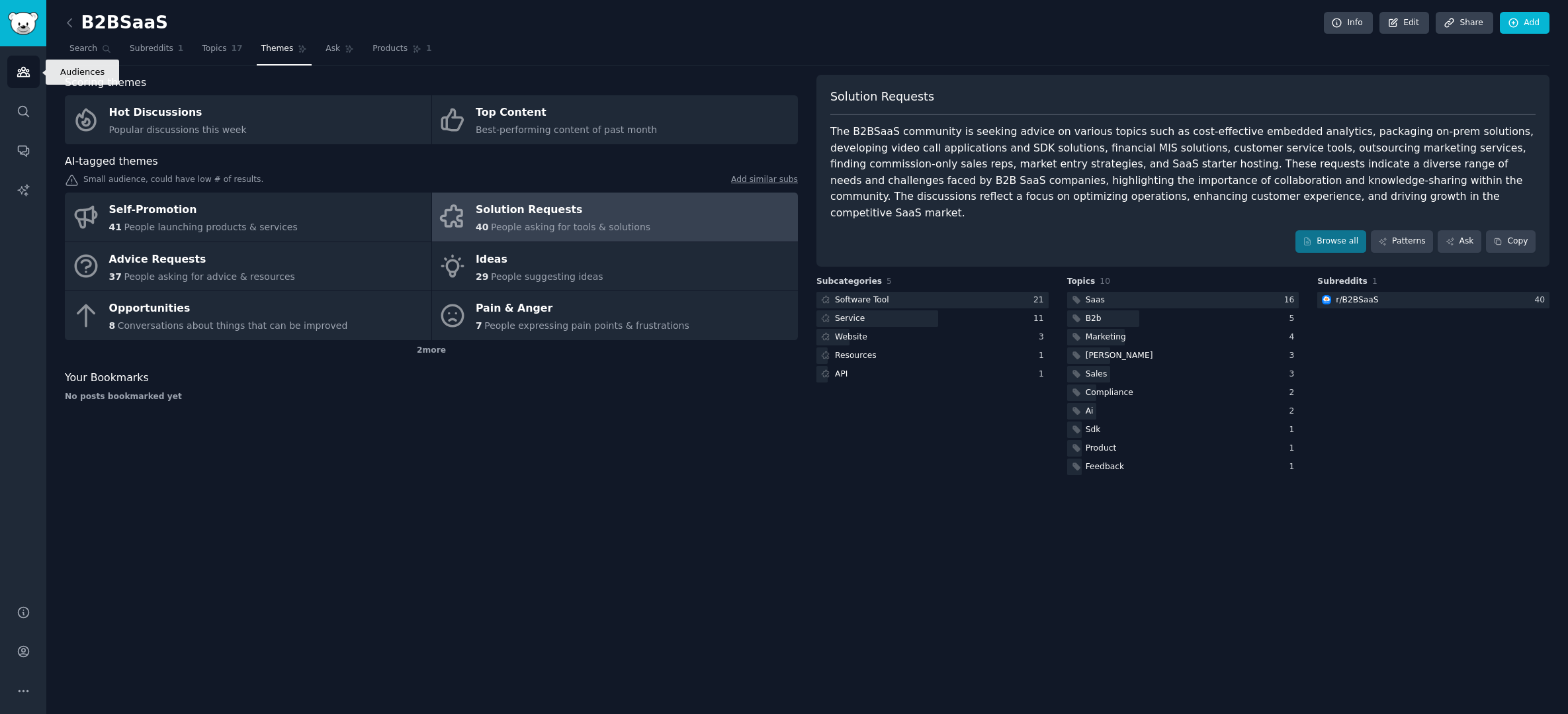
click at [32, 69] on link "Audiences" at bounding box center [23, 71] width 33 height 33
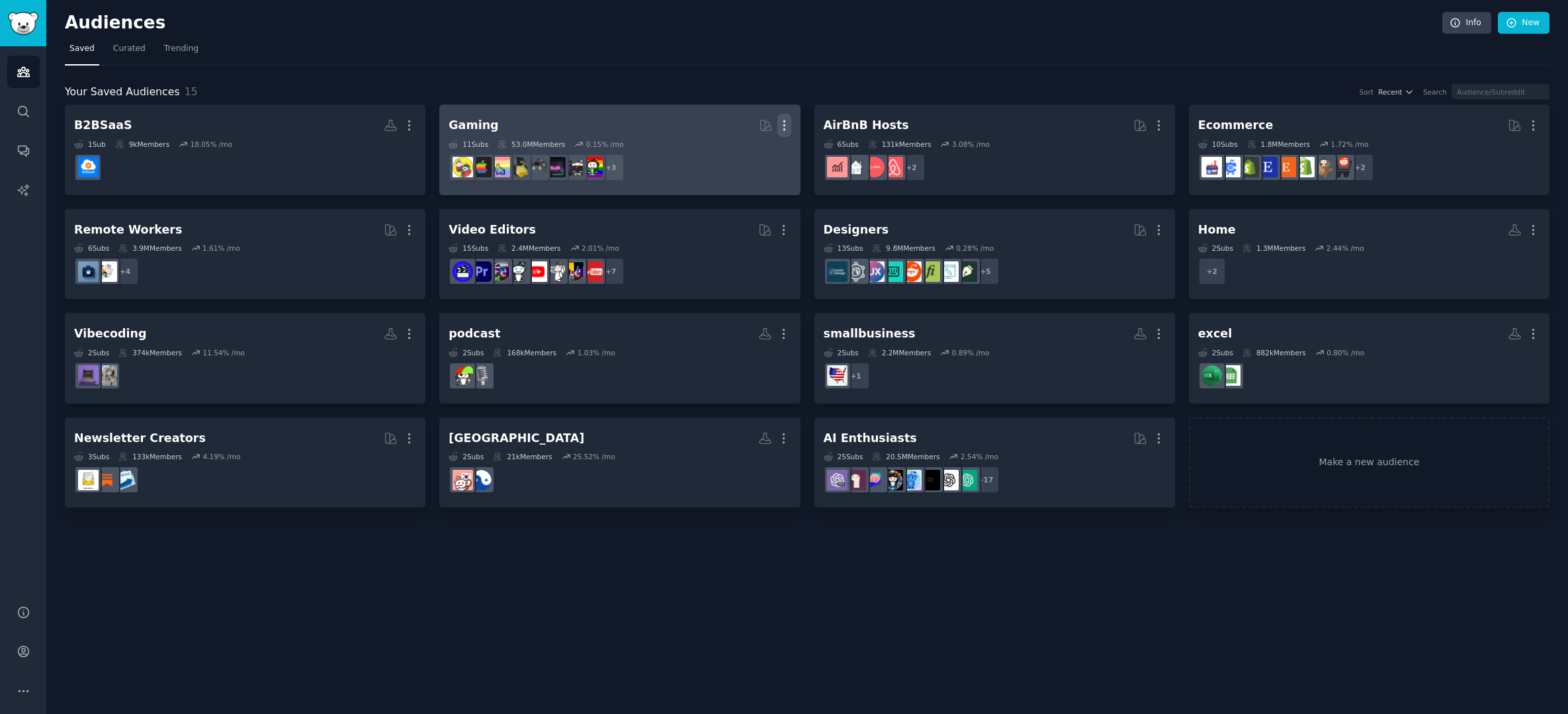
click at [784, 128] on icon "button" at bounding box center [783, 125] width 1 height 9
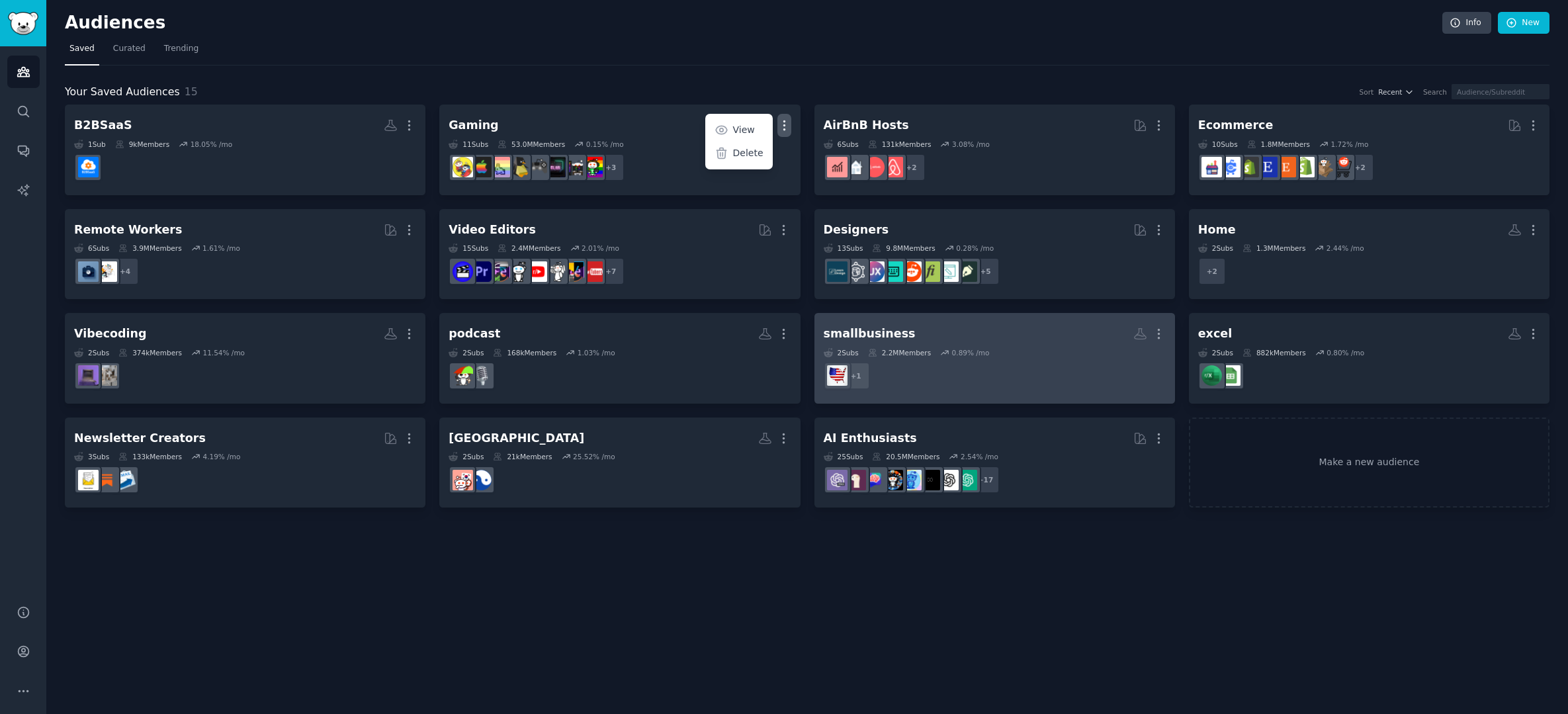
click at [757, 157] on p "Delete" at bounding box center [748, 153] width 31 height 14
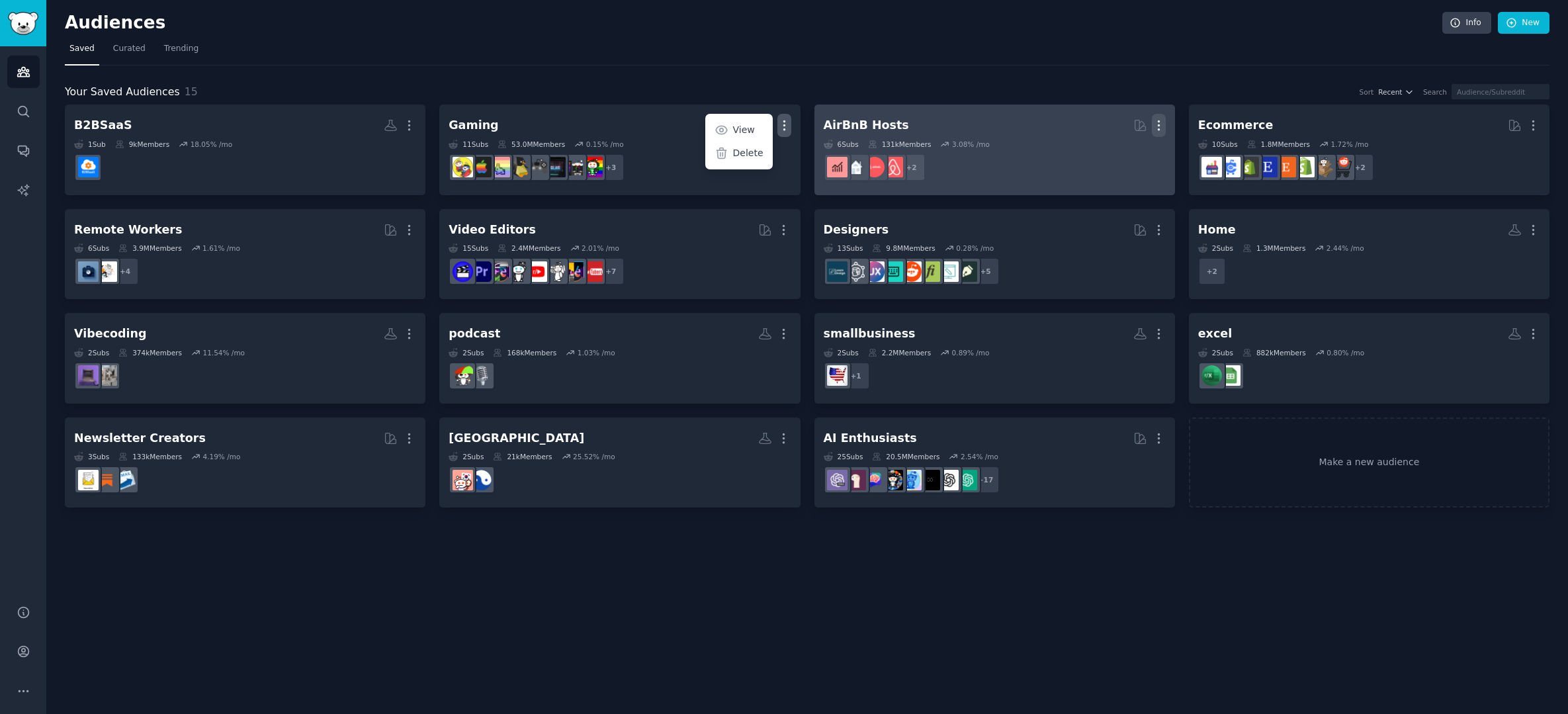
click at [1163, 123] on icon "button" at bounding box center [1158, 125] width 14 height 14
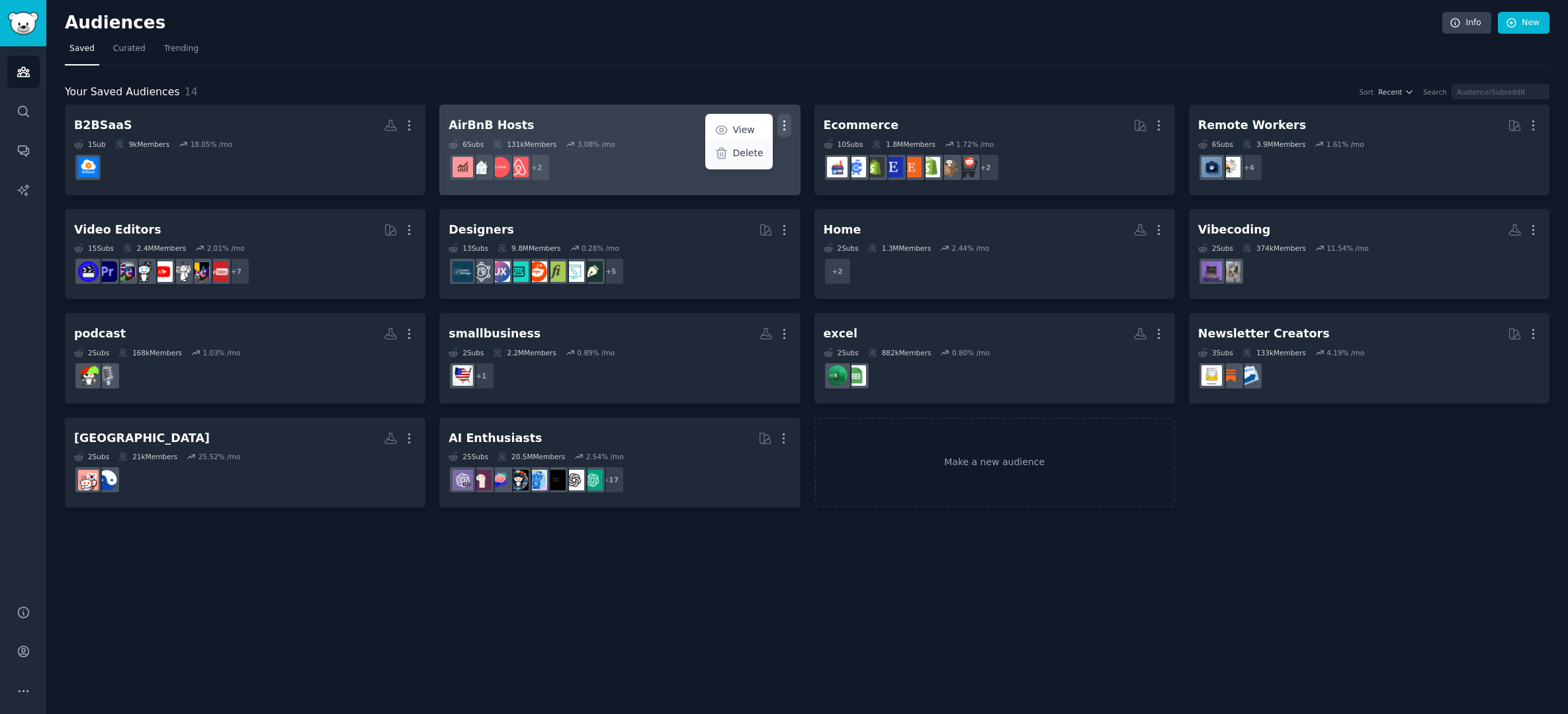
click at [758, 153] on p "Delete" at bounding box center [748, 153] width 31 height 14
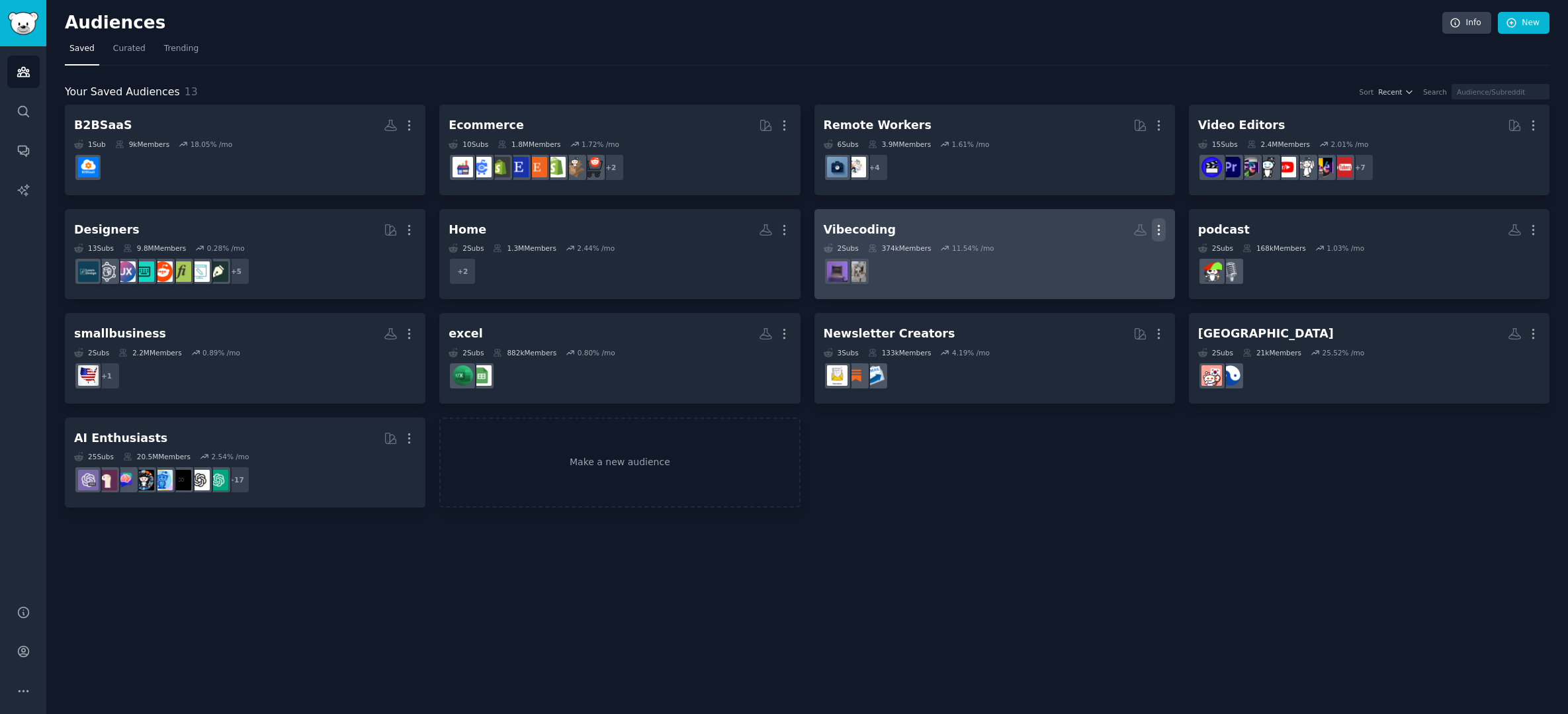
click at [1155, 230] on icon "button" at bounding box center [1158, 229] width 14 height 14
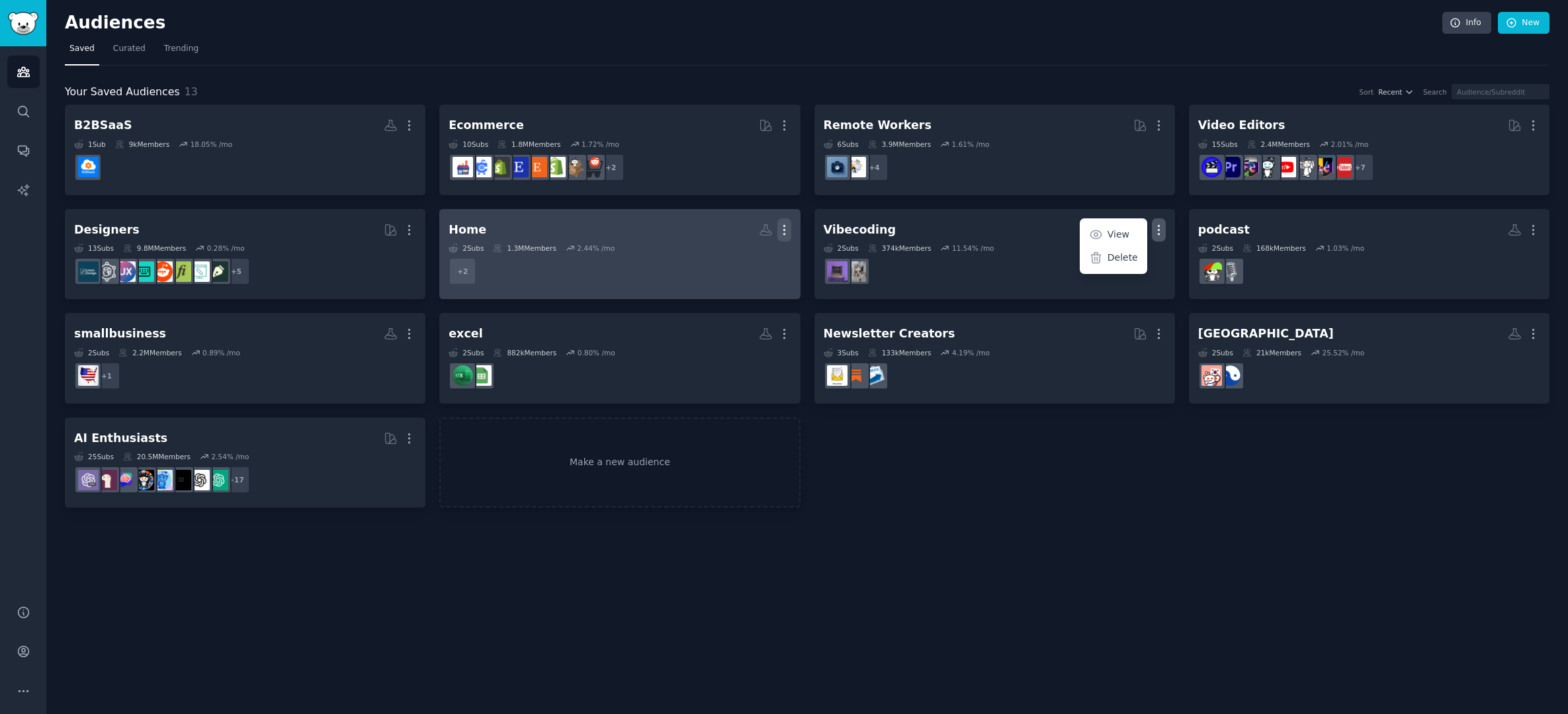
click at [780, 228] on icon "button" at bounding box center [784, 229] width 14 height 14
click at [759, 262] on p "Delete" at bounding box center [748, 257] width 31 height 14
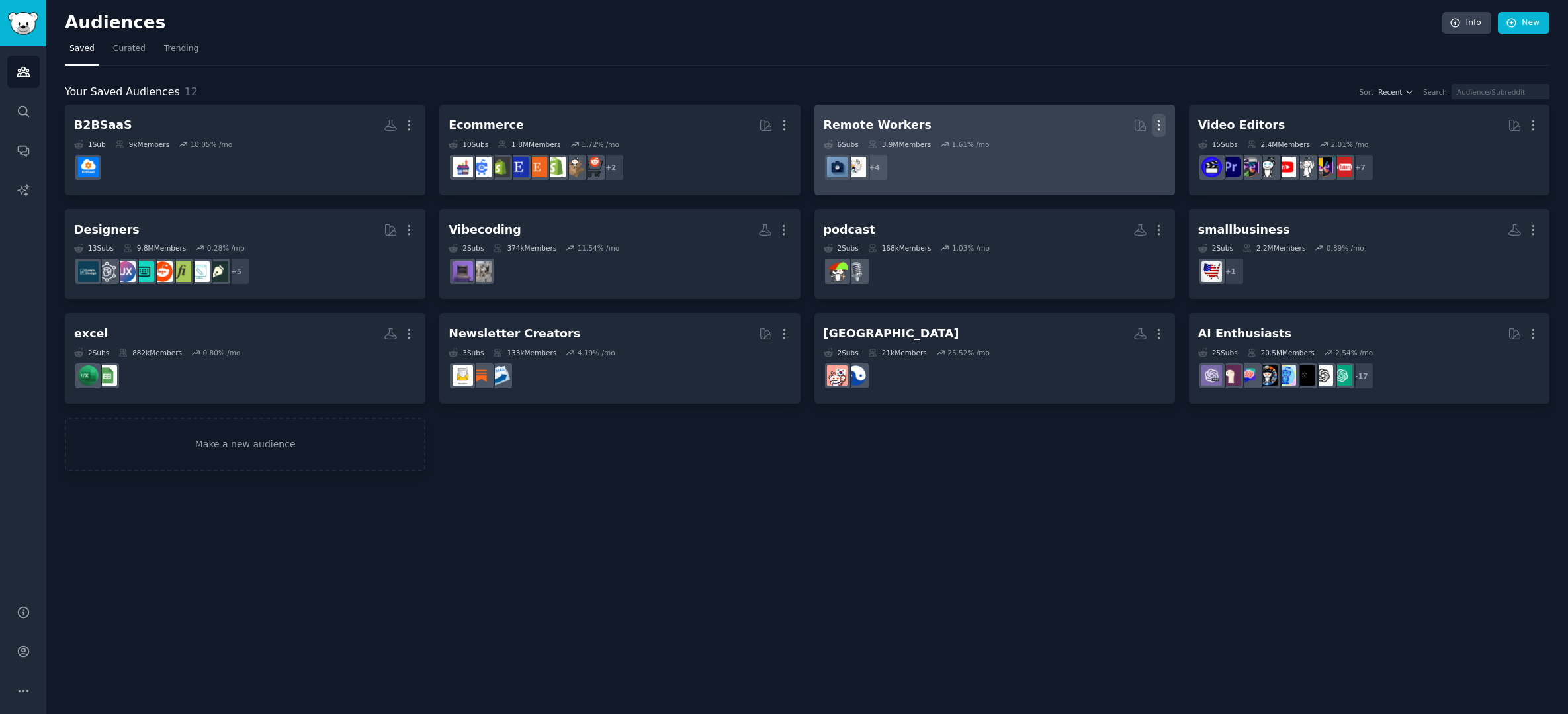
click at [1160, 122] on icon "button" at bounding box center [1158, 125] width 14 height 14
click at [1118, 169] on dd "+ 4" at bounding box center [995, 168] width 342 height 37
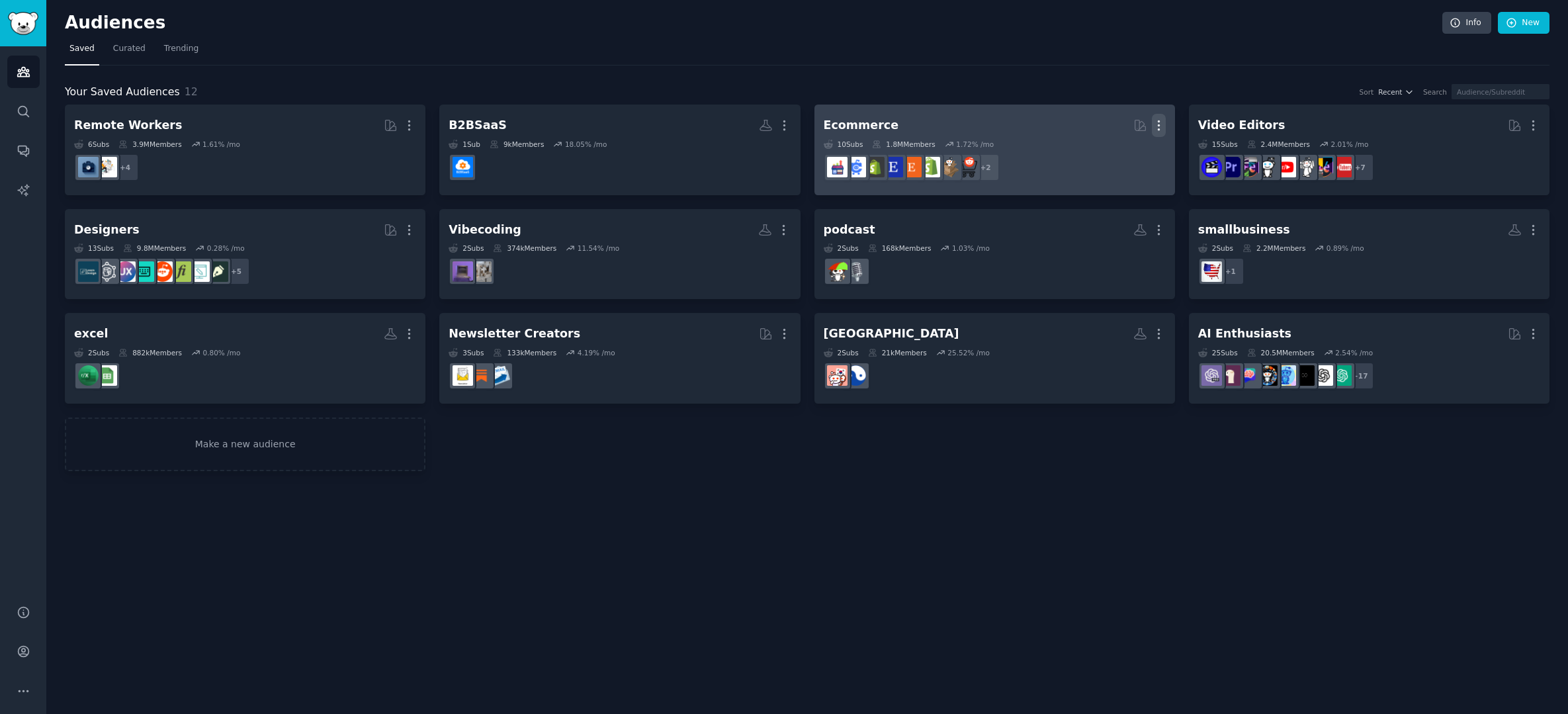
click at [1162, 124] on icon "button" at bounding box center [1158, 125] width 14 height 14
click at [1097, 153] on icon at bounding box center [1096, 153] width 14 height 14
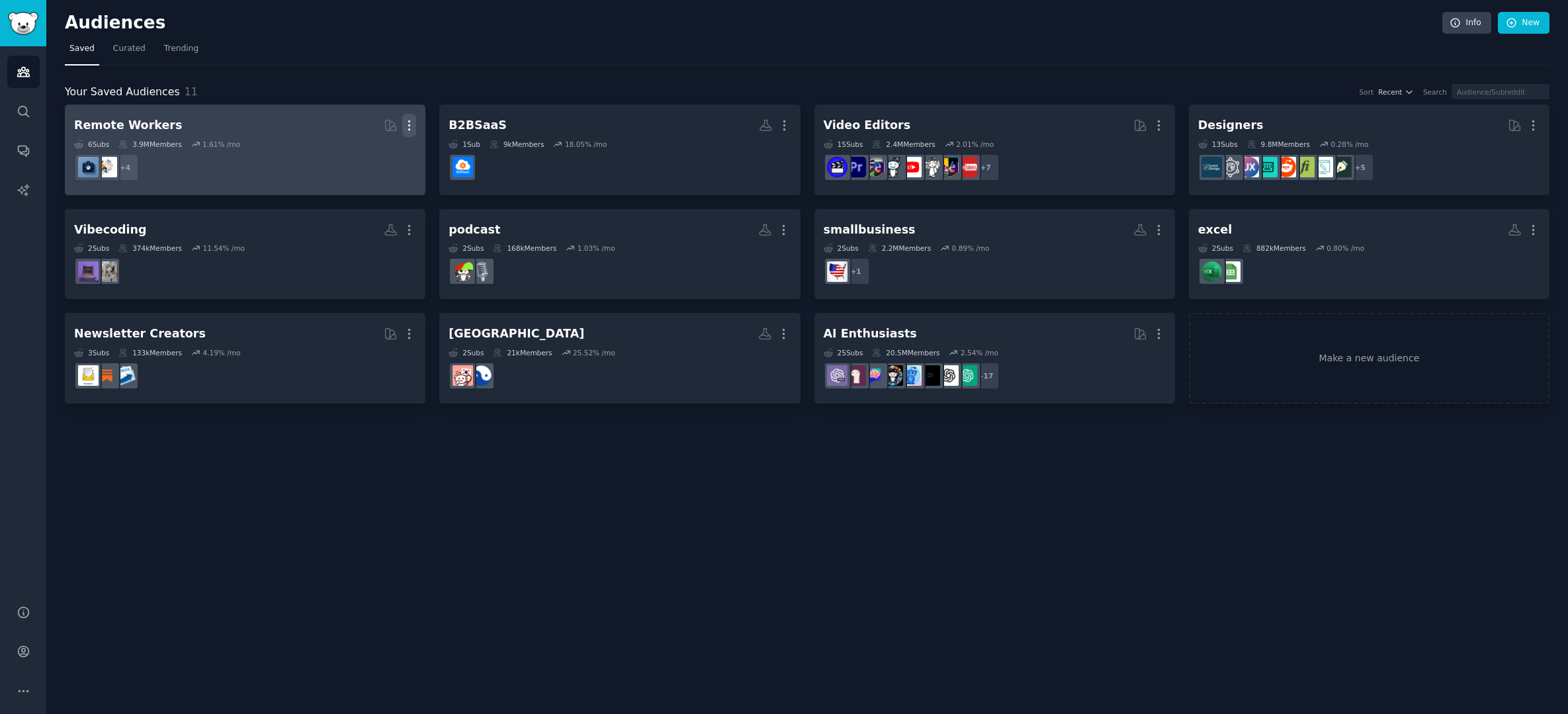
click at [409, 121] on icon "button" at bounding box center [409, 125] width 1 height 9
click at [376, 153] on p "Delete" at bounding box center [373, 153] width 31 height 14
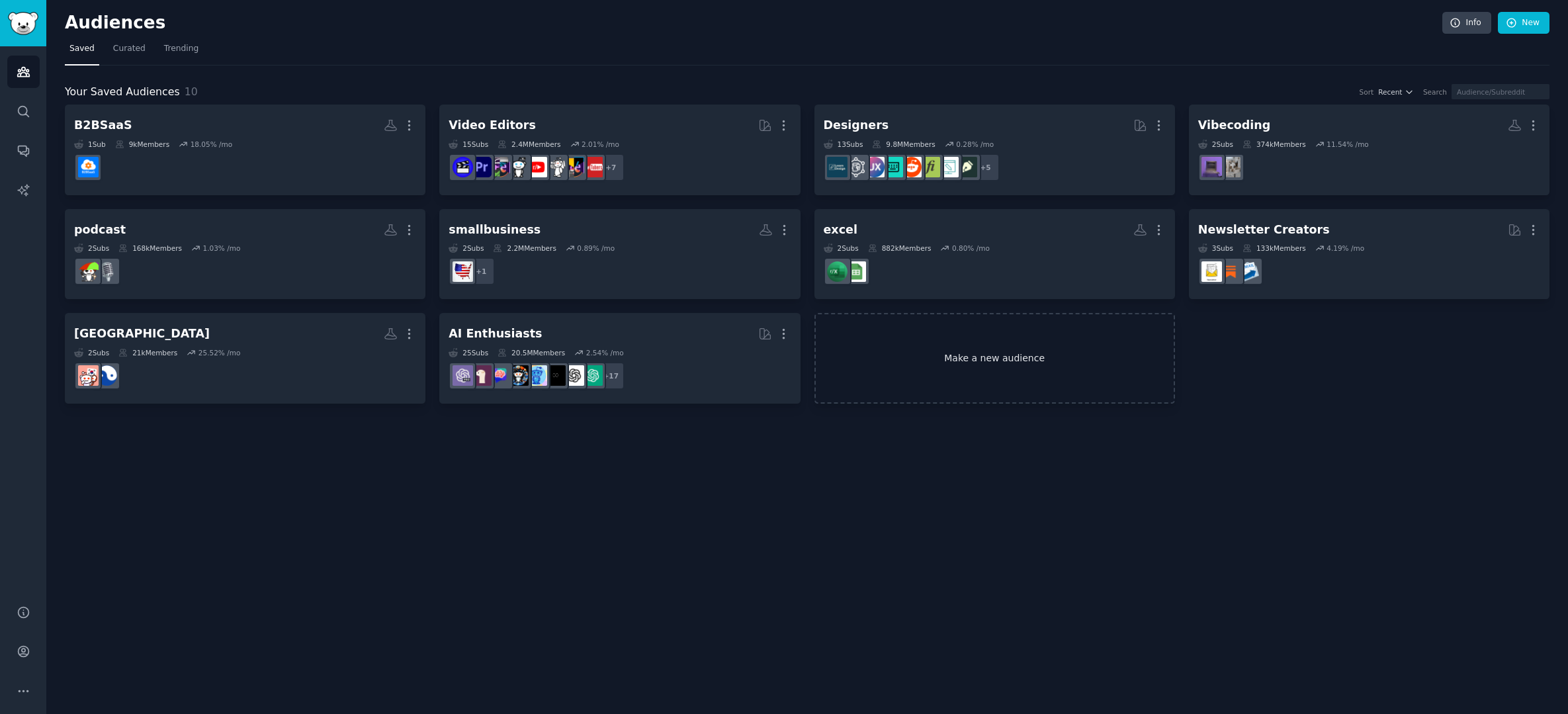
click at [997, 361] on link "Make a new audience" at bounding box center [995, 358] width 360 height 91
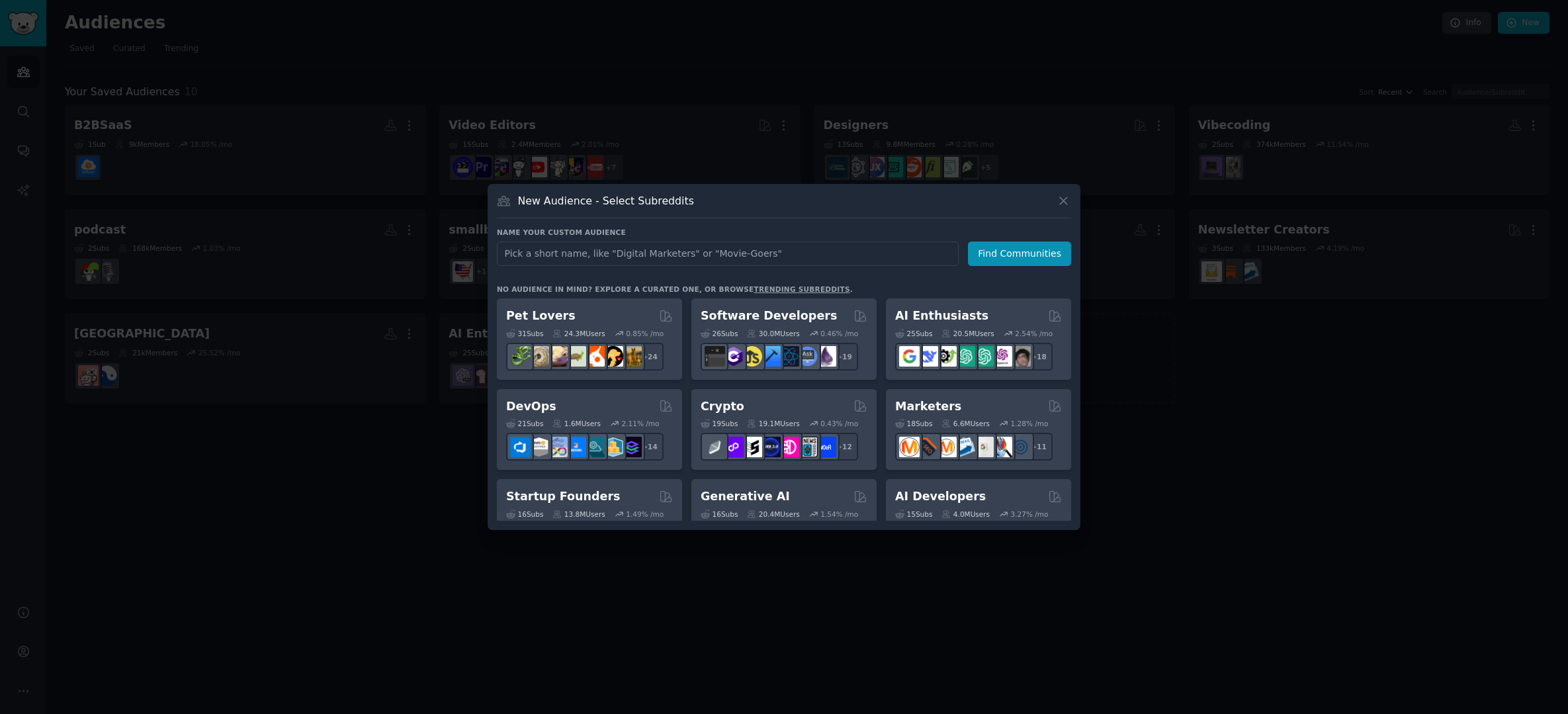
type input "Web developers"
click at [1009, 256] on button "Find Communities" at bounding box center [1020, 254] width 103 height 24
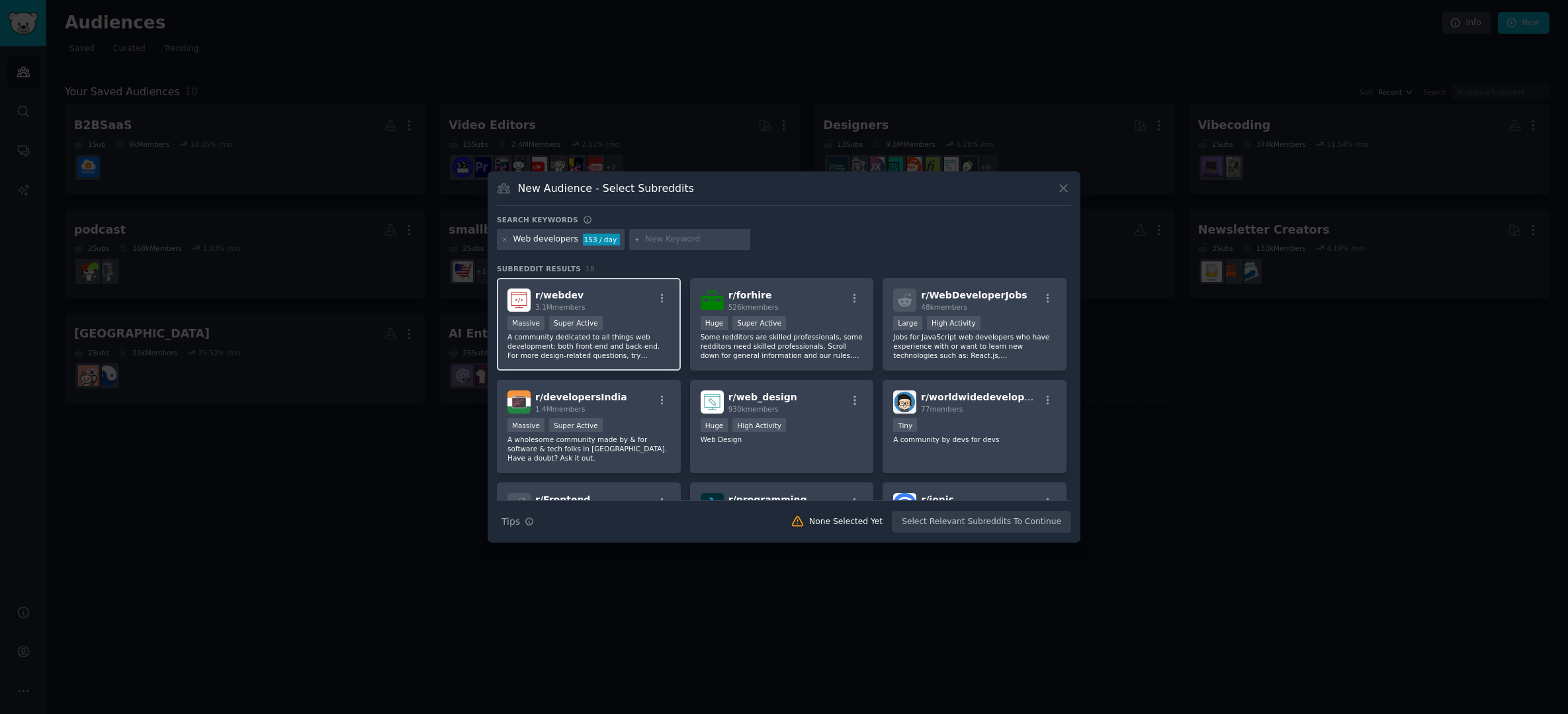
click at [644, 304] on div "r/ webdev 3.1M members" at bounding box center [588, 299] width 163 height 23
click at [1054, 522] on button "Create Audience" at bounding box center [1027, 522] width 87 height 22
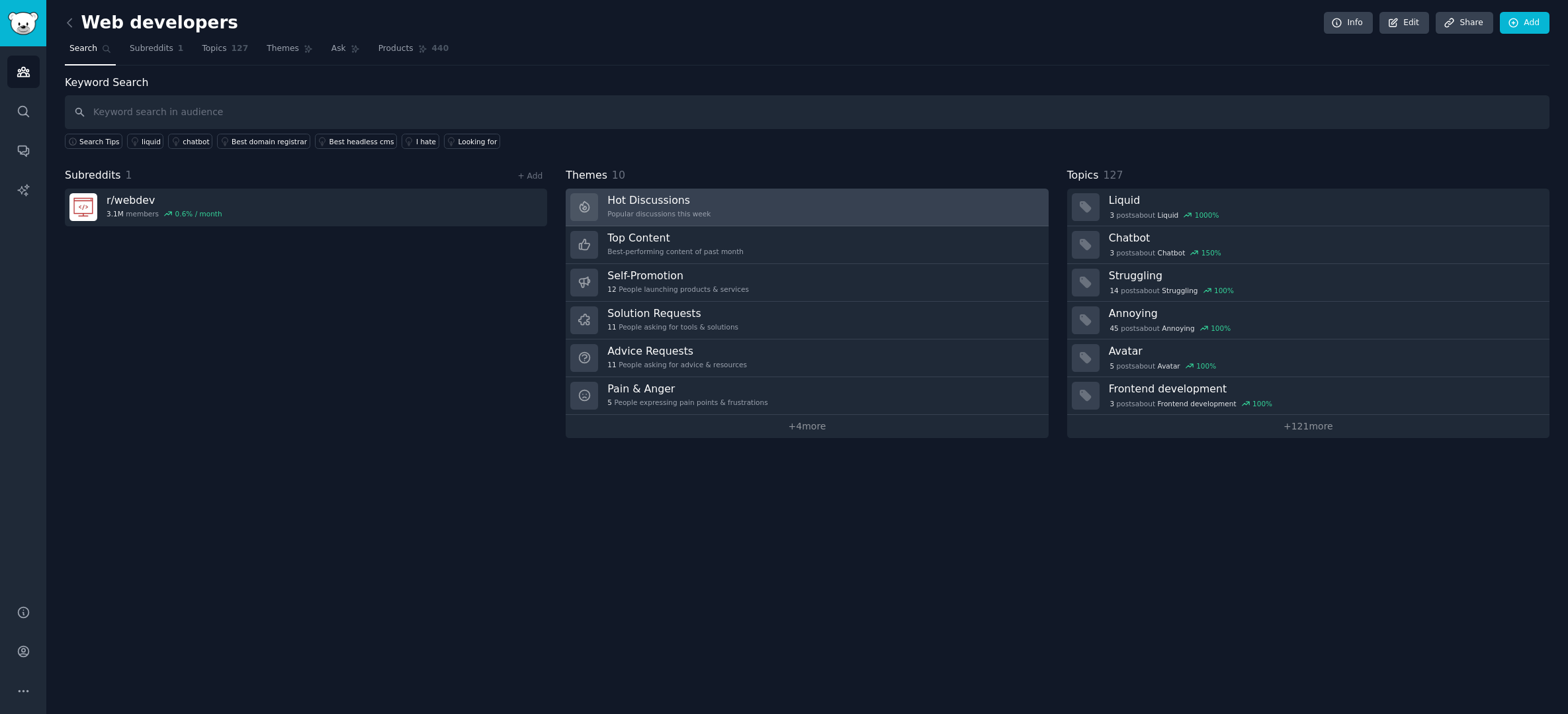
click at [807, 206] on link "Hot Discussions Popular discussions this week" at bounding box center [807, 208] width 483 height 37
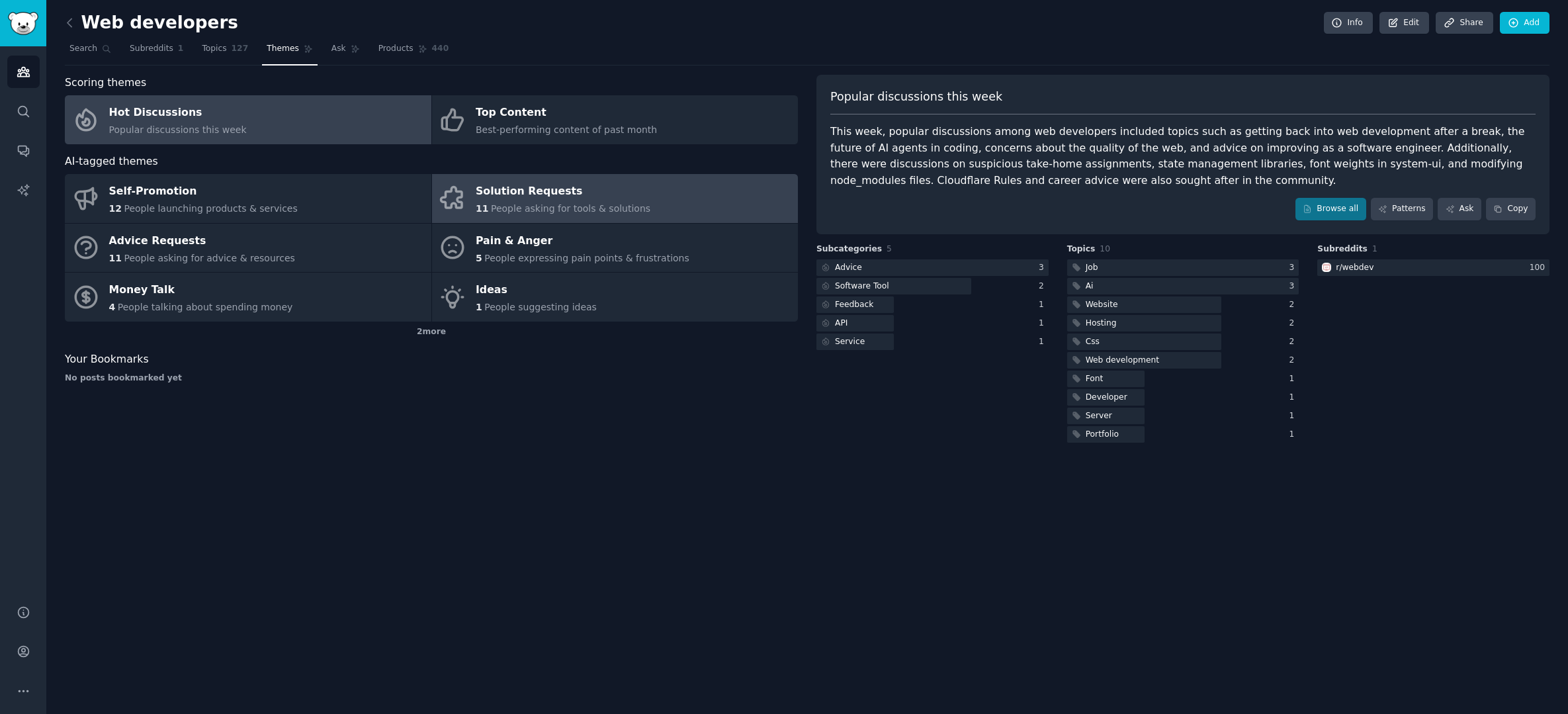
click at [687, 183] on link "Solution Requests 11 People asking for tools & solutions" at bounding box center [616, 198] width 367 height 49
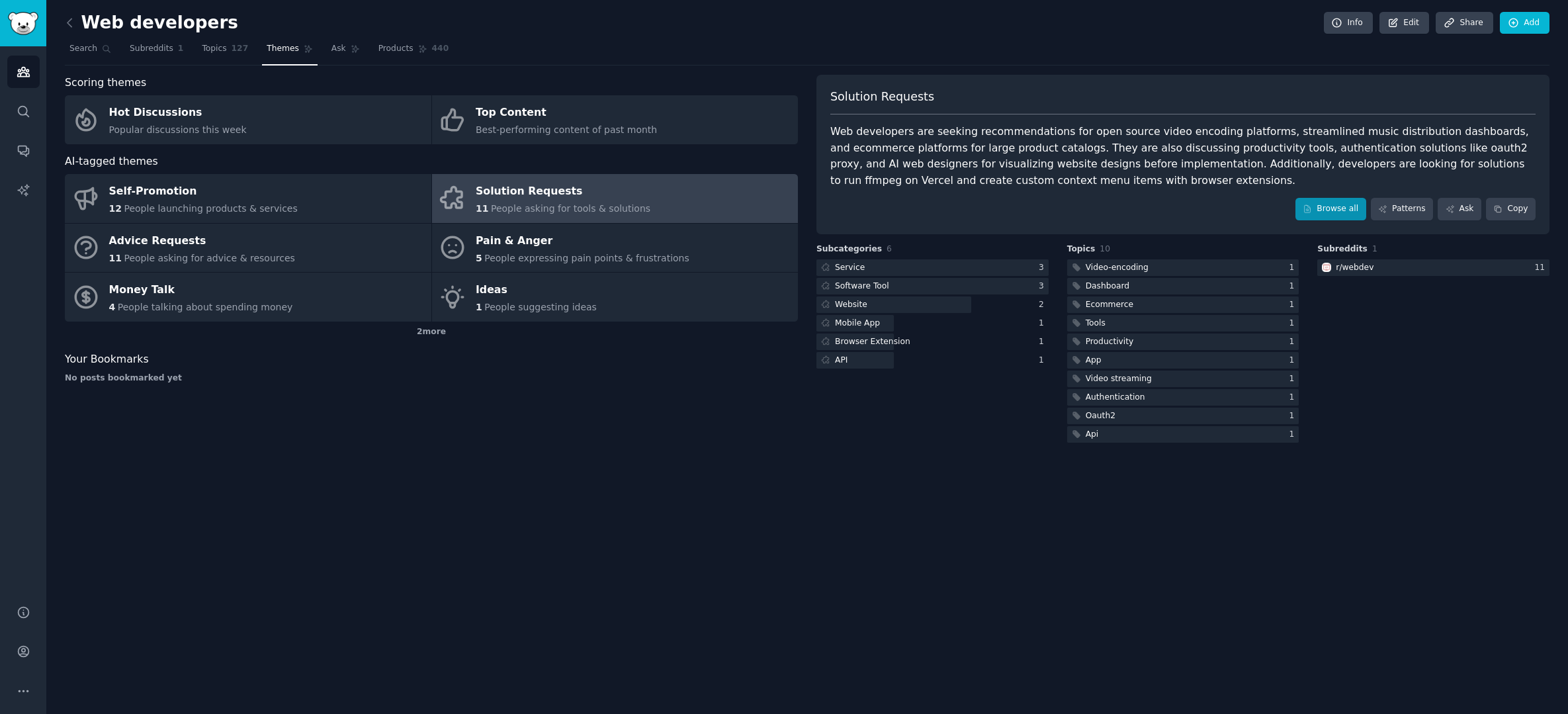
click at [1334, 197] on link "Browse all" at bounding box center [1331, 209] width 71 height 22
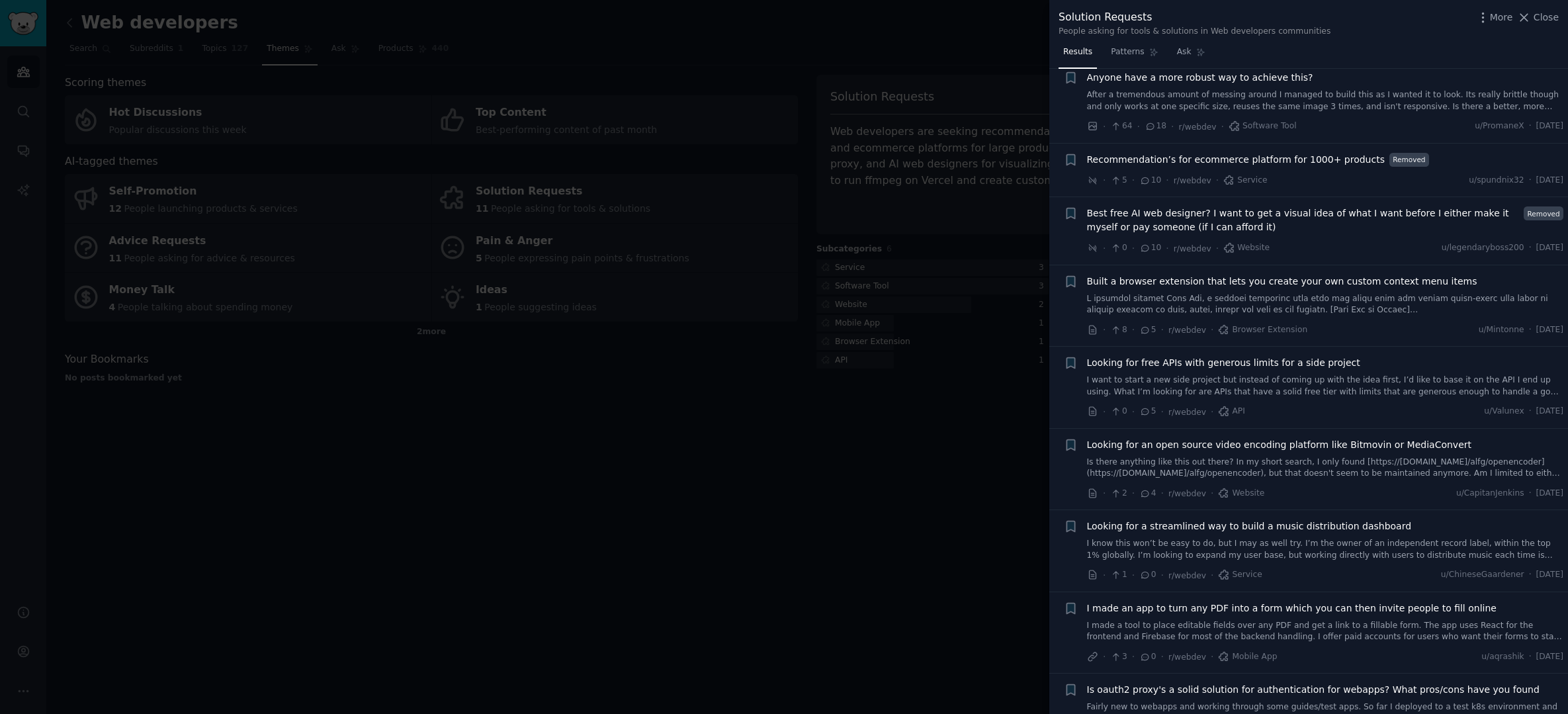
scroll to position [226, 0]
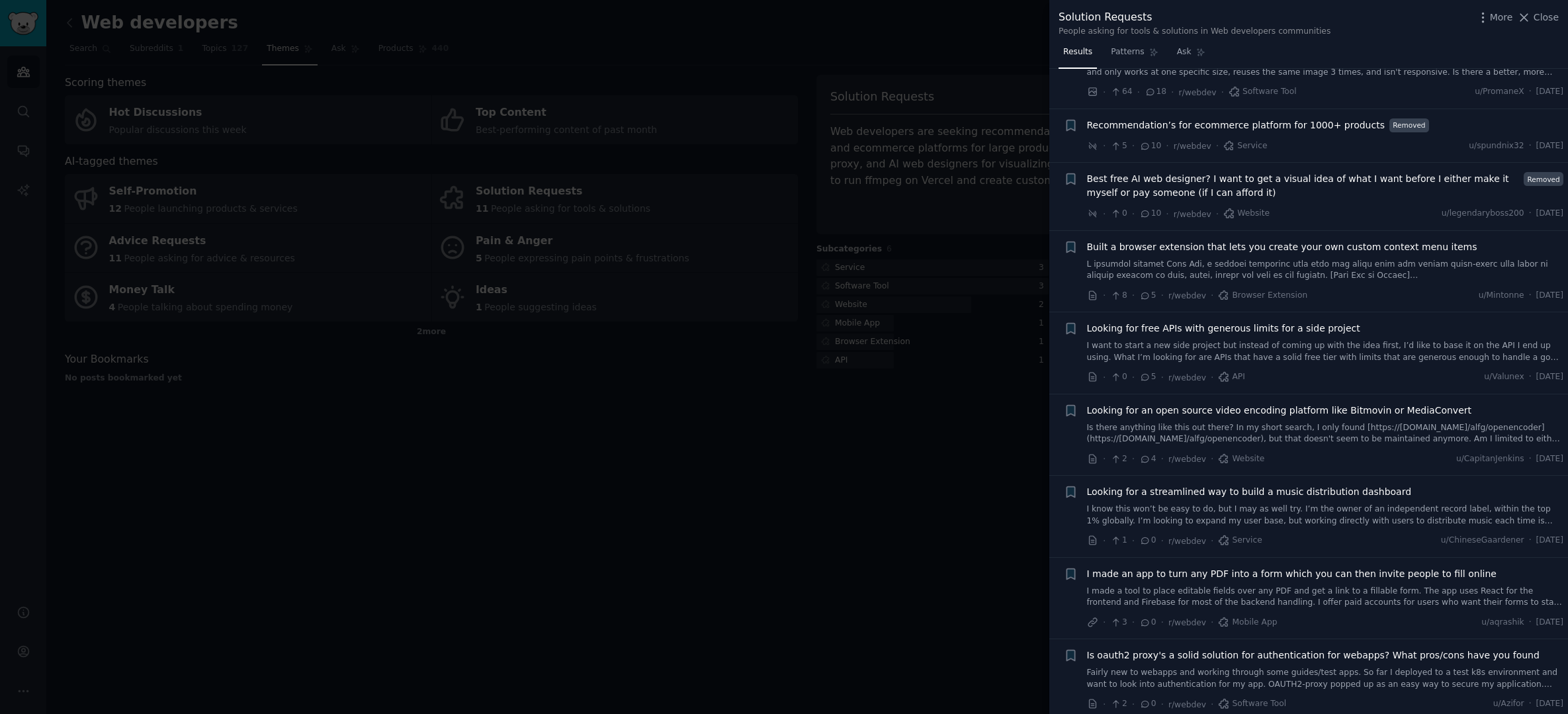
click at [959, 383] on div at bounding box center [784, 357] width 1568 height 714
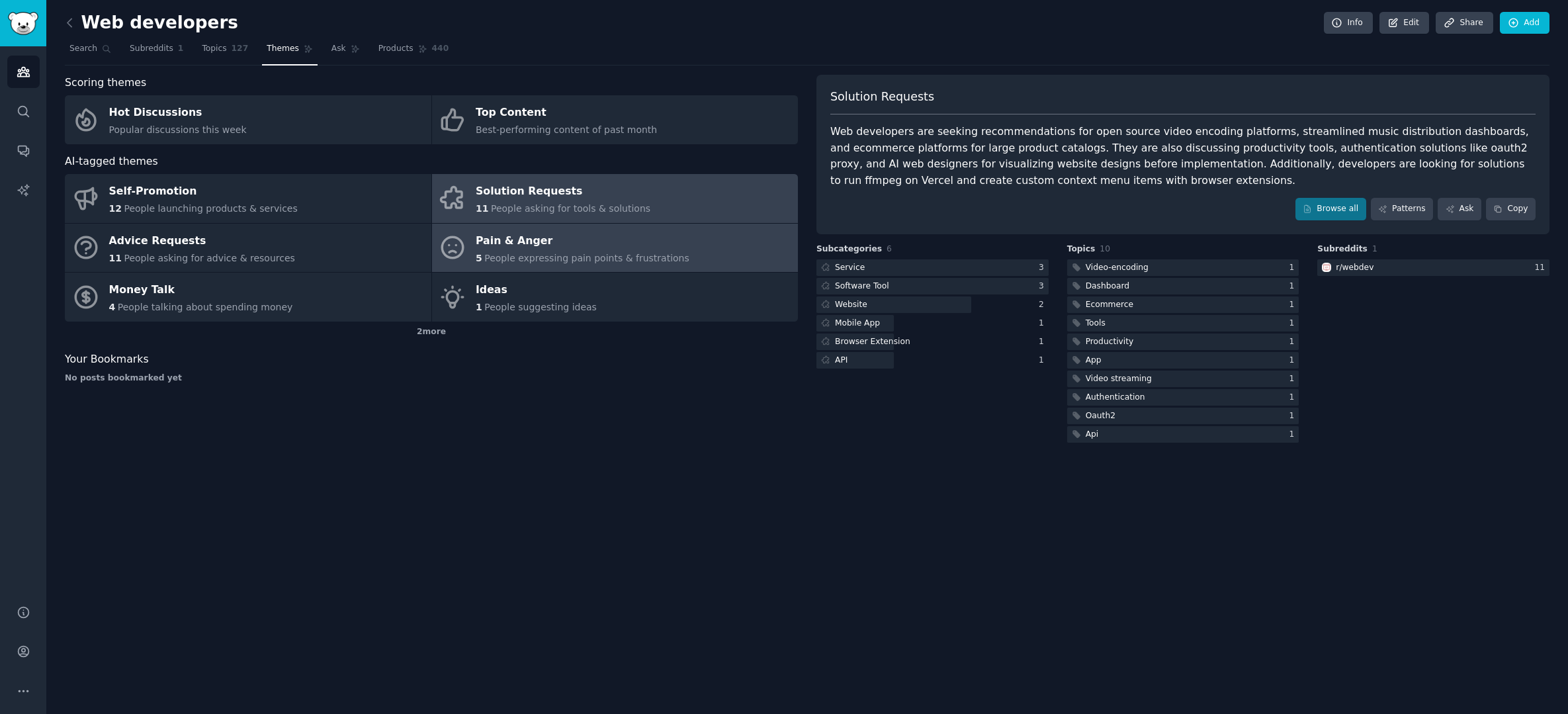
click at [516, 243] on div "Pain & Anger" at bounding box center [582, 240] width 213 height 22
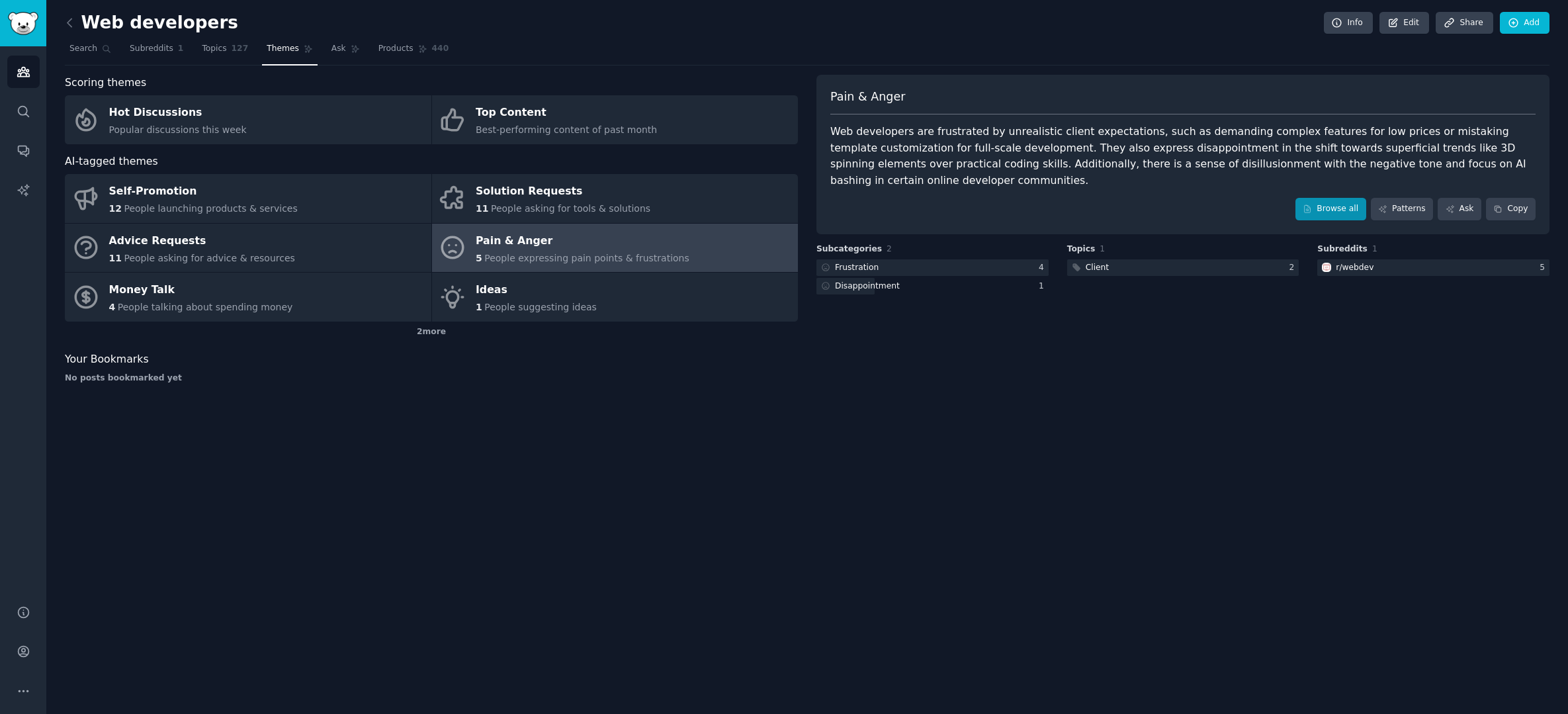
click at [1329, 202] on link "Browse all" at bounding box center [1331, 209] width 71 height 22
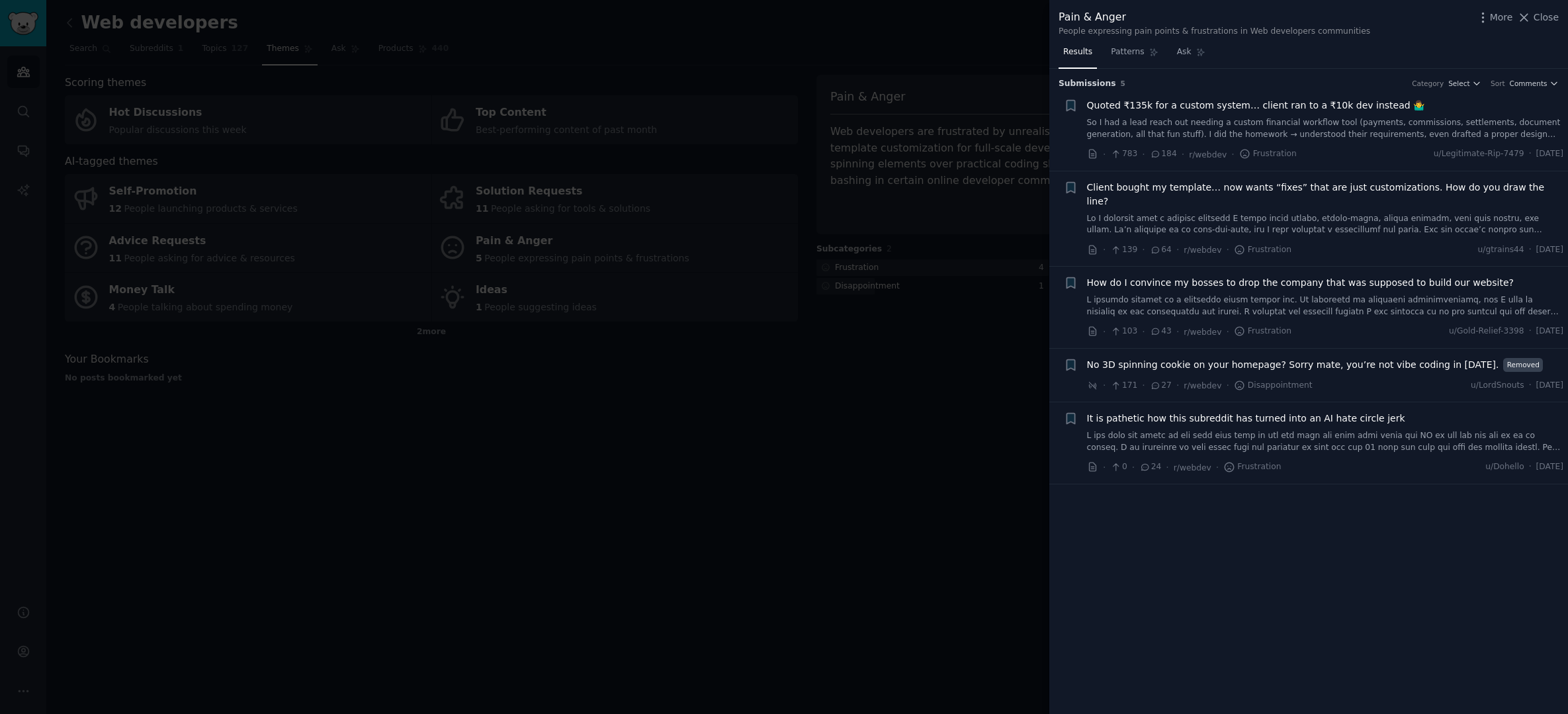
click at [853, 428] on div at bounding box center [784, 357] width 1568 height 714
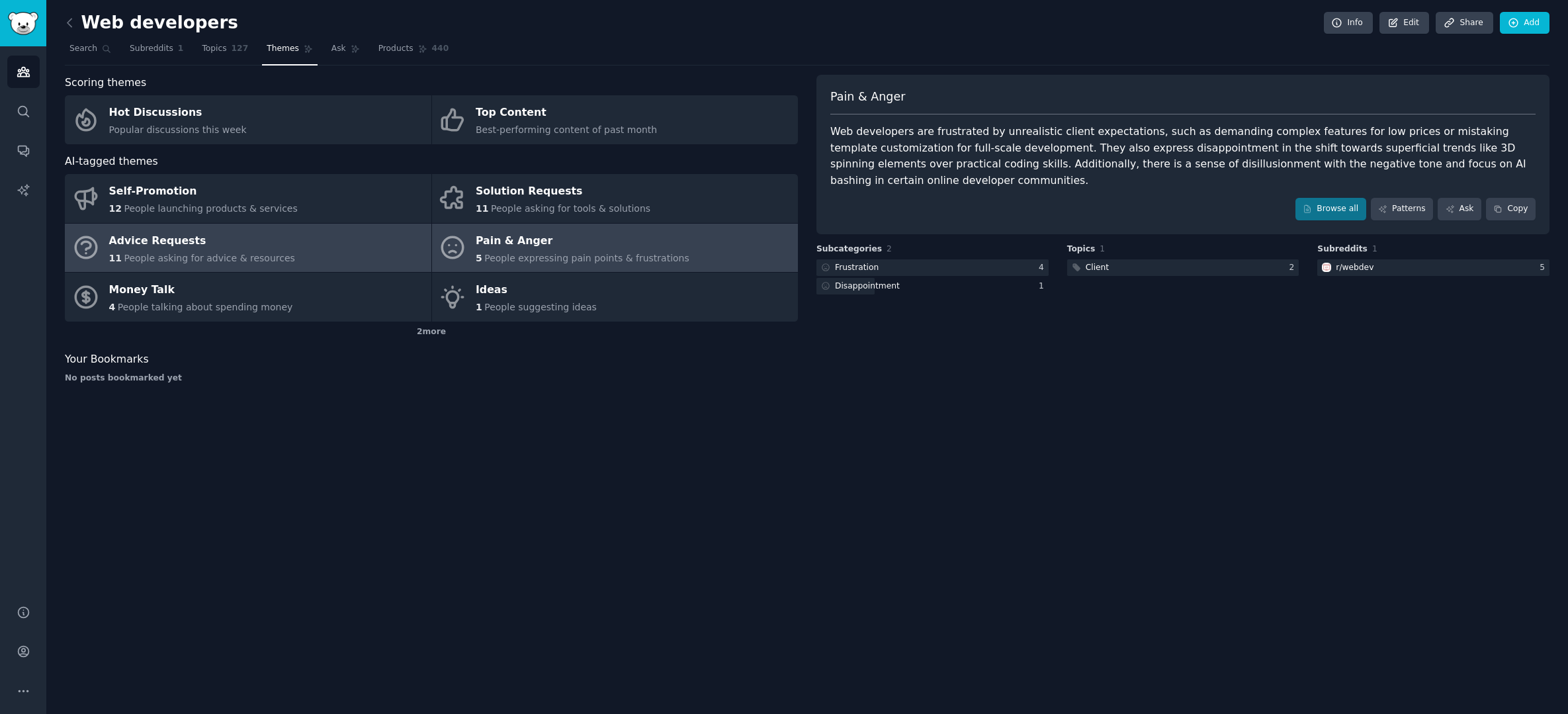
click at [294, 239] on link "Advice Requests 11 People asking for advice & resources" at bounding box center [248, 248] width 367 height 49
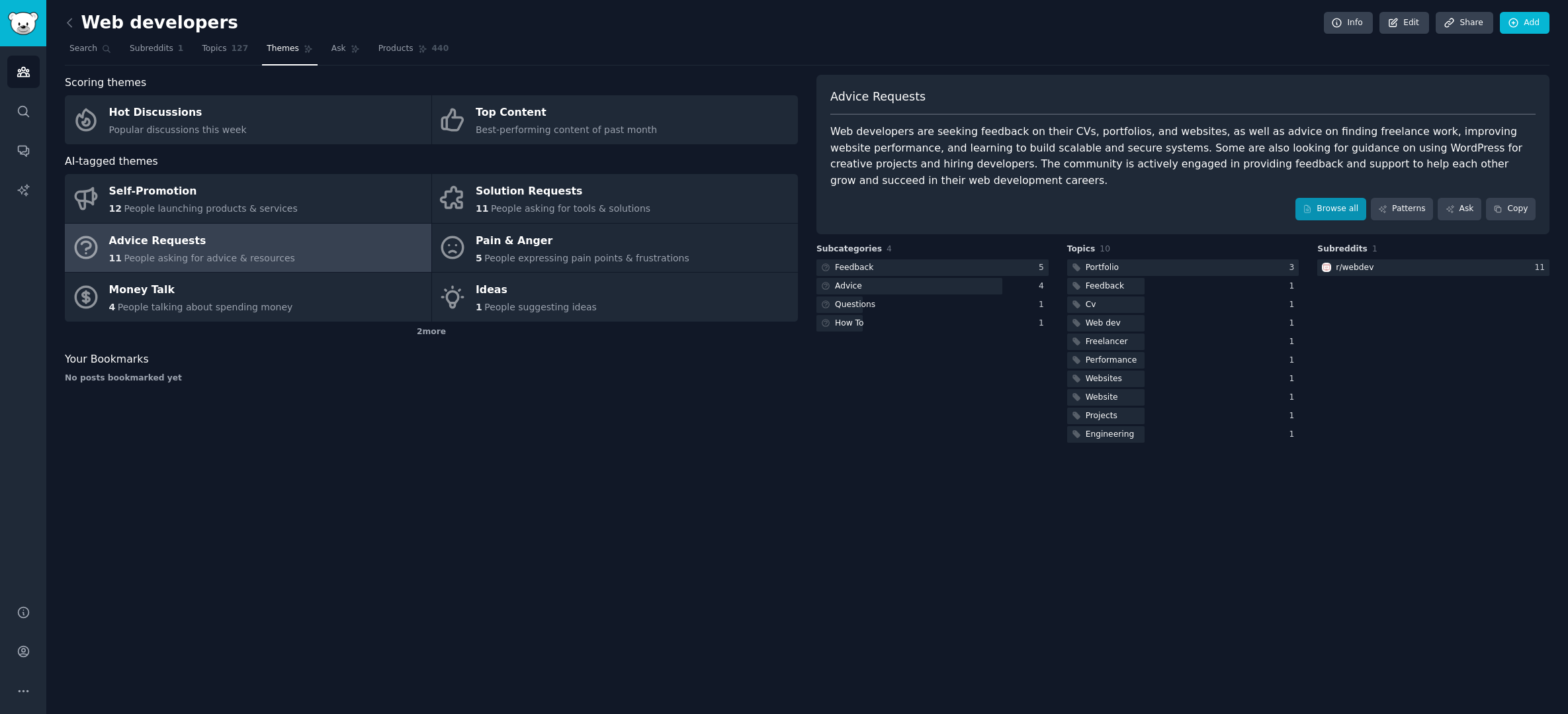
click at [1342, 200] on link "Browse all" at bounding box center [1331, 209] width 71 height 22
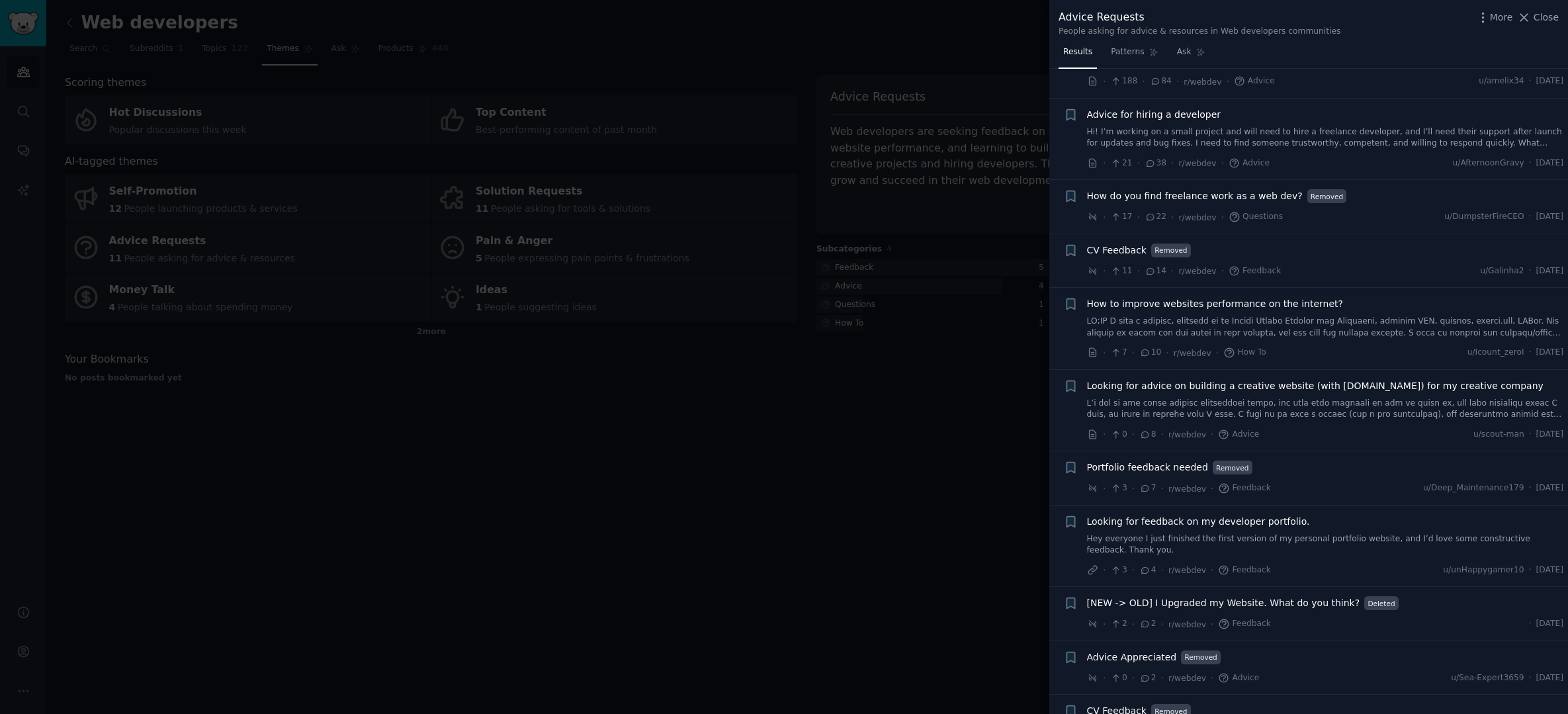
scroll to position [117, 0]
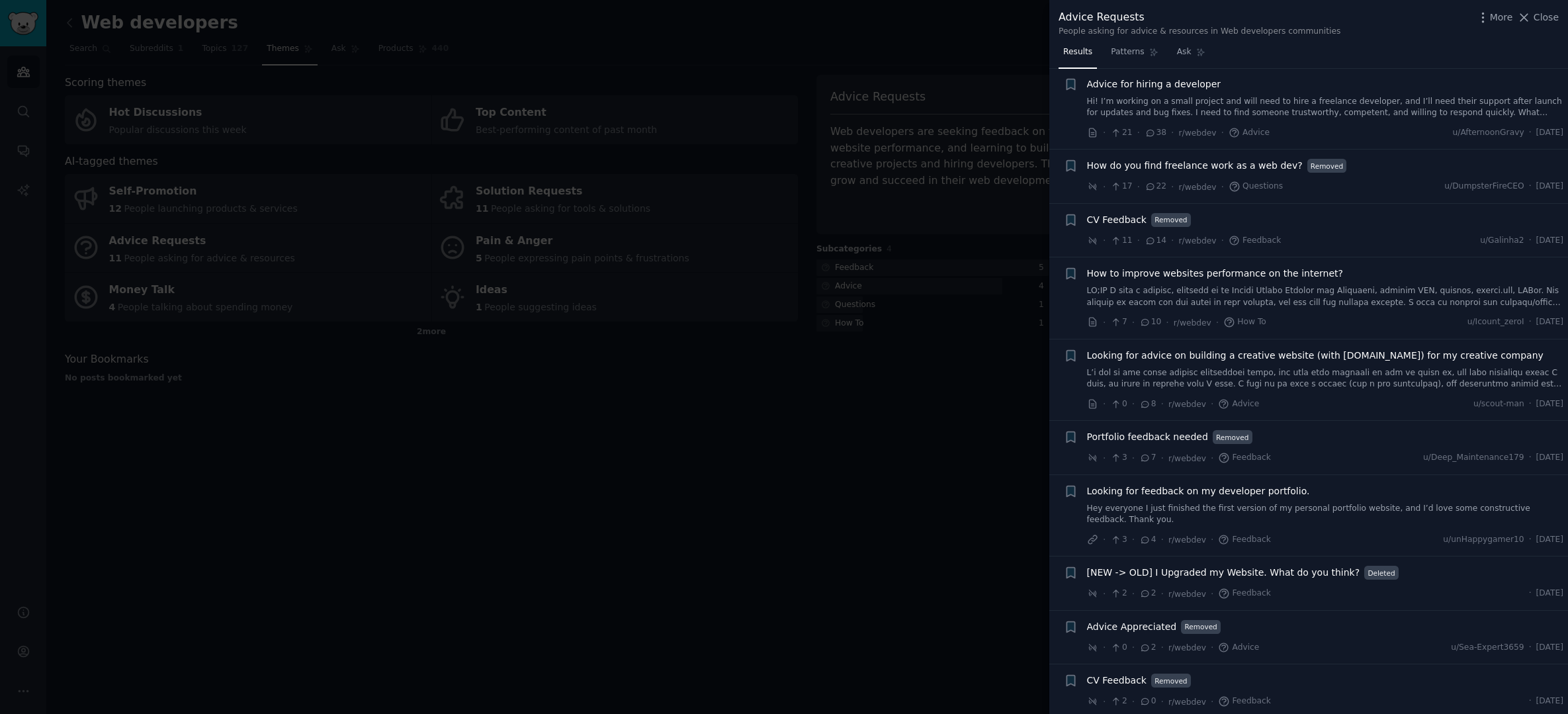
click at [780, 417] on div at bounding box center [784, 357] width 1568 height 714
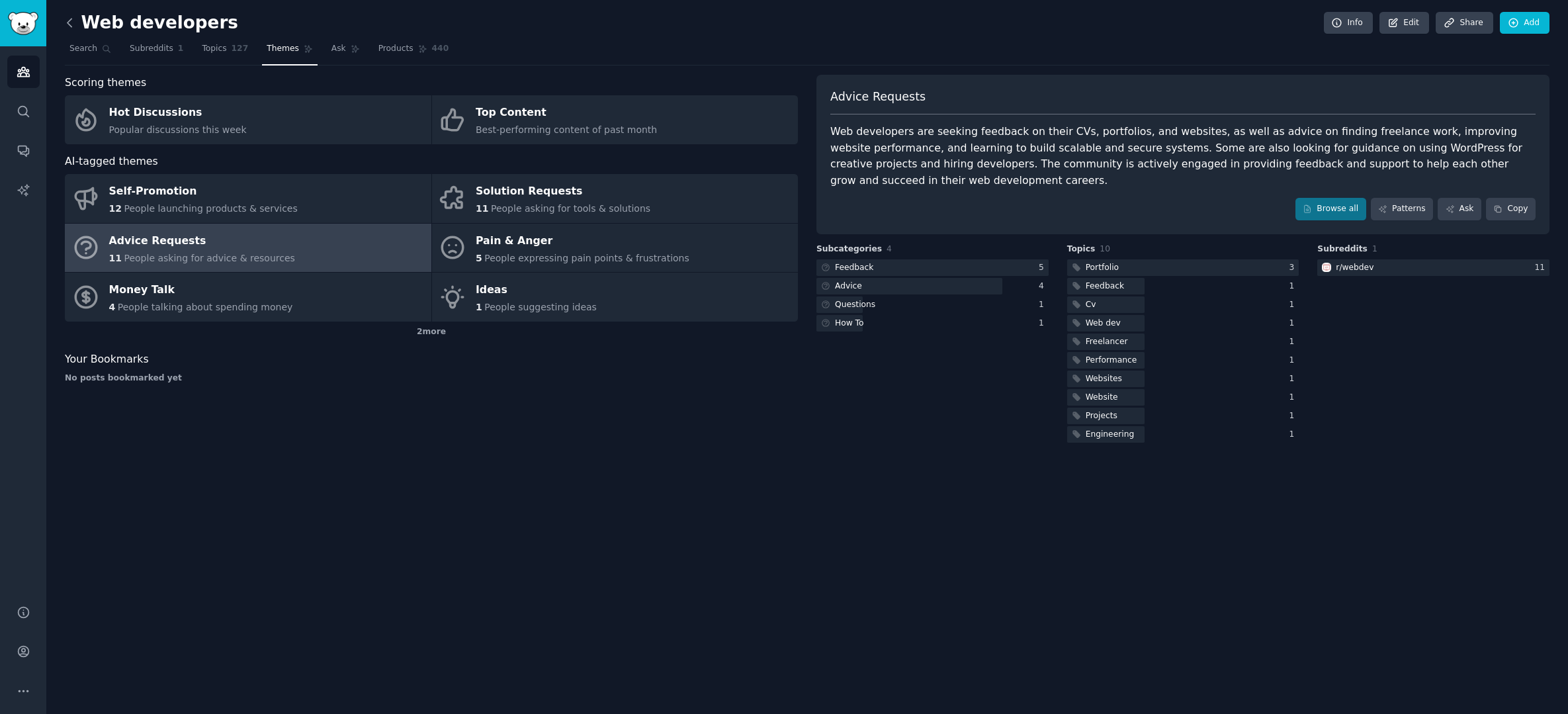
click at [67, 22] on icon at bounding box center [69, 22] width 14 height 14
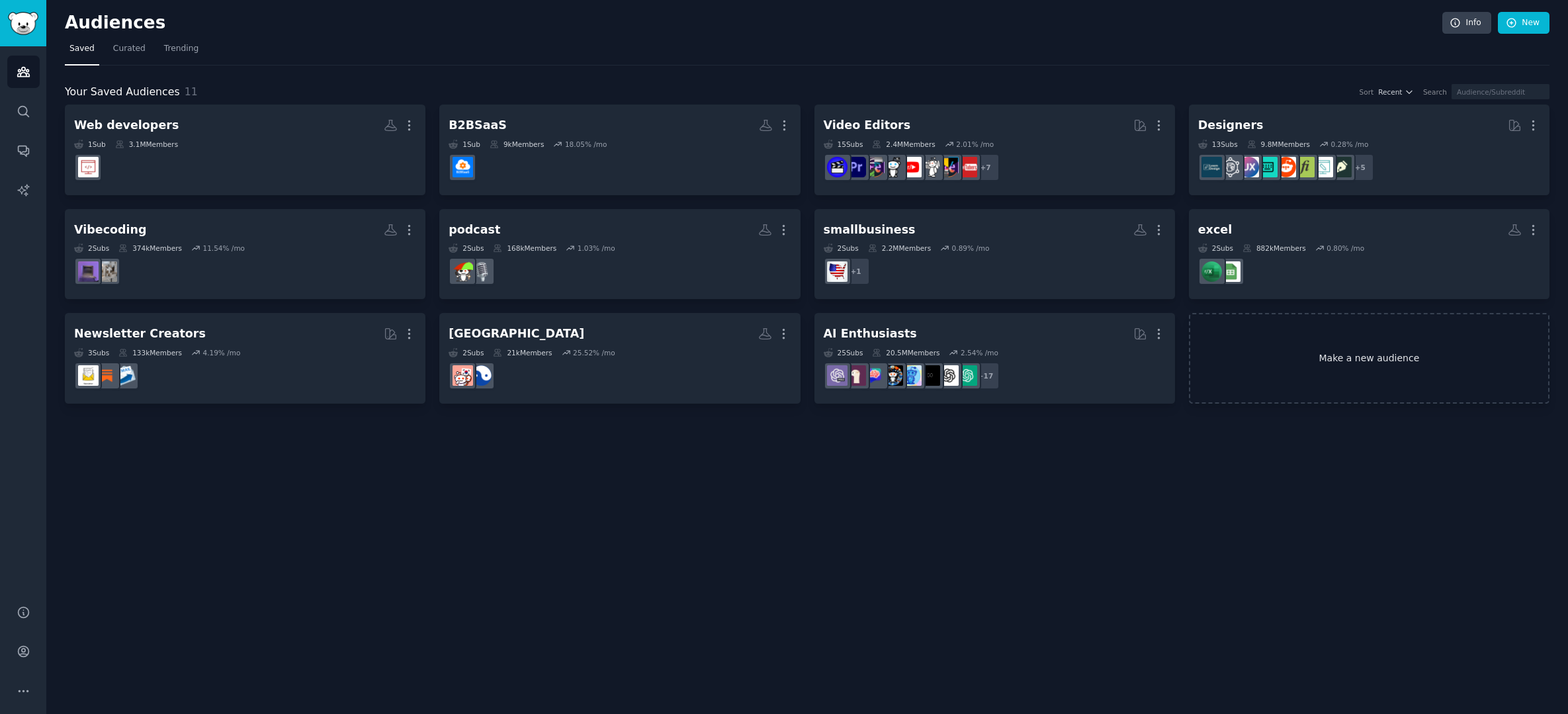
click at [1357, 376] on link "Make a new audience" at bounding box center [1369, 358] width 360 height 91
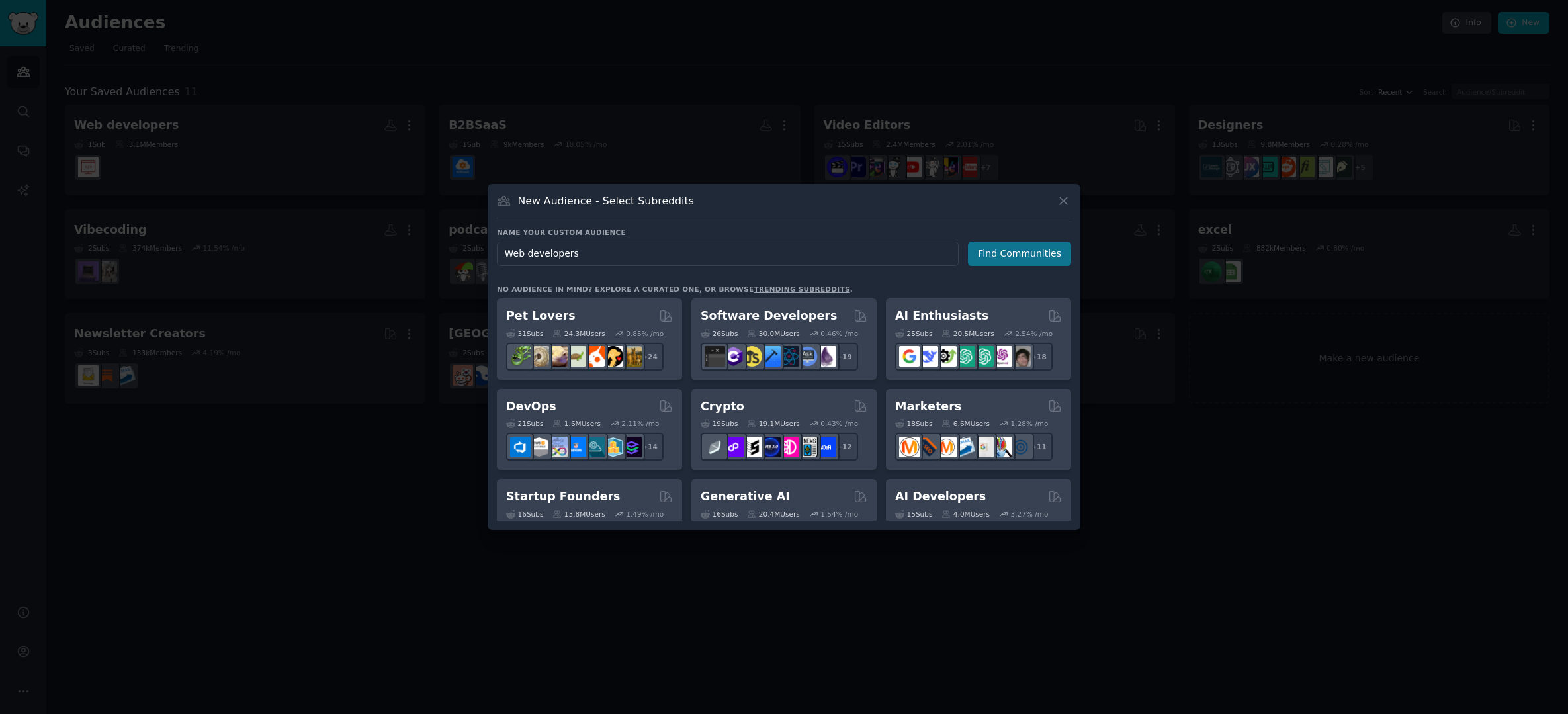
type input "Web developers"
click at [997, 256] on button "Find Communities" at bounding box center [1020, 254] width 103 height 24
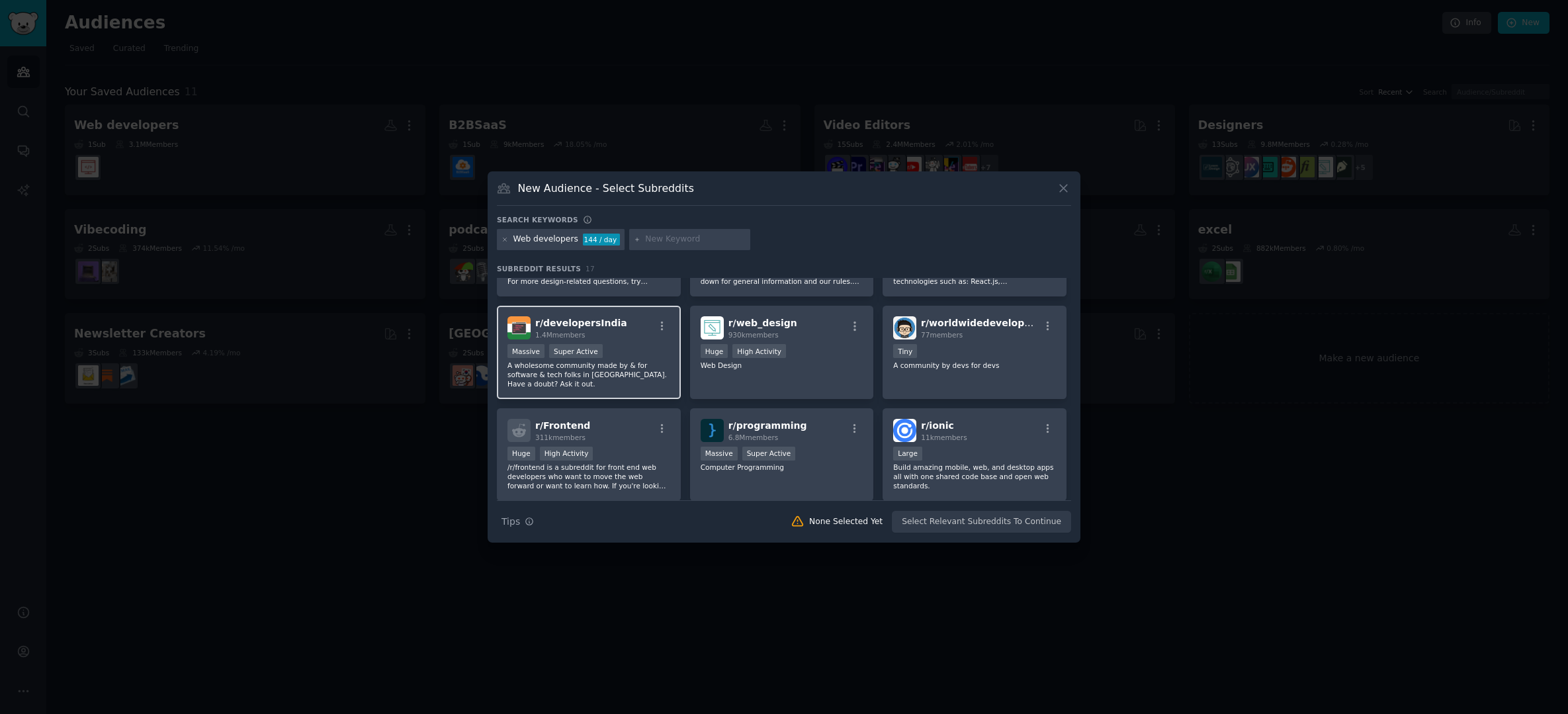
scroll to position [194, 0]
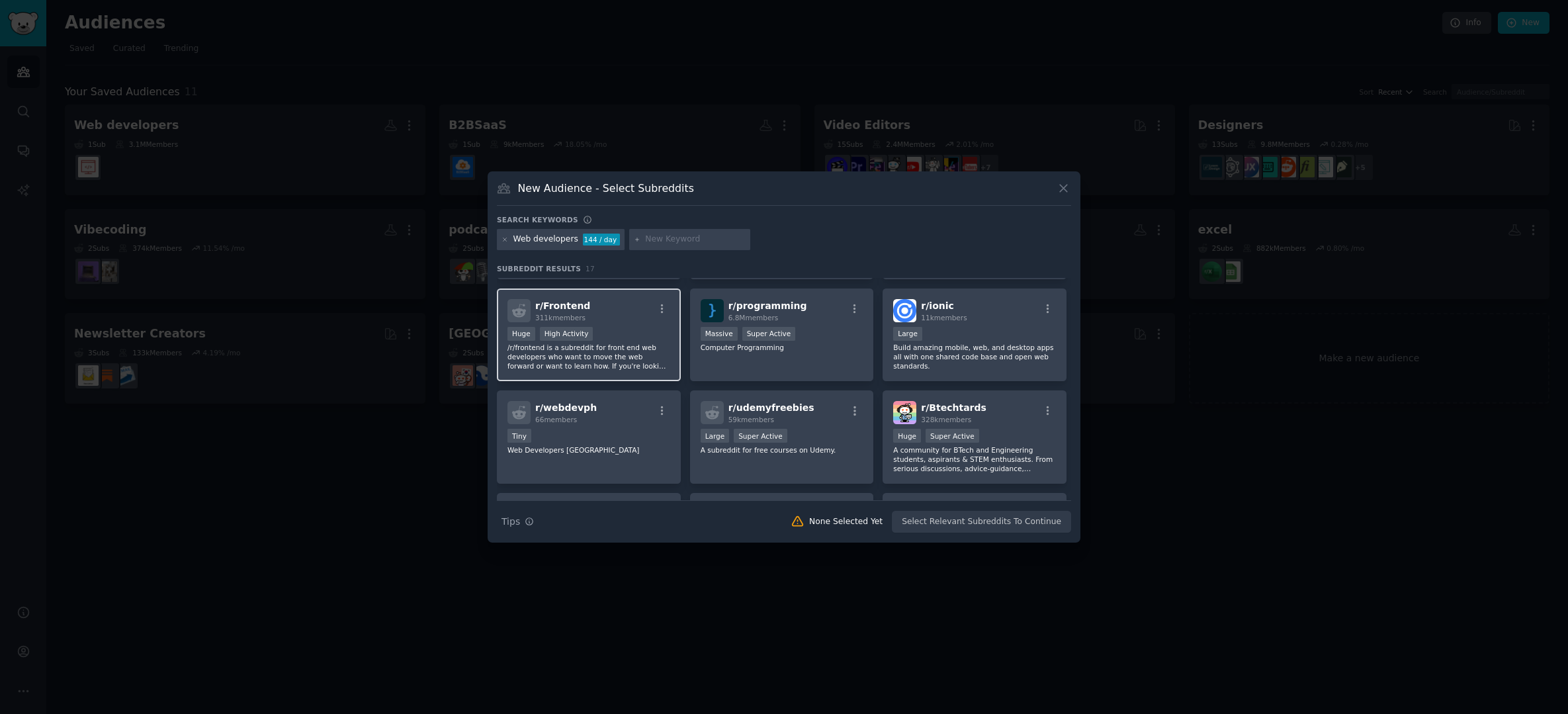
click at [657, 324] on div "r/ Frontend 311k members Huge High Activity /r/frontend is a subreddit for fron…" at bounding box center [588, 335] width 184 height 94
click at [1043, 523] on button "Create Audience" at bounding box center [1027, 522] width 87 height 22
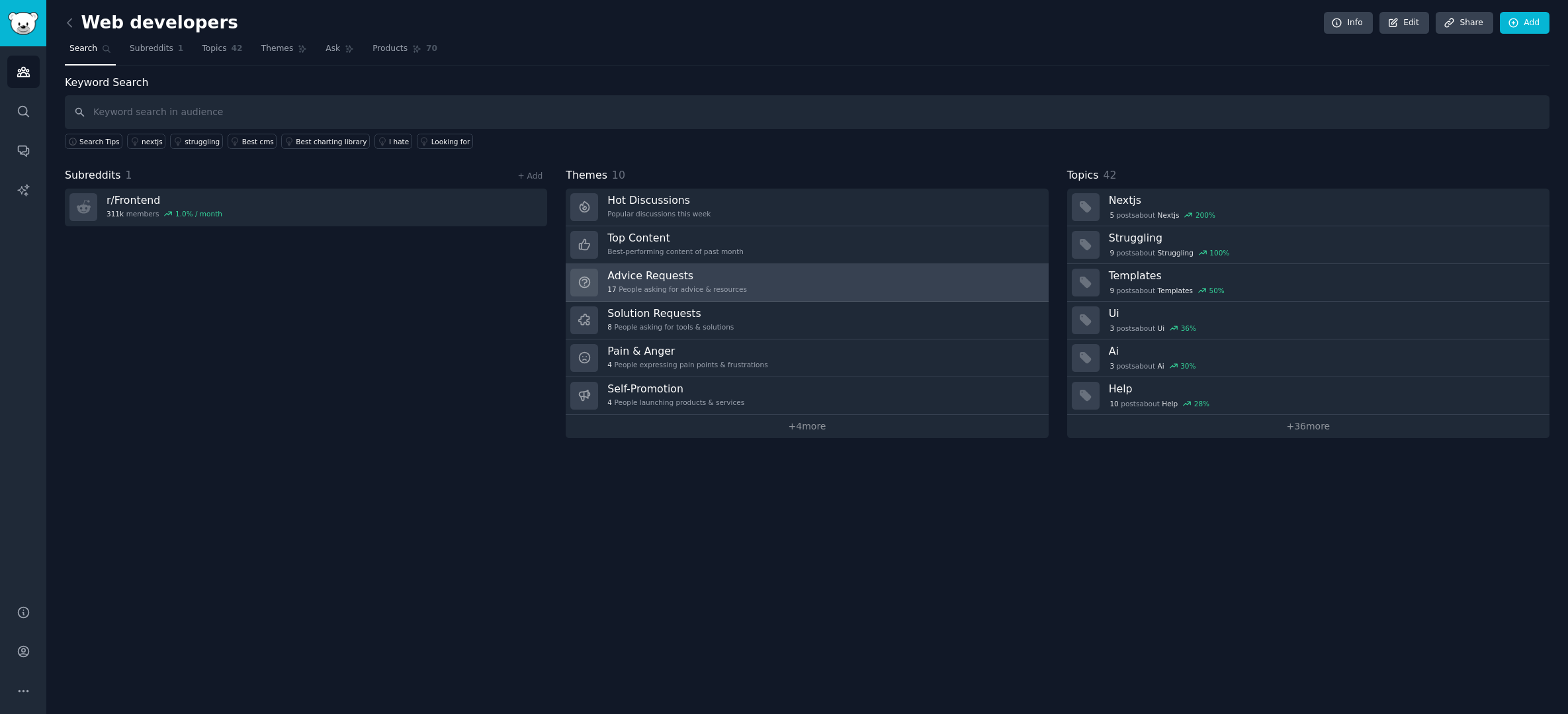
click at [873, 288] on link "Advice Requests 17 People asking for advice & resources" at bounding box center [807, 283] width 483 height 37
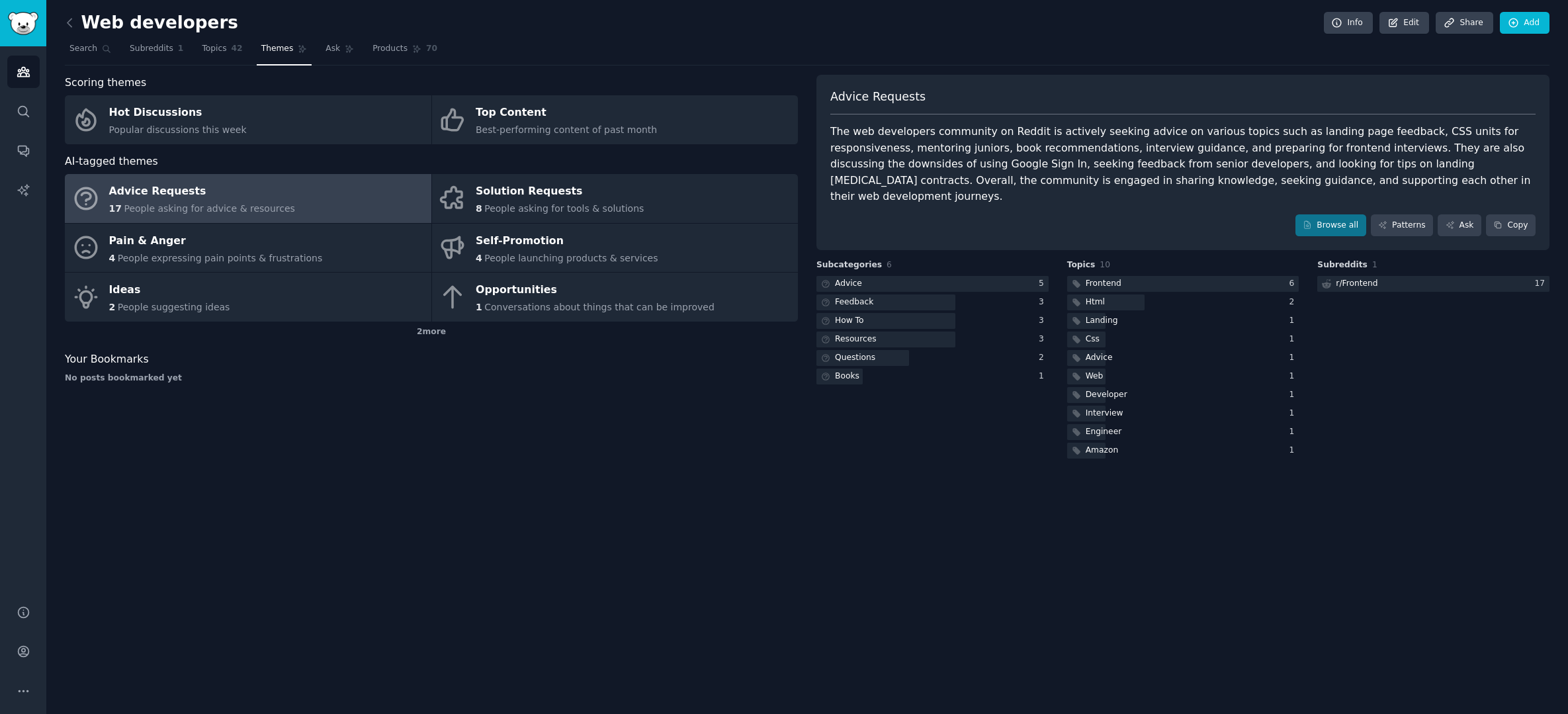
click at [1345, 193] on div "Advice Requests The web developers community on Reddit is actively seeking advi…" at bounding box center [1183, 163] width 733 height 176
click at [1342, 214] on link "Browse all" at bounding box center [1331, 226] width 71 height 22
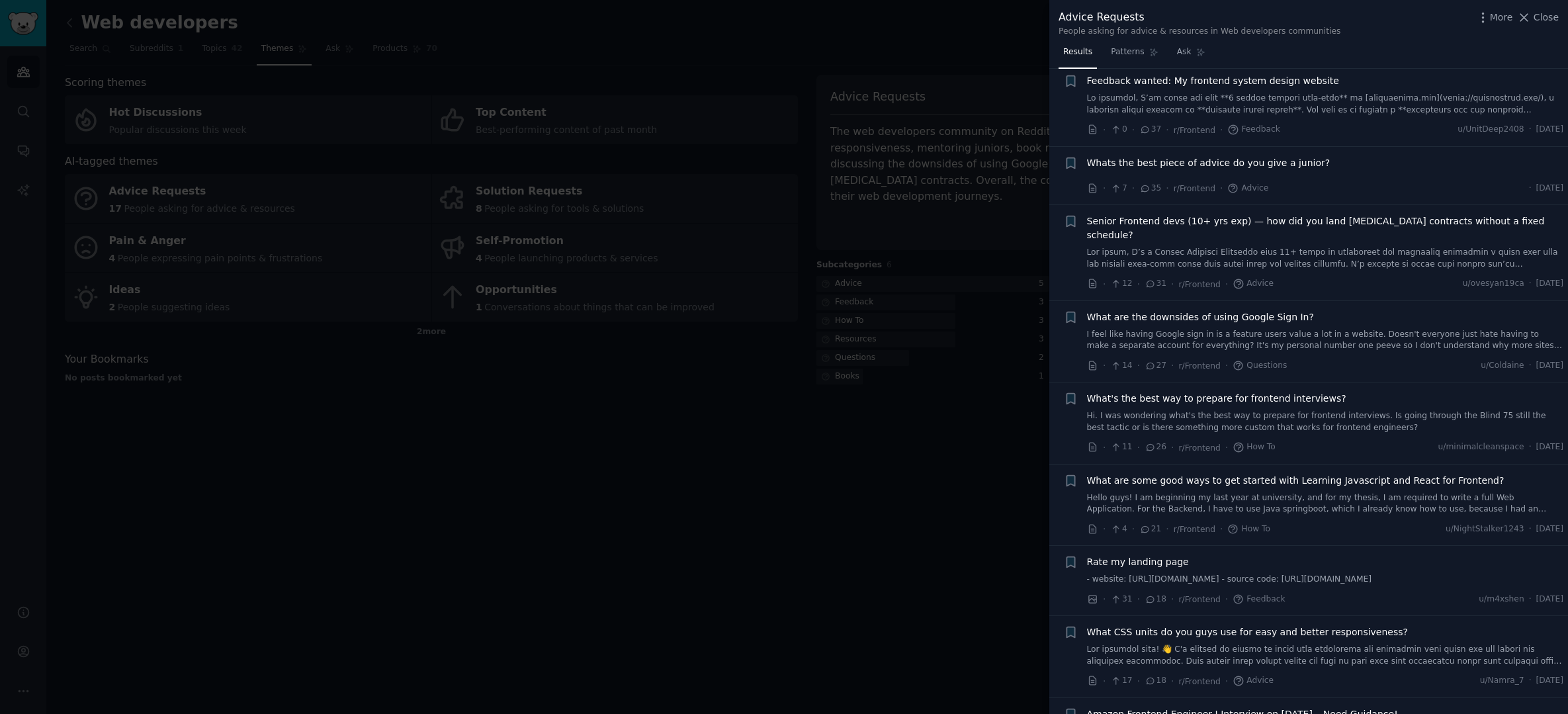
scroll to position [28, 0]
click at [1265, 219] on span "Senior Frontend devs (10+ yrs exp) — how did you land retainer contracts withou…" at bounding box center [1326, 226] width 477 height 28
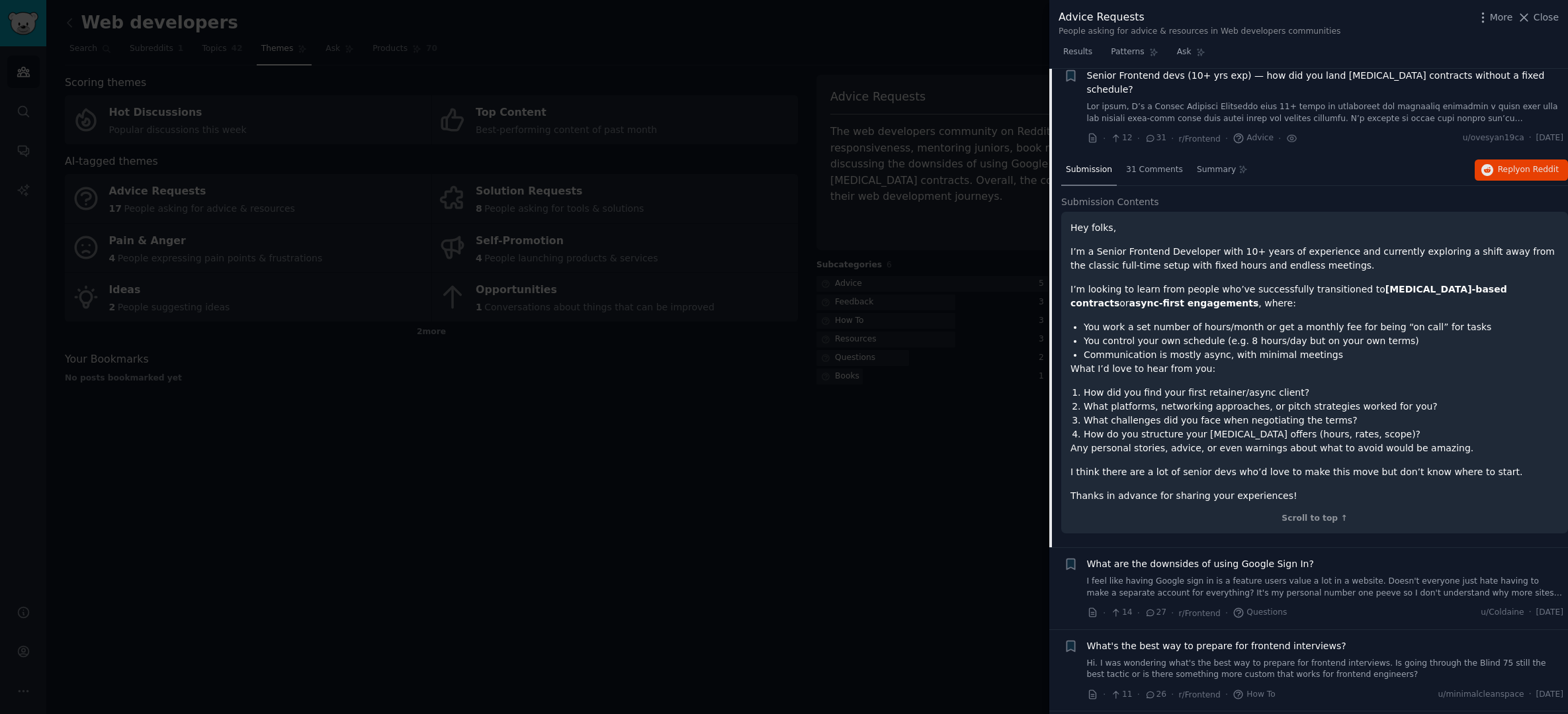
scroll to position [190, 0]
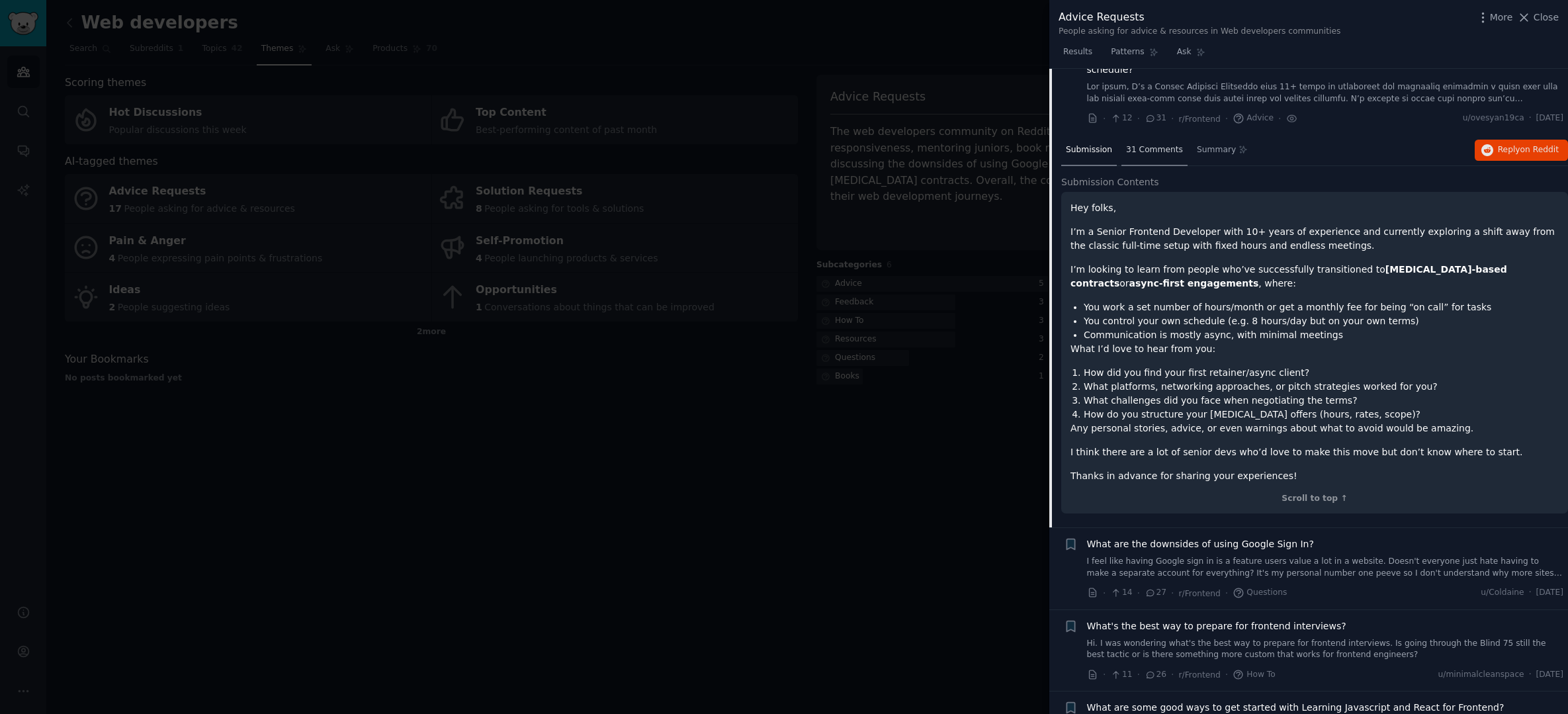
click at [1139, 144] on span "31 Comments" at bounding box center [1154, 150] width 57 height 12
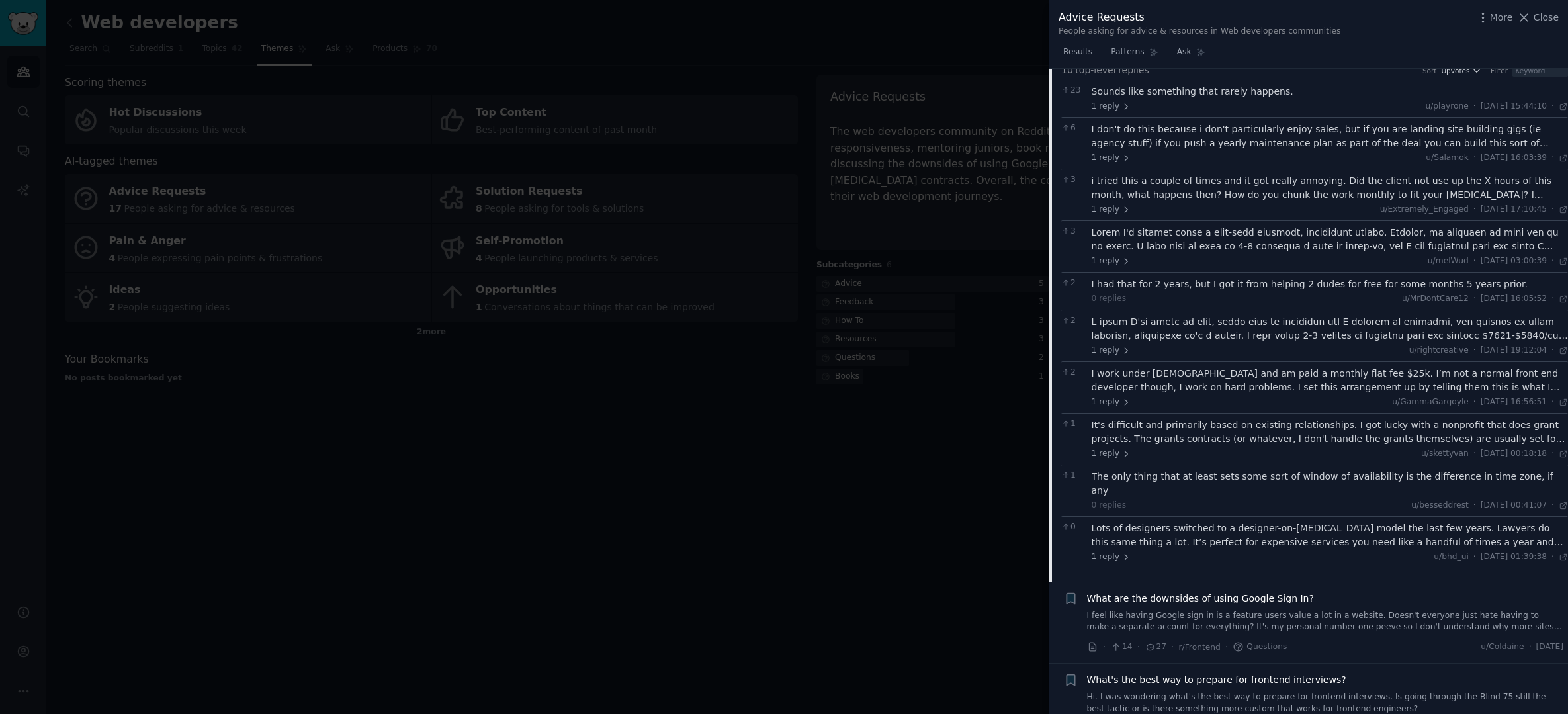
scroll to position [352, 0]
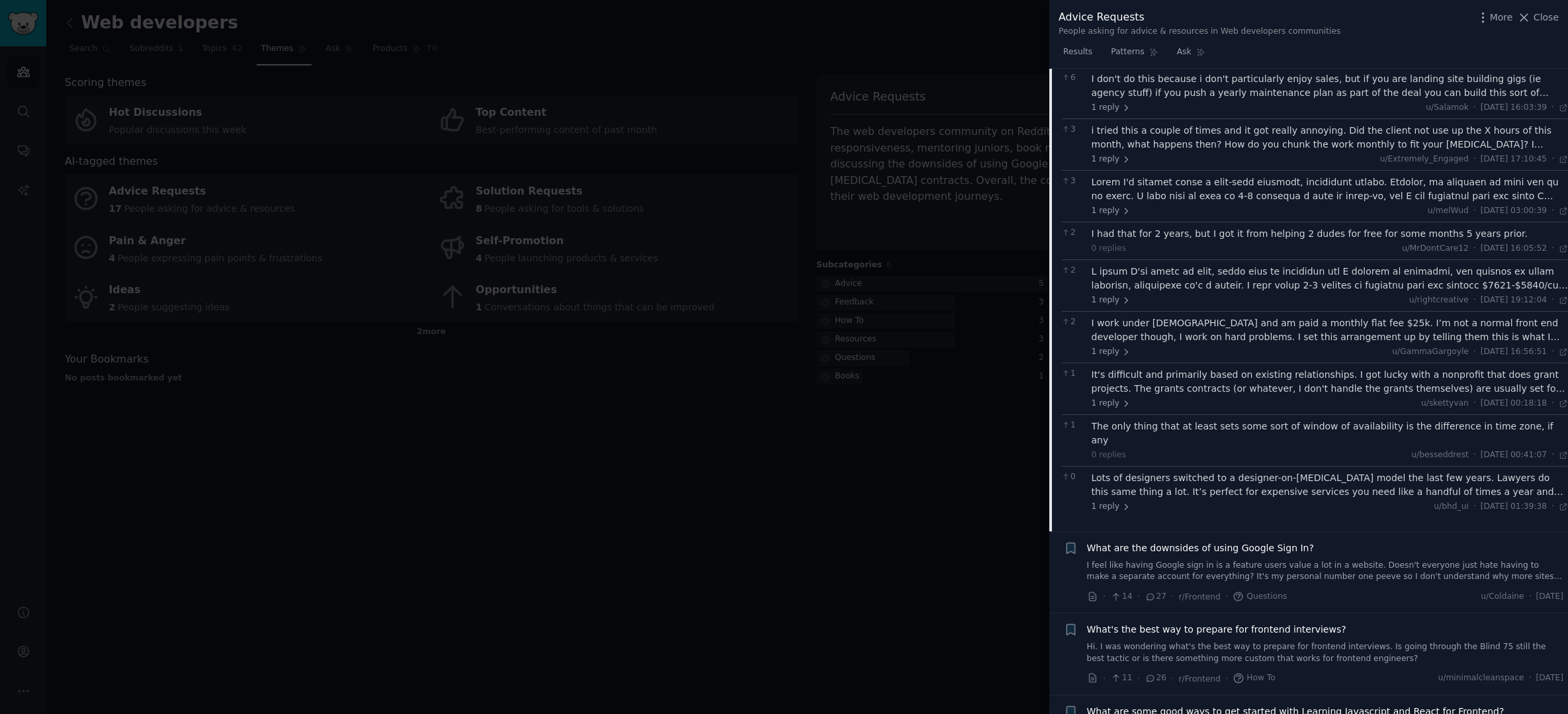
click at [1207, 472] on div "Lots of designers switched to a designer-on-retainer model the last few years. …" at bounding box center [1330, 486] width 477 height 28
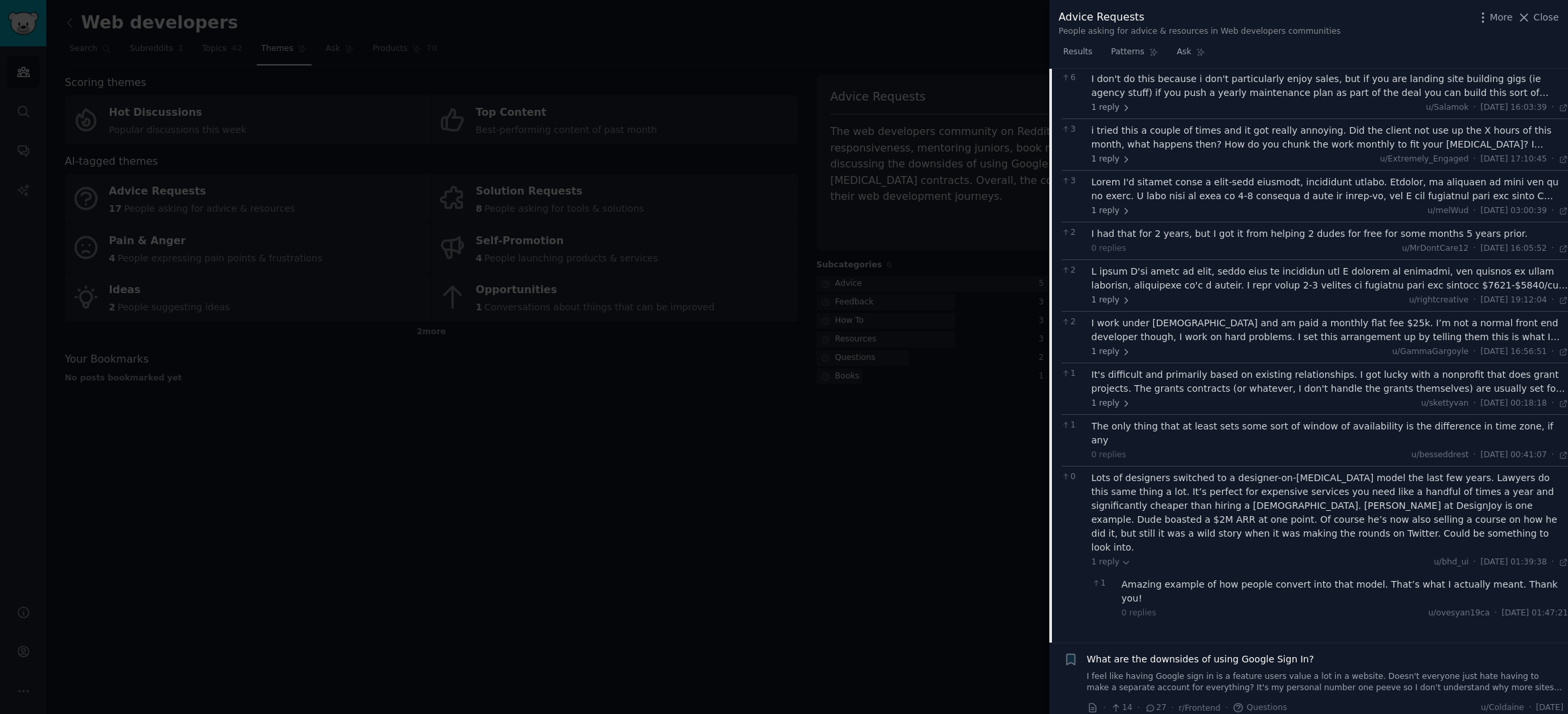
click at [1189, 368] on div "It's difficult and primarily based on existing relationships. I got lucky with …" at bounding box center [1330, 382] width 477 height 28
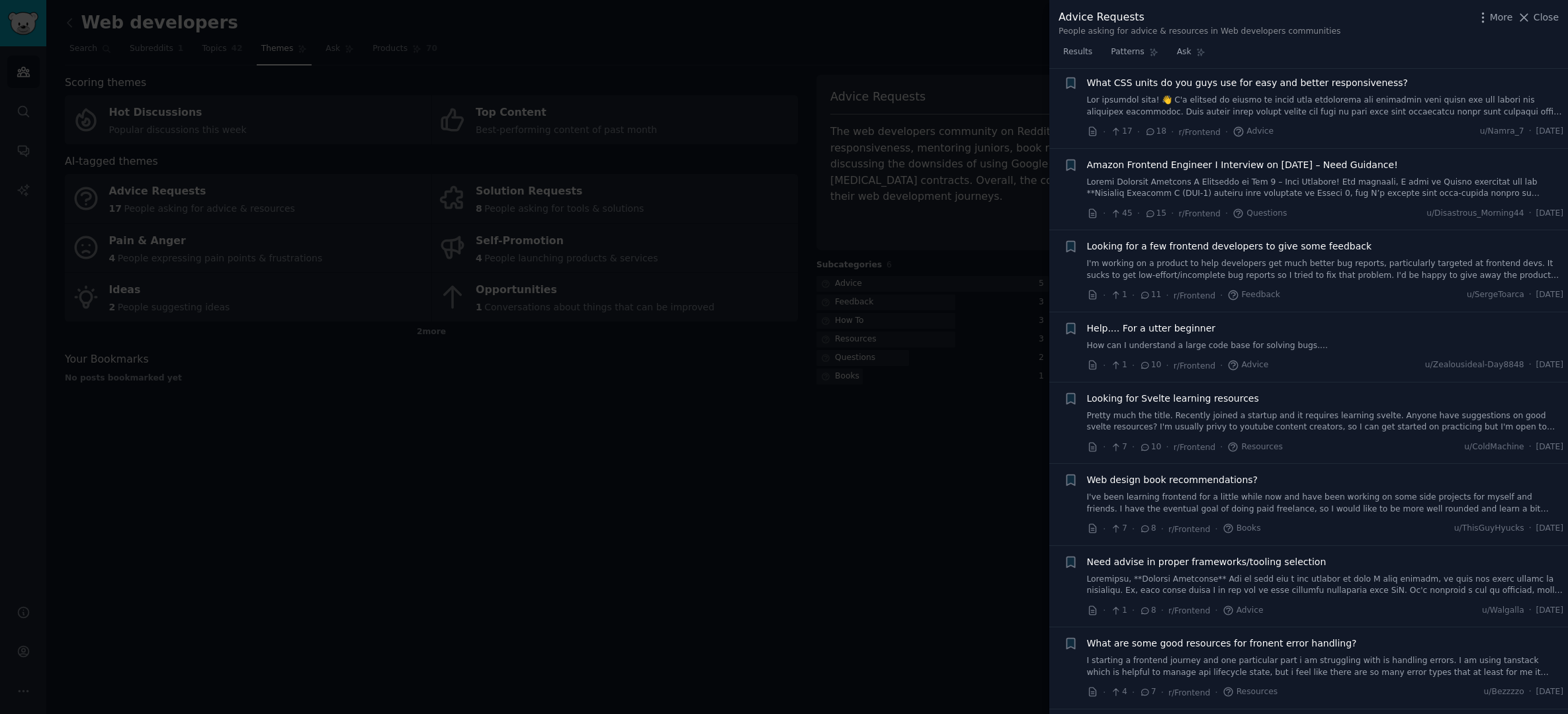
scroll to position [1452, 0]
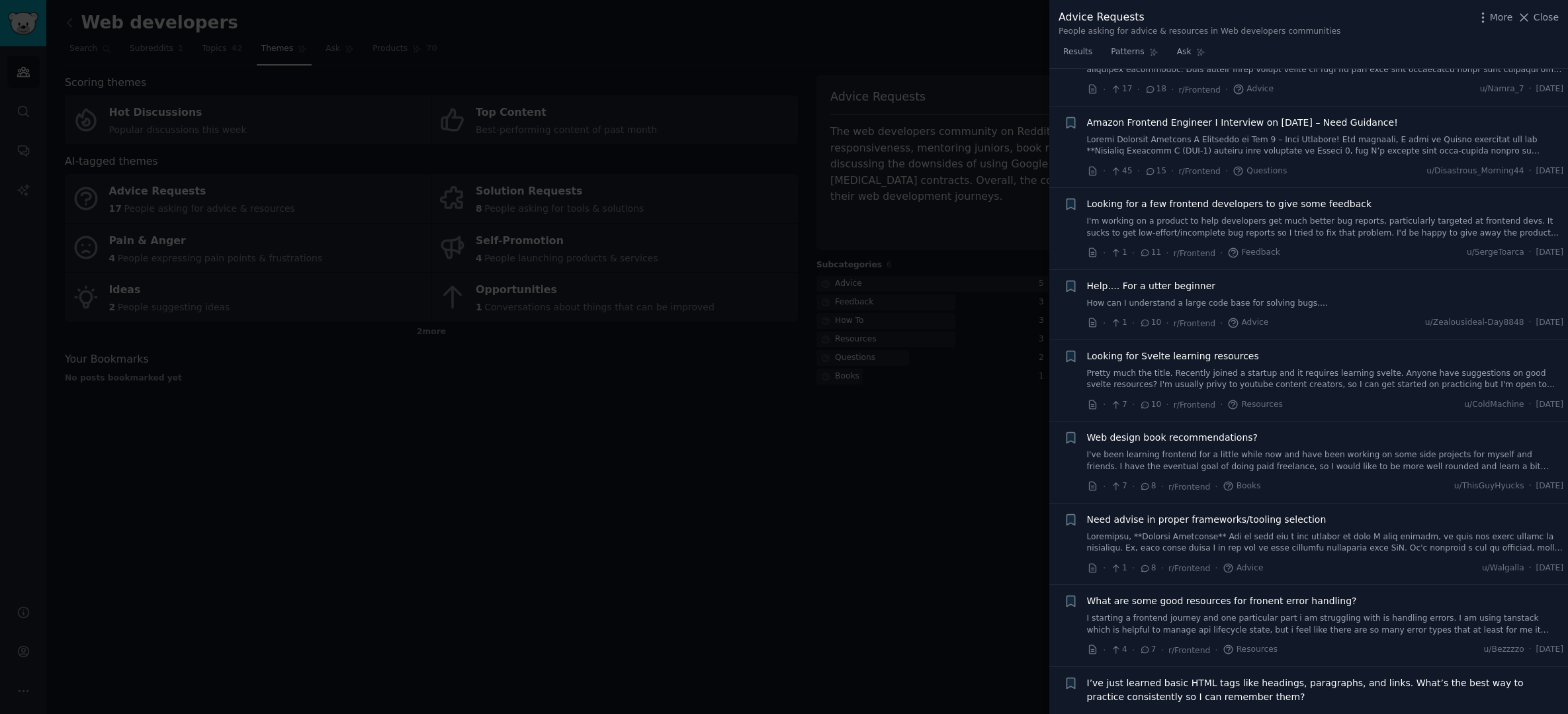
click at [841, 464] on div at bounding box center [784, 357] width 1568 height 714
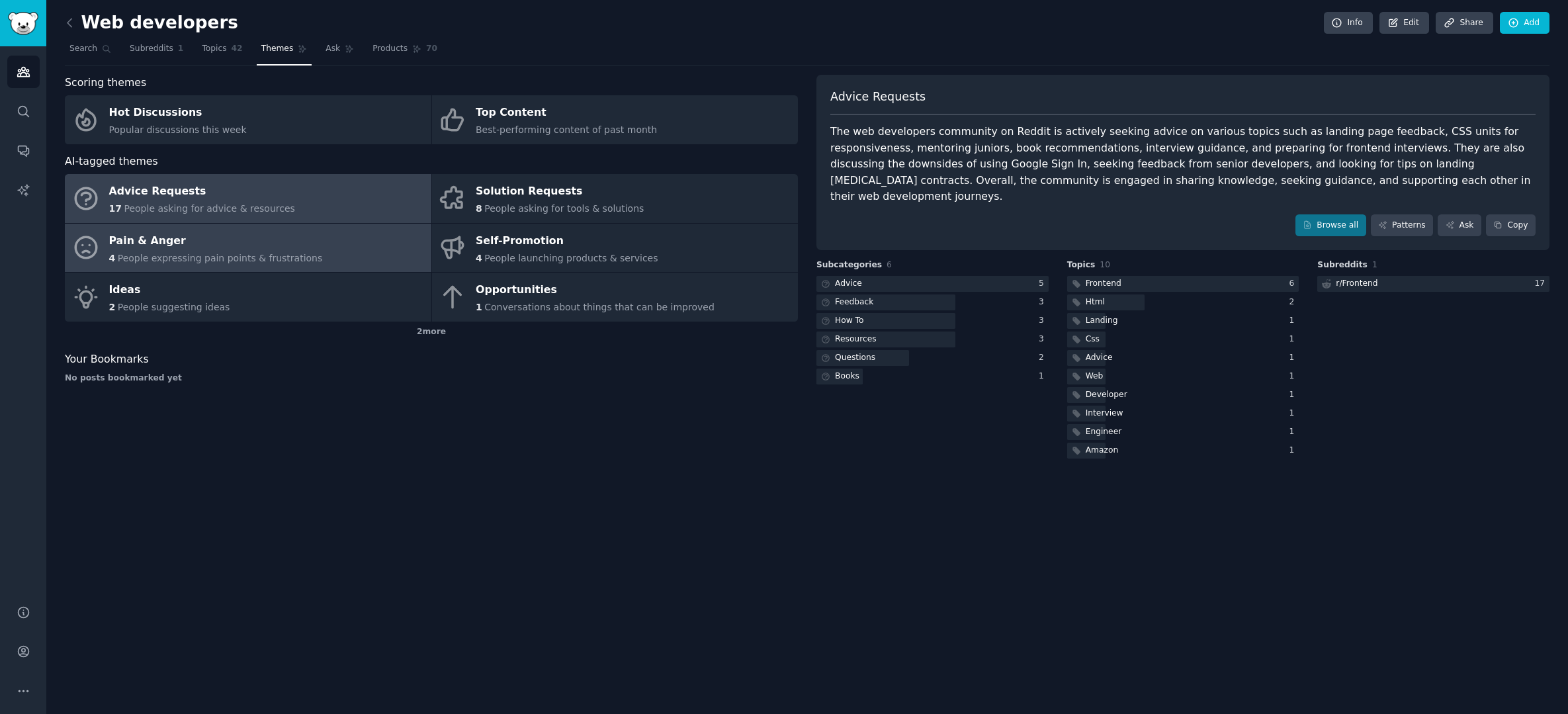
click at [254, 245] on div "Pain & Anger" at bounding box center [216, 240] width 213 height 22
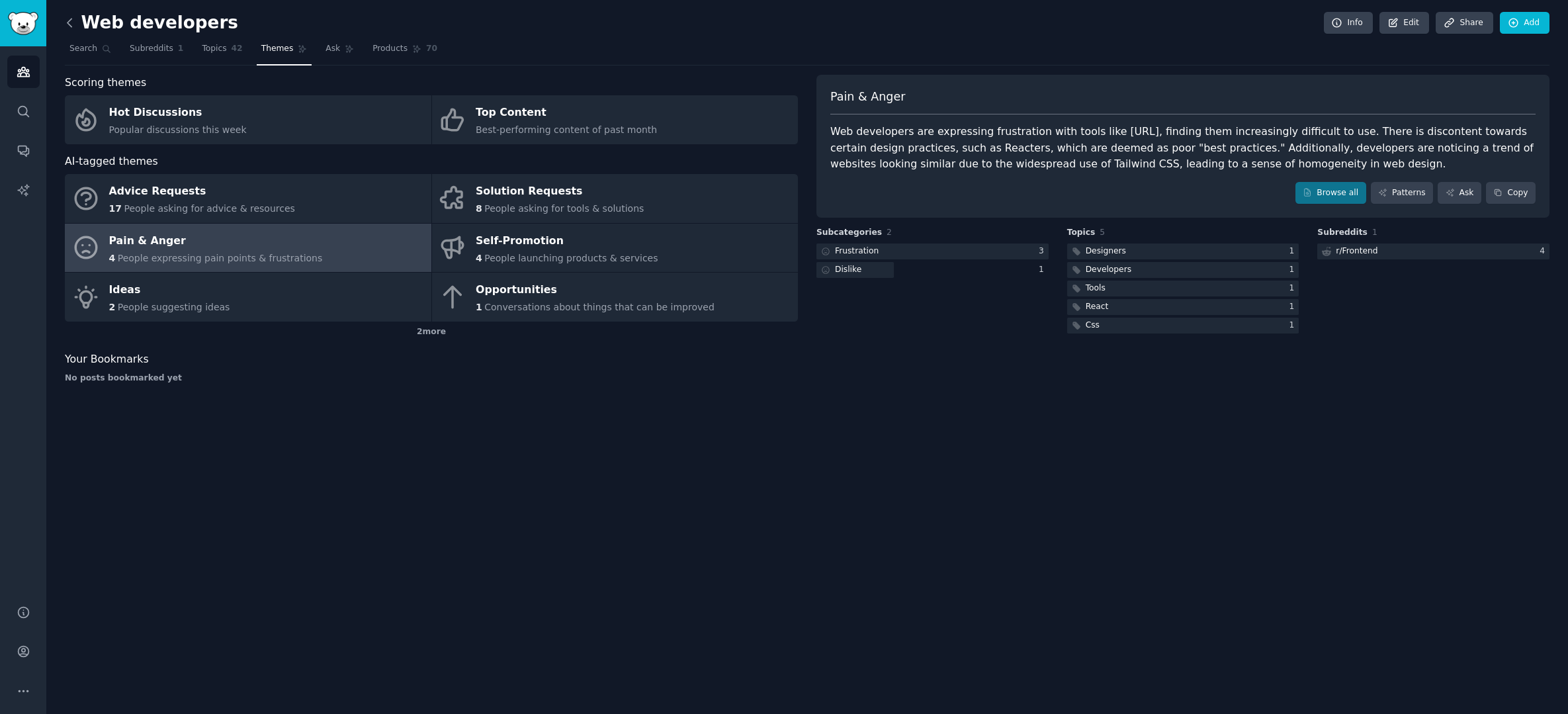
click at [69, 26] on icon at bounding box center [69, 22] width 14 height 14
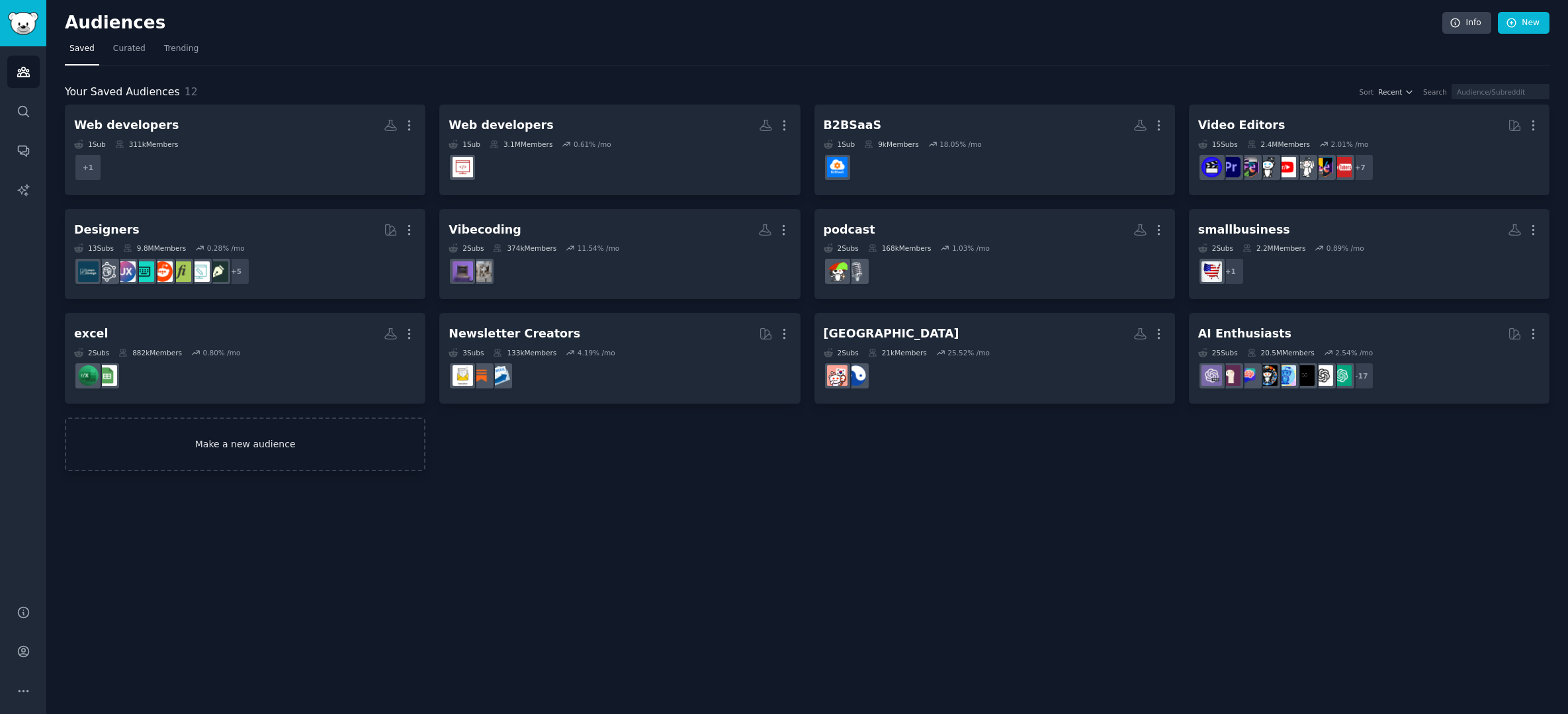
click at [168, 438] on link "Make a new audience" at bounding box center [244, 444] width 360 height 53
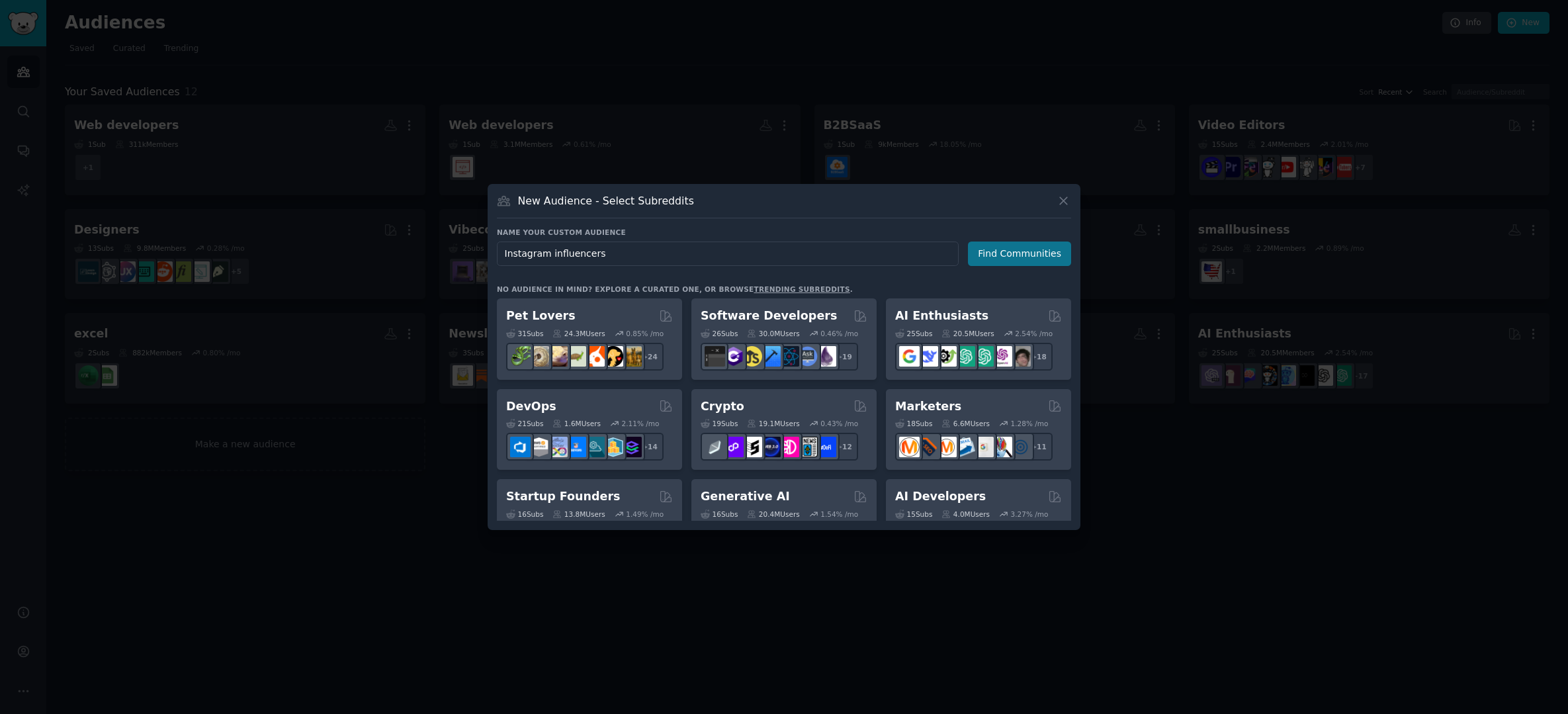
type input "Instagram influencers"
click at [1024, 250] on button "Find Communities" at bounding box center [1020, 254] width 103 height 24
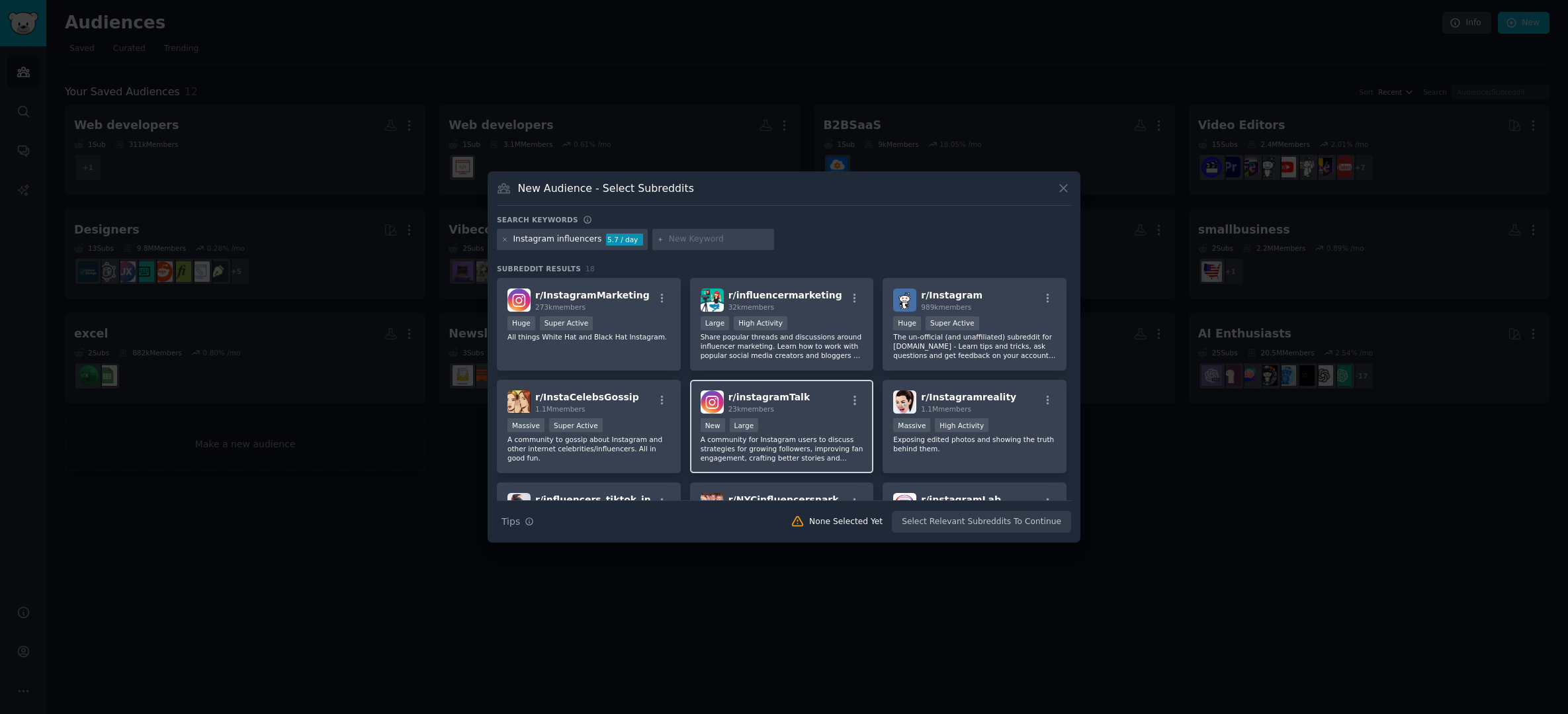
click at [810, 415] on div "r/ instagramTalk 23k members New Large A community for Instagram users to discu…" at bounding box center [782, 427] width 184 height 94
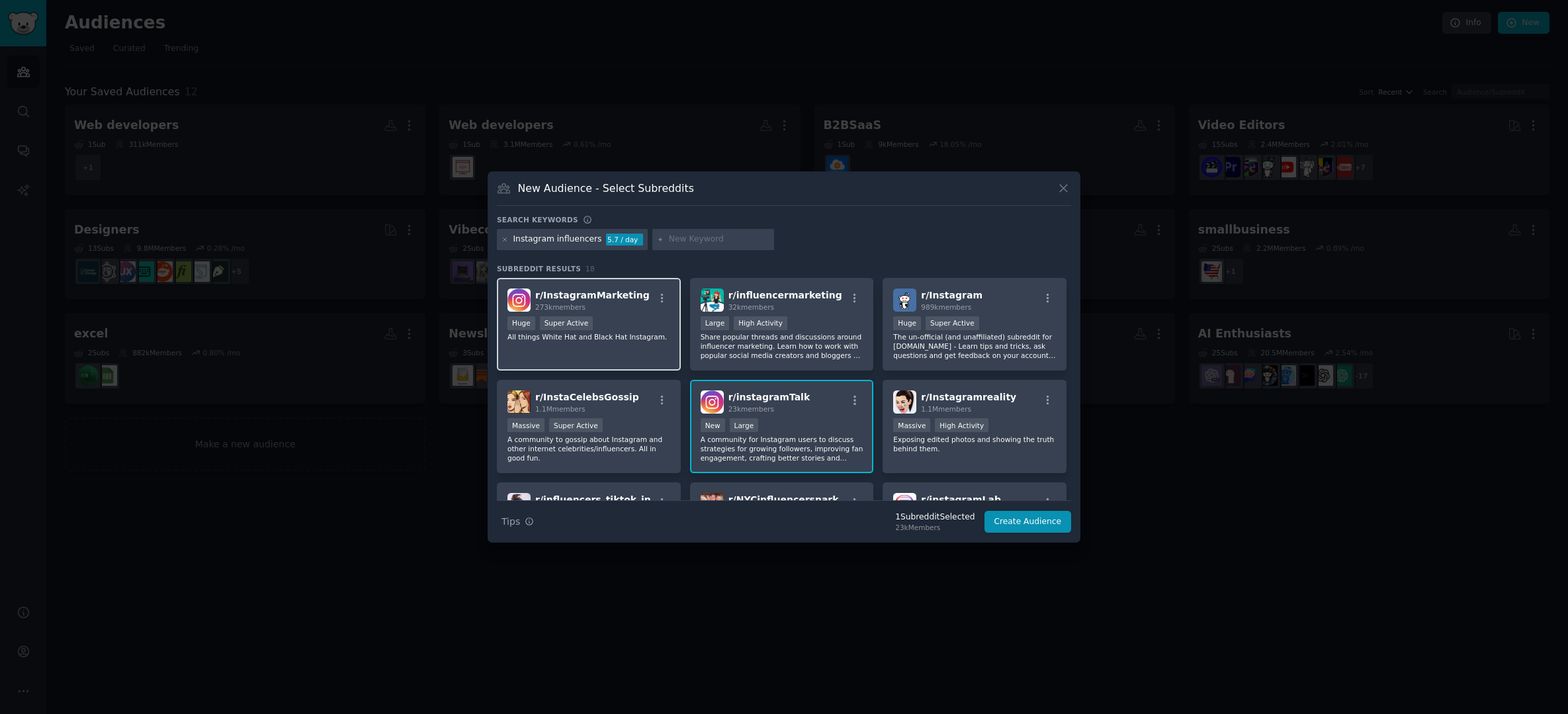
click at [624, 328] on div "Huge Super Active" at bounding box center [588, 325] width 163 height 17
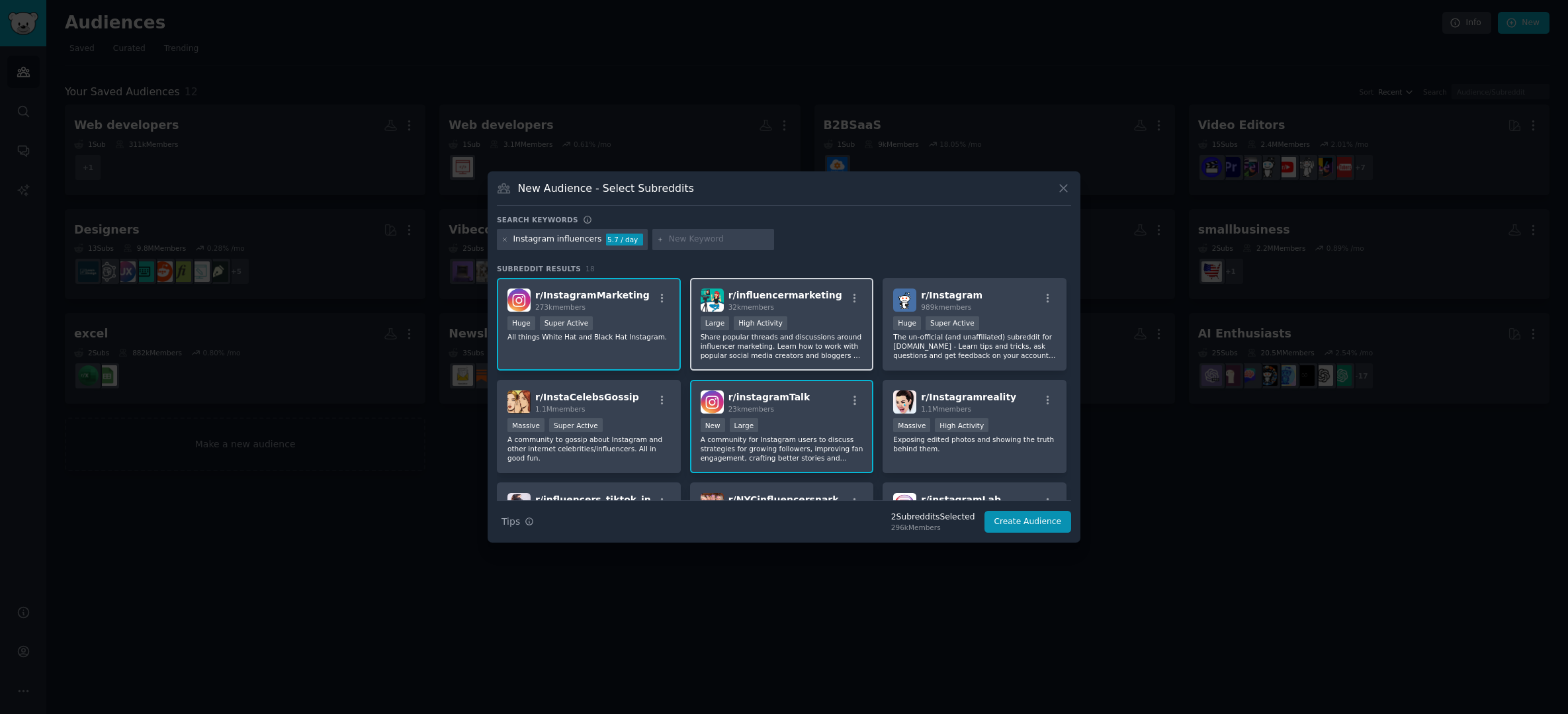
click at [818, 340] on p "Share popular threads and discussions around influencer marketing. Learn how to…" at bounding box center [782, 346] width 163 height 28
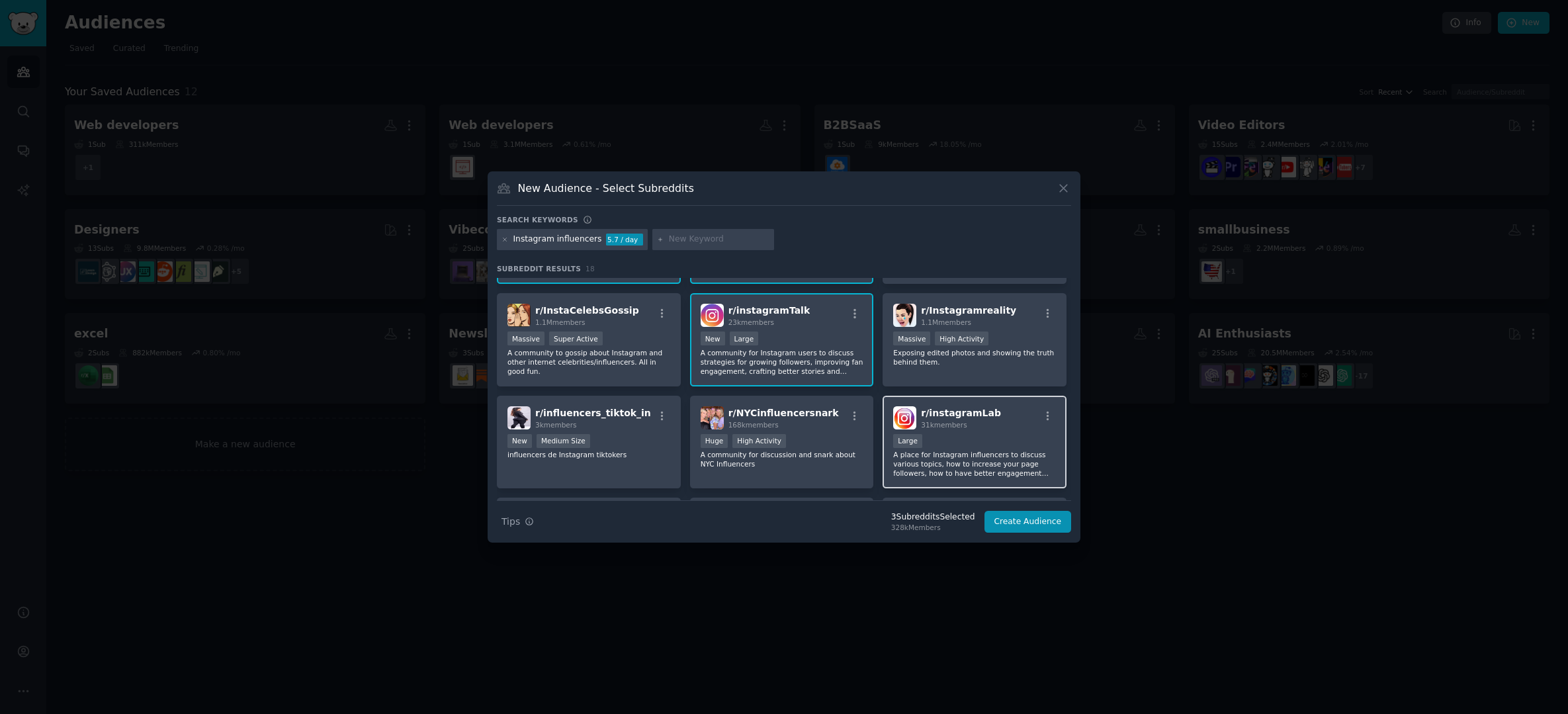
scroll to position [147, 0]
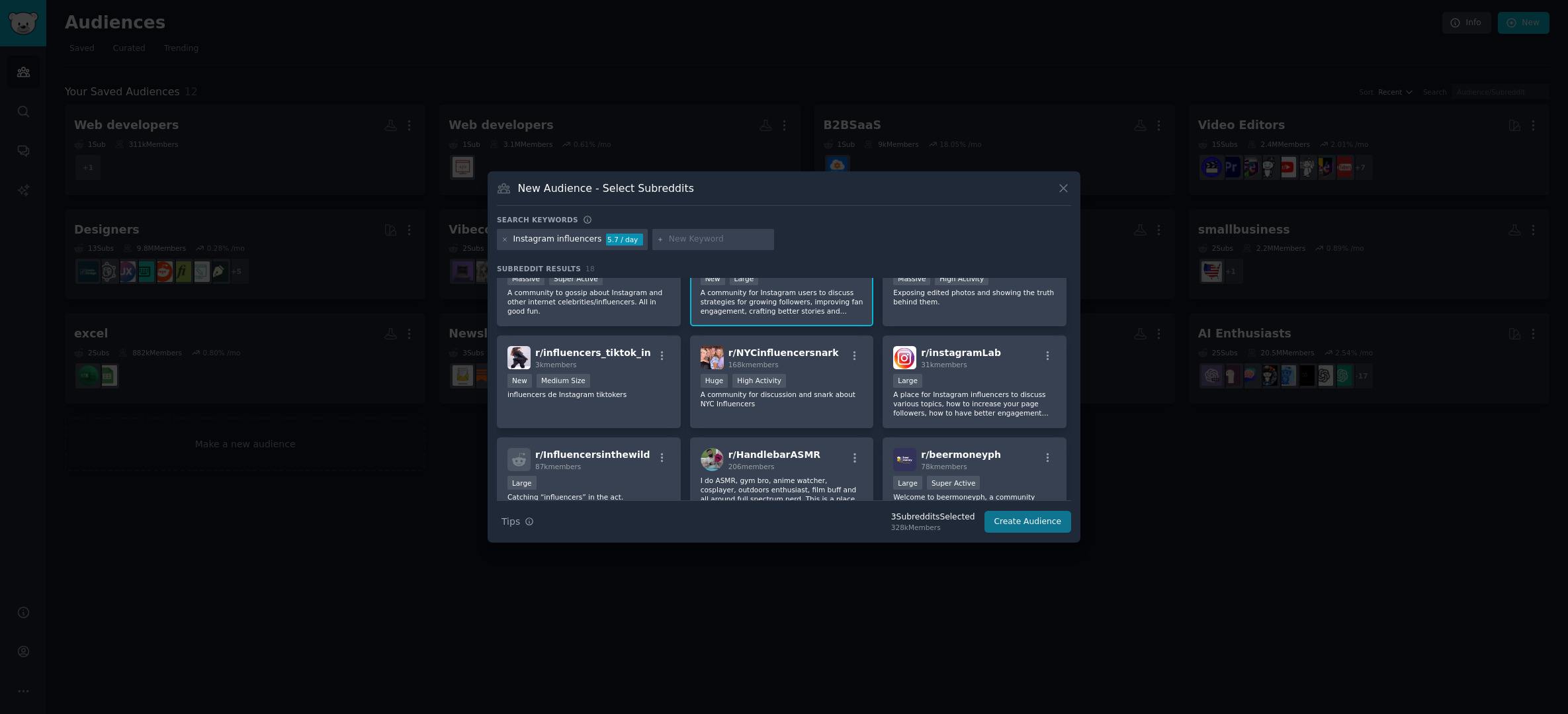
click at [1059, 523] on button "Create Audience" at bounding box center [1027, 522] width 87 height 22
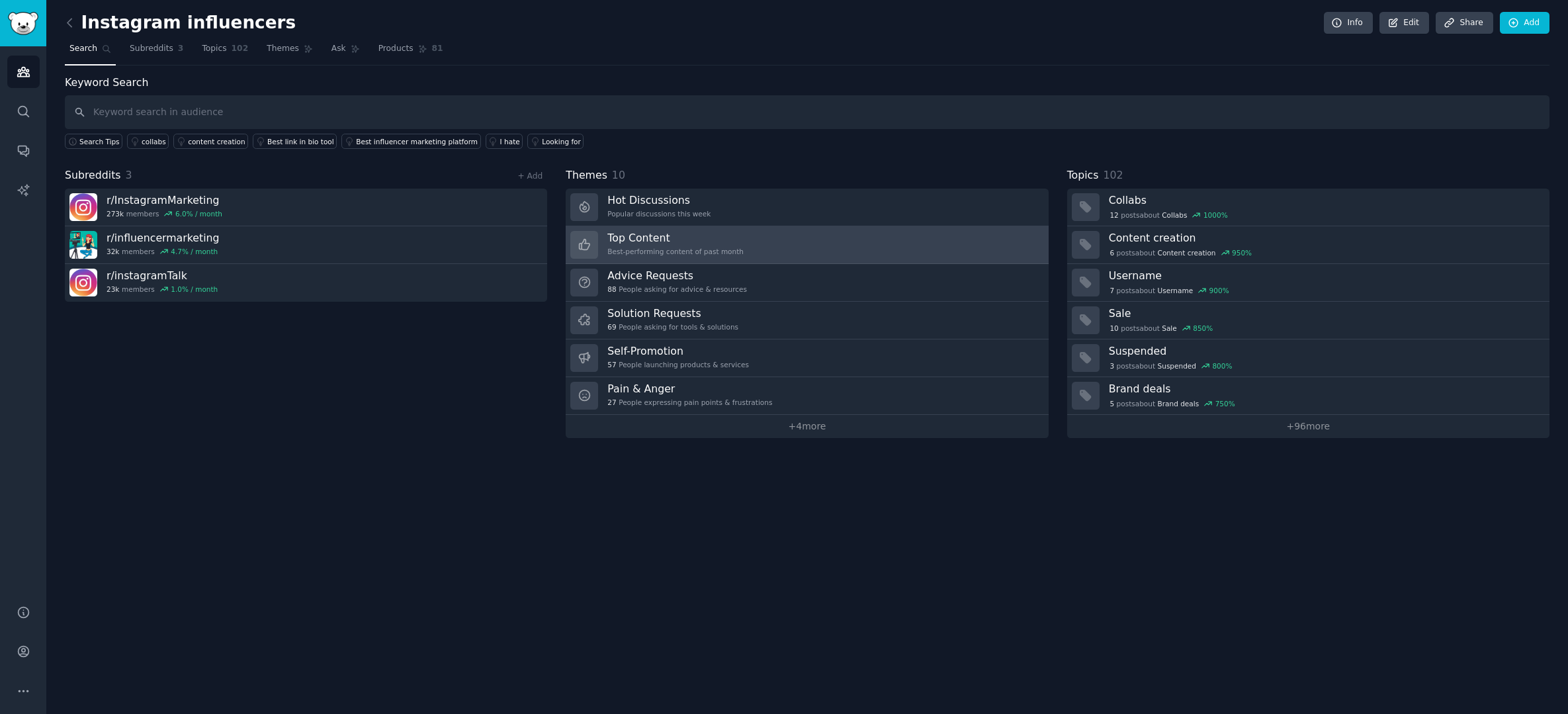
click at [694, 231] on h3 "Top Content" at bounding box center [675, 238] width 137 height 14
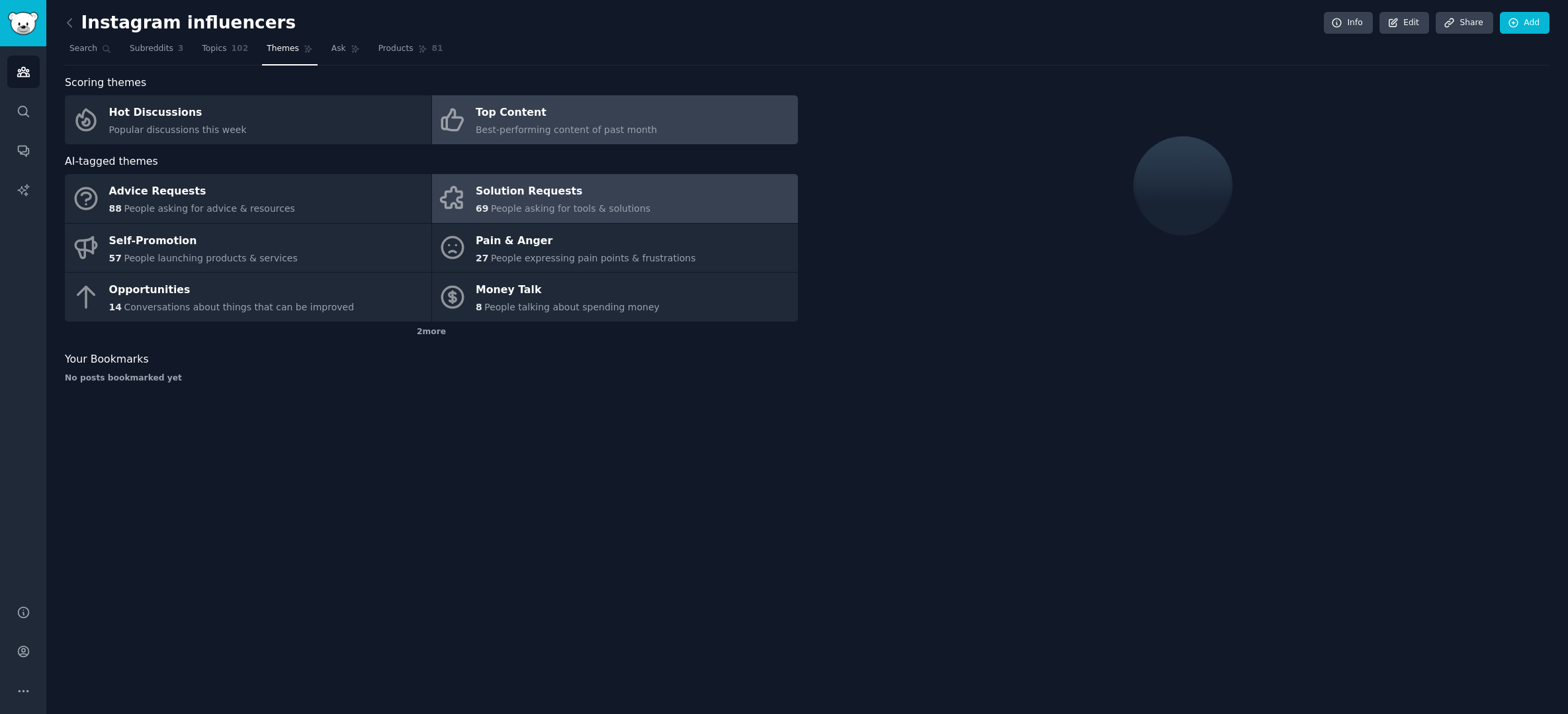
click at [744, 205] on link "Solution Requests 69 People asking for tools & solutions" at bounding box center [616, 198] width 367 height 49
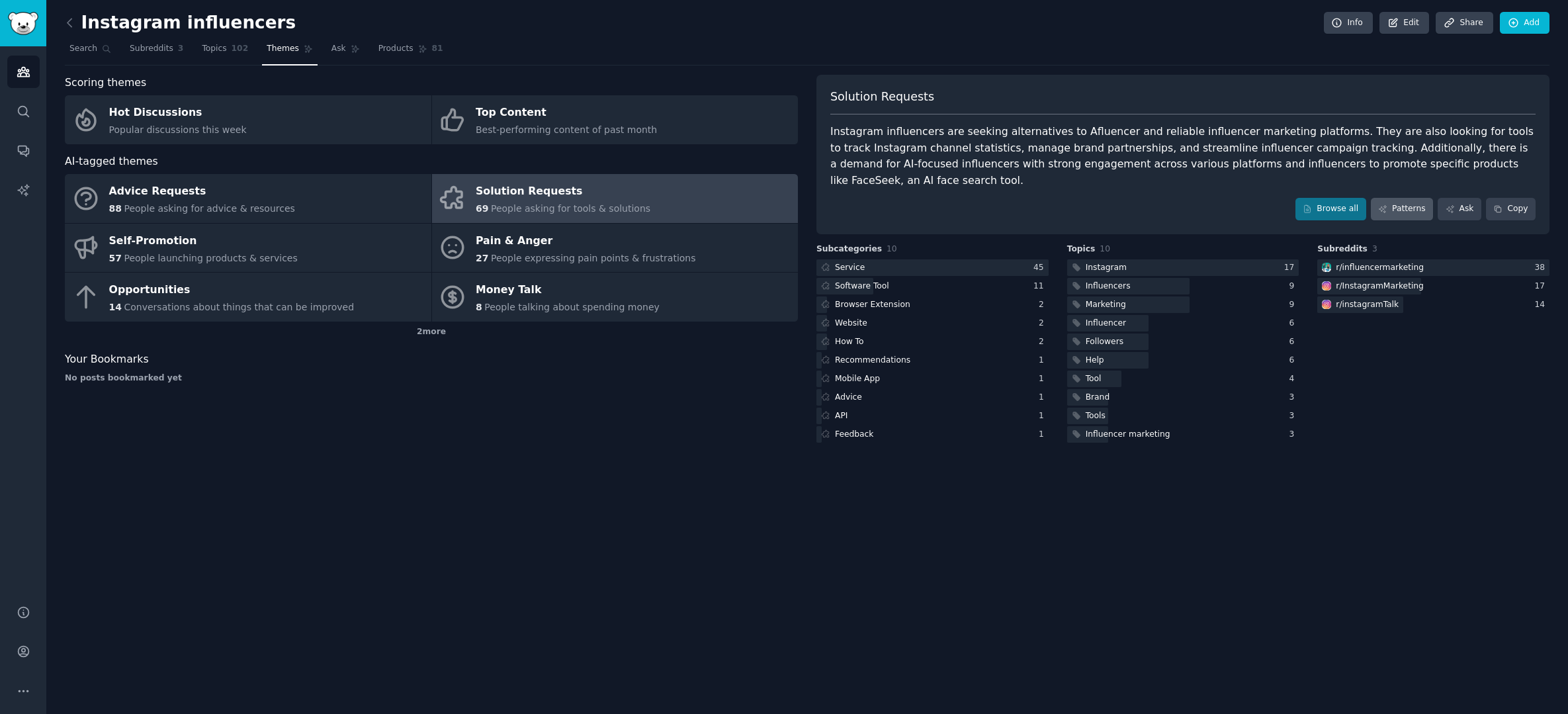
click at [1419, 197] on link "Patterns" at bounding box center [1401, 209] width 62 height 22
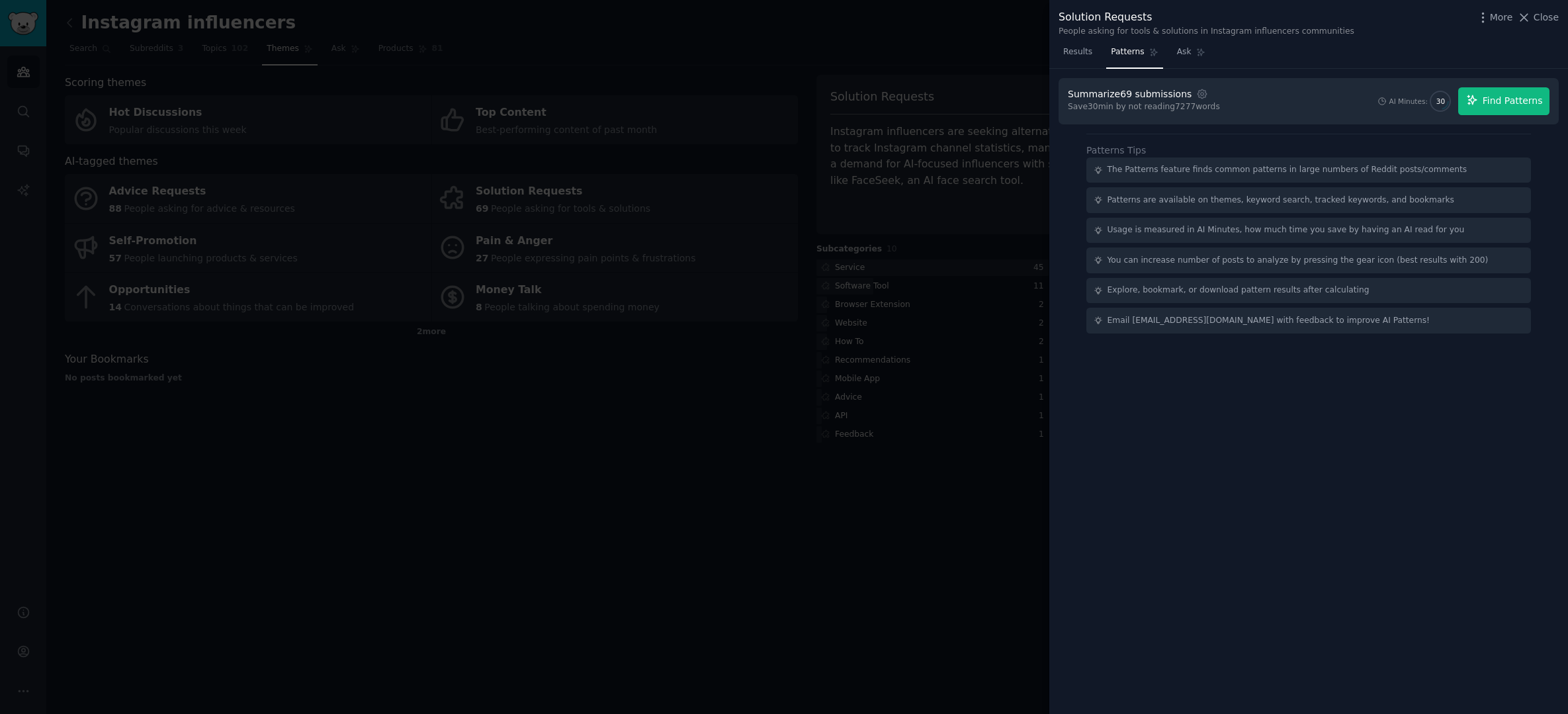
click at [1510, 103] on span "Find Patterns" at bounding box center [1513, 100] width 60 height 14
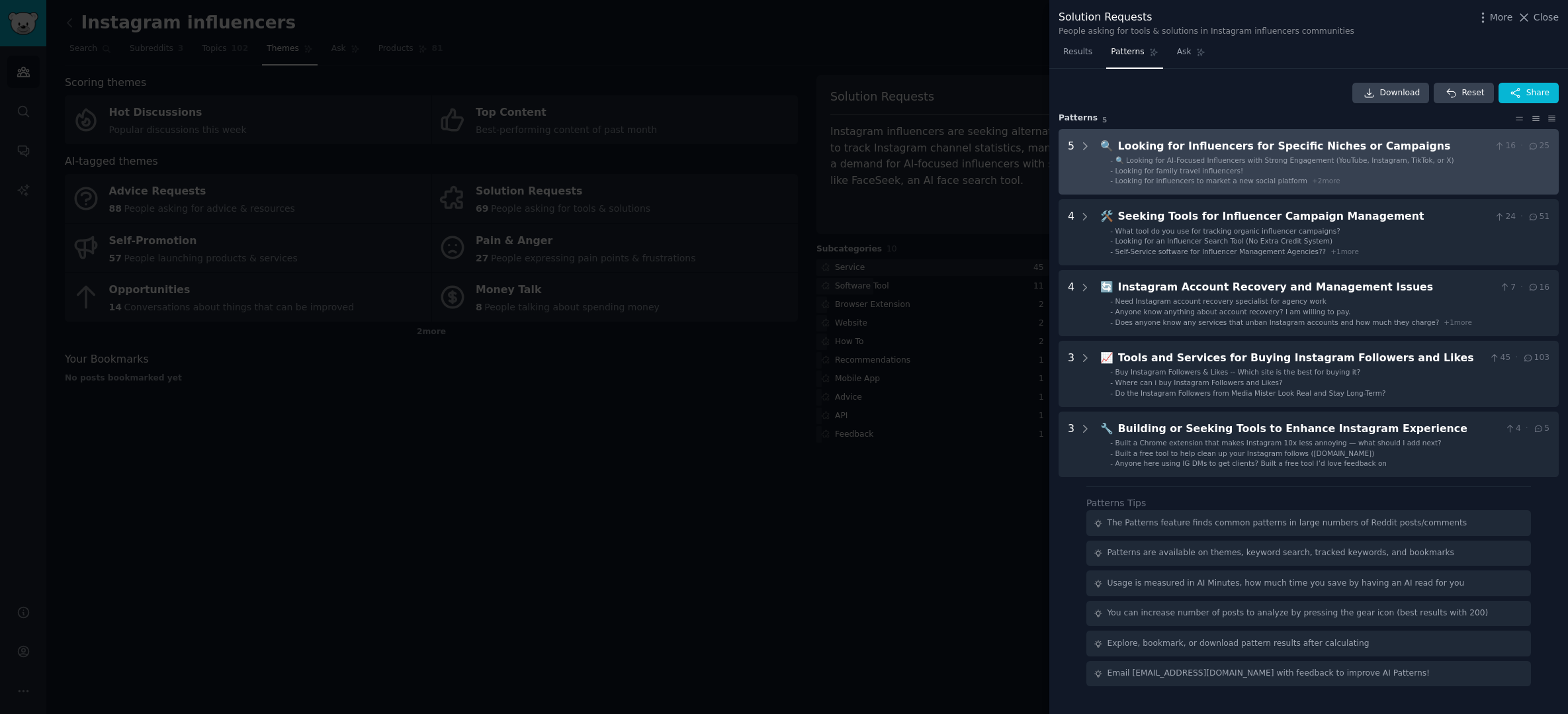
click at [1112, 149] on span "🔍" at bounding box center [1107, 145] width 13 height 12
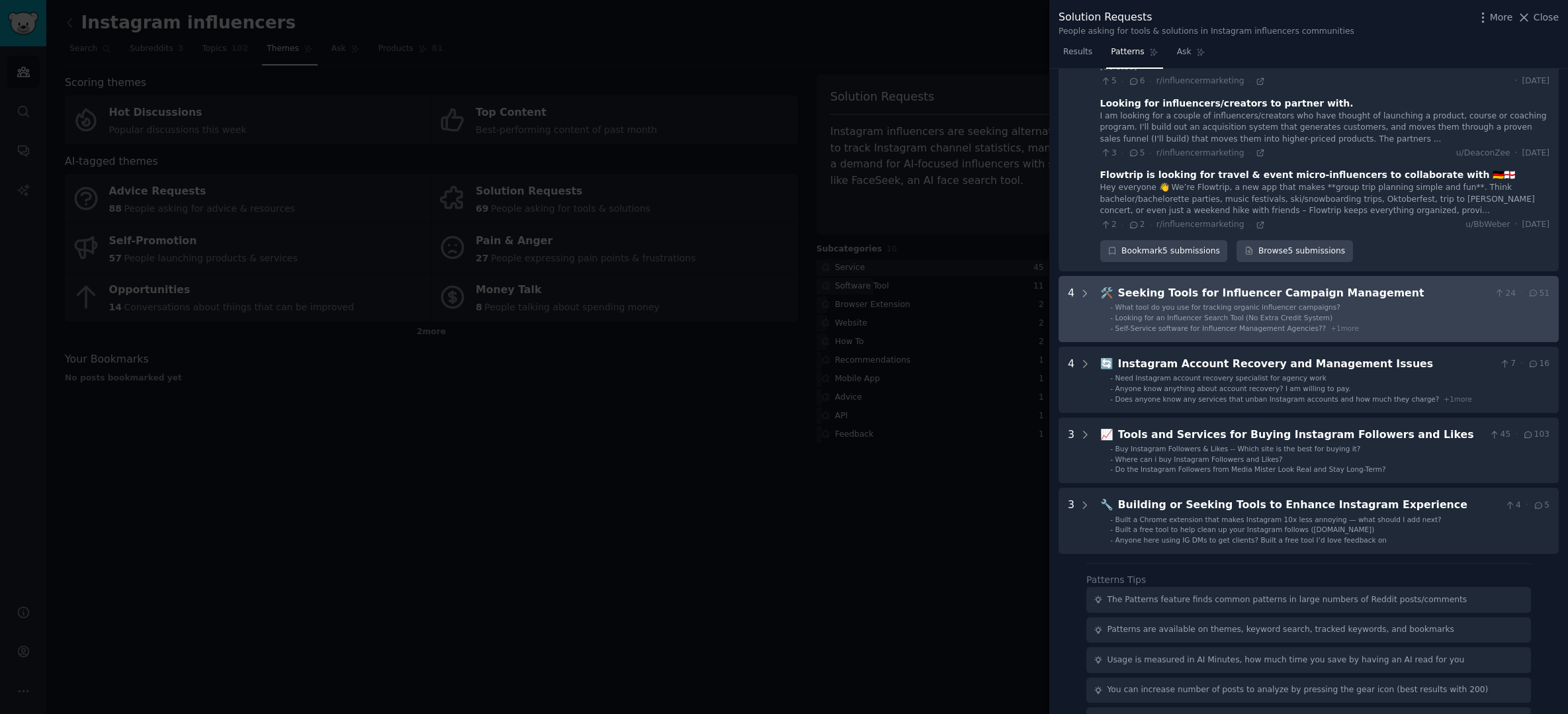
scroll to position [294, 0]
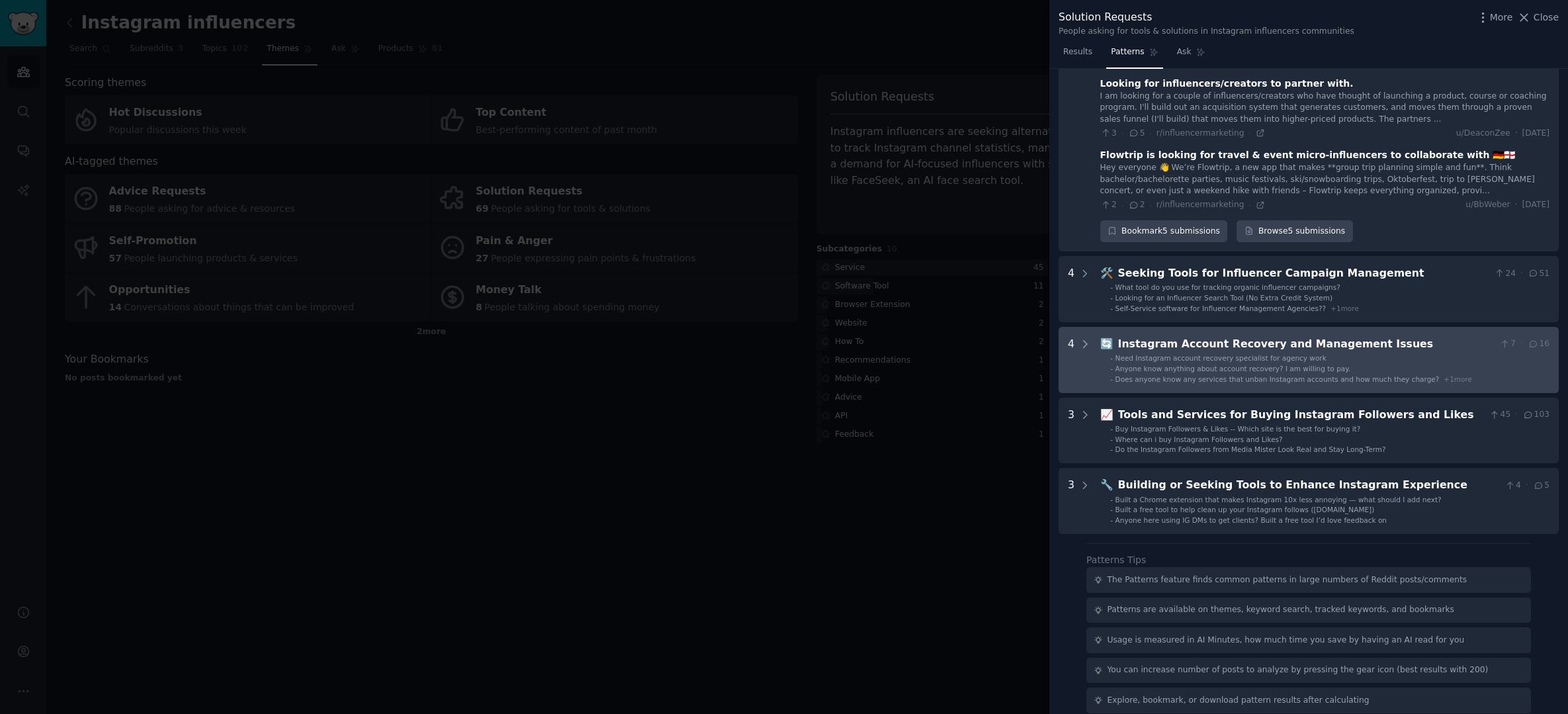
click at [1285, 365] on span "Anyone know anything about account recovery? I am willing to pay." at bounding box center [1233, 369] width 236 height 7
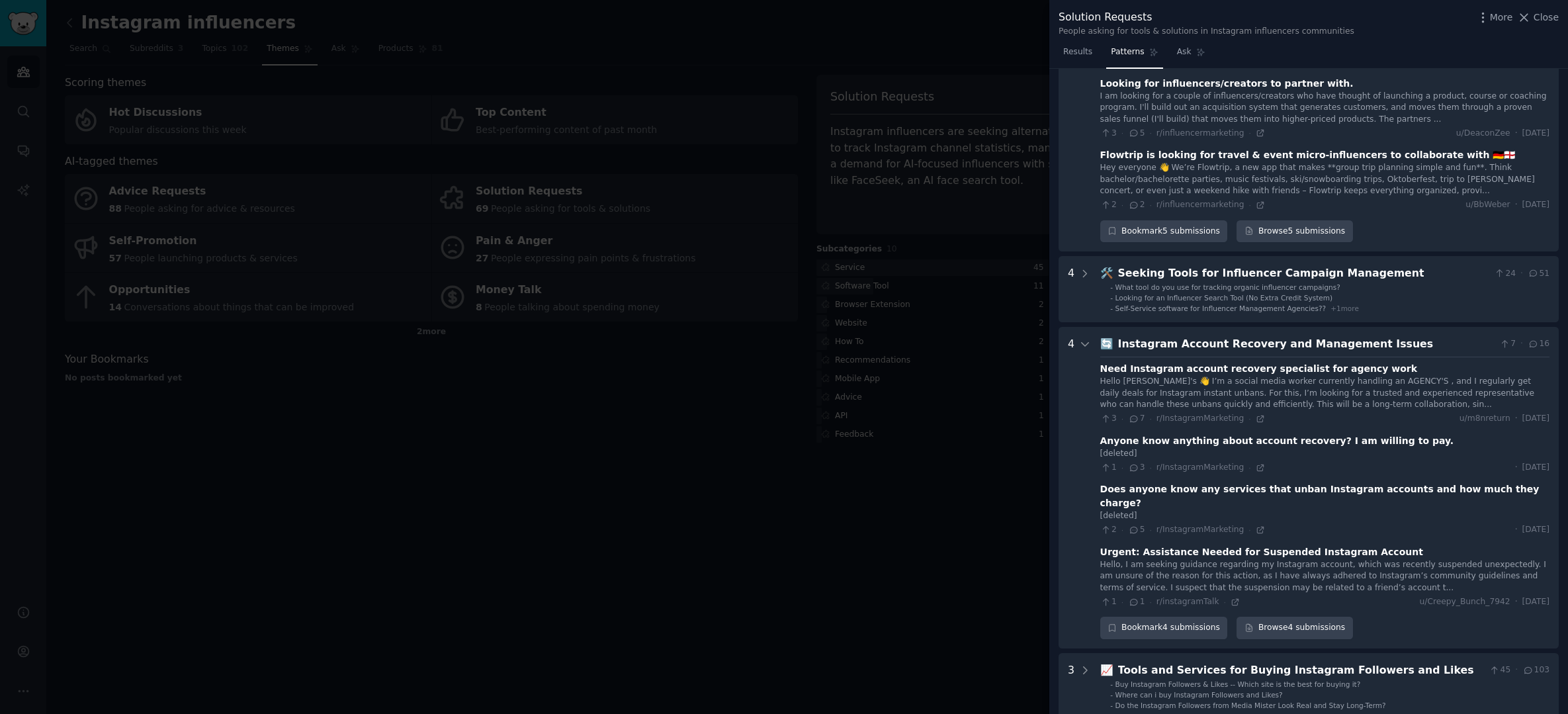
scroll to position [532, 0]
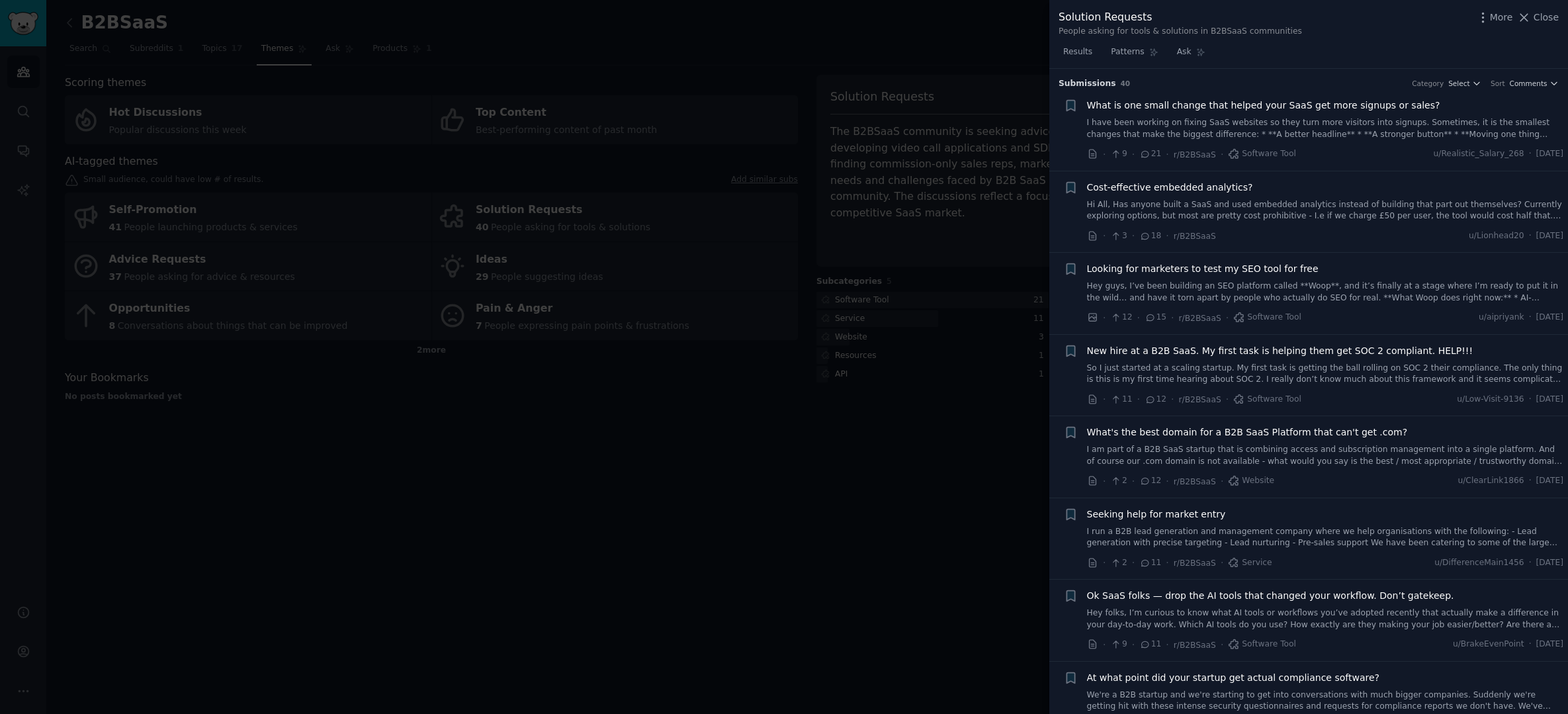
click at [1094, 266] on span "Looking for marketers to test my SEO tool for free" at bounding box center [1203, 269] width 232 height 14
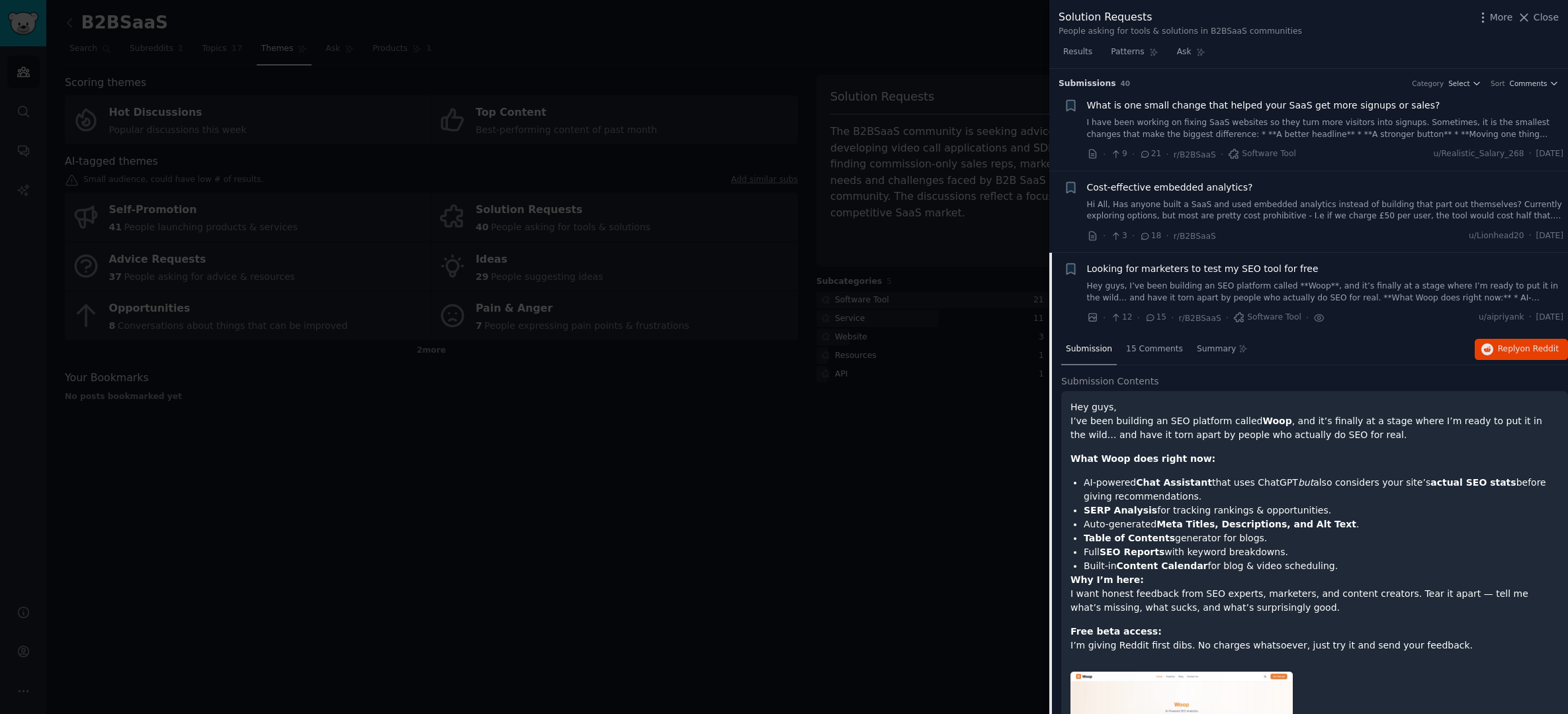
scroll to position [182, 0]
